Goal: Contribute content

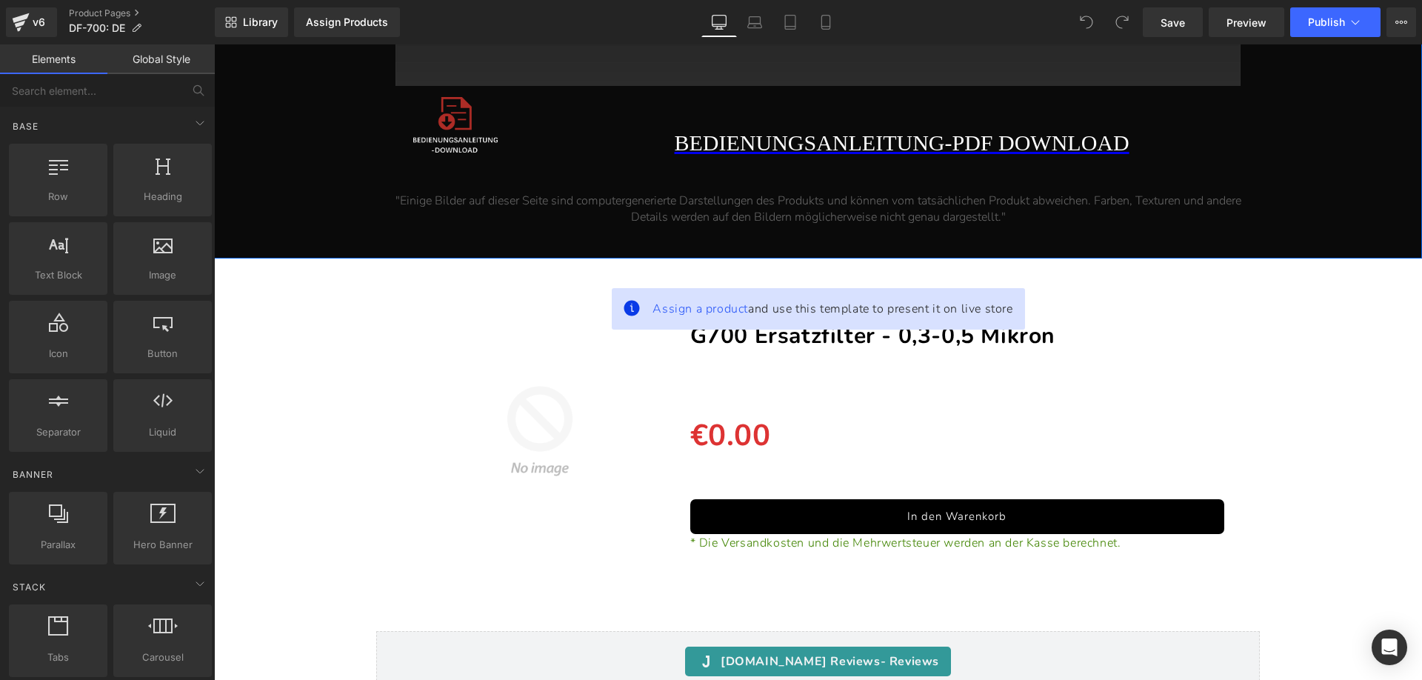
scroll to position [5259, 0]
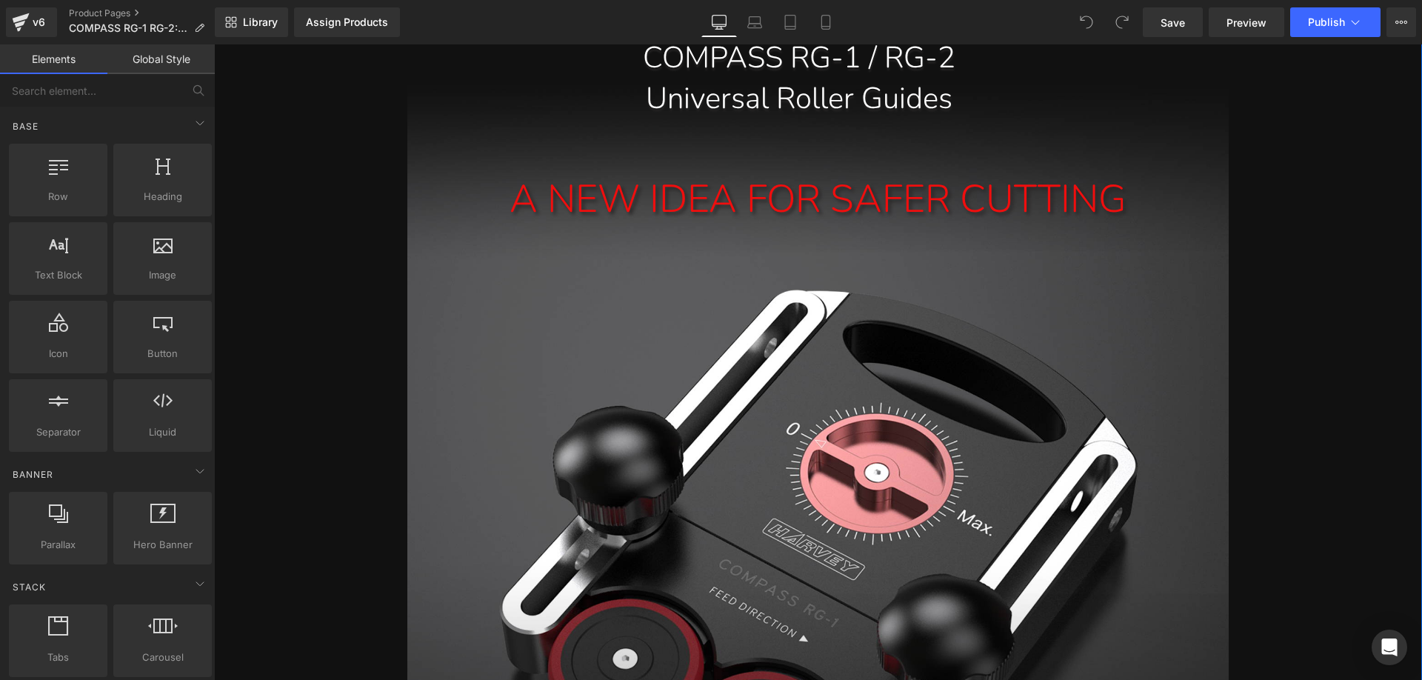
scroll to position [815, 0]
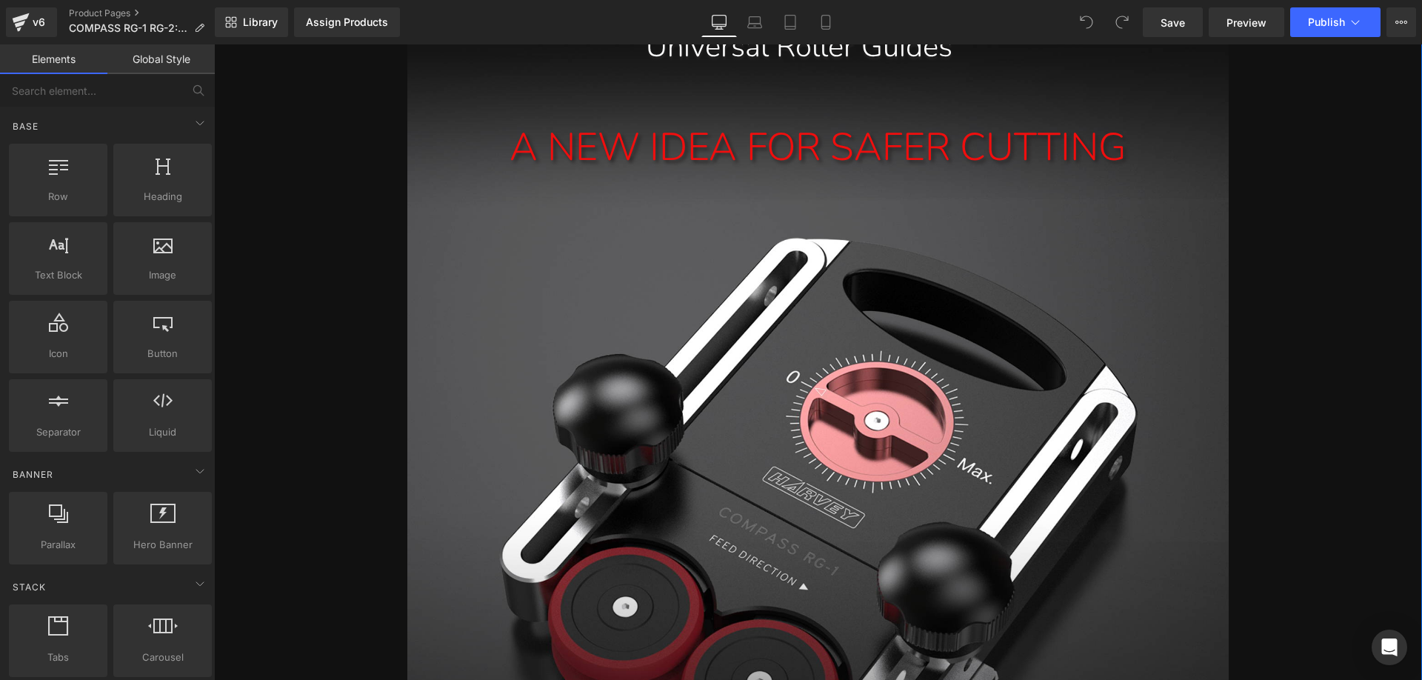
click at [713, 393] on div "A NEW IDEA FOR SAFER CUTTING Text Block" at bounding box center [817, 469] width 821 height 778
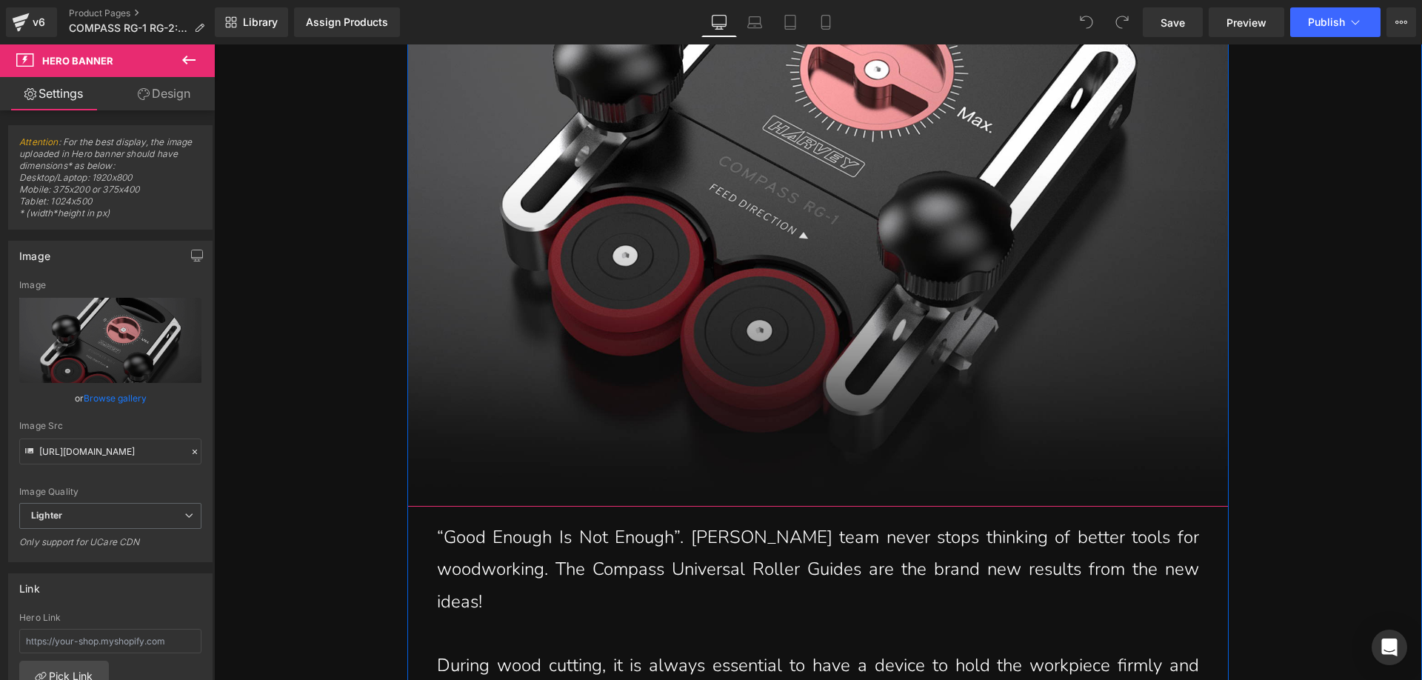
scroll to position [1185, 0]
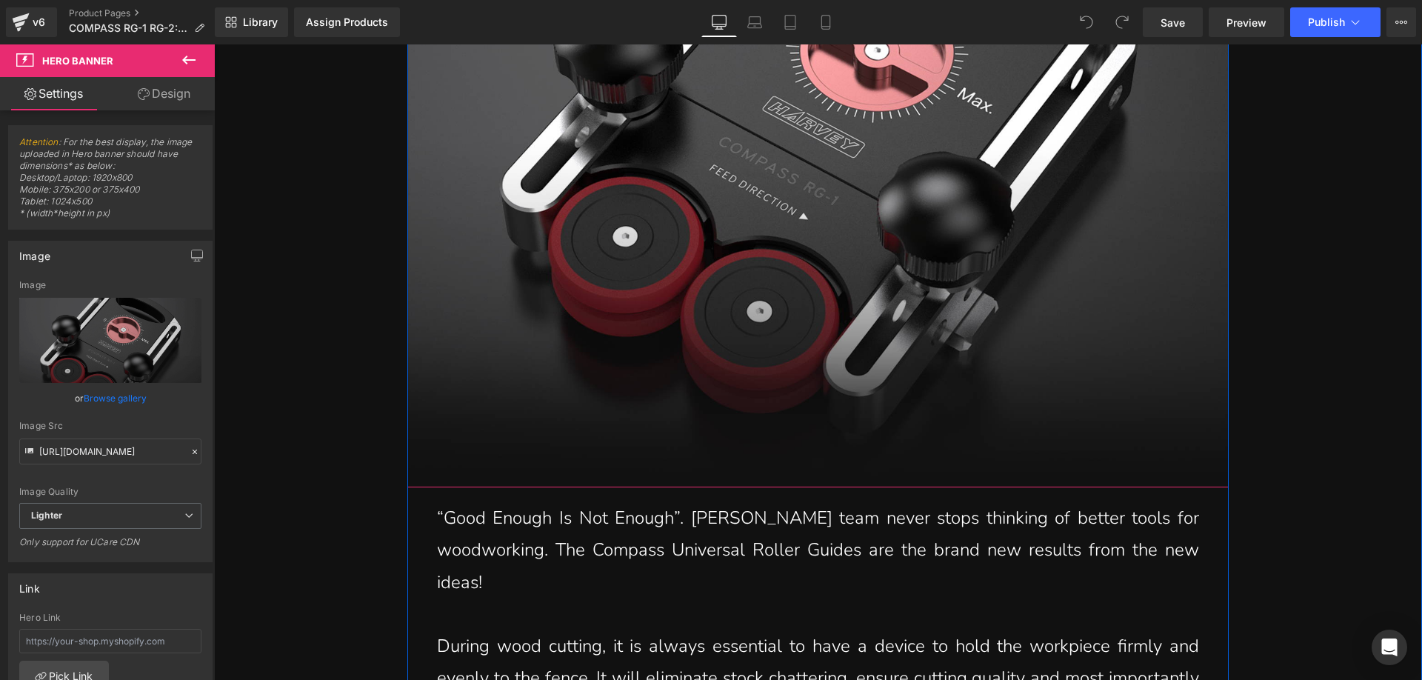
click at [687, 322] on div "A NEW IDEA FOR SAFER CUTTING Text Block" at bounding box center [817, 99] width 821 height 778
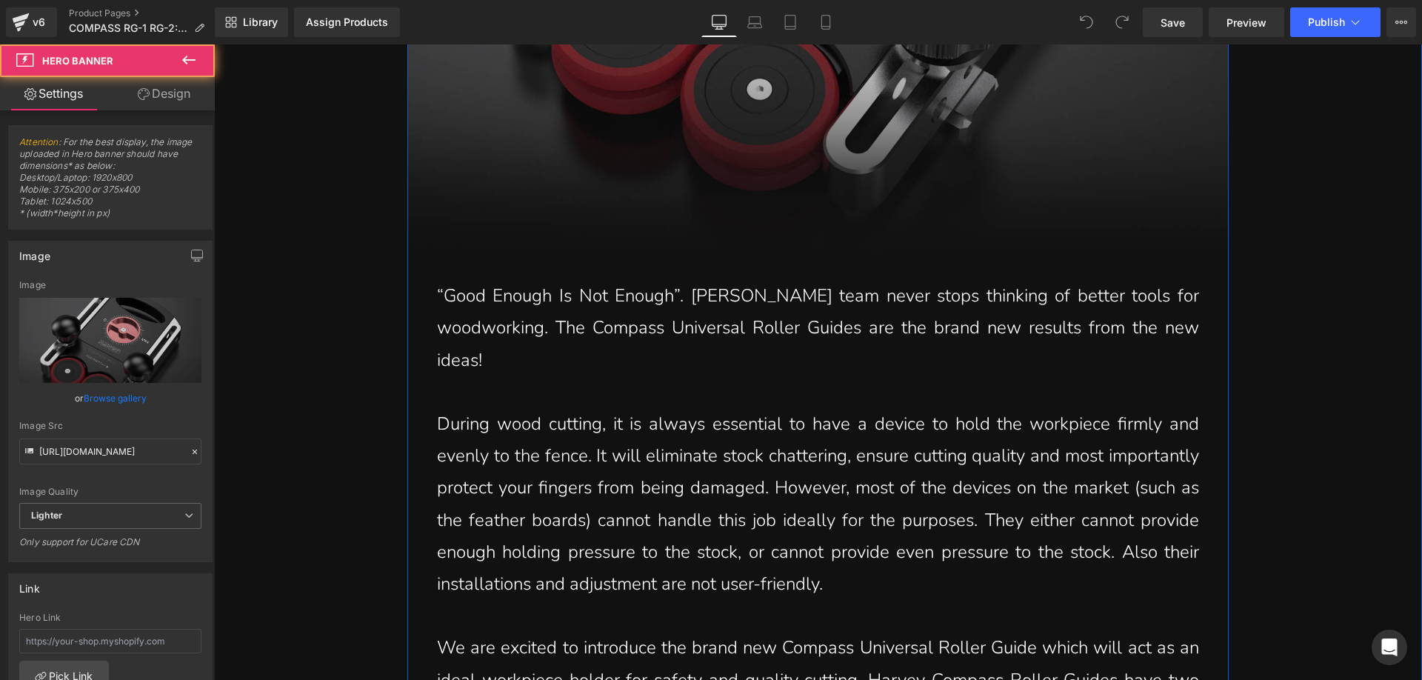
scroll to position [1481, 0]
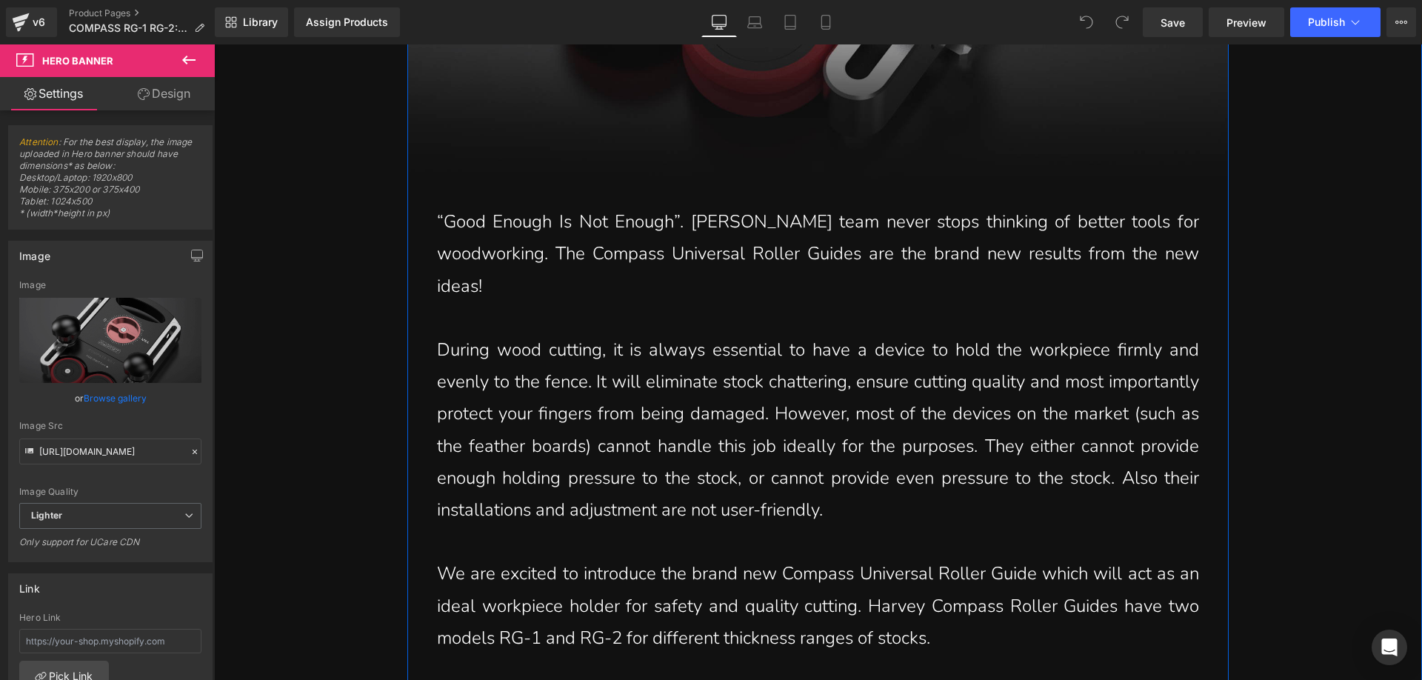
click at [647, 415] on p "During wood cutting, it is always essential to have a device to hold the workpi…" at bounding box center [818, 430] width 762 height 192
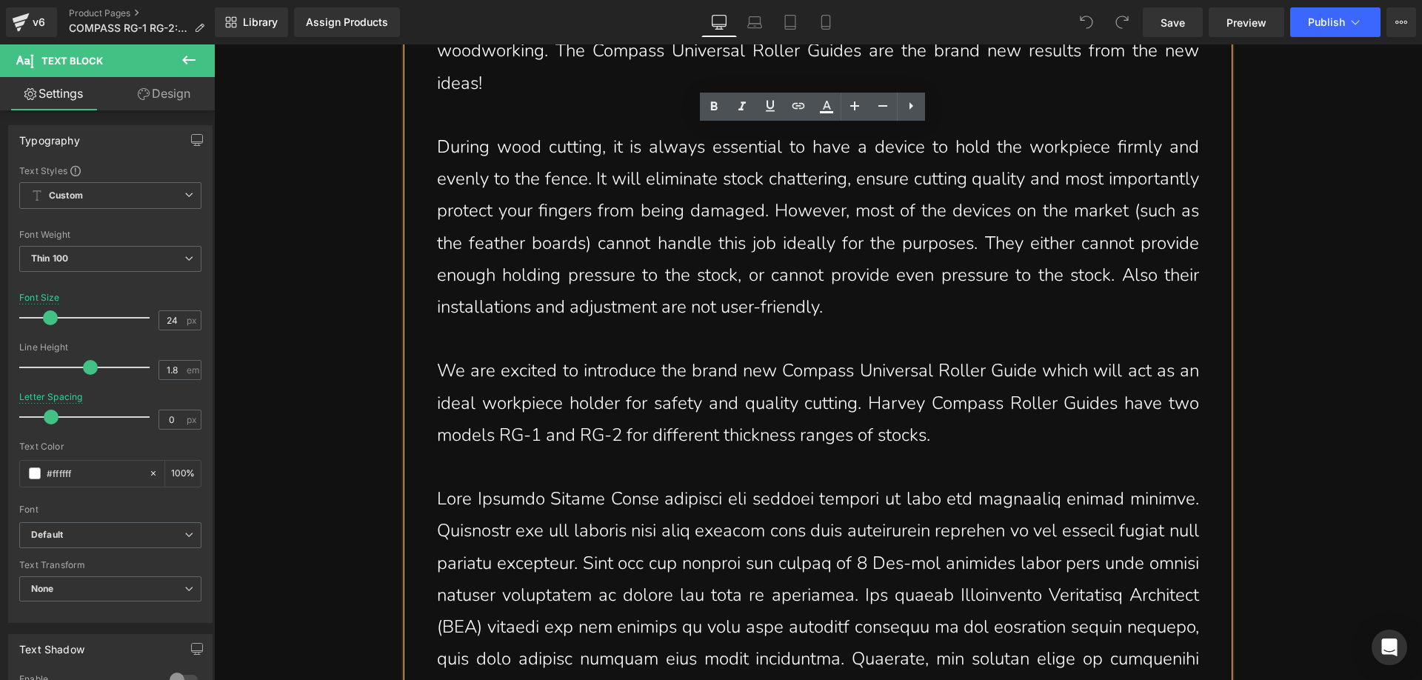
scroll to position [1704, 0]
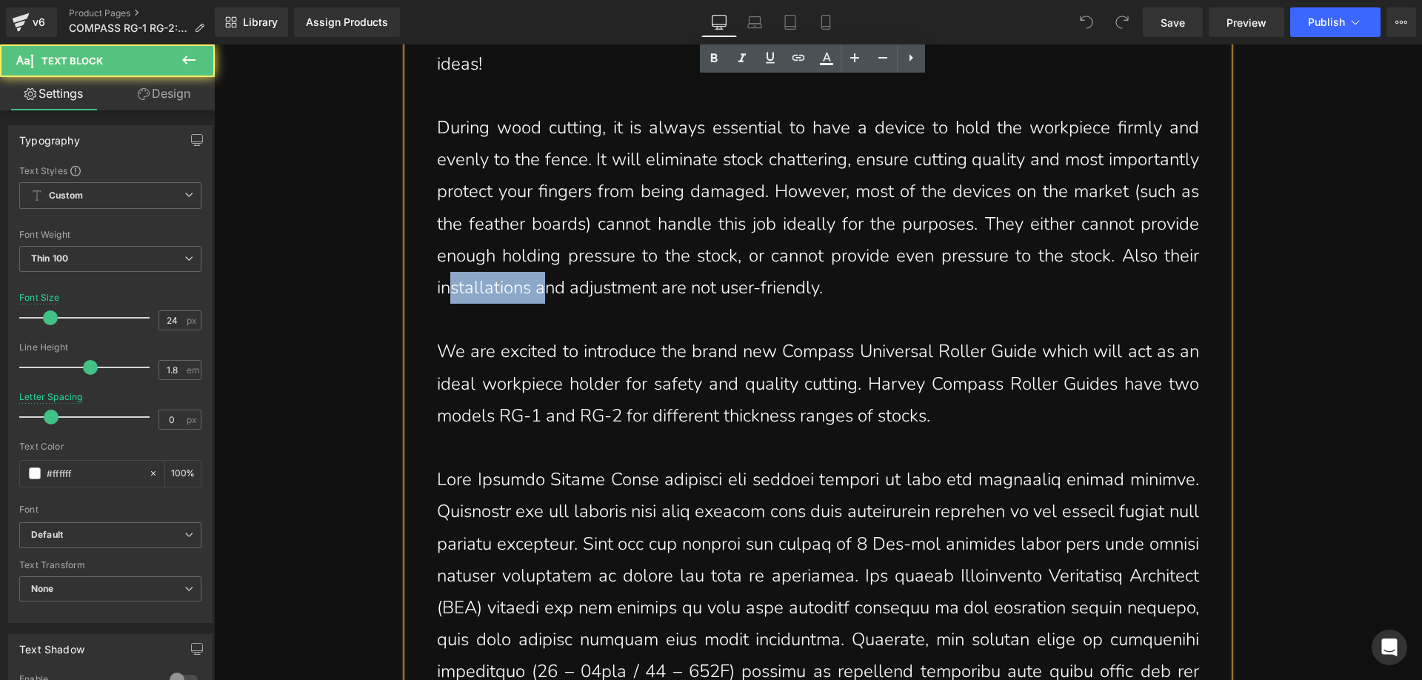
drag, startPoint x: 658, startPoint y: 286, endPoint x: 580, endPoint y: 286, distance: 77.8
click at [580, 286] on p "During wood cutting, it is always essential to have a device to hold the workpi…" at bounding box center [818, 208] width 762 height 192
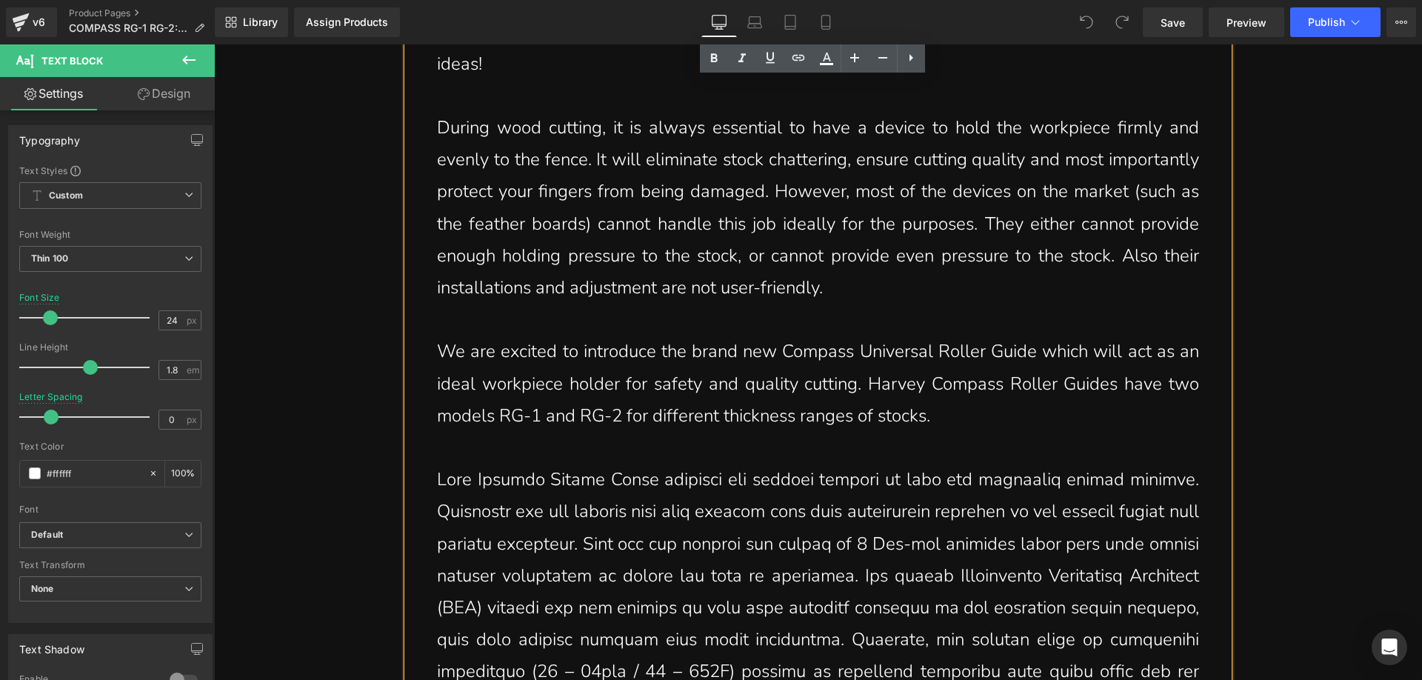
click at [624, 254] on p "During wood cutting, it is always essential to have a device to hold the workpi…" at bounding box center [818, 208] width 762 height 192
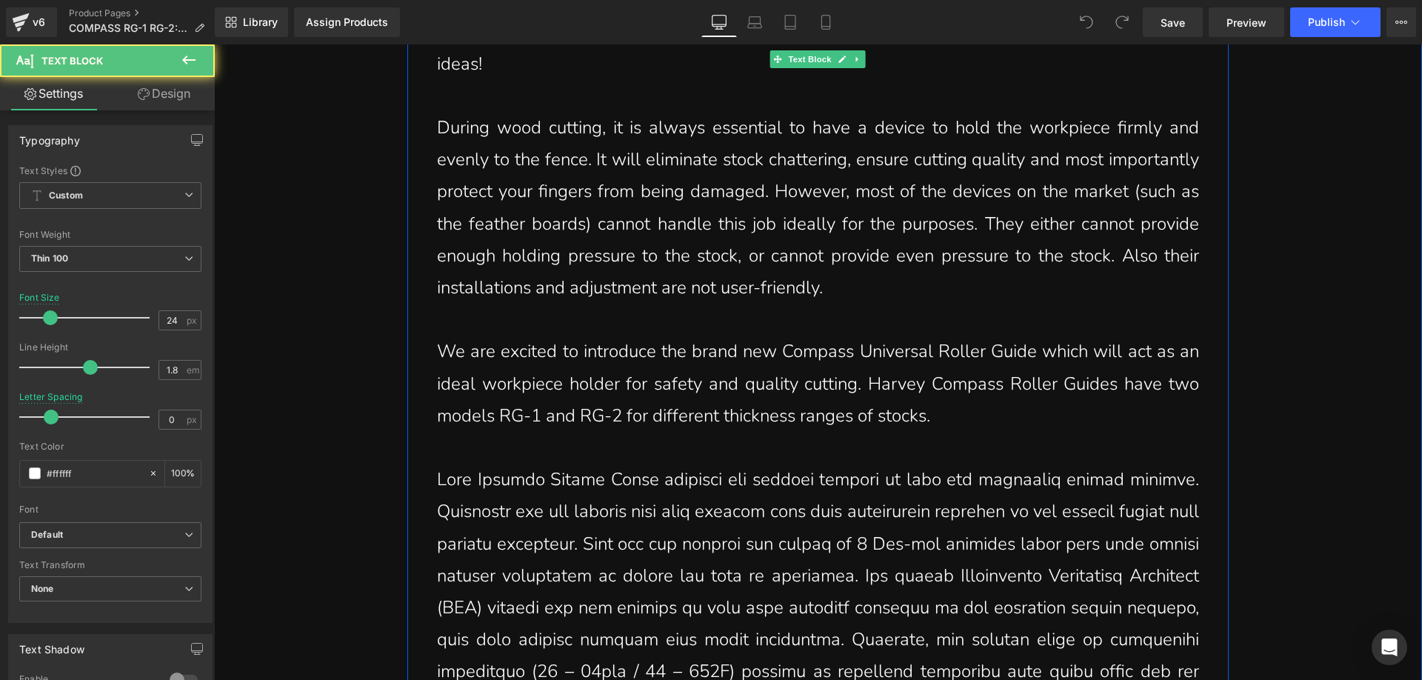
drag, startPoint x: 970, startPoint y: 290, endPoint x: 592, endPoint y: 199, distance: 388.4
click at [592, 199] on p "During wood cutting, it is always essential to have a device to hold the workpi…" at bounding box center [818, 208] width 762 height 192
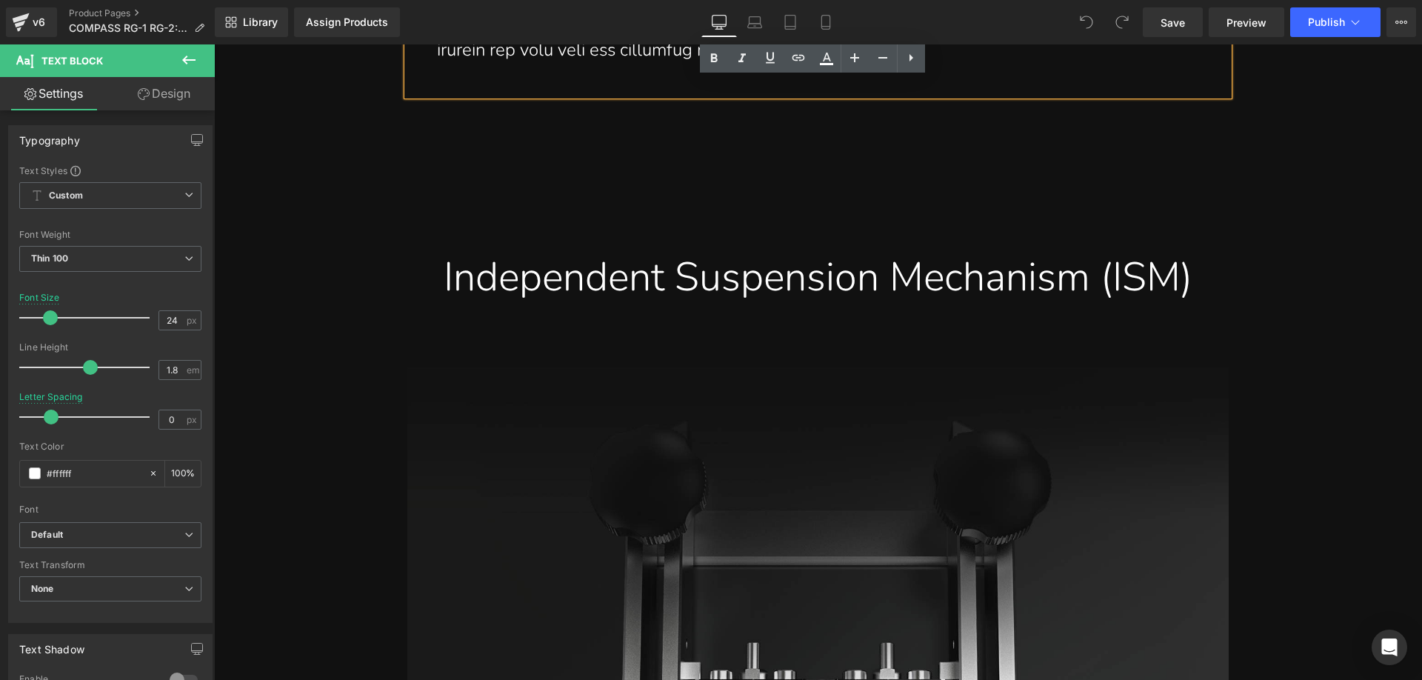
scroll to position [2518, 0]
click at [749, 296] on div "Independent Suspension Mechanism (ISM)" at bounding box center [817, 276] width 799 height 52
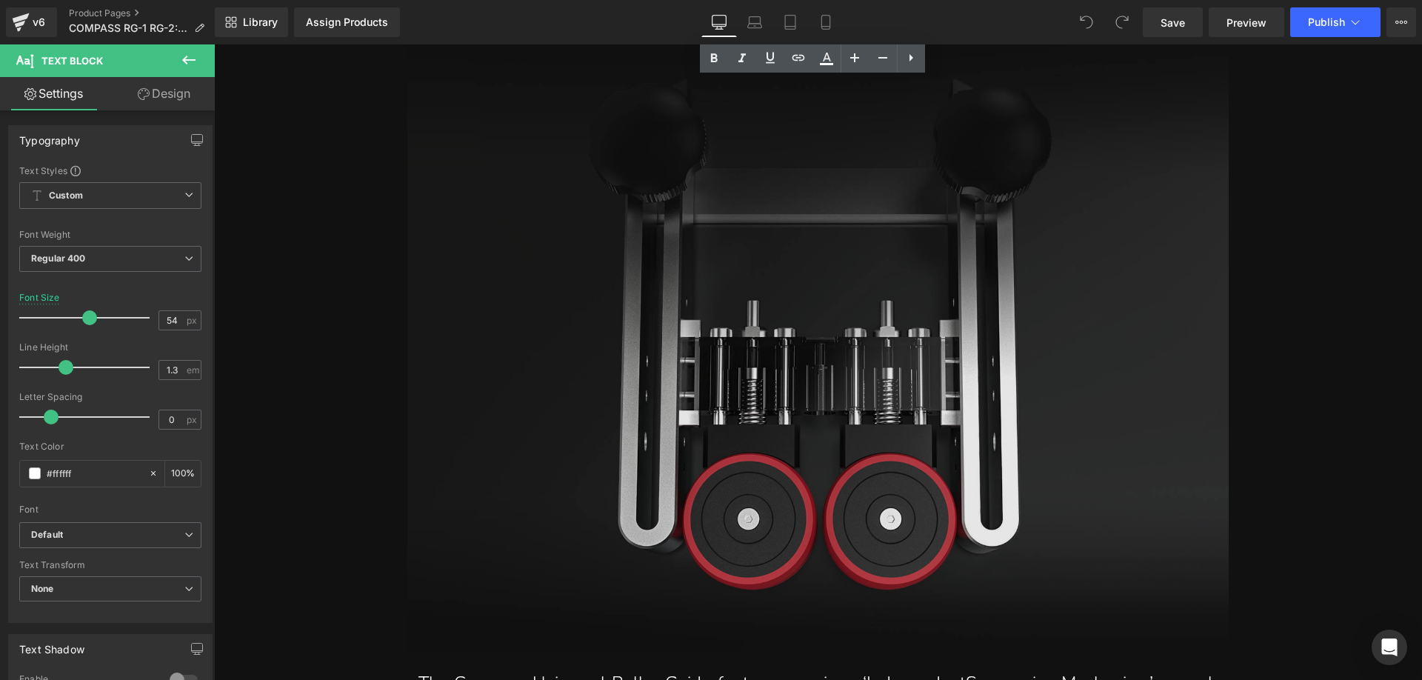
scroll to position [2889, 0]
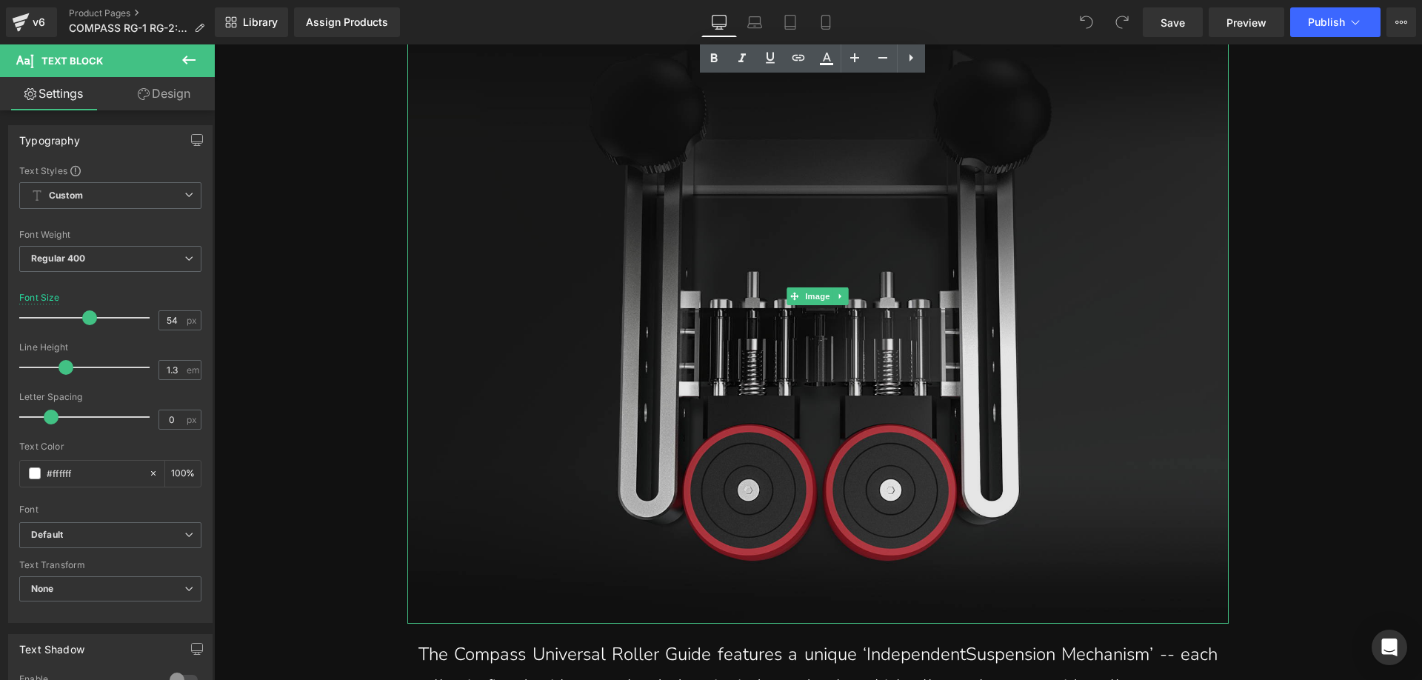
click at [714, 370] on img at bounding box center [817, 296] width 821 height 655
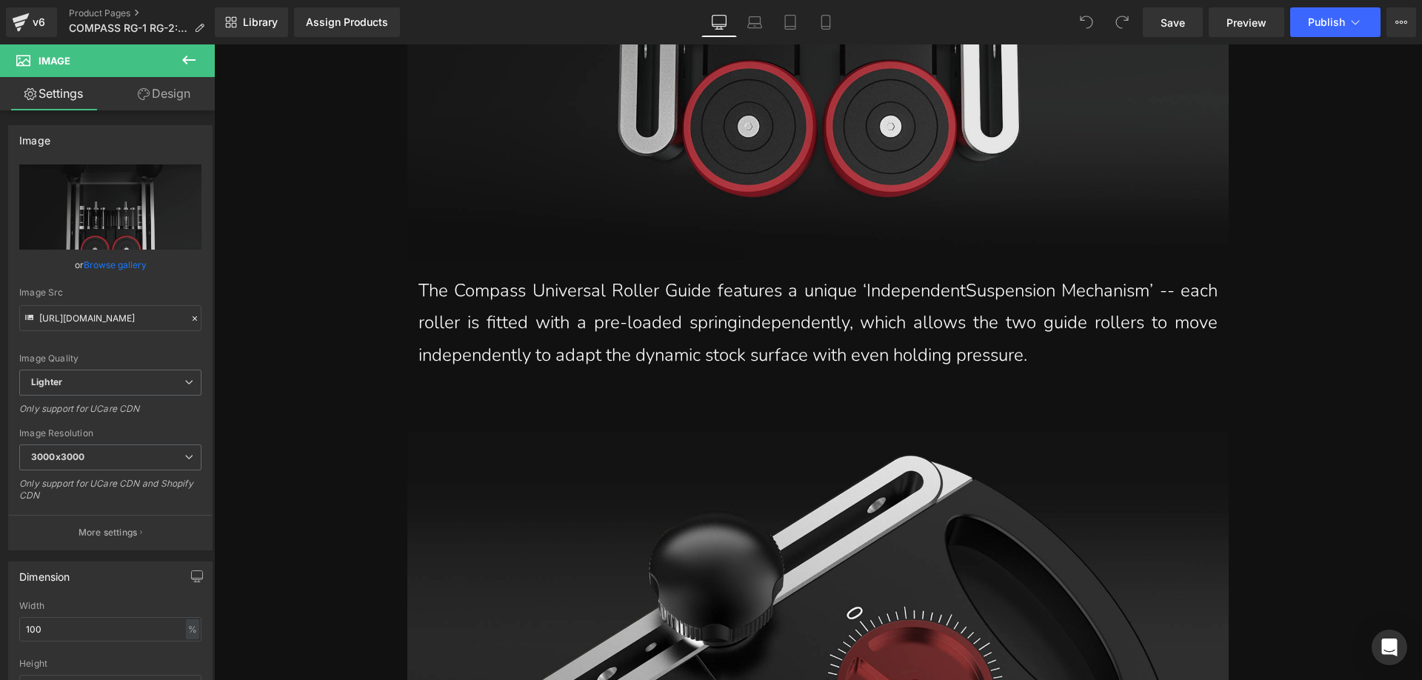
scroll to position [3259, 0]
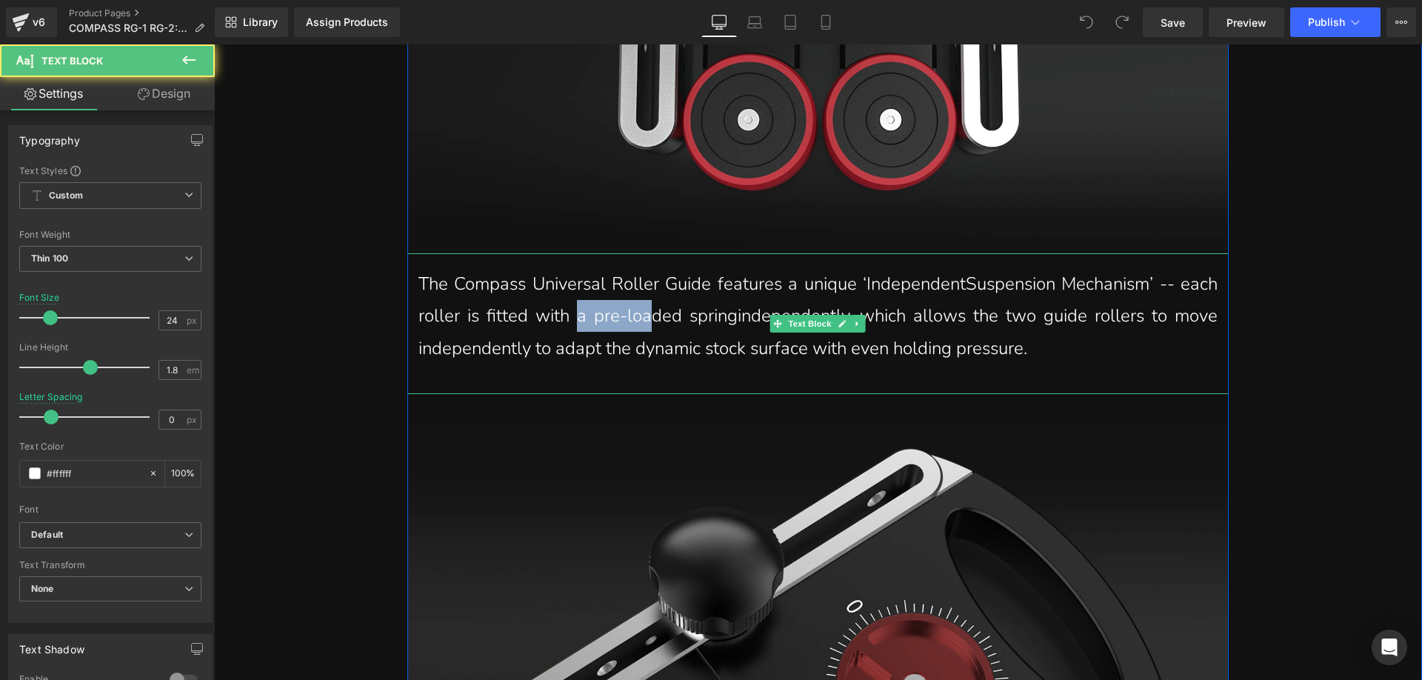
drag, startPoint x: 693, startPoint y: 376, endPoint x: 620, endPoint y: 373, distance: 73.4
click at [620, 364] on p "The Compass Universal Roller Guide features a unique ‘IndependentSuspension Mec…" at bounding box center [817, 316] width 799 height 96
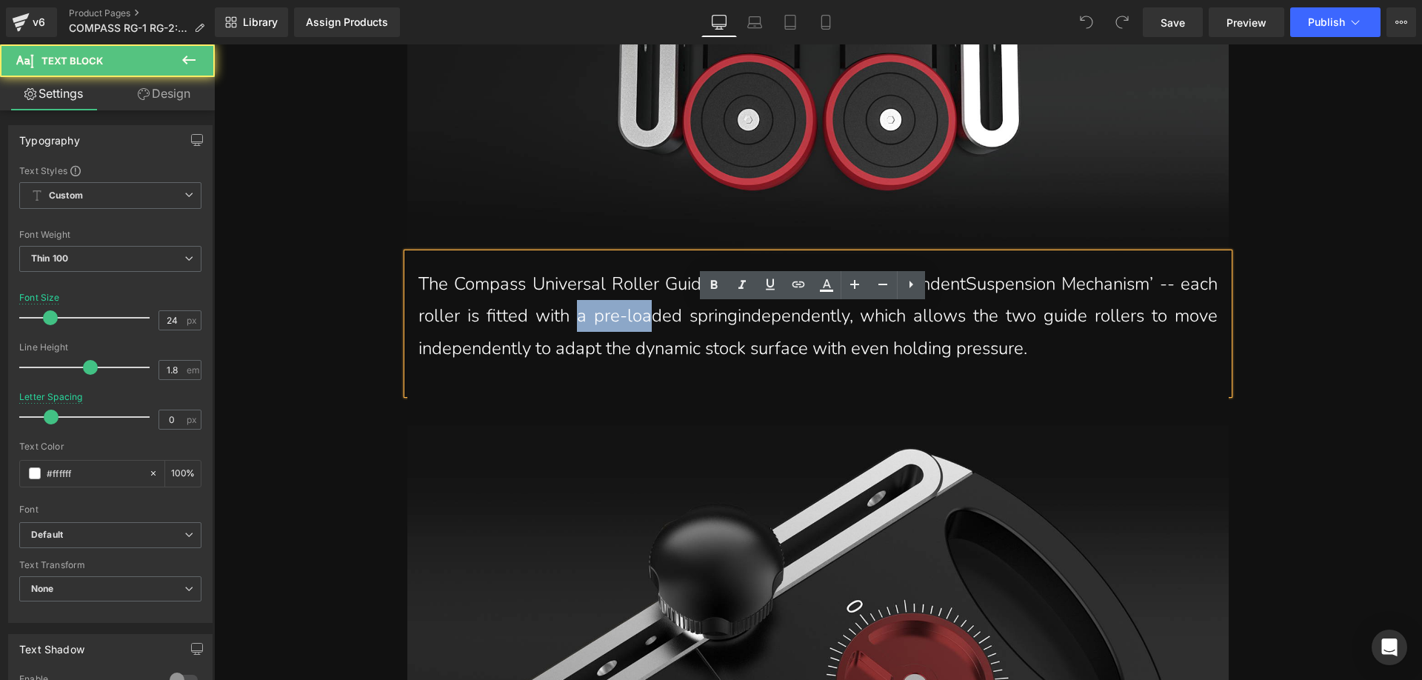
click at [630, 361] on p "The Compass Universal Roller Guide features a unique ‘IndependentSuspension Mec…" at bounding box center [817, 316] width 799 height 96
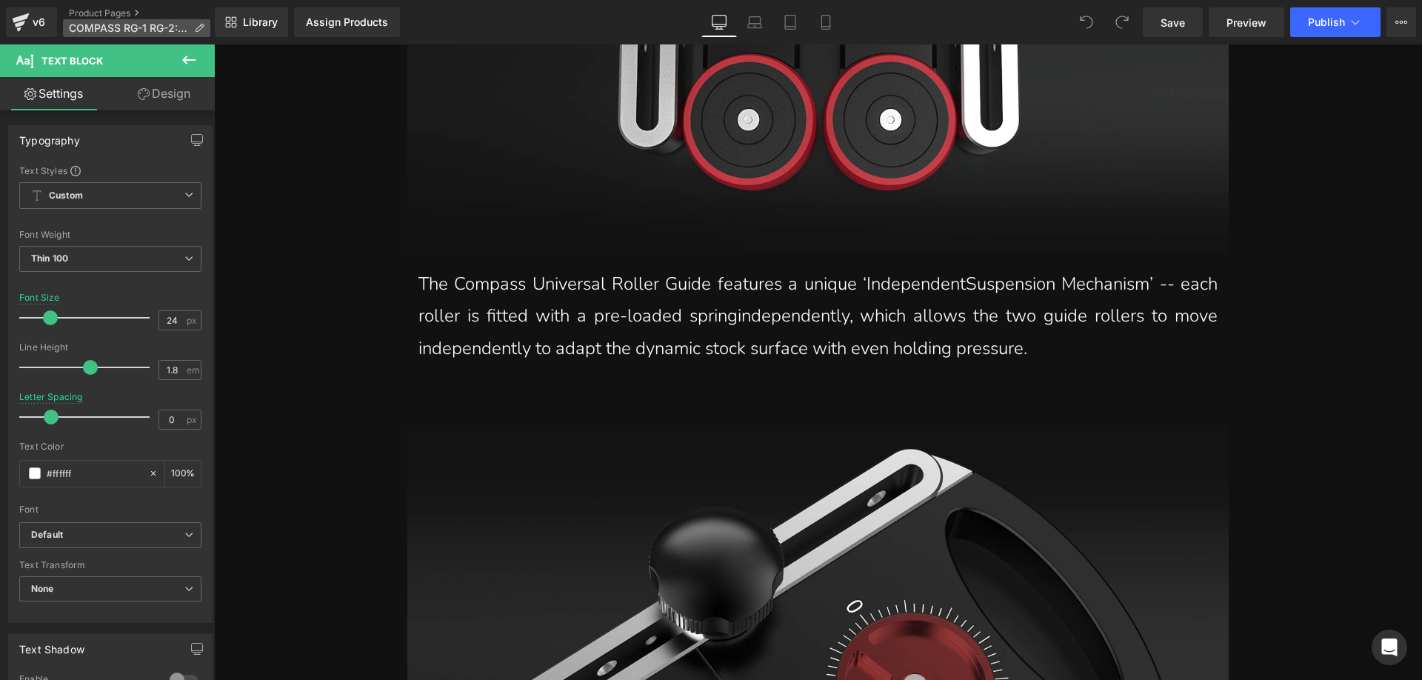
click at [193, 23] on p "COMPASS RG-1 RG-2: DE" at bounding box center [136, 28] width 147 height 18
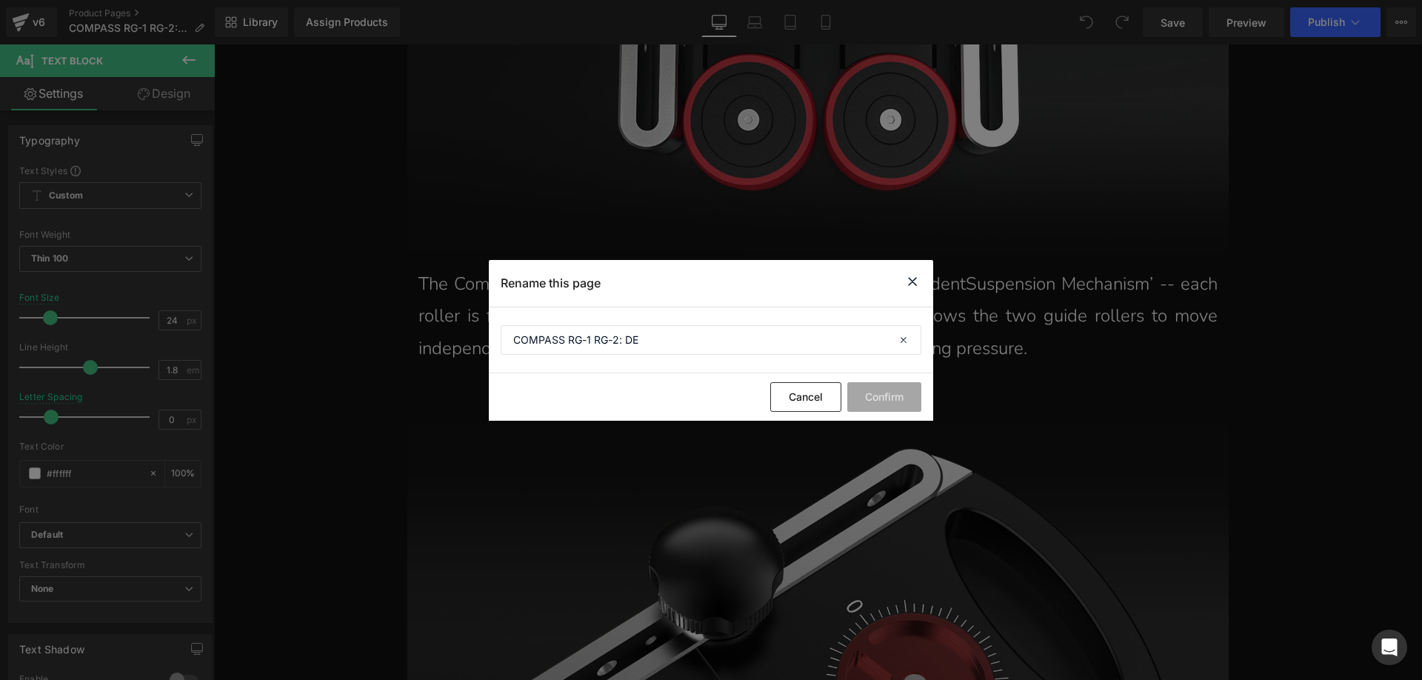
click at [914, 281] on icon at bounding box center [913, 282] width 18 height 19
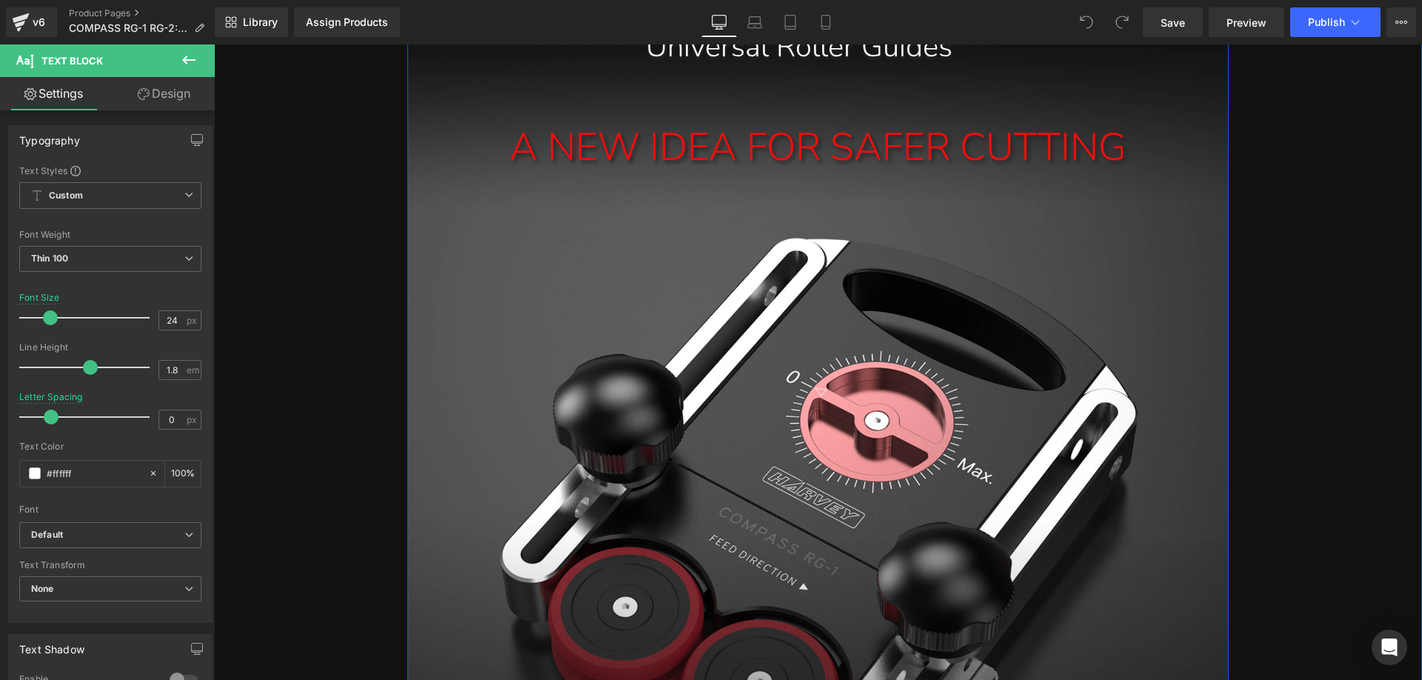
scroll to position [444, 0]
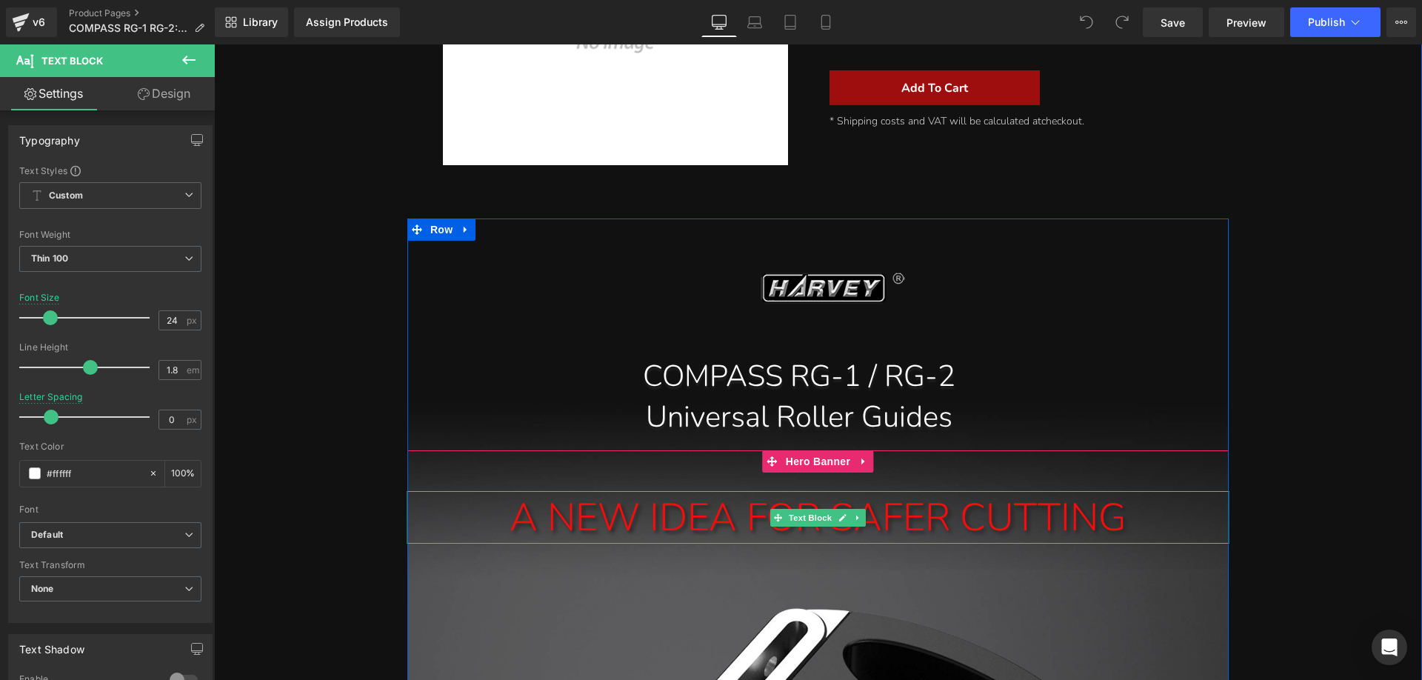
click at [544, 514] on div "A NEW IDEA FOR SAFER CUTTING" at bounding box center [817, 517] width 821 height 53
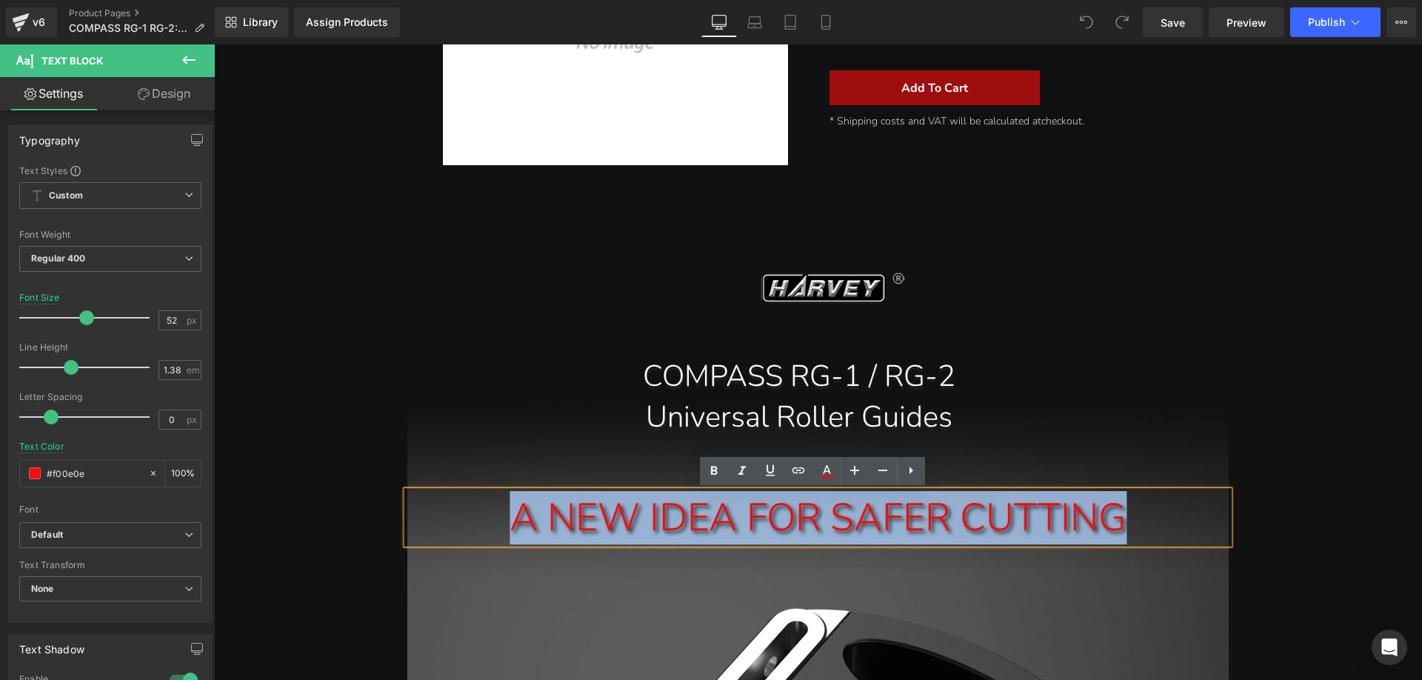
drag, startPoint x: 490, startPoint y: 518, endPoint x: 1116, endPoint y: 516, distance: 626.6
click at [1116, 516] on div "A NEW IDEA FOR SAFER CUTTING" at bounding box center [817, 517] width 821 height 53
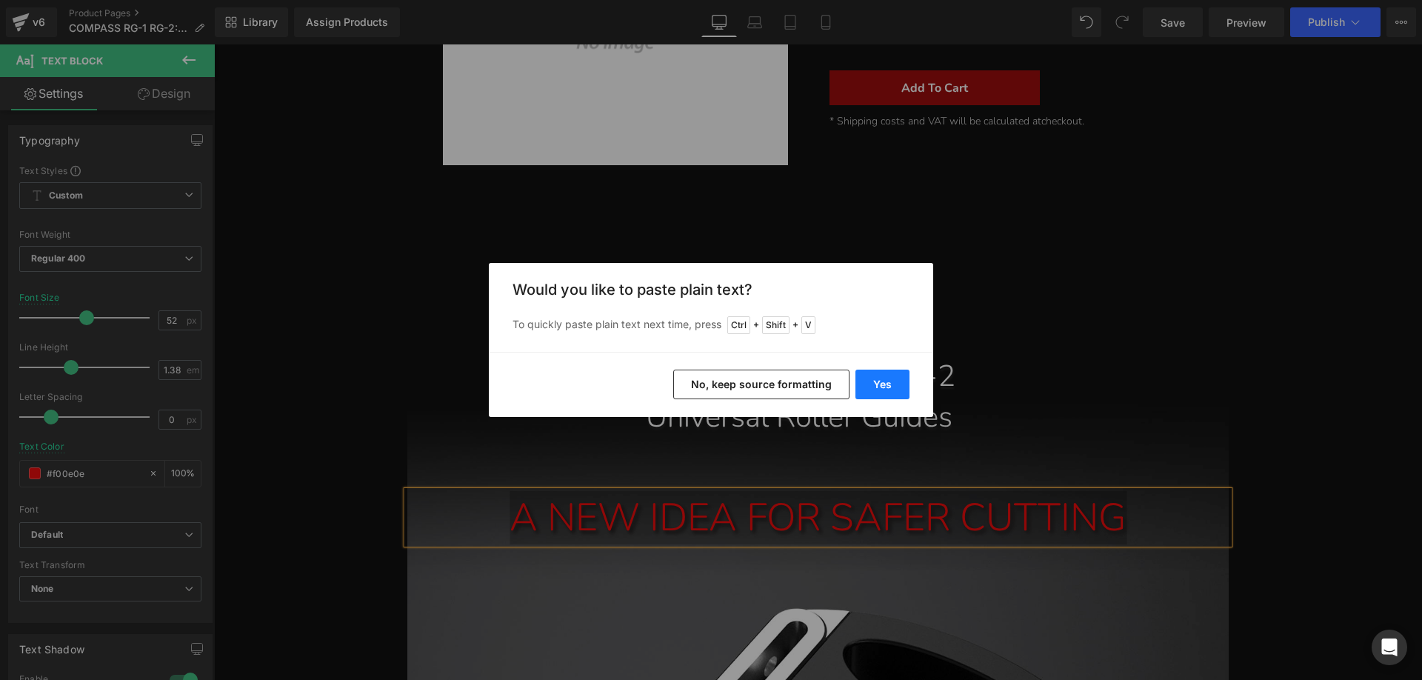
click at [893, 384] on button "Yes" at bounding box center [883, 385] width 54 height 30
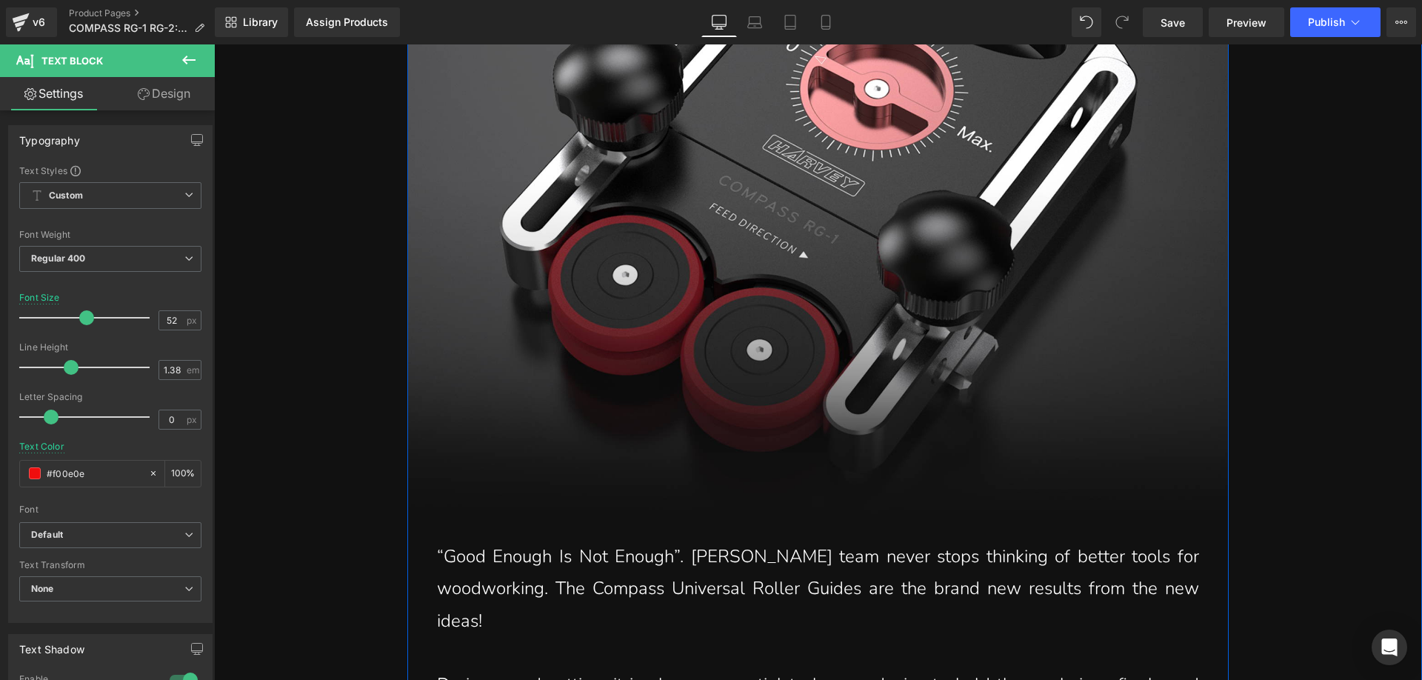
scroll to position [1259, 0]
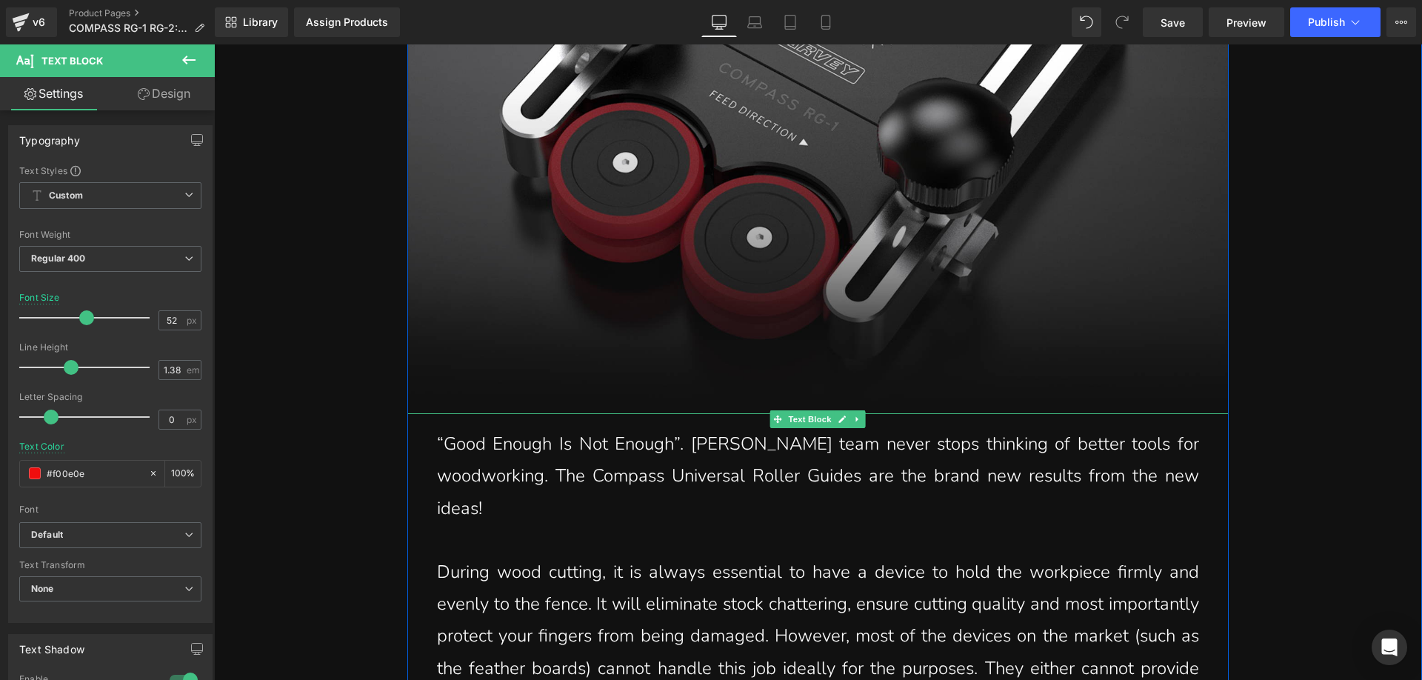
click at [552, 456] on p "“Good Enough Is Not Enough”. [PERSON_NAME] team never stops thinking of better …" at bounding box center [818, 476] width 762 height 96
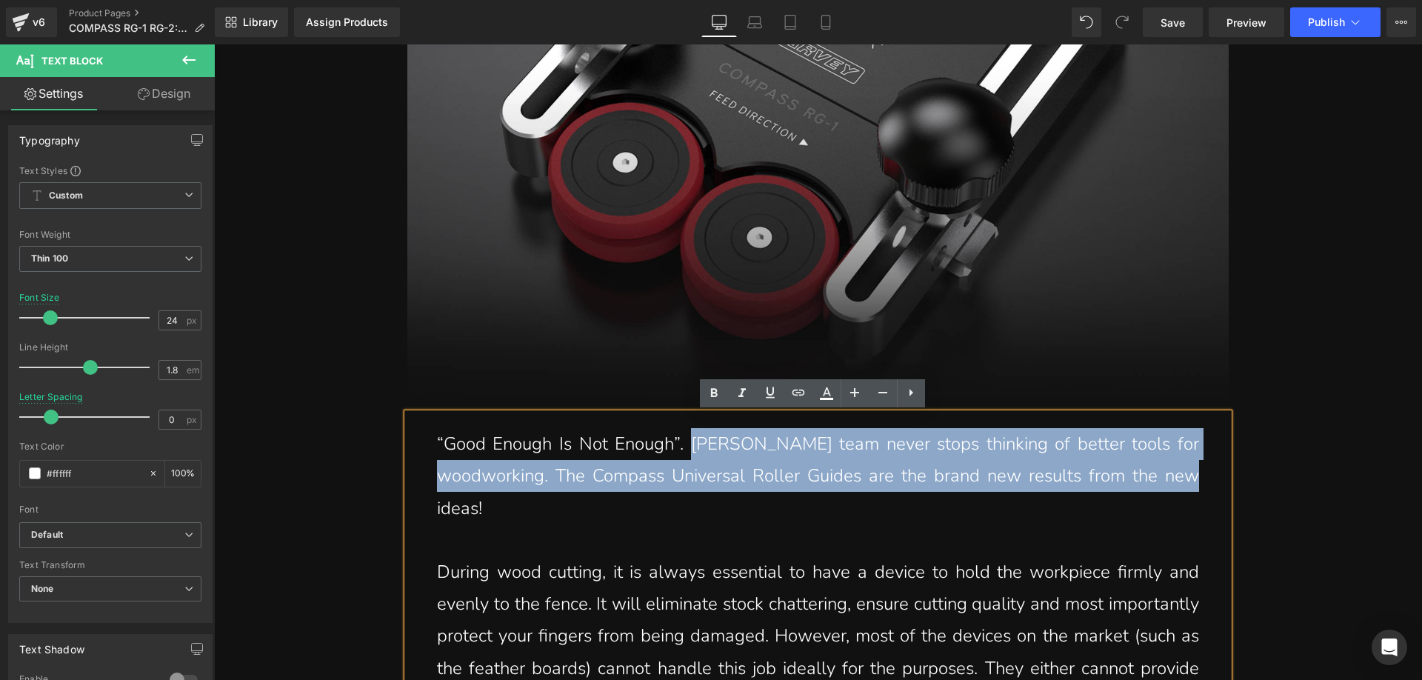
drag, startPoint x: 724, startPoint y: 441, endPoint x: 480, endPoint y: 510, distance: 253.2
click at [480, 510] on p "“Good Enough Is Not Enough”. [PERSON_NAME] team never stops thinking of better …" at bounding box center [818, 476] width 762 height 96
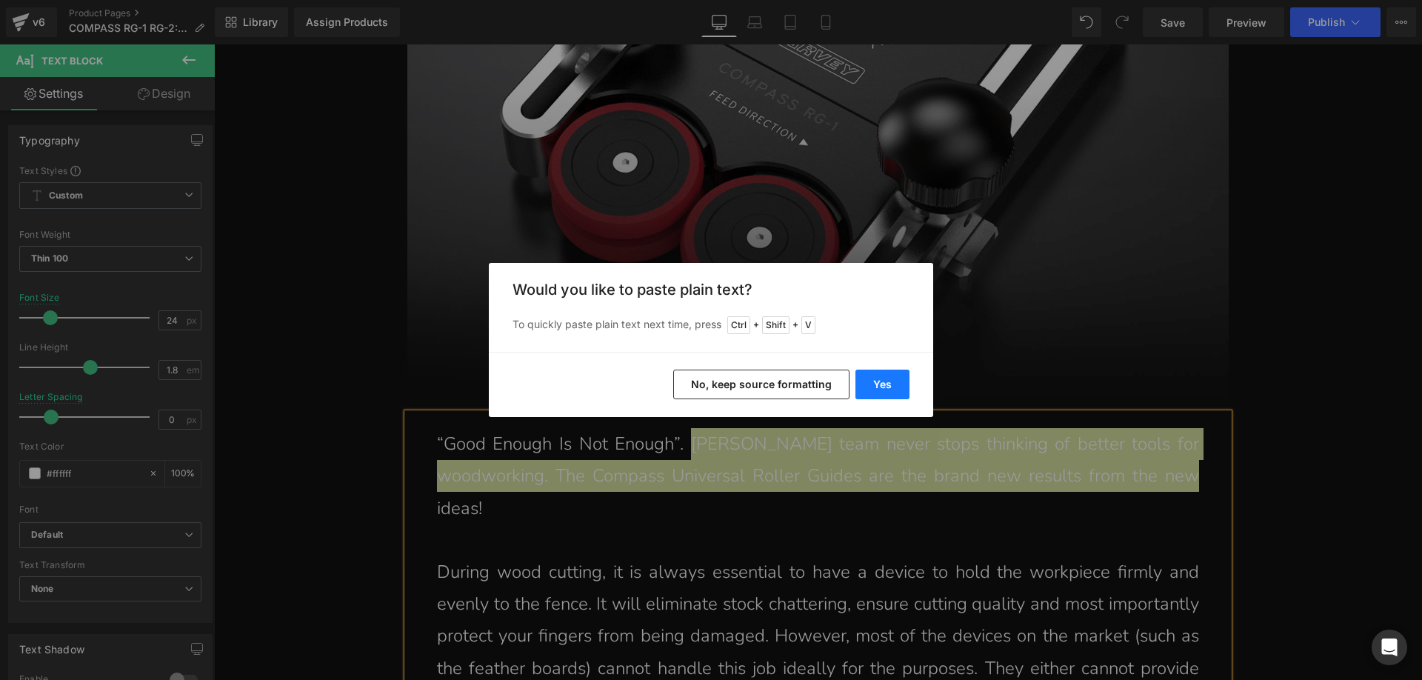
click at [861, 381] on button "Yes" at bounding box center [883, 385] width 54 height 30
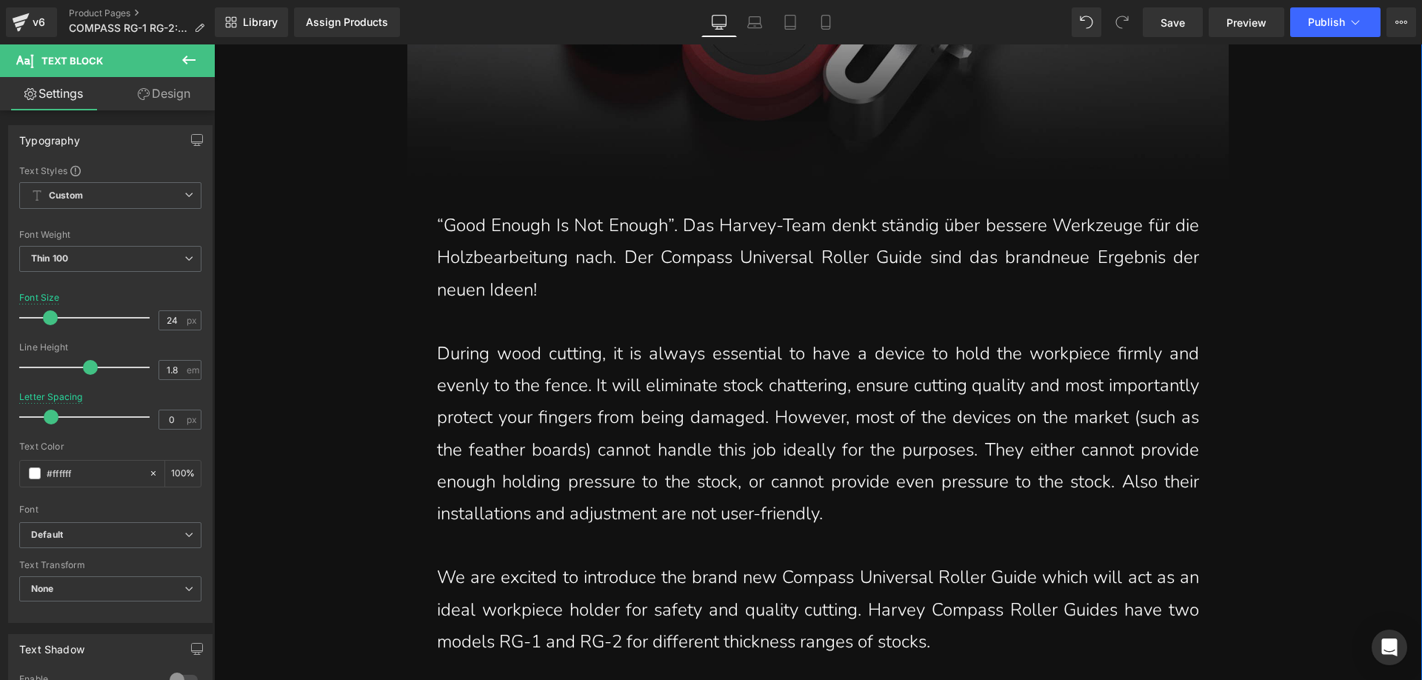
scroll to position [1481, 0]
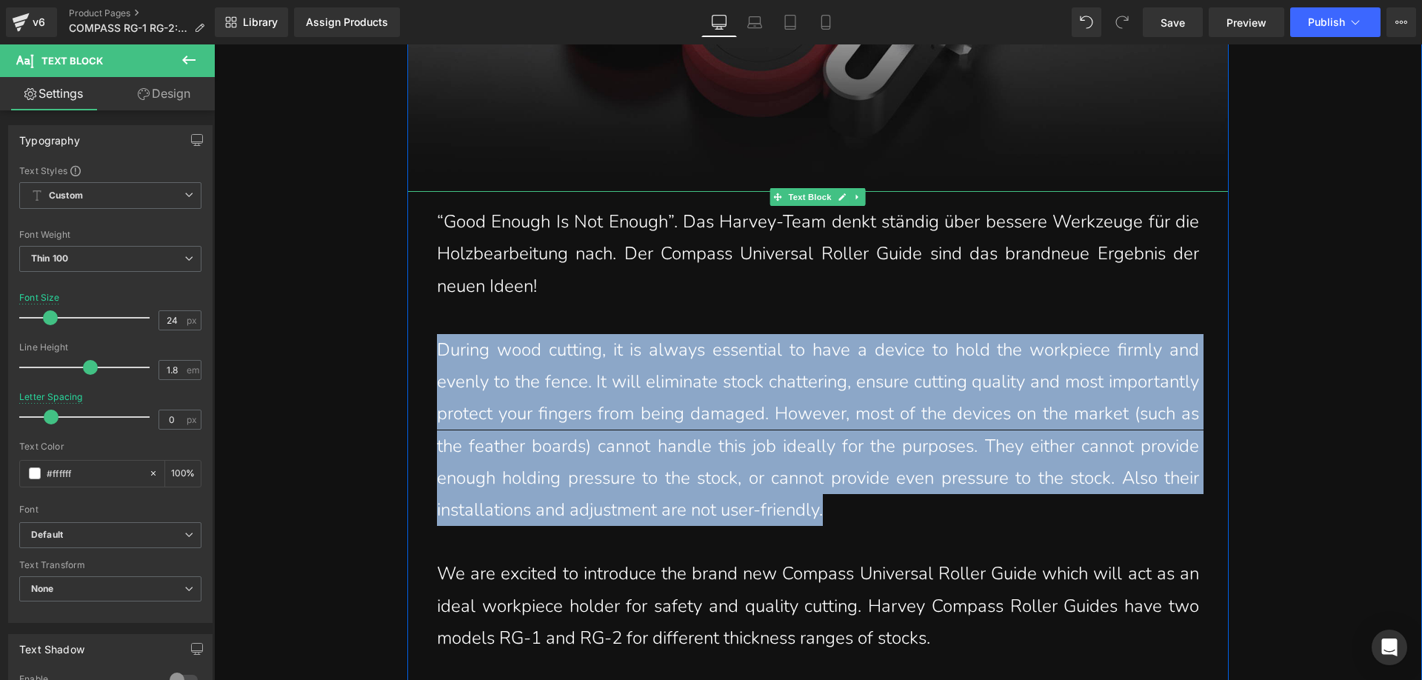
drag, startPoint x: 433, startPoint y: 346, endPoint x: 956, endPoint y: 518, distance: 550.0
click at [956, 518] on p "During wood cutting, it is always essential to have a device to hold the workpi…" at bounding box center [818, 430] width 762 height 192
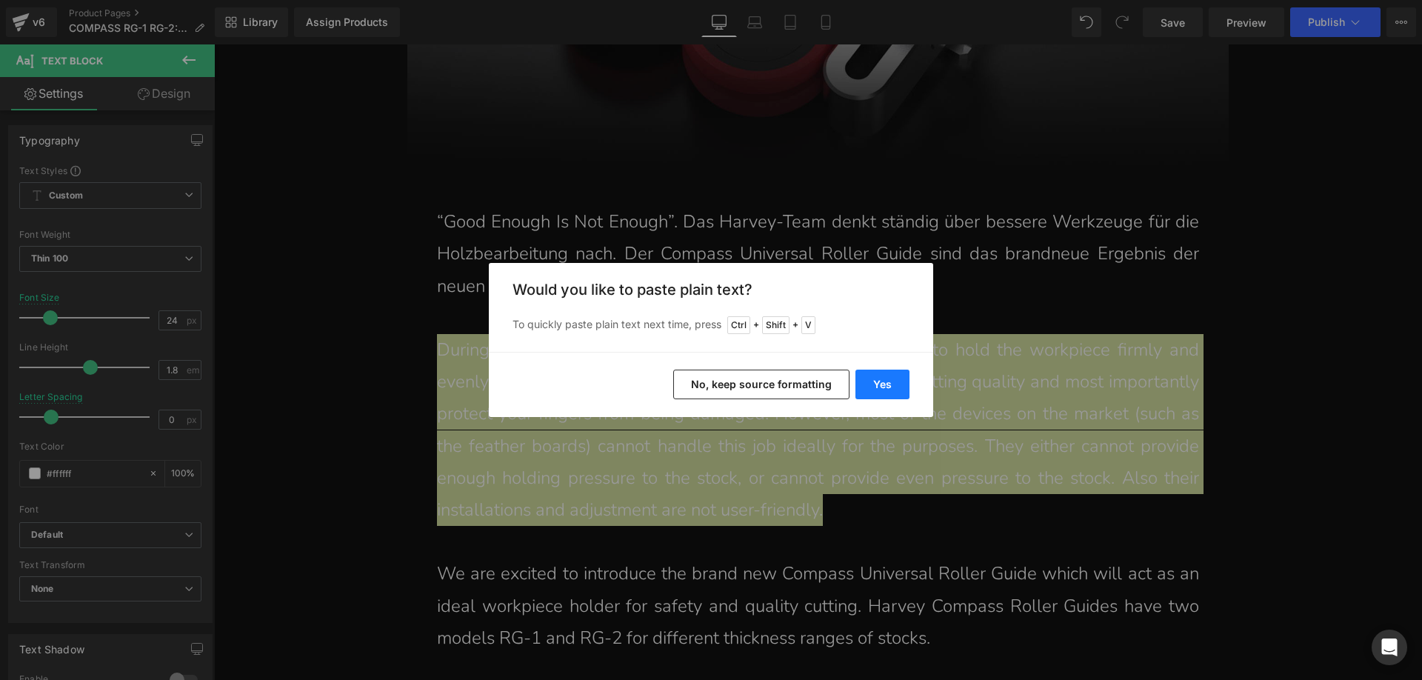
click at [876, 385] on button "Yes" at bounding box center [883, 385] width 54 height 30
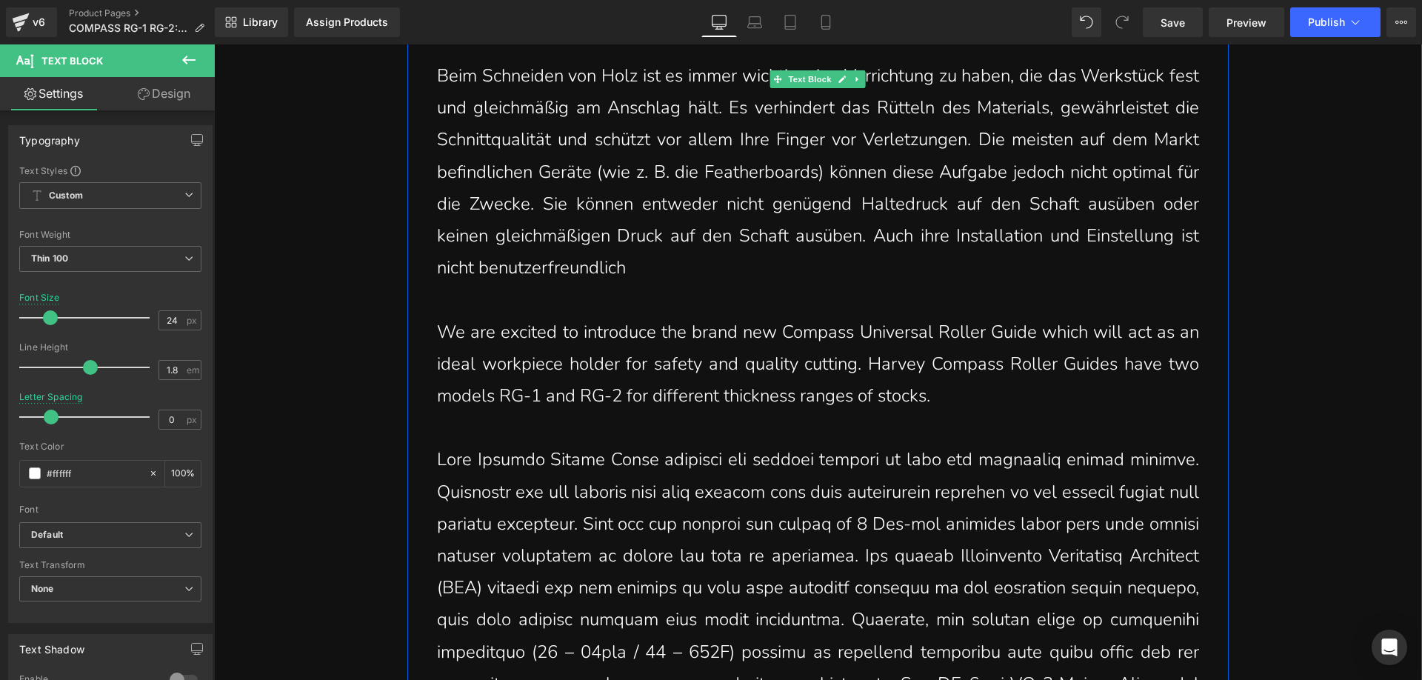
scroll to position [1778, 0]
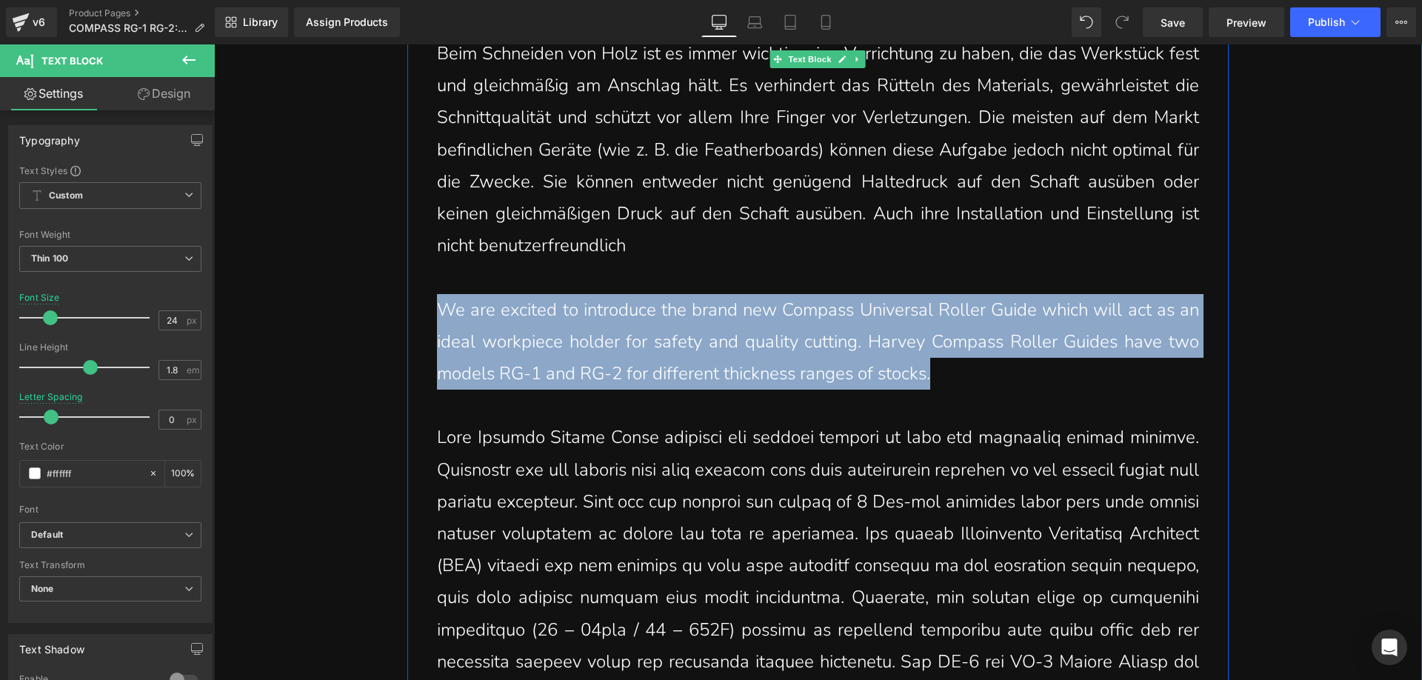
drag, startPoint x: 436, startPoint y: 308, endPoint x: 931, endPoint y: 378, distance: 500.5
click at [931, 378] on p "We are excited to introduce the brand new Compass Universal Roller Guide which …" at bounding box center [818, 342] width 762 height 96
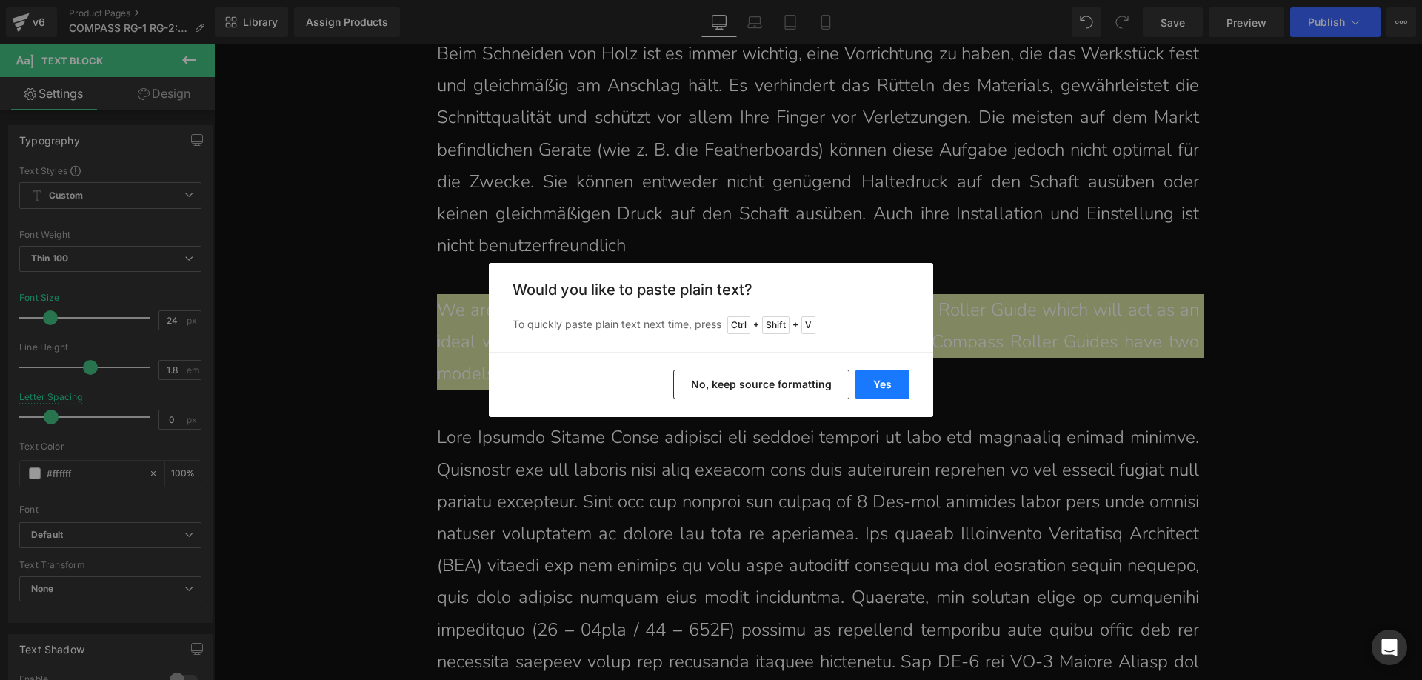
click at [872, 378] on button "Yes" at bounding box center [883, 385] width 54 height 30
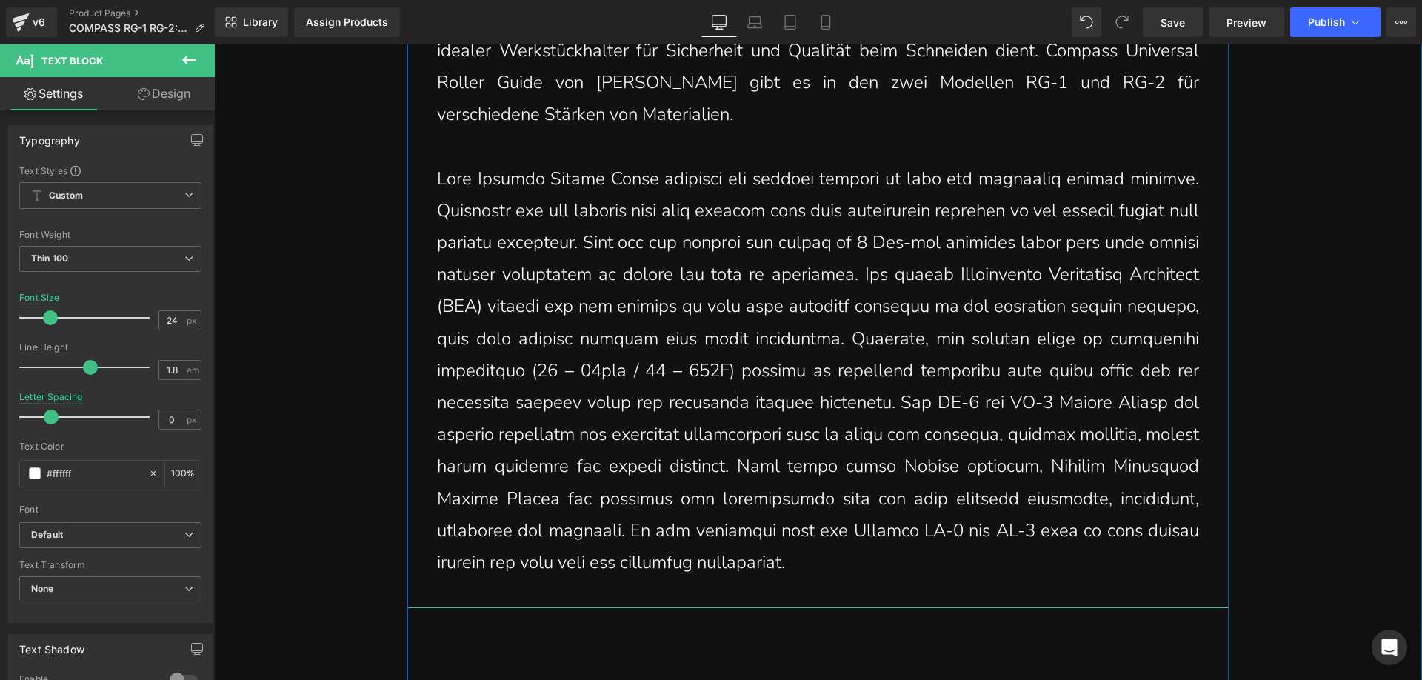
scroll to position [2074, 0]
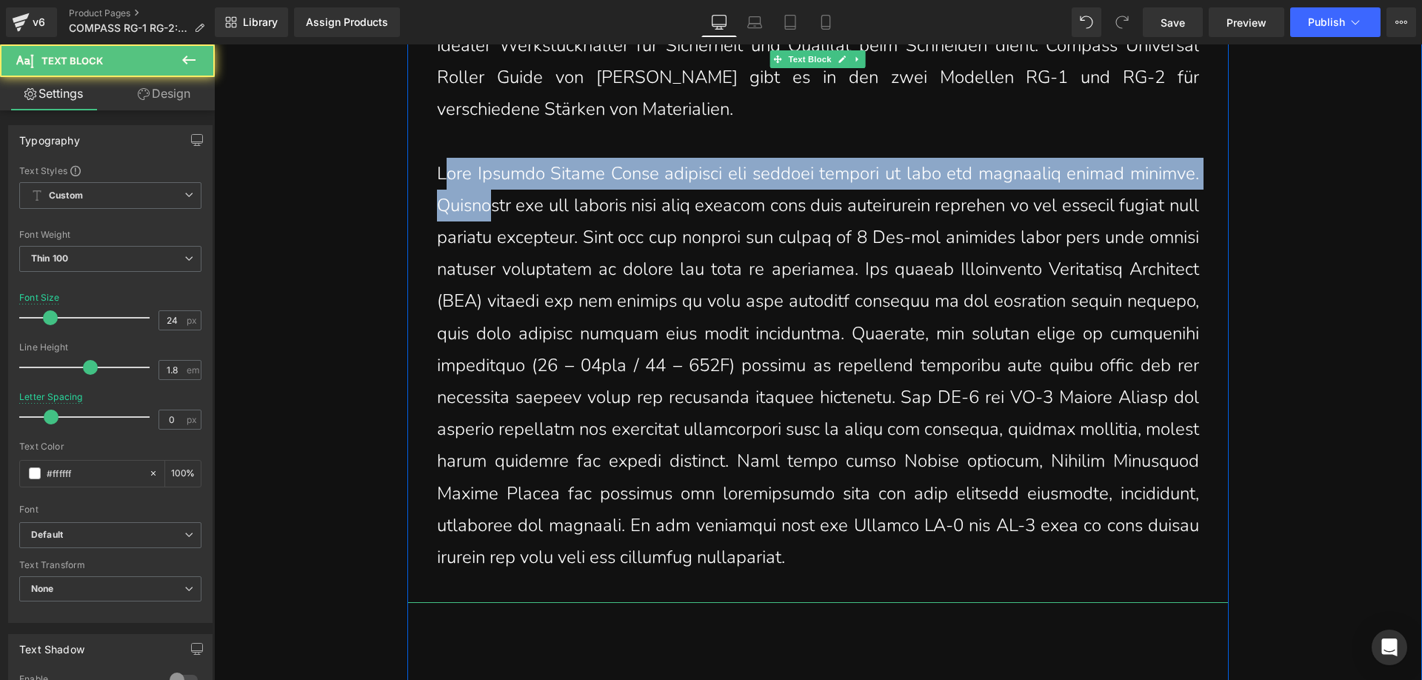
drag, startPoint x: 436, startPoint y: 173, endPoint x: 492, endPoint y: 196, distance: 60.4
click at [492, 196] on p at bounding box center [818, 366] width 762 height 416
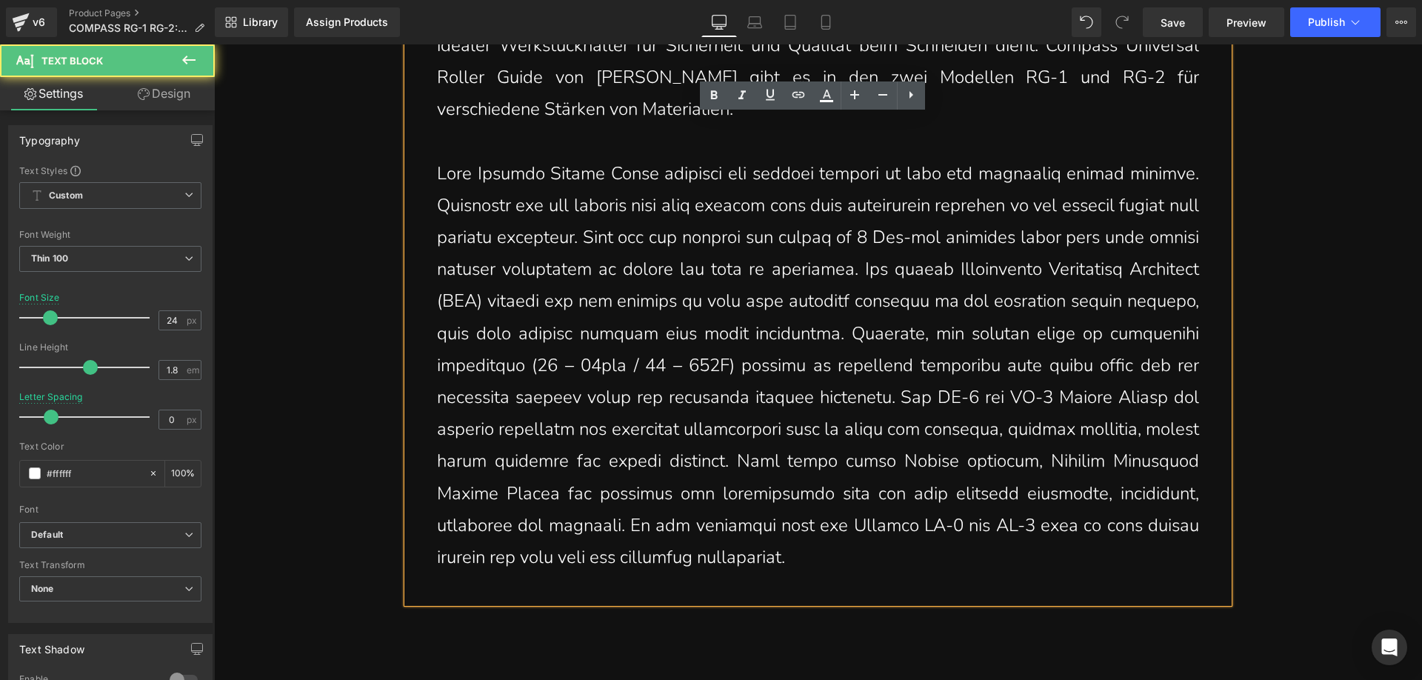
drag, startPoint x: 528, startPoint y: 247, endPoint x: 469, endPoint y: 212, distance: 68.7
click at [527, 245] on p at bounding box center [818, 366] width 762 height 416
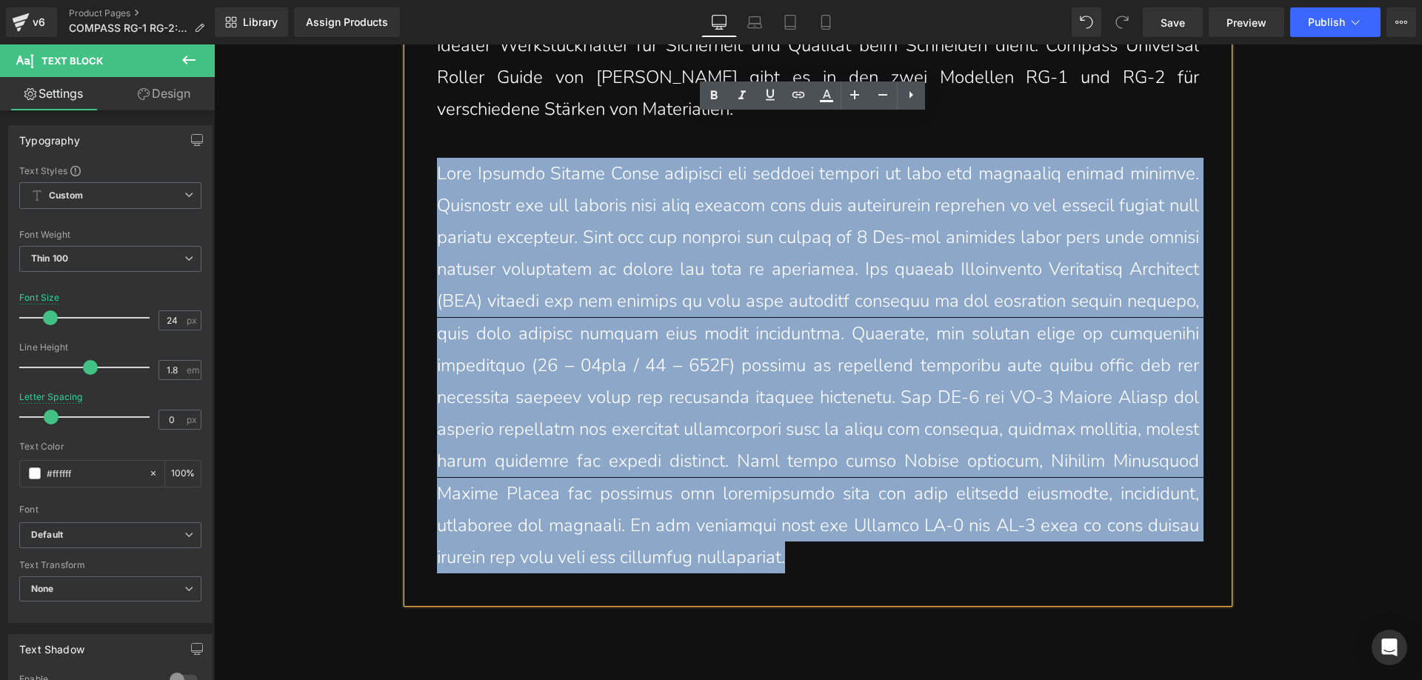
drag, startPoint x: 433, startPoint y: 173, endPoint x: 932, endPoint y: 559, distance: 630.4
click at [932, 559] on p at bounding box center [818, 366] width 762 height 416
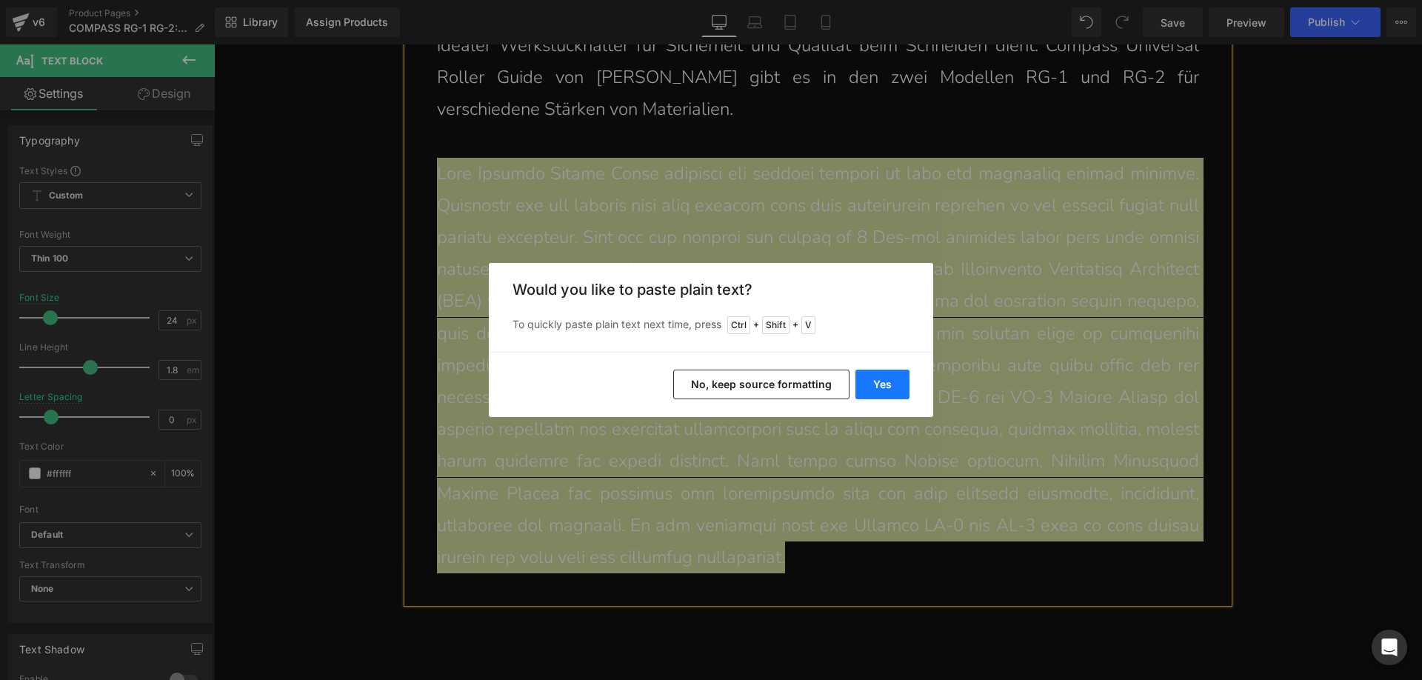
click at [893, 380] on button "Yes" at bounding box center [883, 385] width 54 height 30
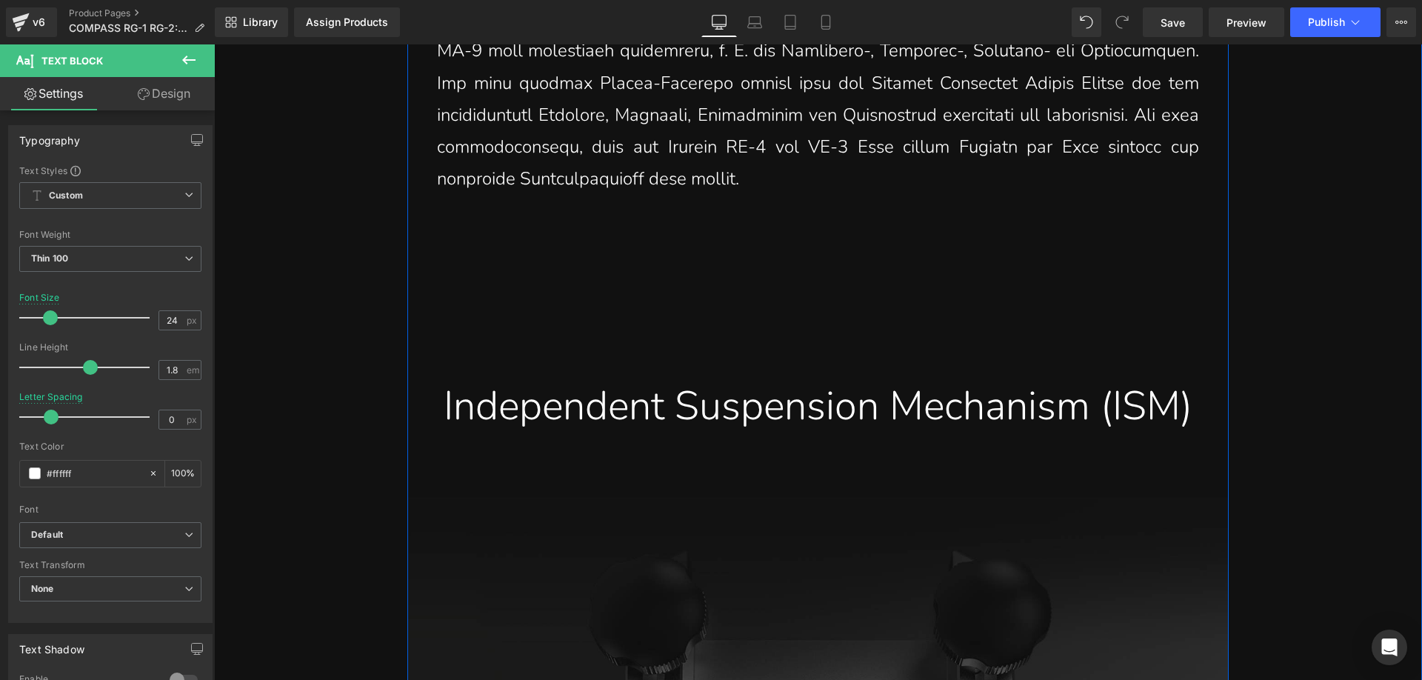
scroll to position [2518, 0]
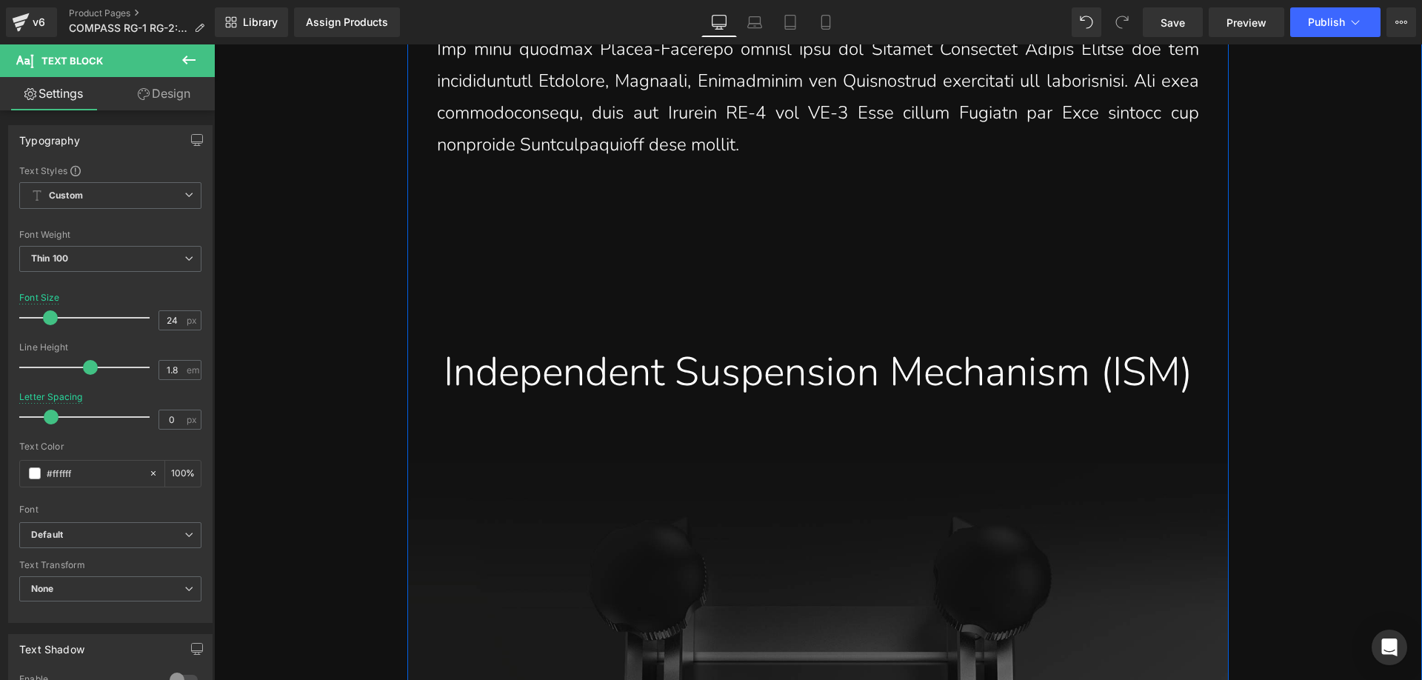
click at [586, 382] on div "Independent Suspension Mechanism (ISM)" at bounding box center [817, 372] width 799 height 52
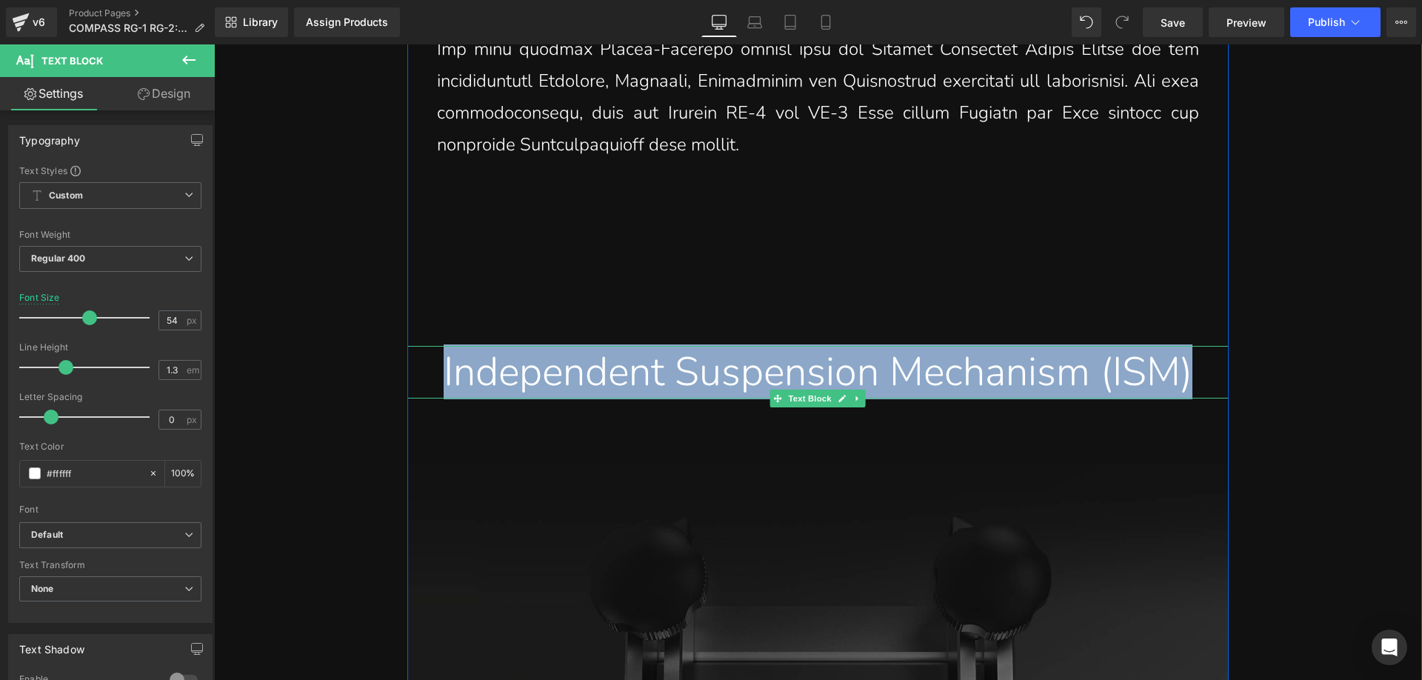
drag, startPoint x: 461, startPoint y: 370, endPoint x: 864, endPoint y: 438, distance: 409.4
click at [864, 398] on div "Independent Suspension Mechanism (ISM)" at bounding box center [817, 372] width 799 height 52
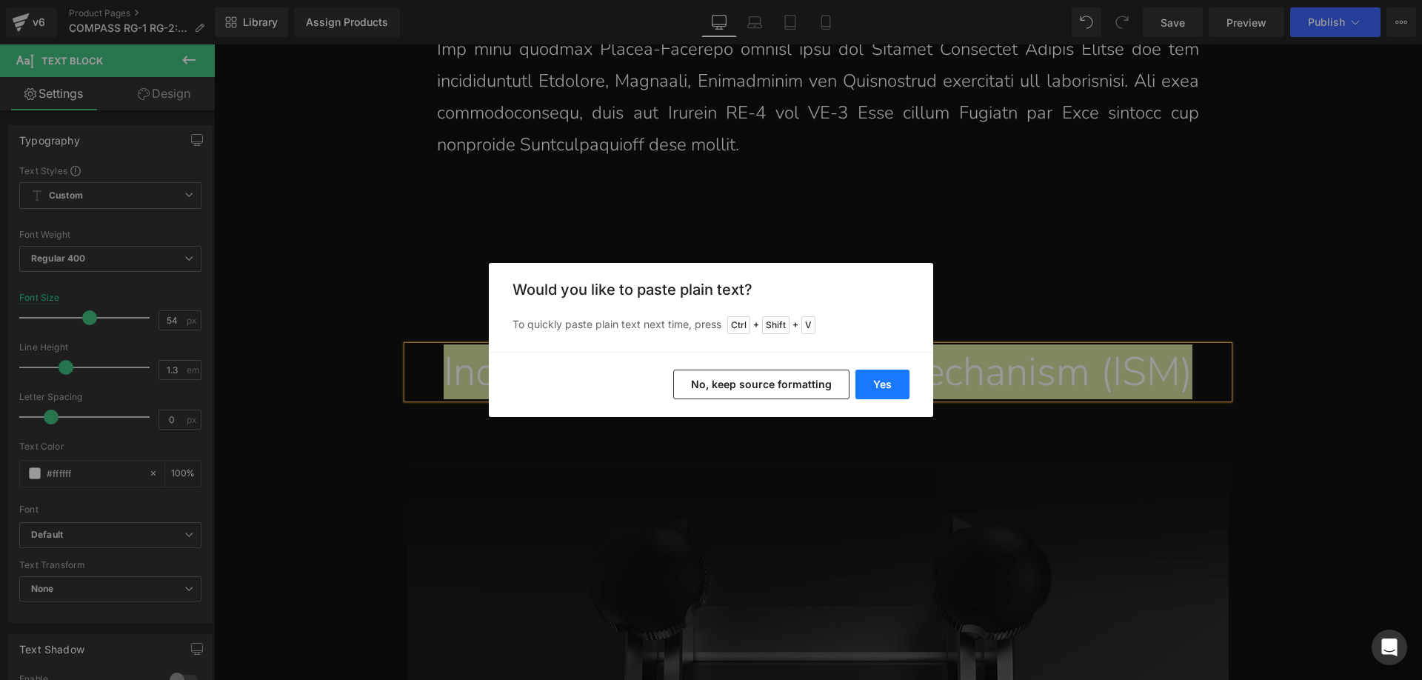
click at [874, 378] on button "Yes" at bounding box center [883, 385] width 54 height 30
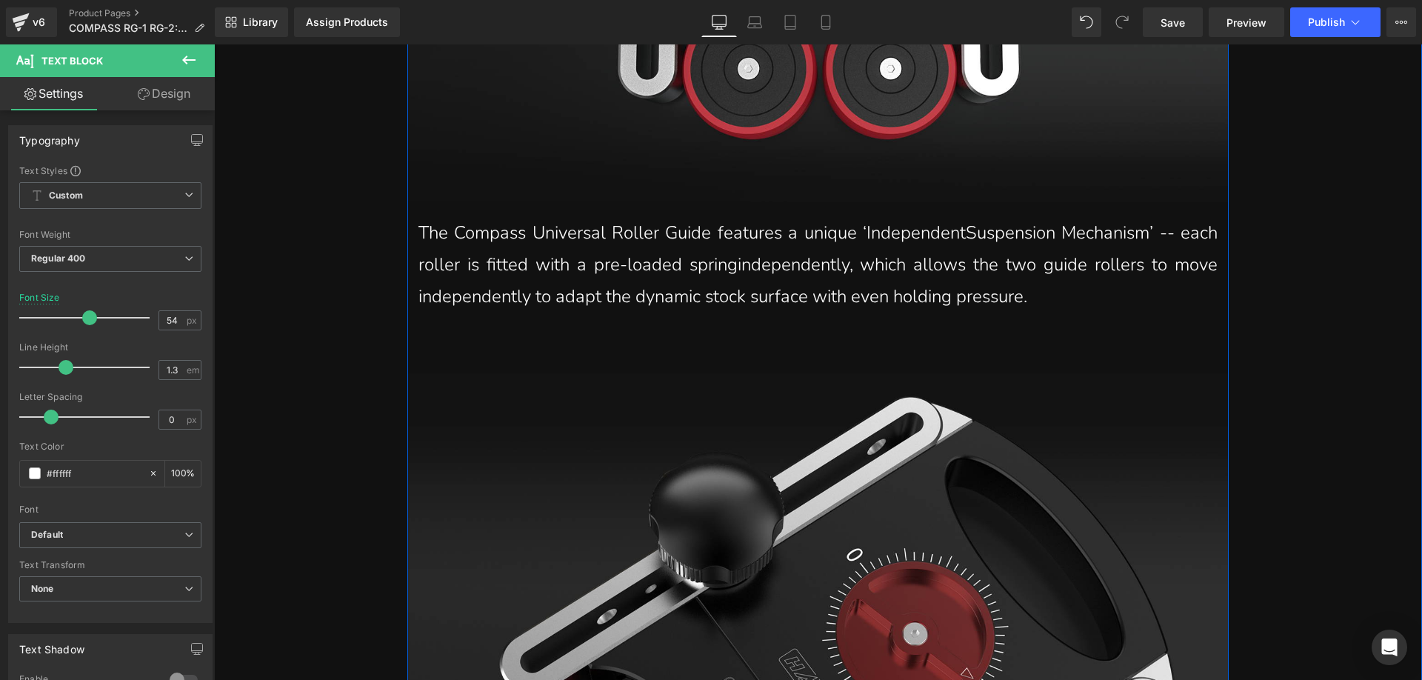
scroll to position [3407, 0]
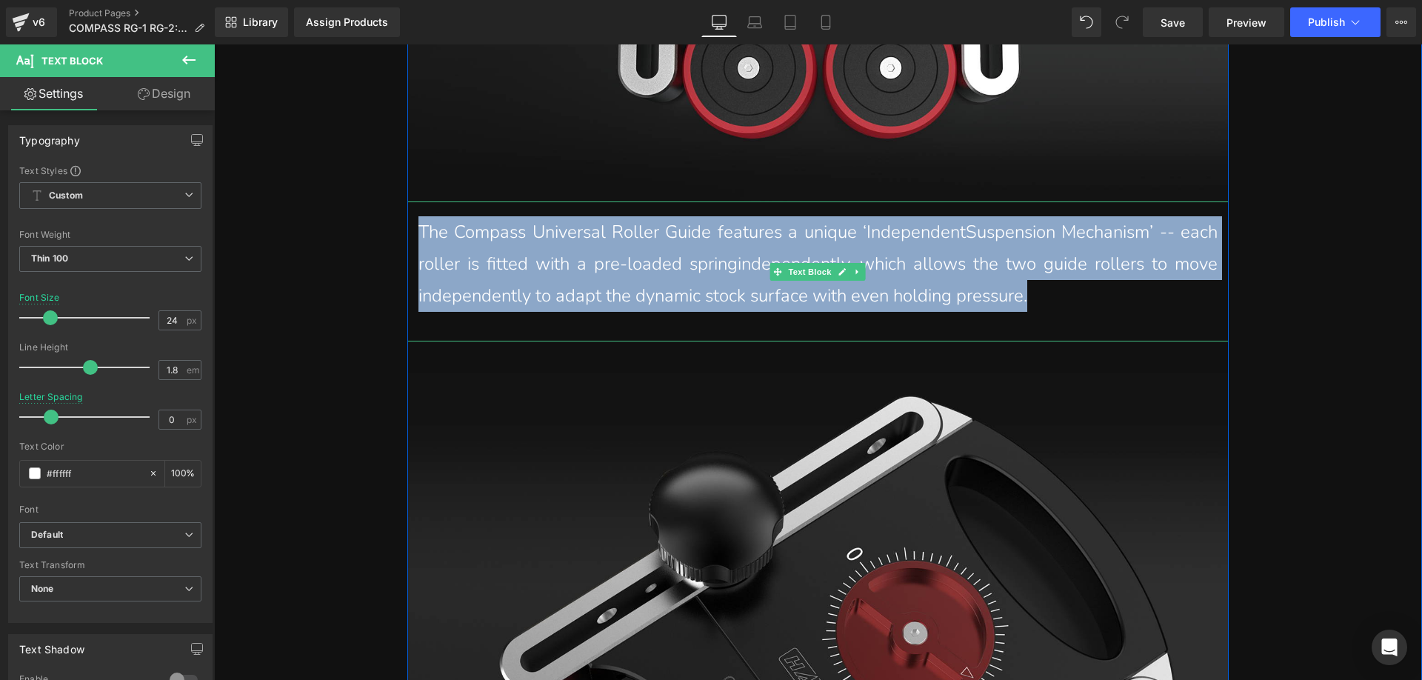
drag, startPoint x: 415, startPoint y: 280, endPoint x: 1090, endPoint y: 351, distance: 679.3
click at [1090, 313] on p "The Compass Universal Roller Guide features a unique ‘IndependentSuspension Mec…" at bounding box center [817, 264] width 799 height 96
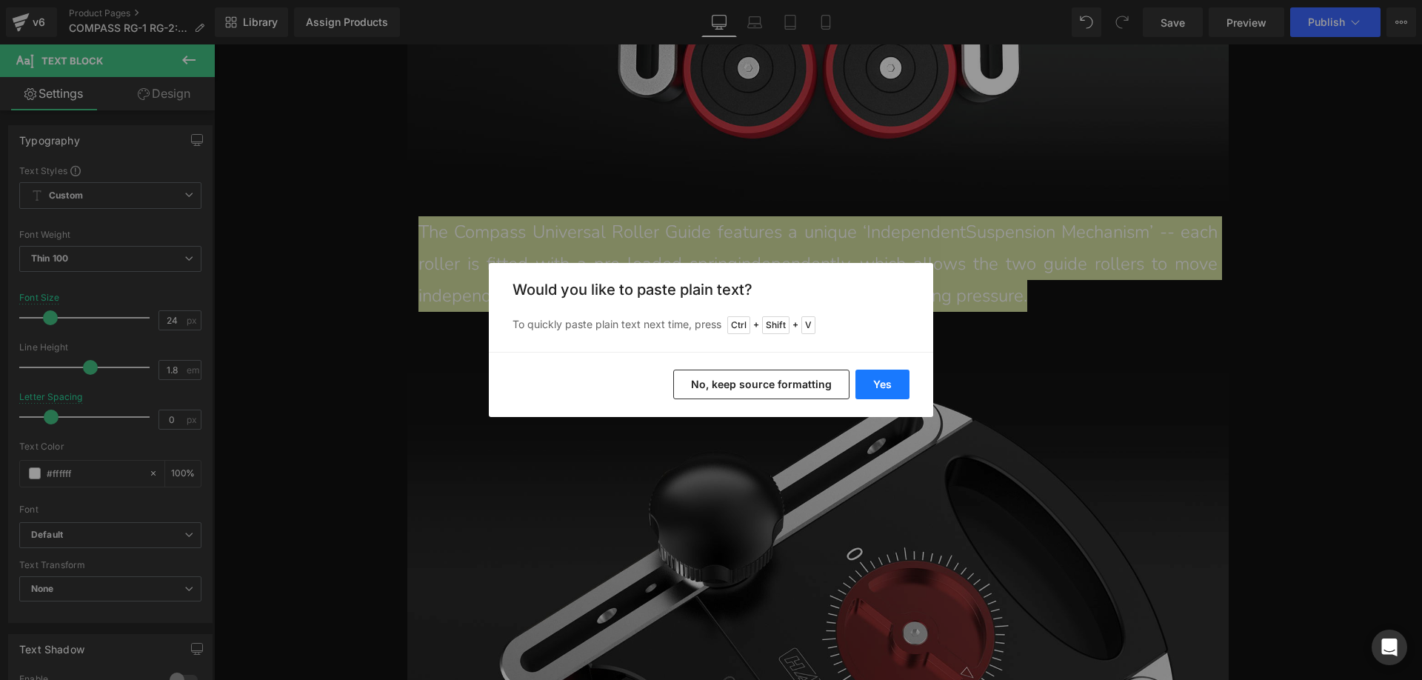
click at [882, 386] on button "Yes" at bounding box center [883, 385] width 54 height 30
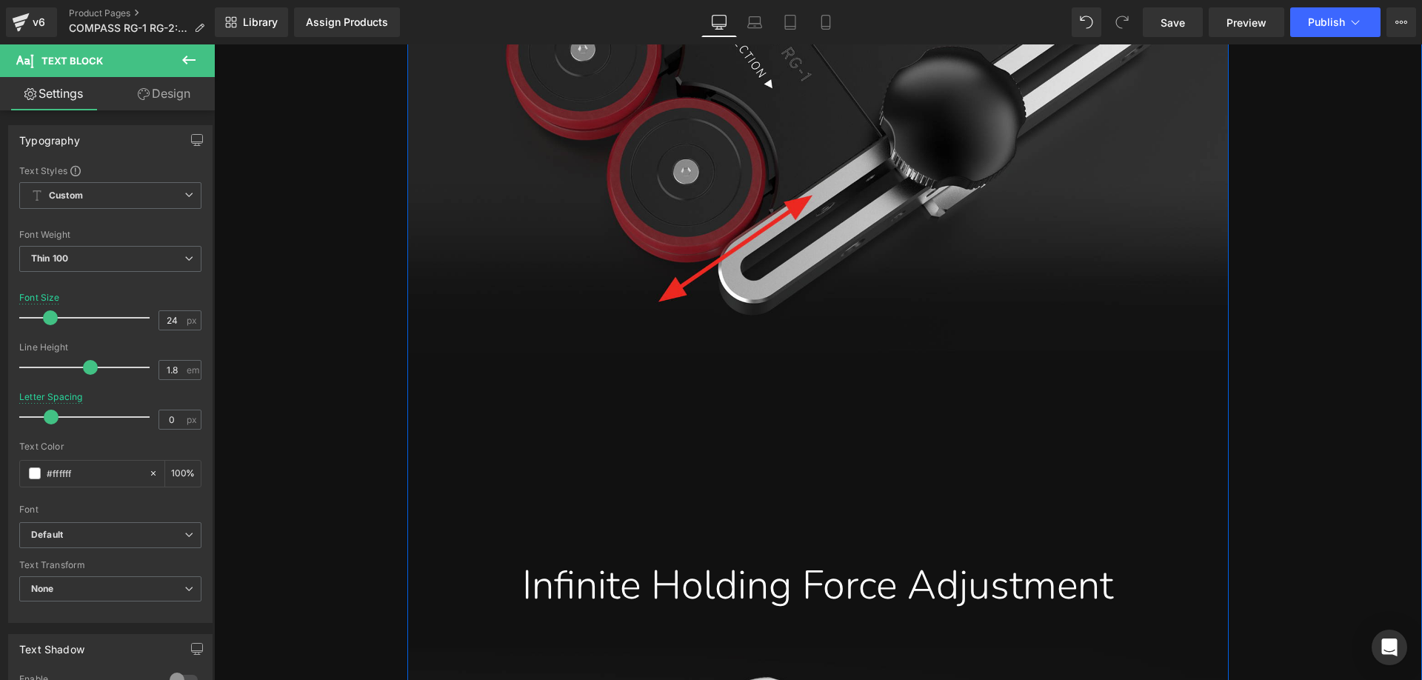
scroll to position [4444, 0]
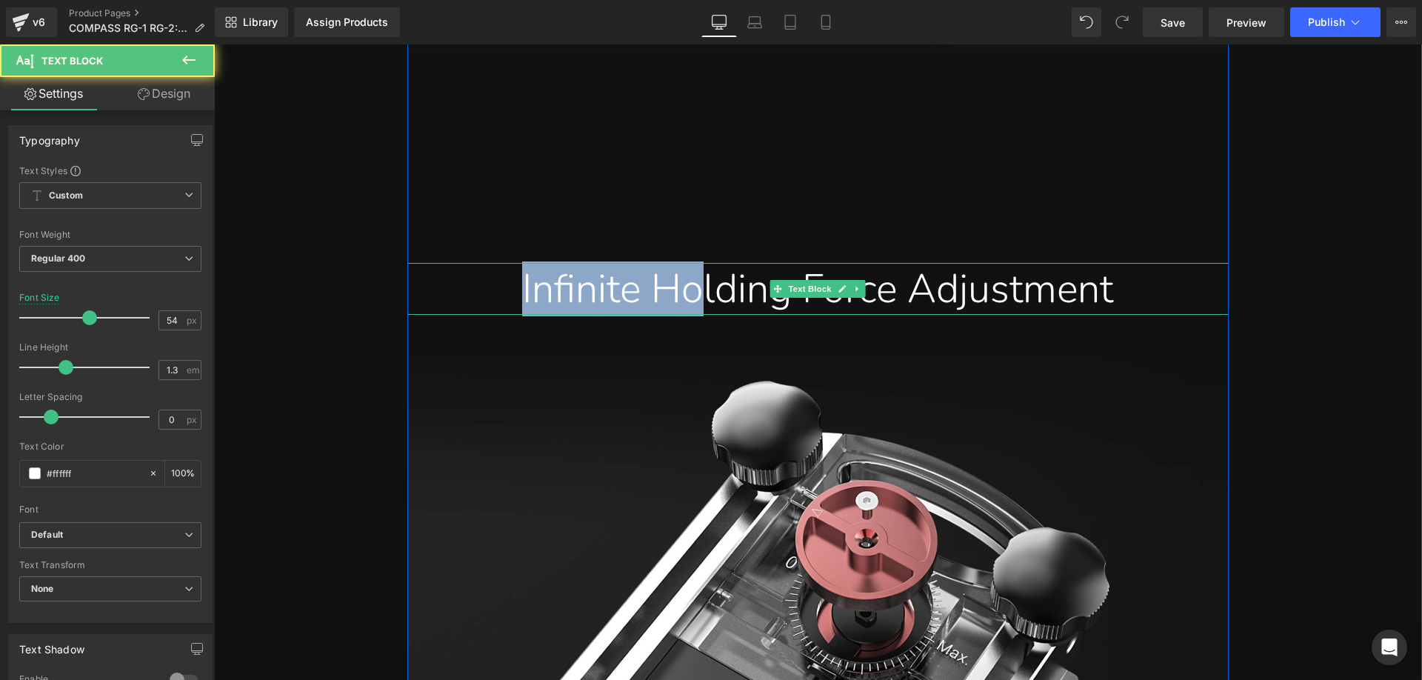
drag, startPoint x: 489, startPoint y: 373, endPoint x: 692, endPoint y: 373, distance: 203.0
click at [692, 315] on div "Infinite Holding Force Adjustment" at bounding box center [817, 289] width 799 height 52
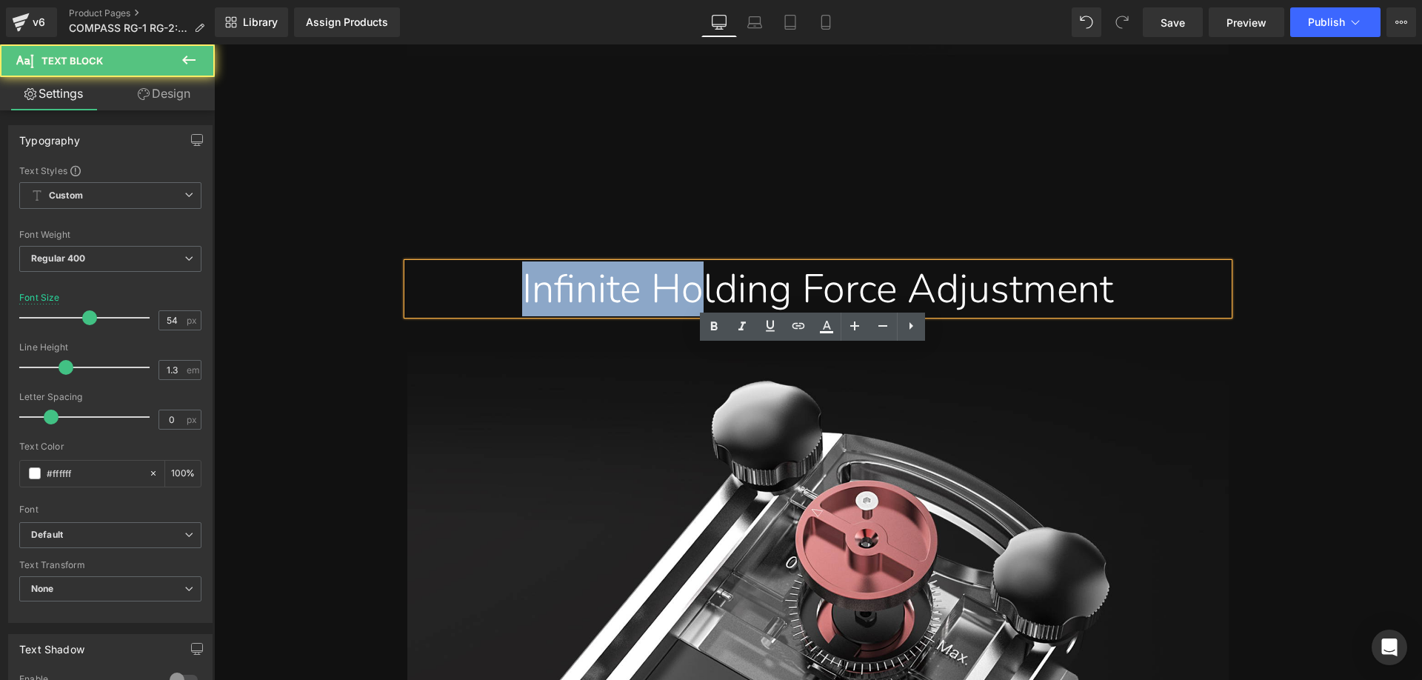
click at [490, 315] on div "Infinite Holding Force Adjustment" at bounding box center [817, 289] width 799 height 52
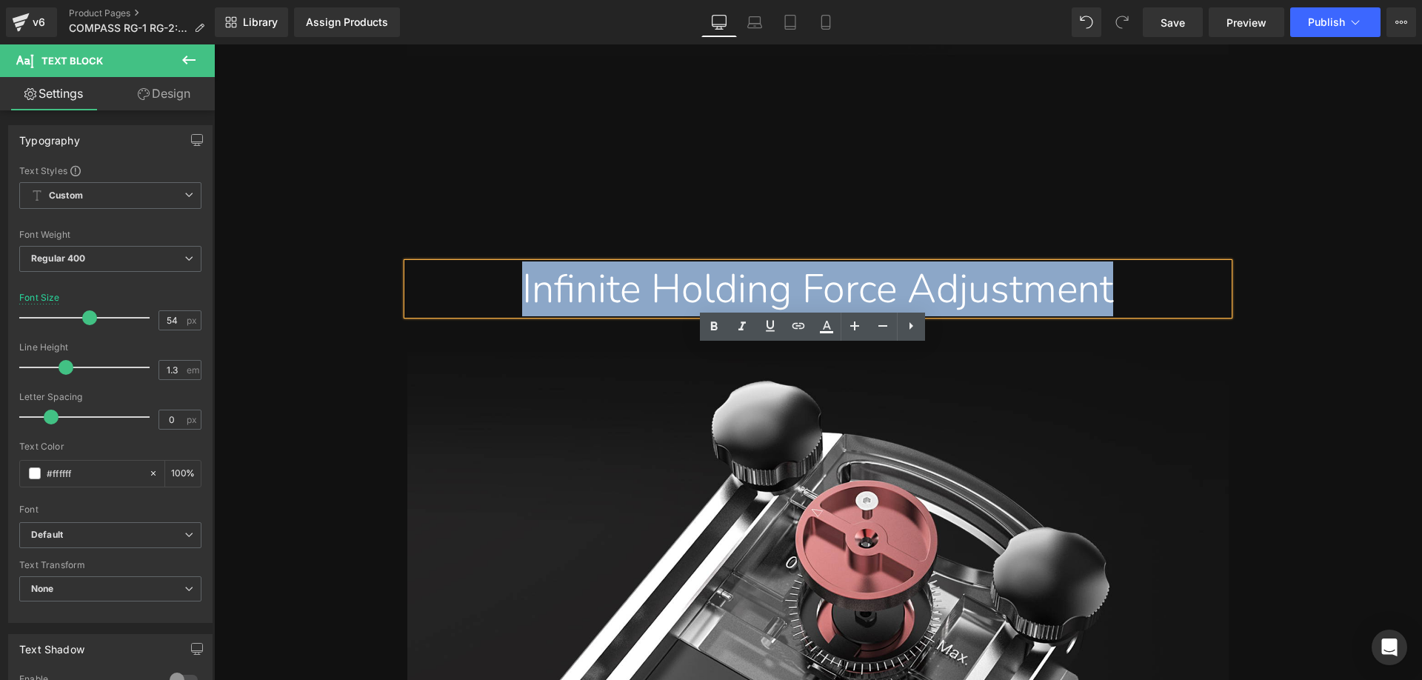
drag, startPoint x: 487, startPoint y: 374, endPoint x: 1144, endPoint y: 373, distance: 657.7
click at [1144, 315] on div "Infinite Holding Force Adjustment" at bounding box center [817, 289] width 799 height 52
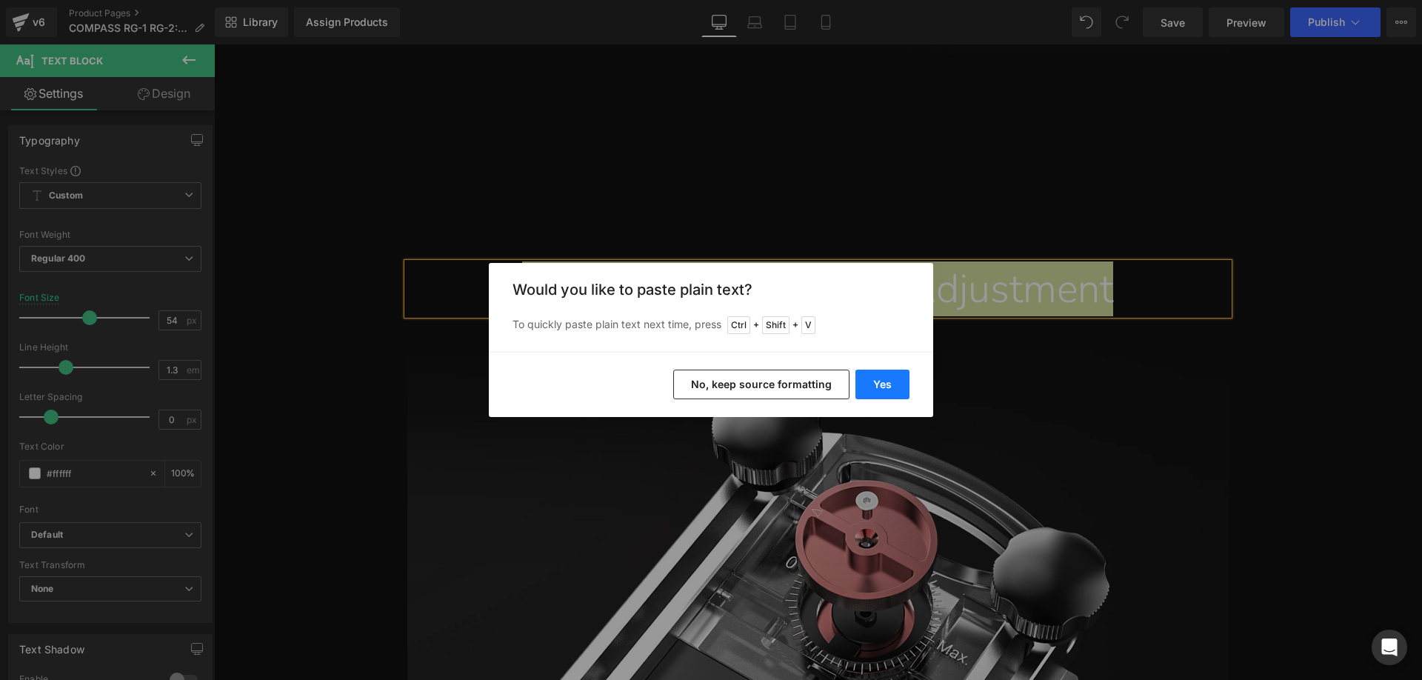
click at [889, 378] on button "Yes" at bounding box center [883, 385] width 54 height 30
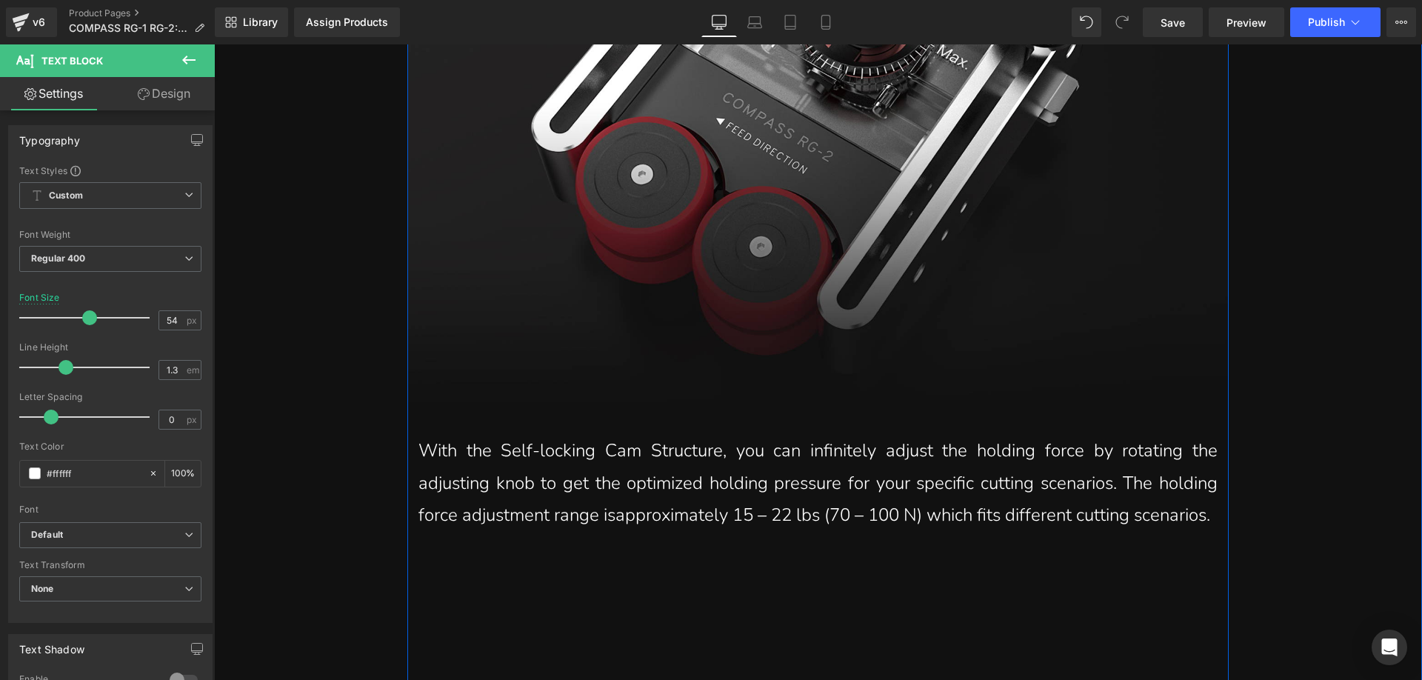
scroll to position [5259, 0]
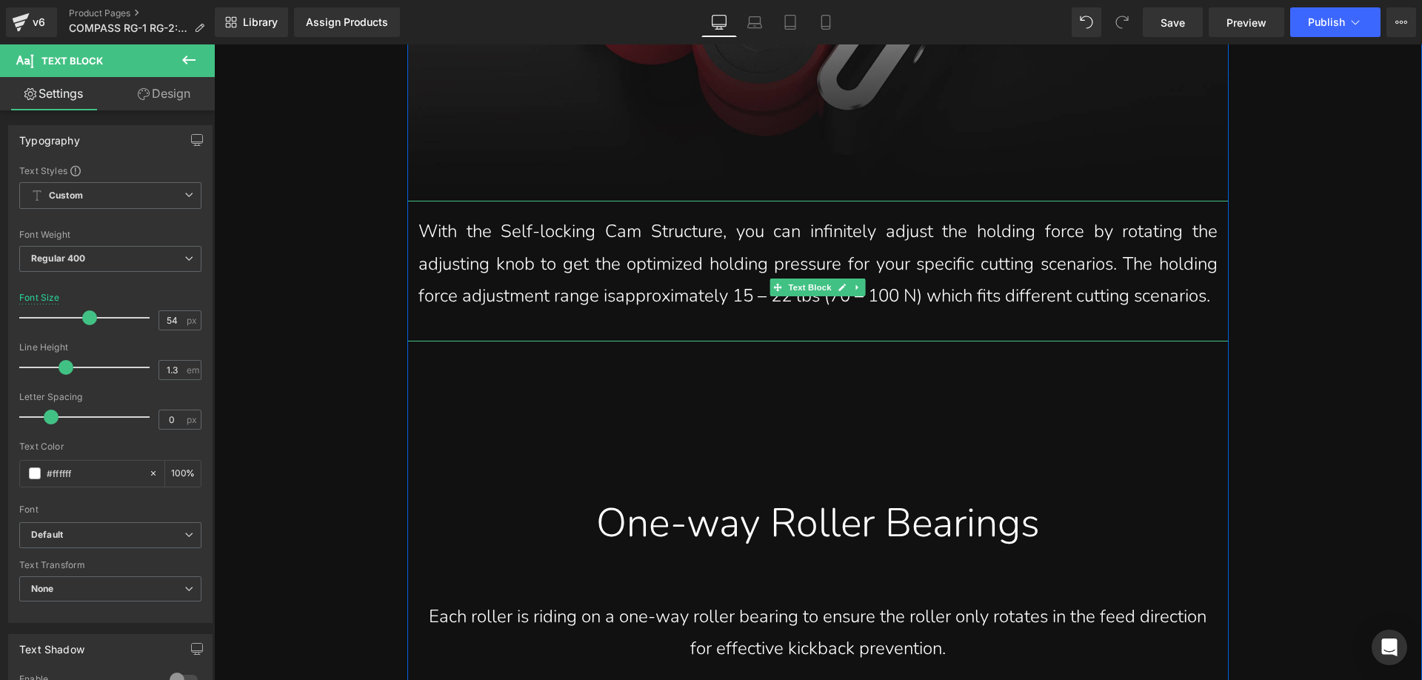
click at [501, 312] on p "With the Self-locking Cam Structure, you can infinitely adjust the holding forc…" at bounding box center [817, 264] width 799 height 96
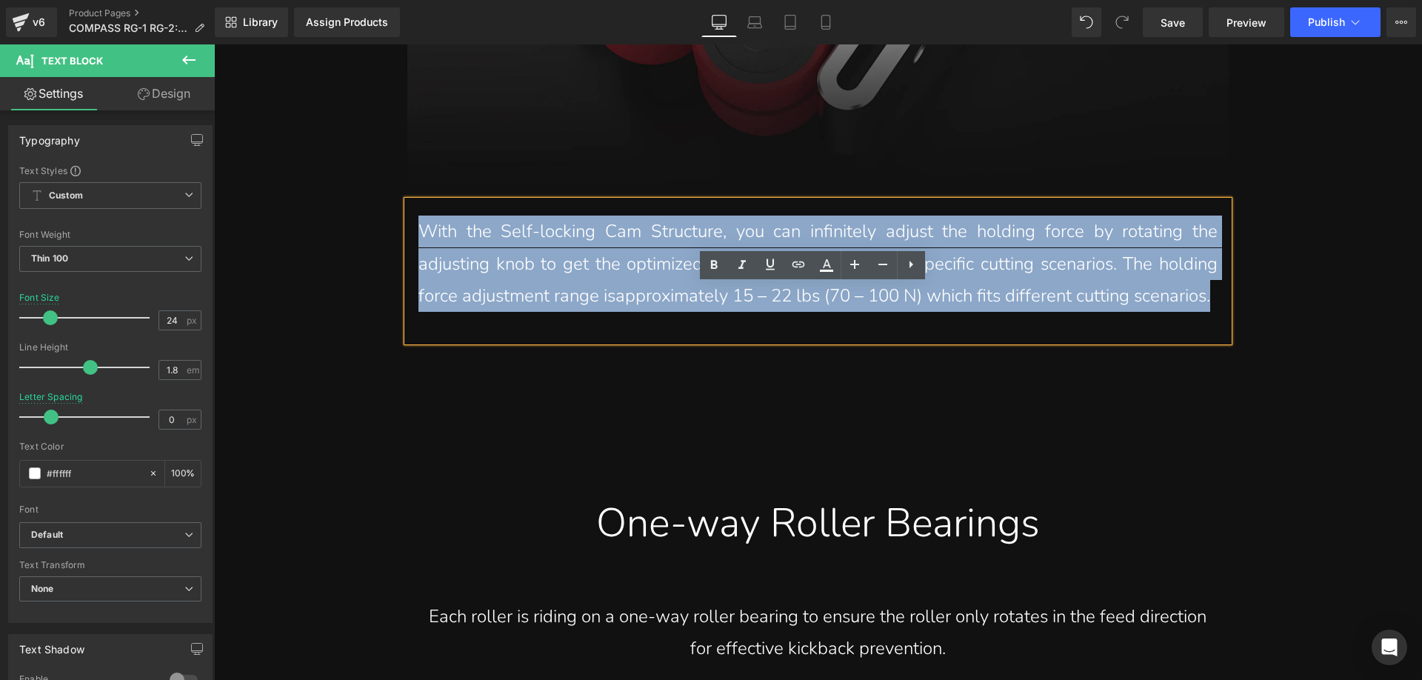
drag, startPoint x: 502, startPoint y: 413, endPoint x: 419, endPoint y: 323, distance: 122.7
click at [418, 312] on p "With the Self-locking Cam Structure, you can infinitely adjust the holding forc…" at bounding box center [817, 264] width 799 height 96
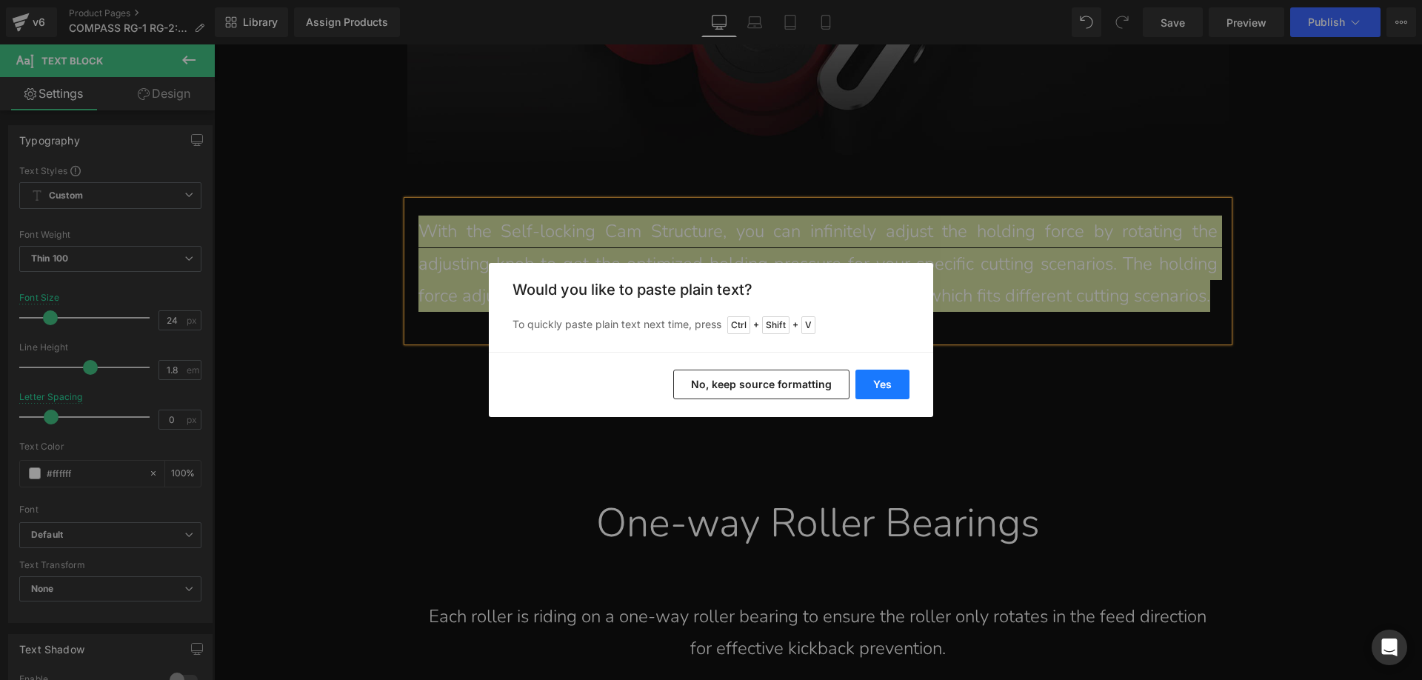
click at [890, 387] on button "Yes" at bounding box center [883, 385] width 54 height 30
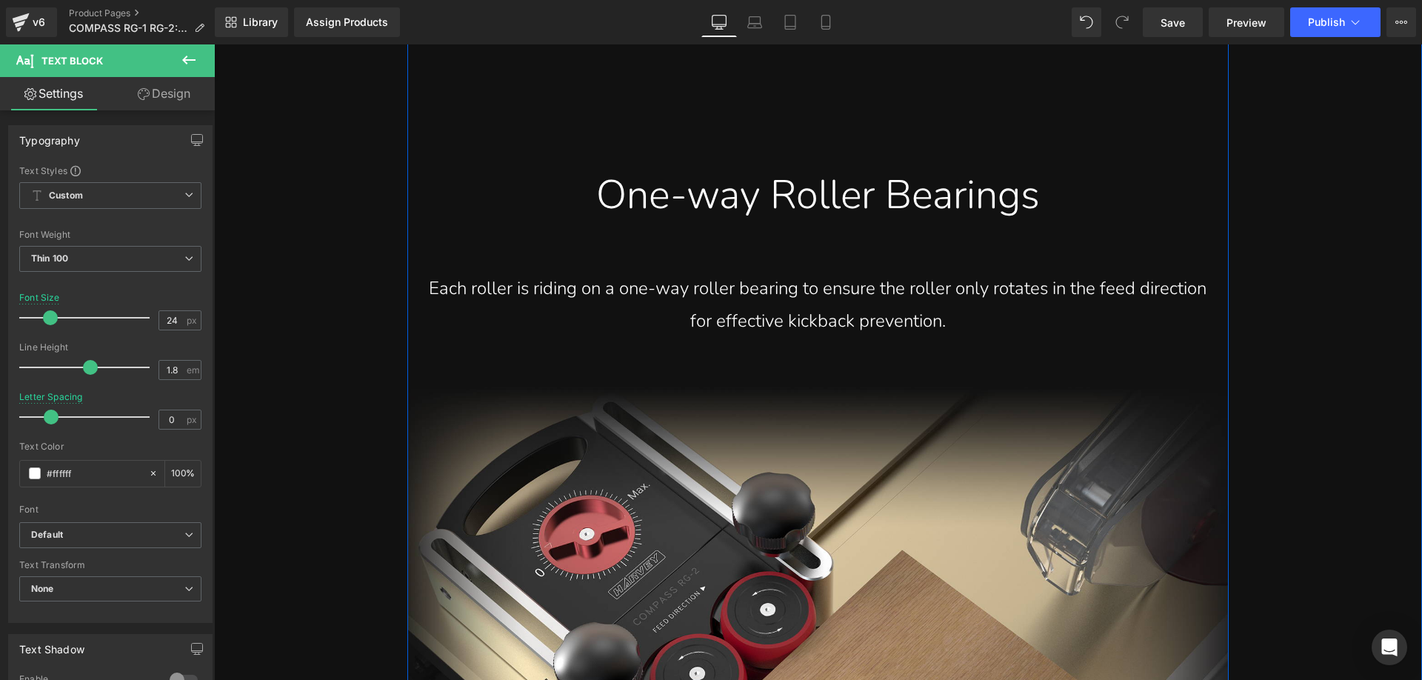
scroll to position [5629, 0]
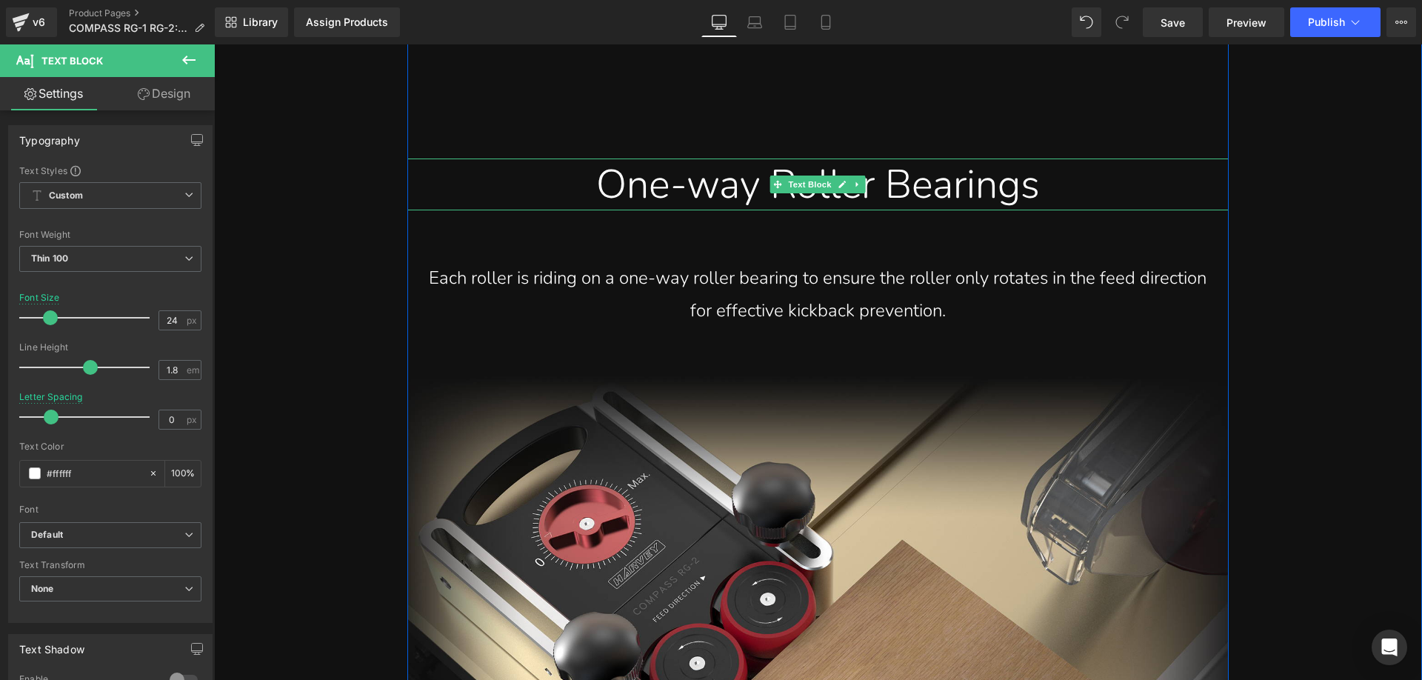
click at [600, 210] on div "One-way Roller Bearings" at bounding box center [817, 185] width 799 height 52
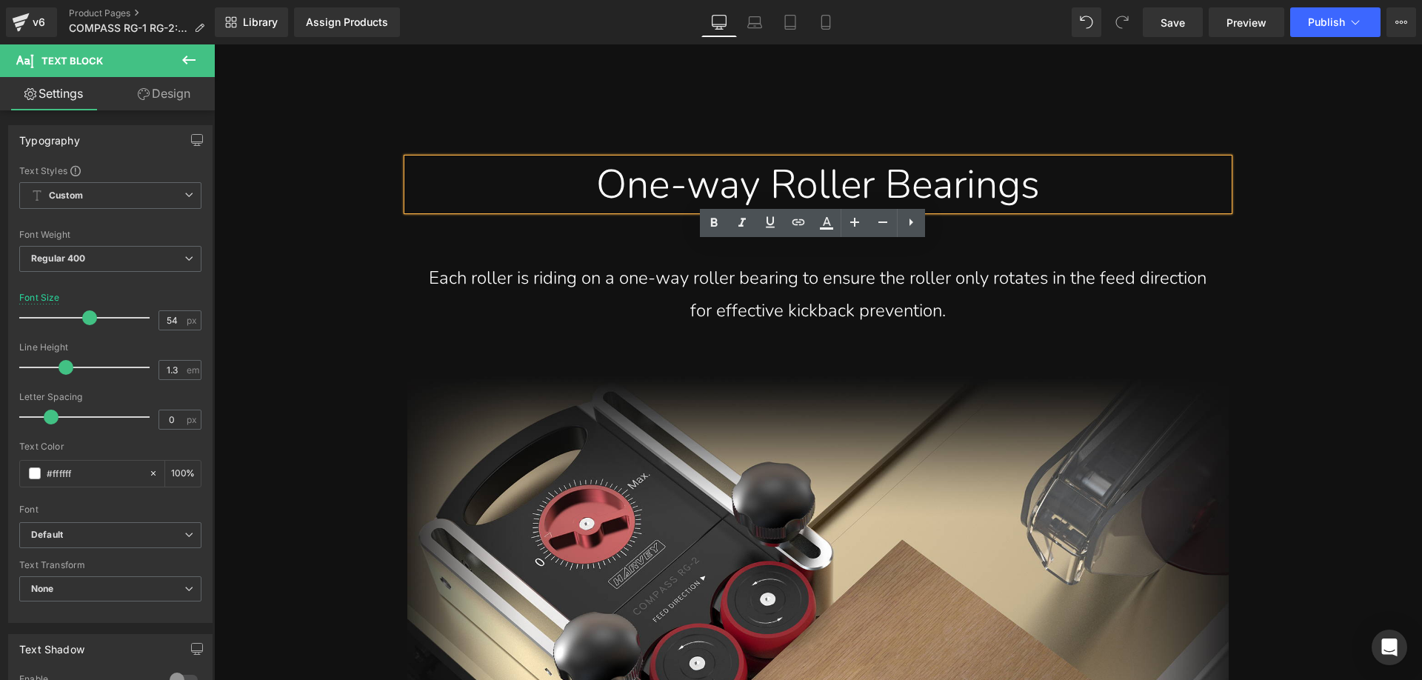
drag, startPoint x: 573, startPoint y: 270, endPoint x: 1078, endPoint y: 275, distance: 505.2
click at [1078, 210] on div "One-way Roller Bearings" at bounding box center [817, 185] width 799 height 52
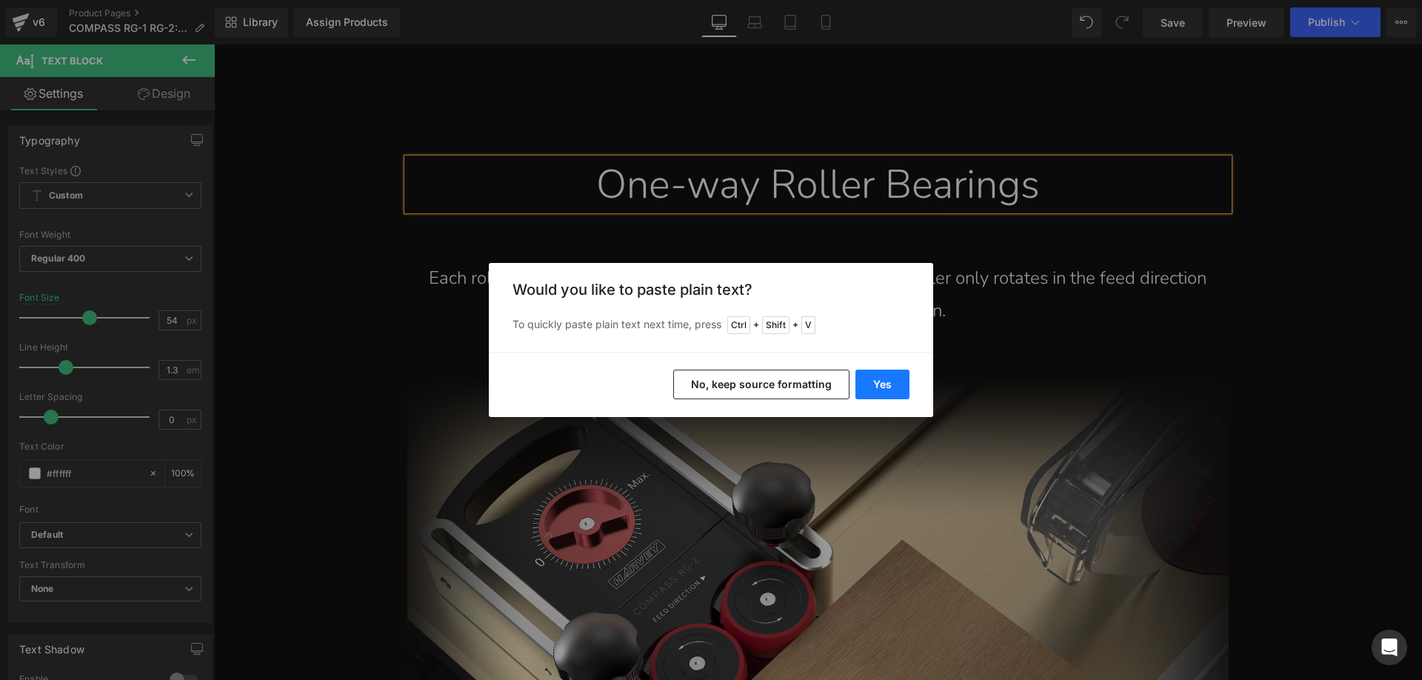
click at [881, 386] on button "Yes" at bounding box center [883, 385] width 54 height 30
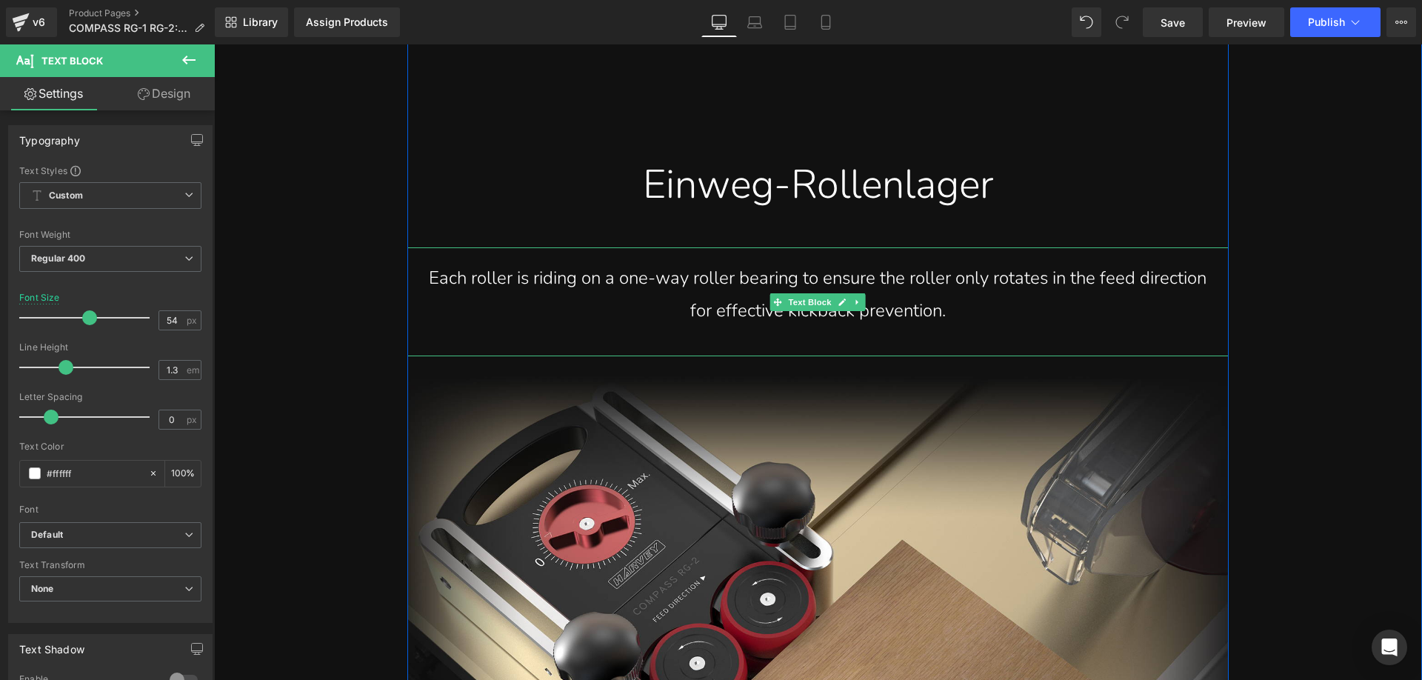
drag, startPoint x: 492, startPoint y: 365, endPoint x: 458, endPoint y: 358, distance: 34.7
click at [492, 326] on p "Each roller is riding on a one-way roller bearing to ensure the roller only rot…" at bounding box center [817, 294] width 799 height 64
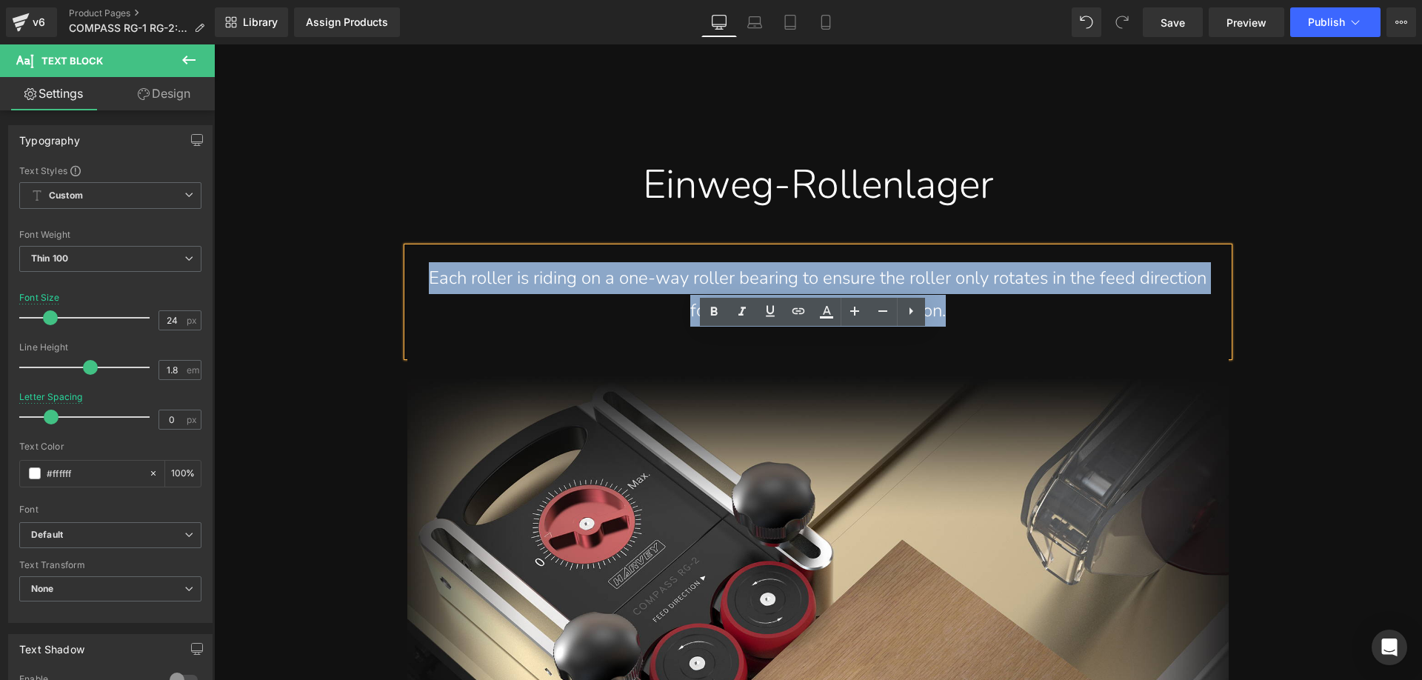
drag, startPoint x: 444, startPoint y: 358, endPoint x: 983, endPoint y: 393, distance: 540.3
click at [983, 326] on p "Each roller is riding on a one-way roller bearing to ensure the roller only rot…" at bounding box center [817, 294] width 799 height 64
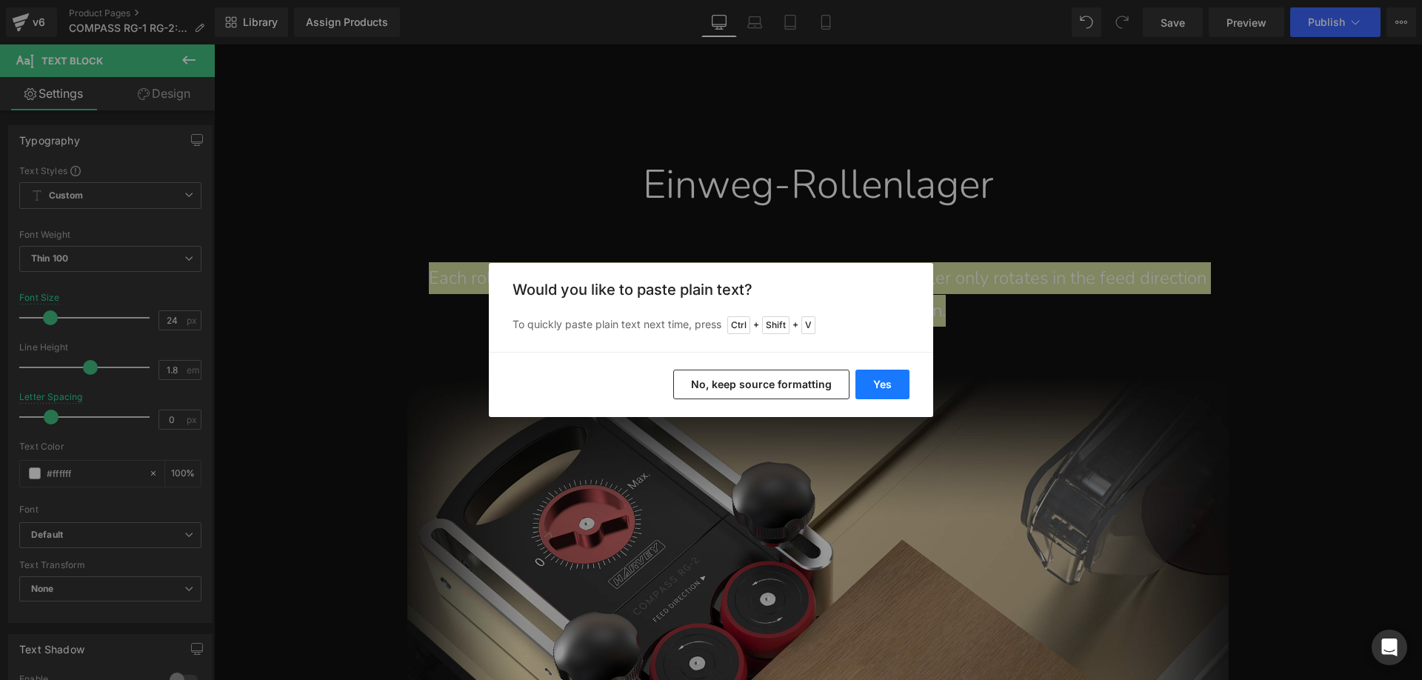
click at [870, 385] on button "Yes" at bounding box center [883, 385] width 54 height 30
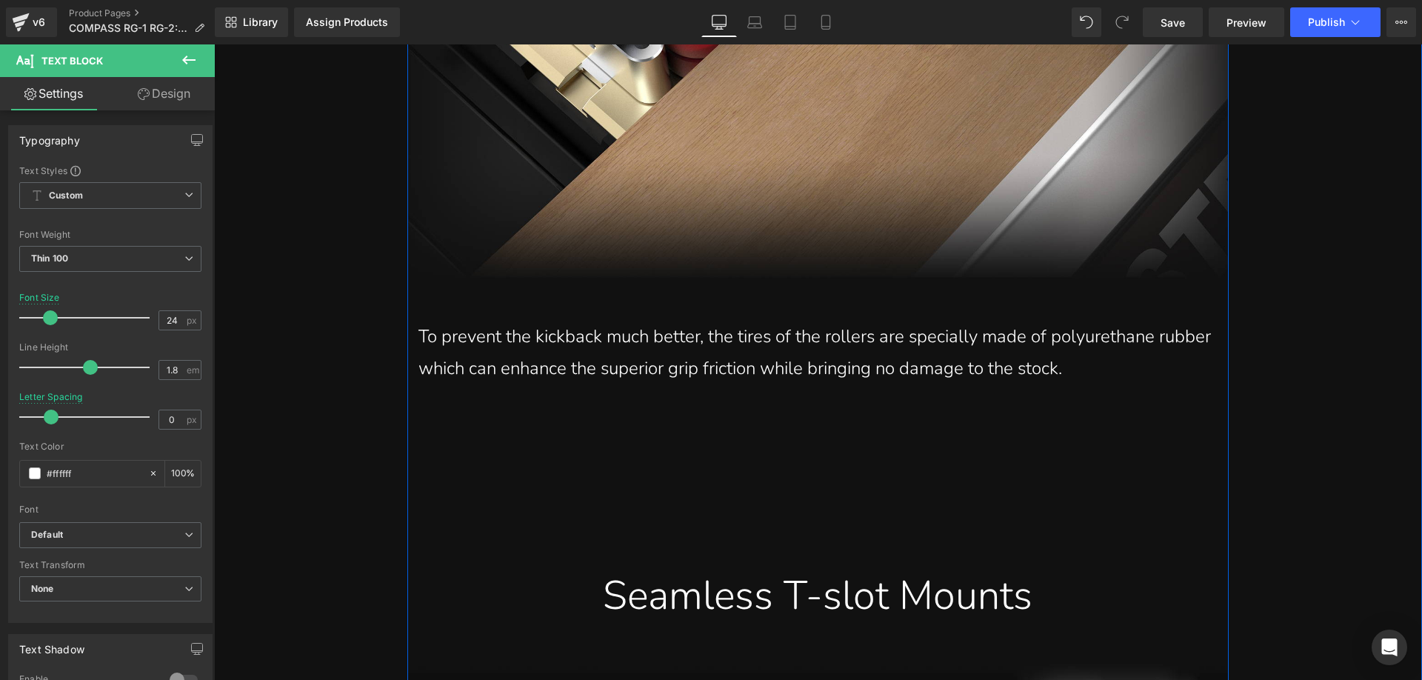
scroll to position [6296, 0]
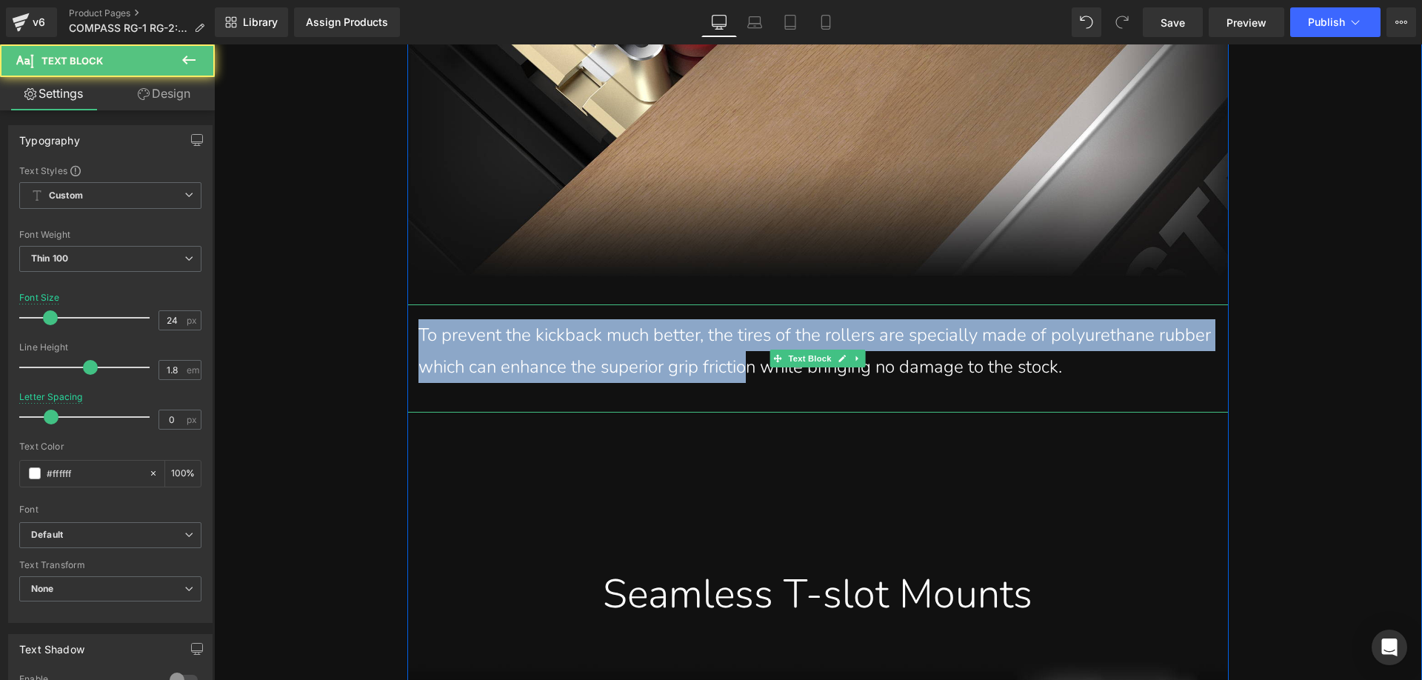
drag, startPoint x: 513, startPoint y: 435, endPoint x: 812, endPoint y: 467, distance: 300.9
click at [812, 383] on p "To prevent the kickback much better, the tires of the rollers are specially mad…" at bounding box center [817, 351] width 799 height 64
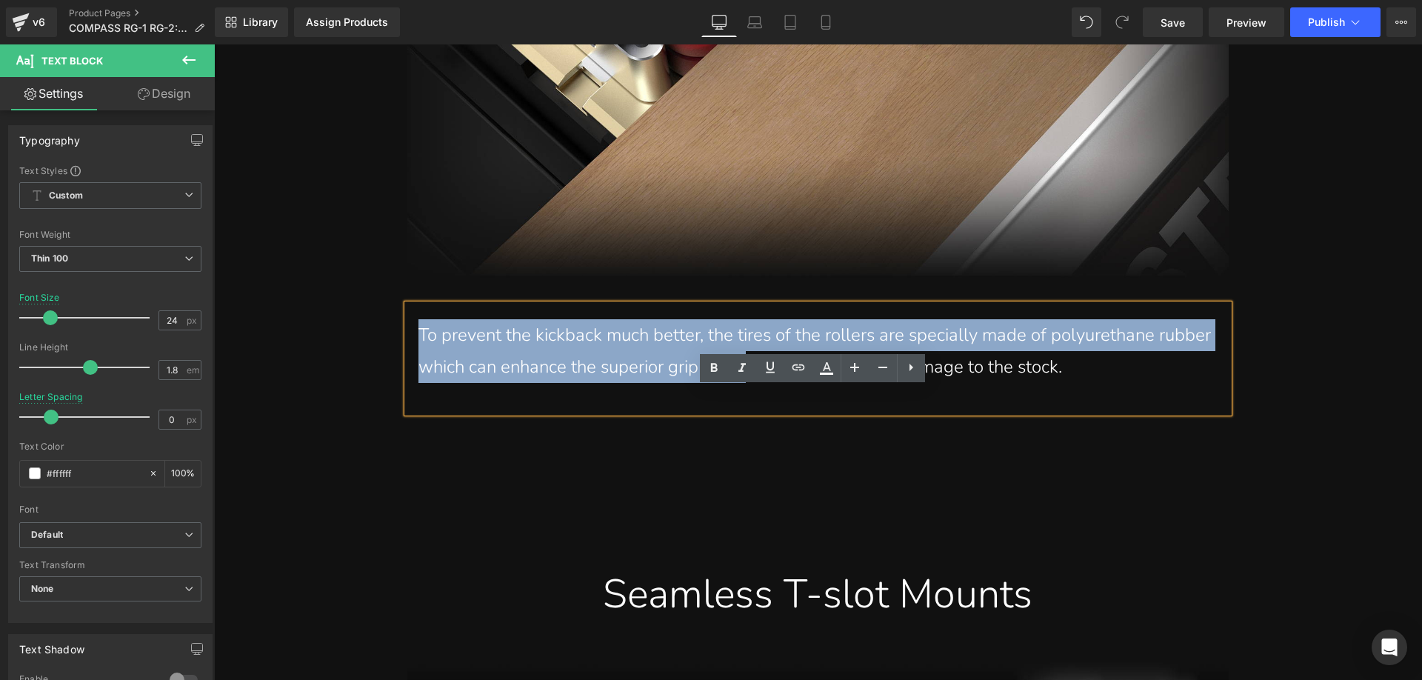
click at [589, 383] on p "To prevent the kickback much better, the tires of the rollers are specially mad…" at bounding box center [817, 351] width 799 height 64
click at [451, 383] on p "To prevent the kickback much better, the tires of the rollers are specially mad…" at bounding box center [817, 351] width 799 height 64
drag, startPoint x: 414, startPoint y: 418, endPoint x: 1148, endPoint y: 484, distance: 737.1
click at [1148, 413] on div "To prevent the kickback much better, the tires of the rollers are specially mad…" at bounding box center [817, 358] width 821 height 108
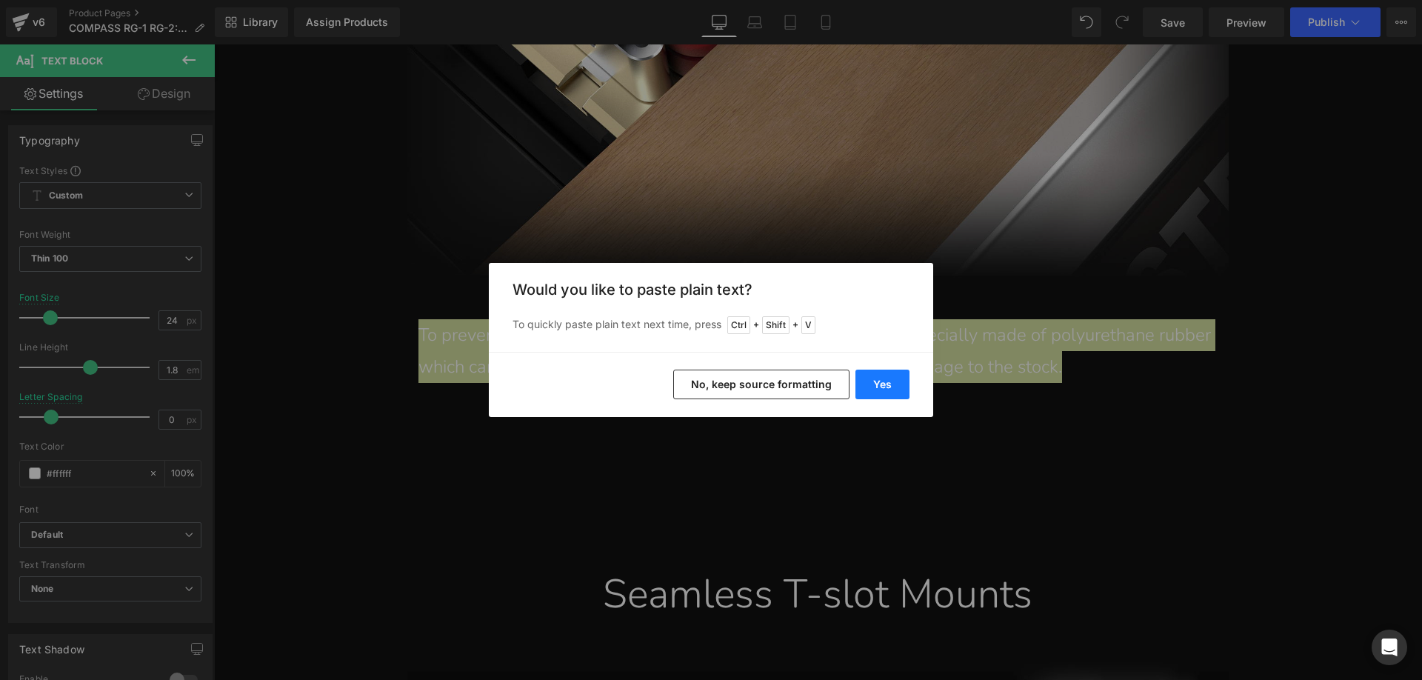
drag, startPoint x: 881, startPoint y: 367, endPoint x: 876, endPoint y: 379, distance: 13.6
click at [880, 371] on div "Yes No, keep source formatting" at bounding box center [711, 384] width 444 height 65
click at [877, 380] on button "Yes" at bounding box center [883, 385] width 54 height 30
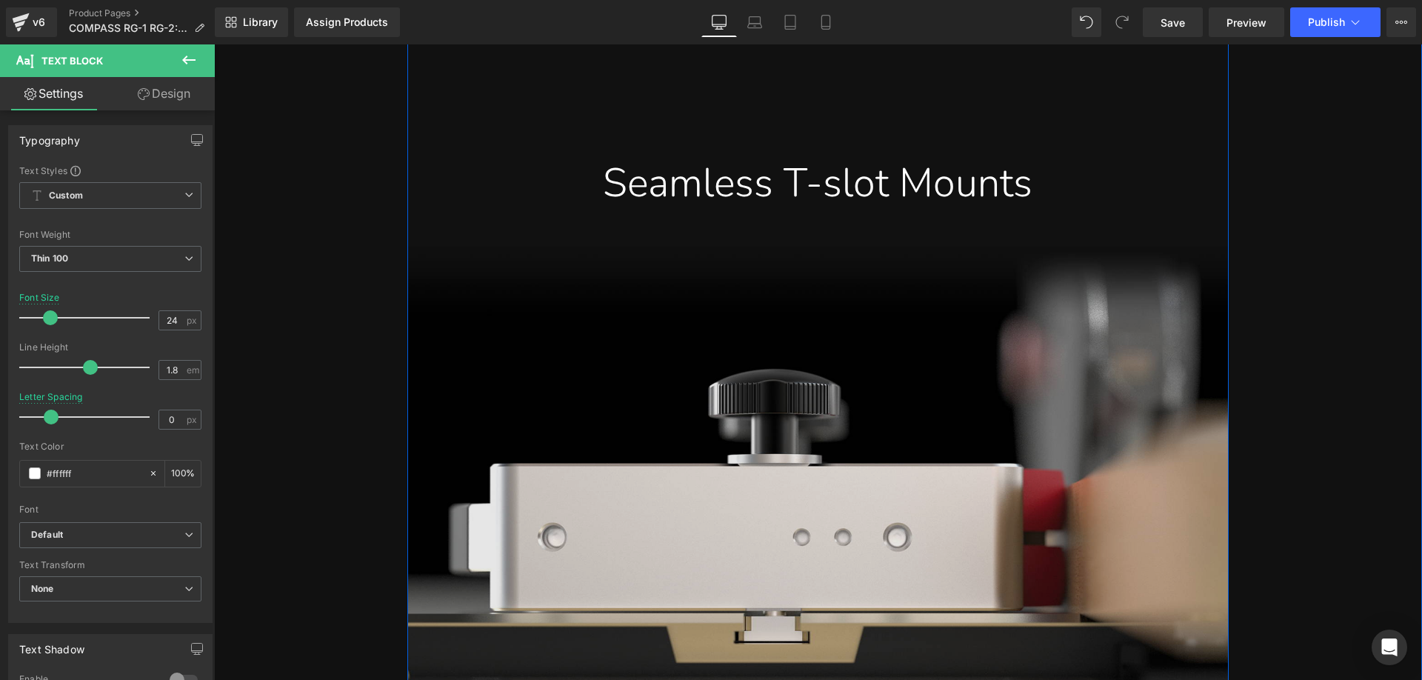
scroll to position [6740, 0]
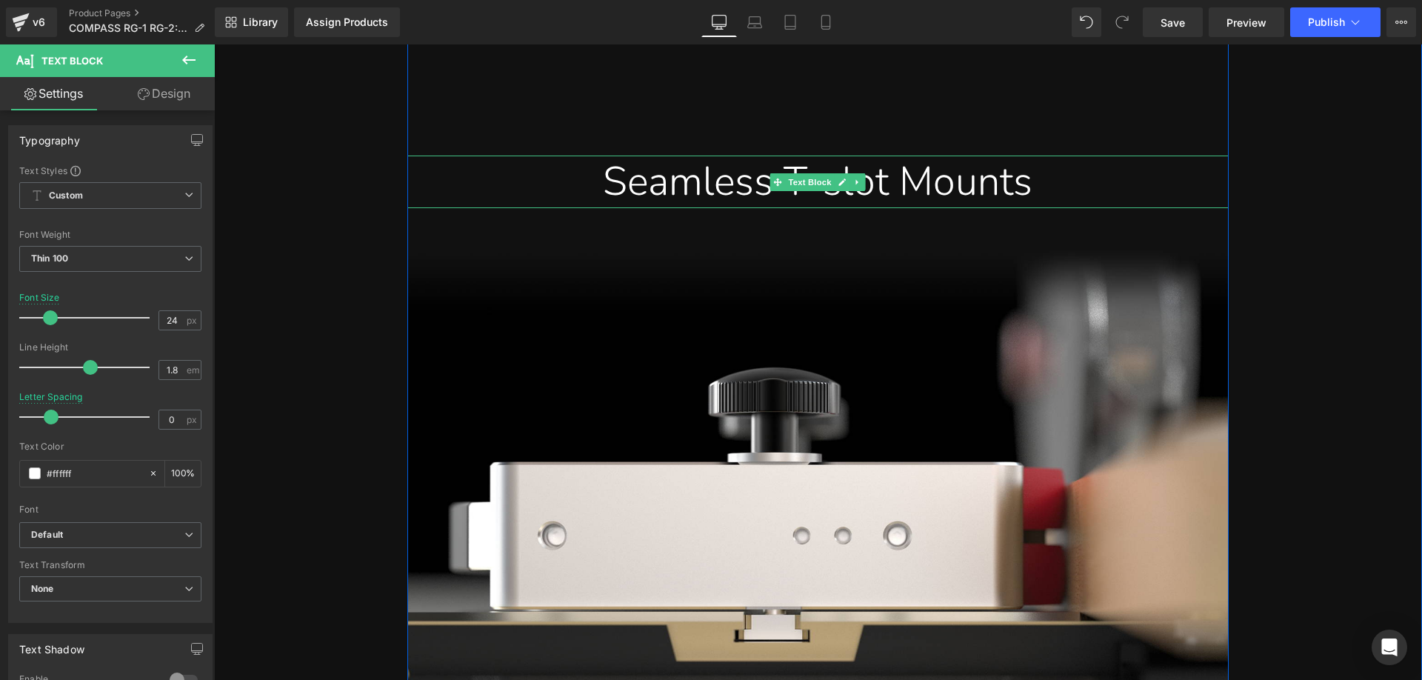
click at [619, 207] on div "Seamless T-slot Mounts" at bounding box center [817, 182] width 799 height 52
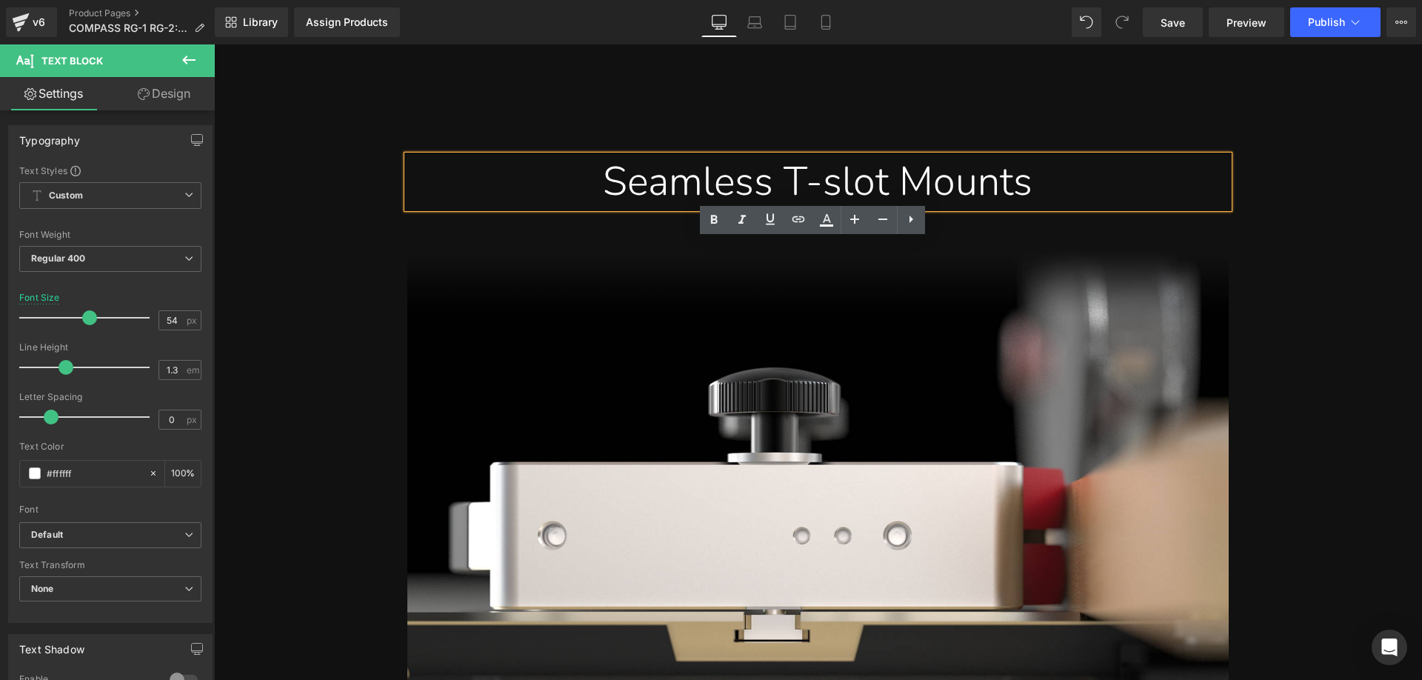
drag, startPoint x: 579, startPoint y: 268, endPoint x: 1061, endPoint y: 271, distance: 482.2
click at [1061, 207] on div "Seamless T-slot Mounts" at bounding box center [817, 182] width 799 height 52
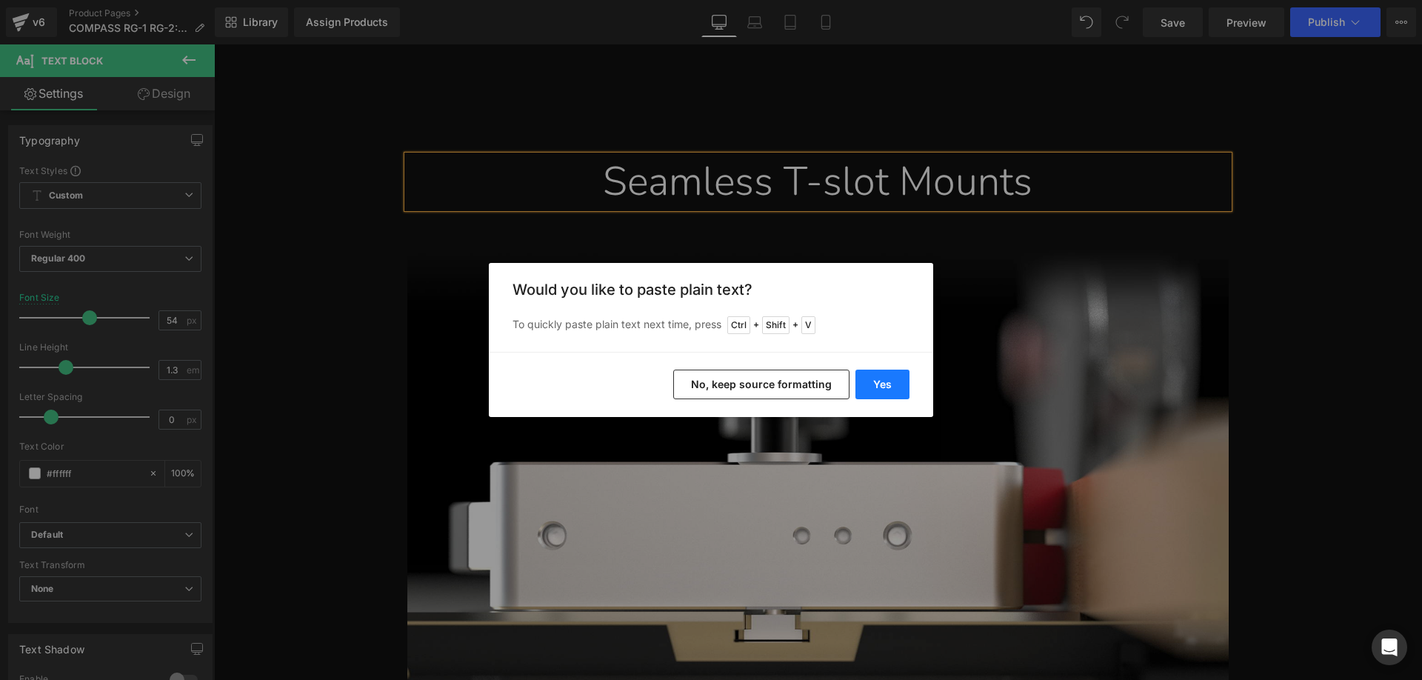
click at [885, 368] on div "Yes No, keep source formatting" at bounding box center [711, 384] width 444 height 65
click at [882, 382] on button "Yes" at bounding box center [883, 385] width 54 height 30
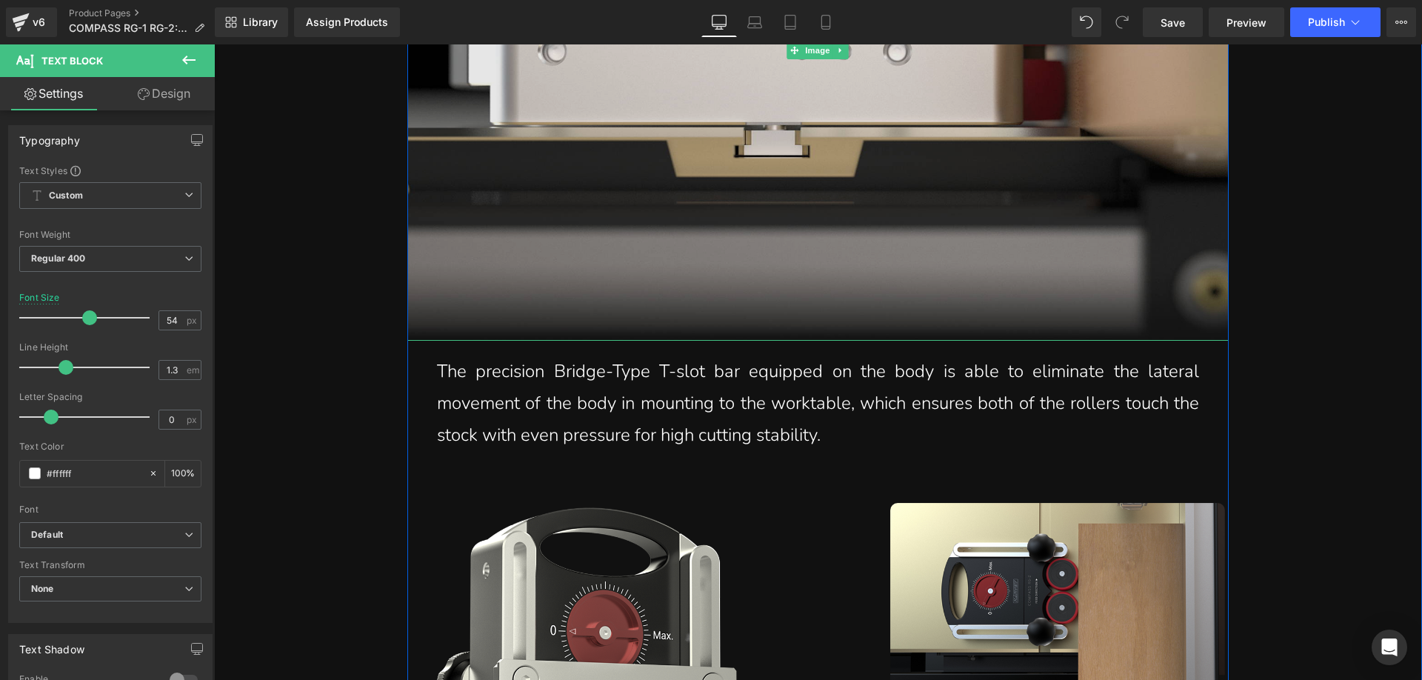
scroll to position [7259, 0]
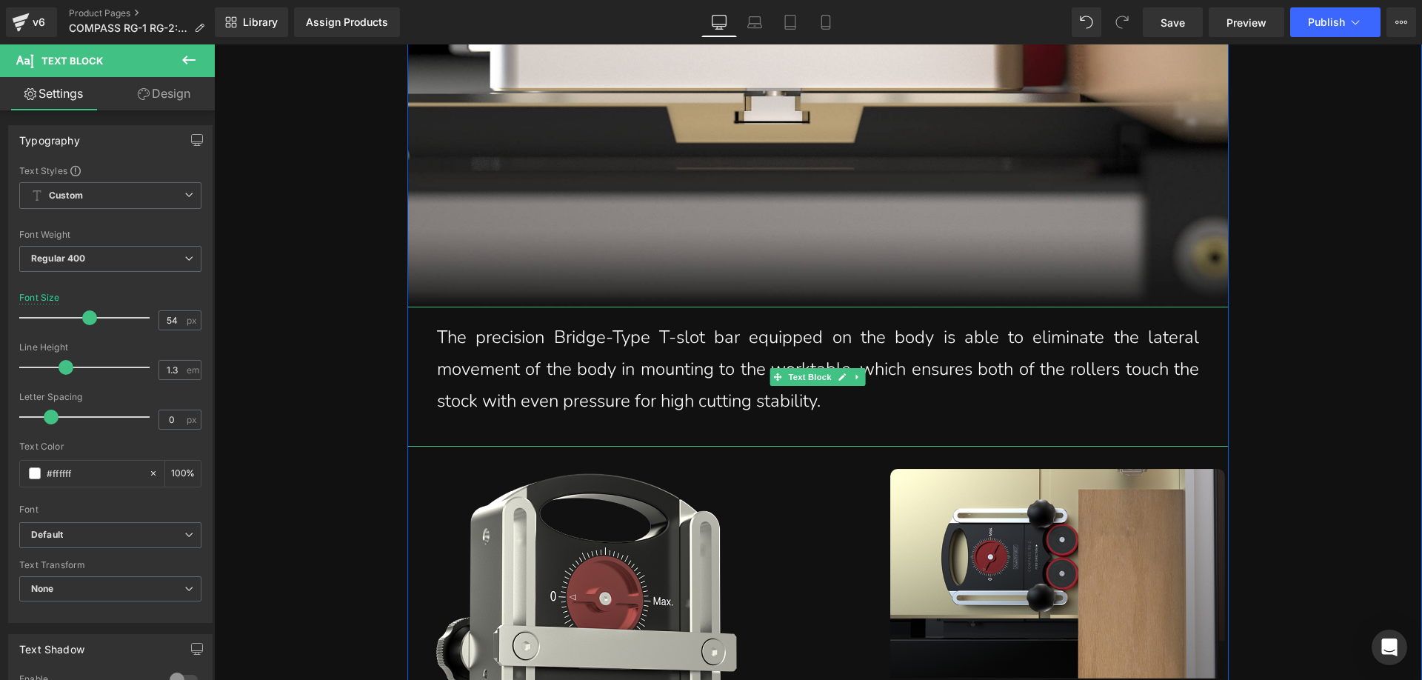
click at [476, 418] on p "The precision Bridge-Type T-slot bar equipped on the body is able to eliminate …" at bounding box center [818, 369] width 762 height 96
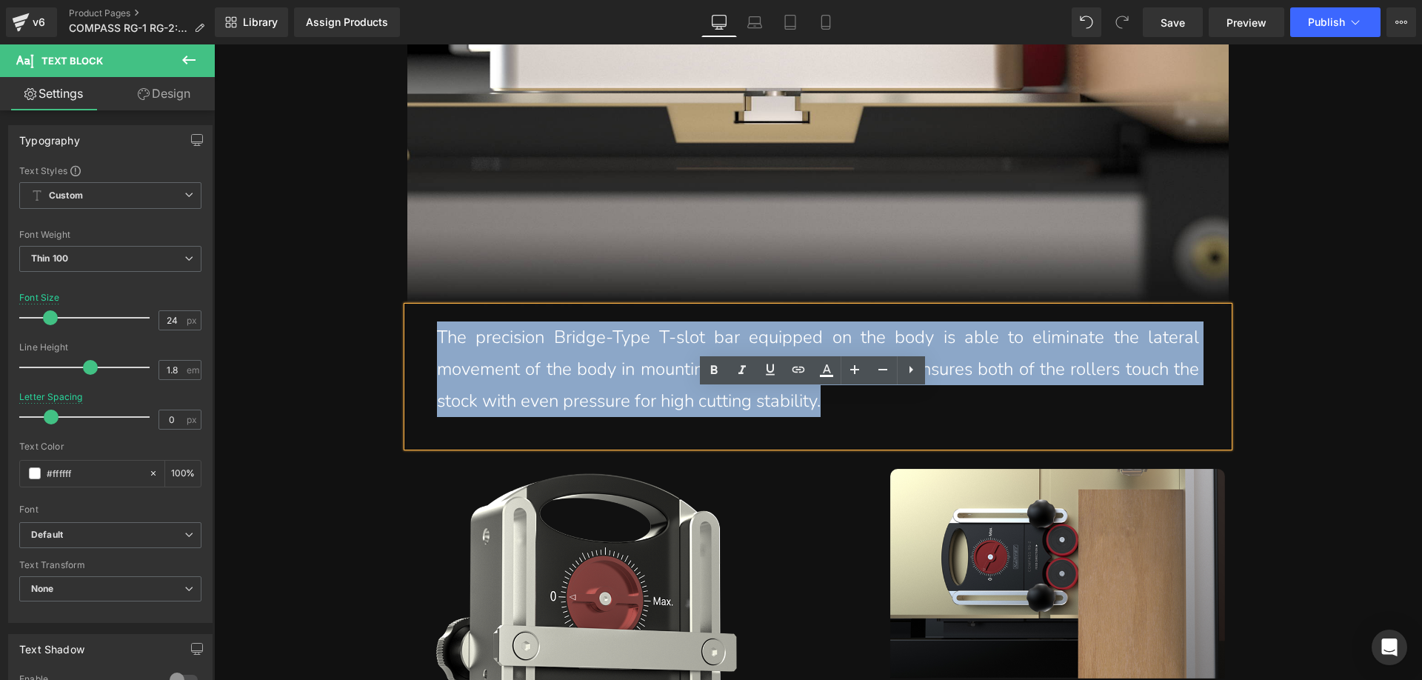
drag, startPoint x: 432, startPoint y: 416, endPoint x: 858, endPoint y: 488, distance: 432.7
click at [858, 418] on p "The precision Bridge-Type T-slot bar equipped on the body is able to eliminate …" at bounding box center [818, 369] width 762 height 96
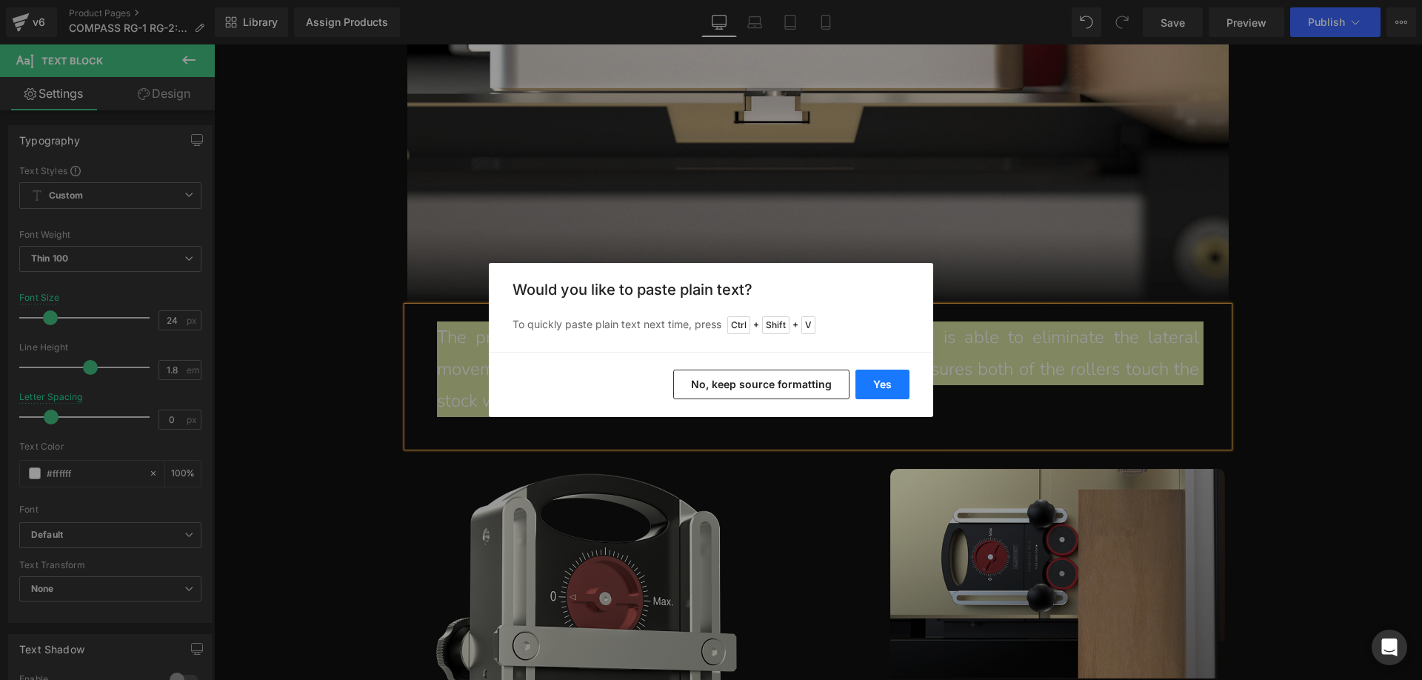
drag, startPoint x: 881, startPoint y: 383, endPoint x: 667, endPoint y: 338, distance: 219.5
click at [881, 383] on button "Yes" at bounding box center [883, 385] width 54 height 30
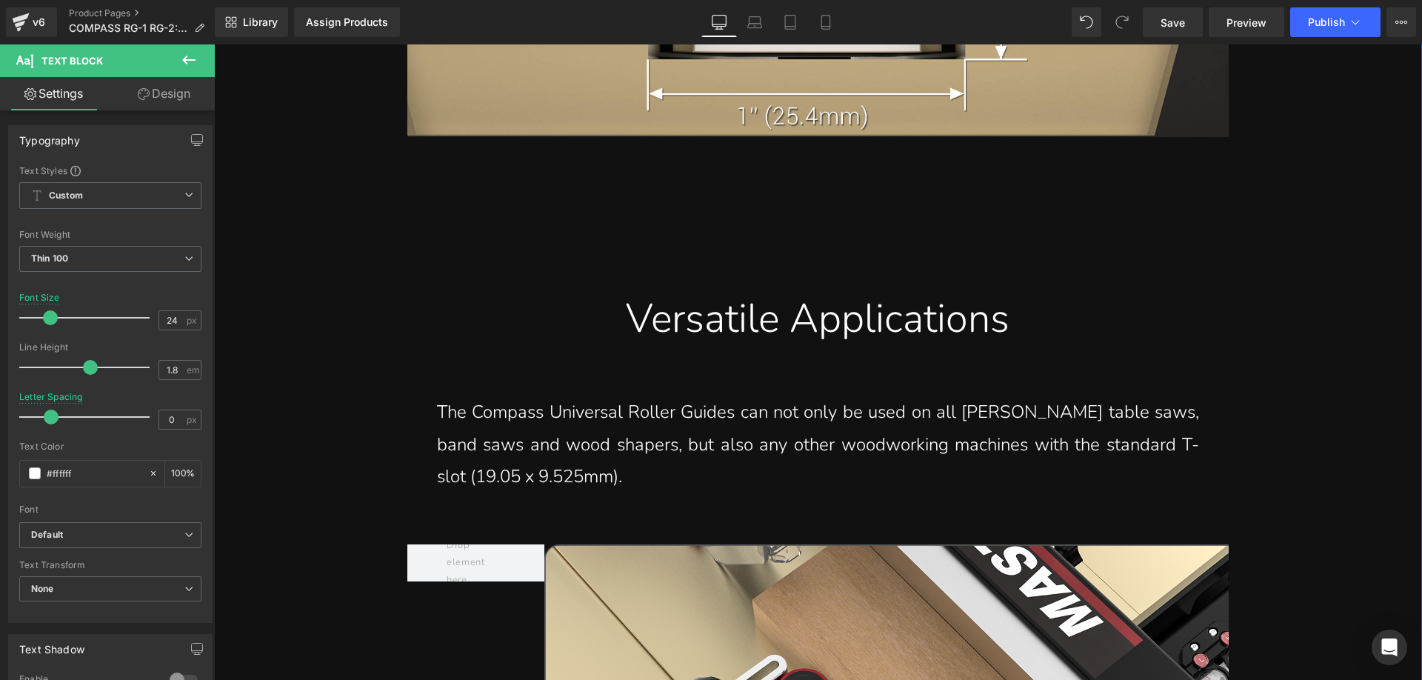
scroll to position [8444, 0]
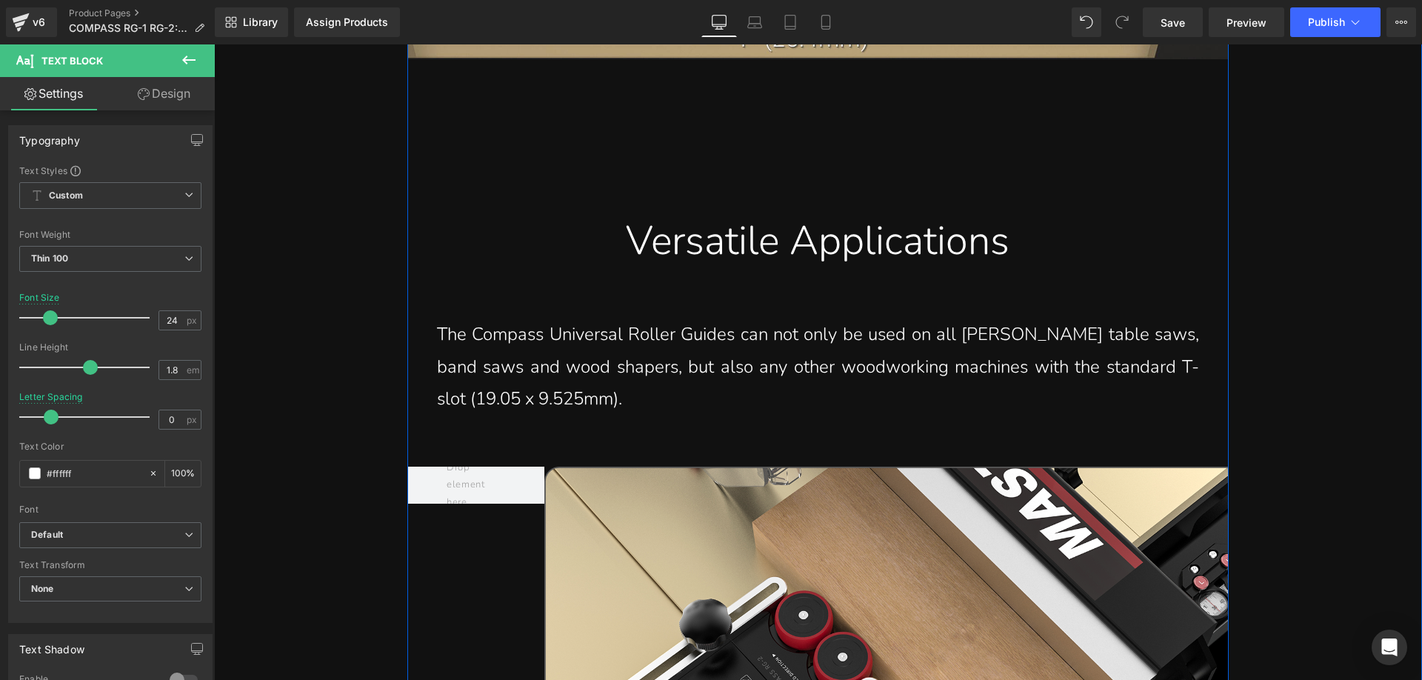
click at [618, 267] on div "Versatile Applications" at bounding box center [817, 241] width 799 height 52
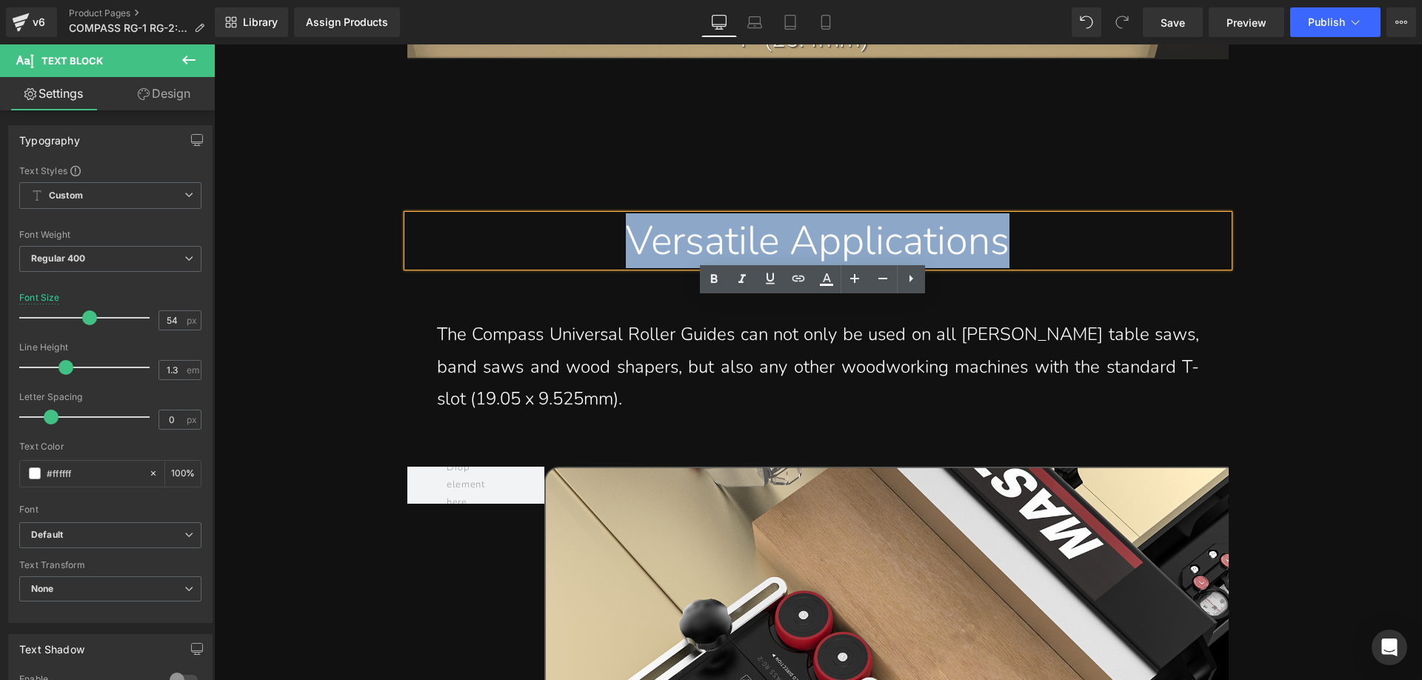
drag, startPoint x: 598, startPoint y: 322, endPoint x: 1044, endPoint y: 322, distance: 445.9
click at [1044, 267] on div "Versatile Applications" at bounding box center [817, 241] width 799 height 52
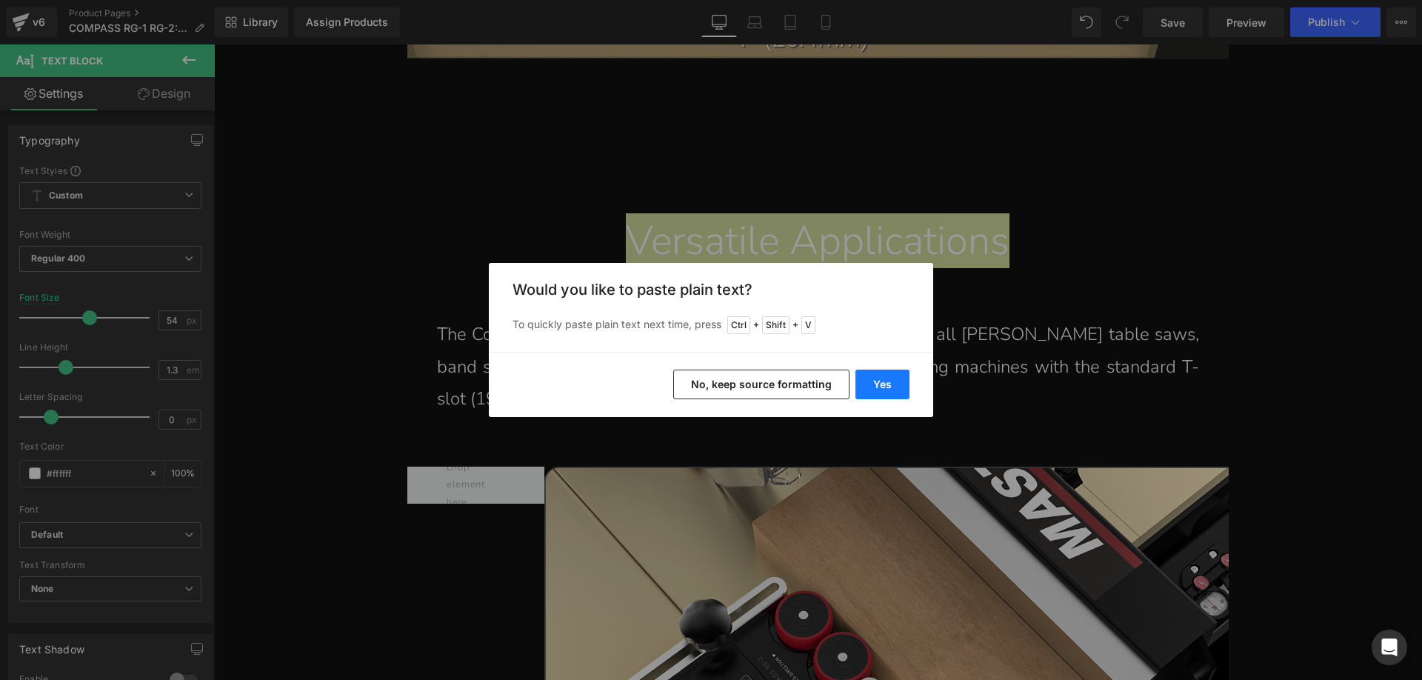
click at [896, 388] on button "Yes" at bounding box center [883, 385] width 54 height 30
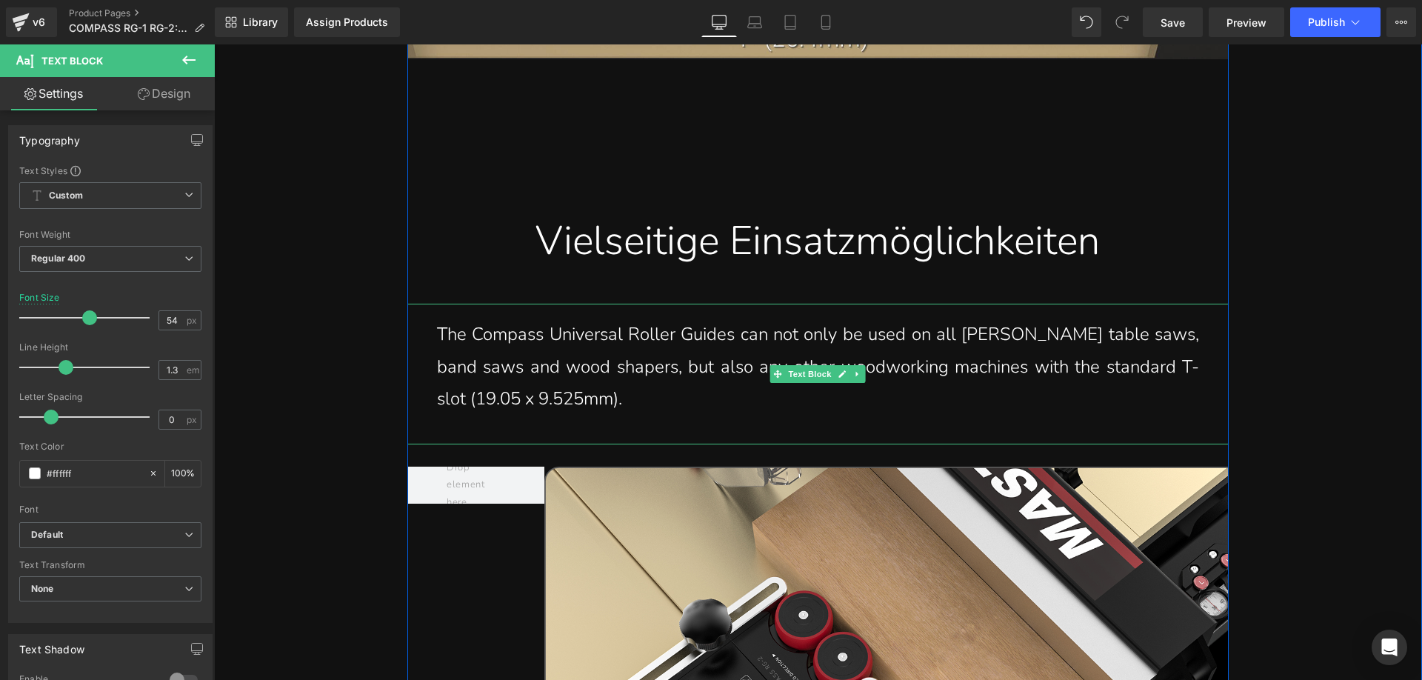
click at [453, 415] on p "The Compass Universal Roller Guides can not only be used on all [PERSON_NAME] t…" at bounding box center [818, 367] width 762 height 96
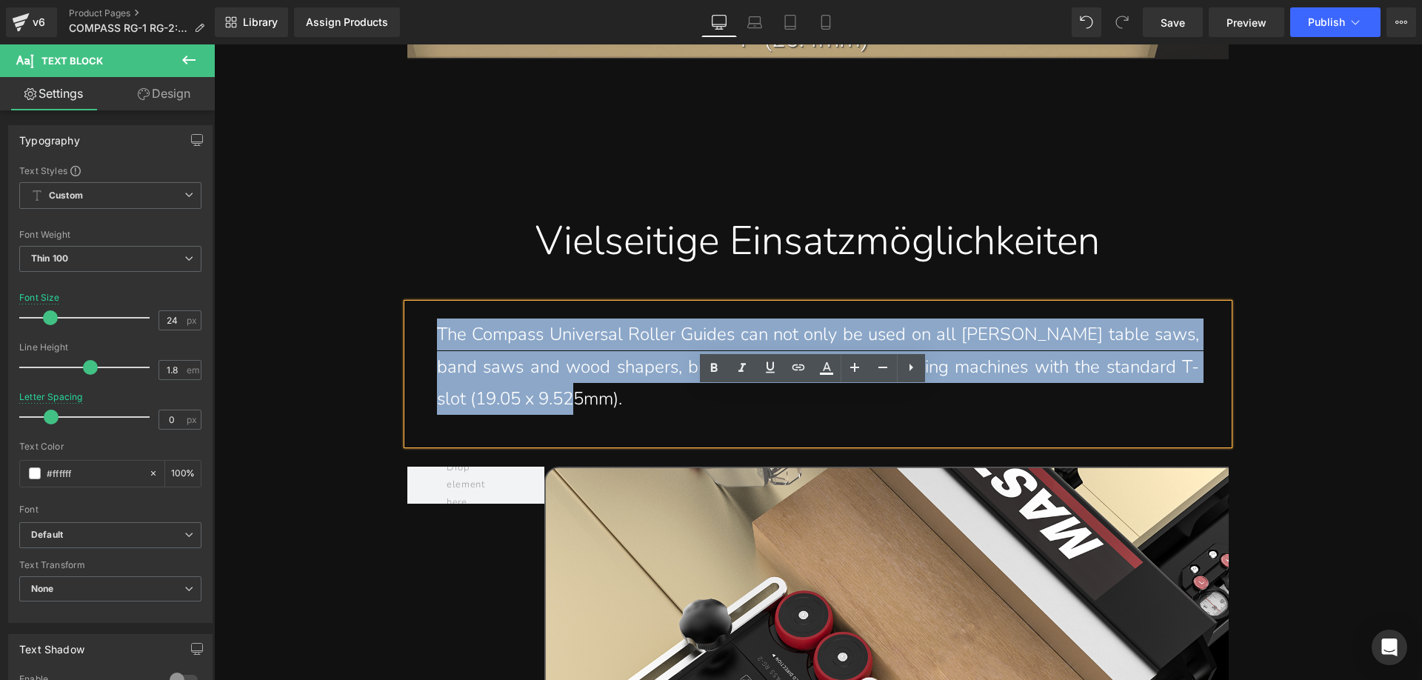
drag, startPoint x: 427, startPoint y: 410, endPoint x: 585, endPoint y: 494, distance: 178.6
click at [585, 444] on div "The Compass Universal Roller Guides can not only be used on all [PERSON_NAME] t…" at bounding box center [817, 374] width 821 height 141
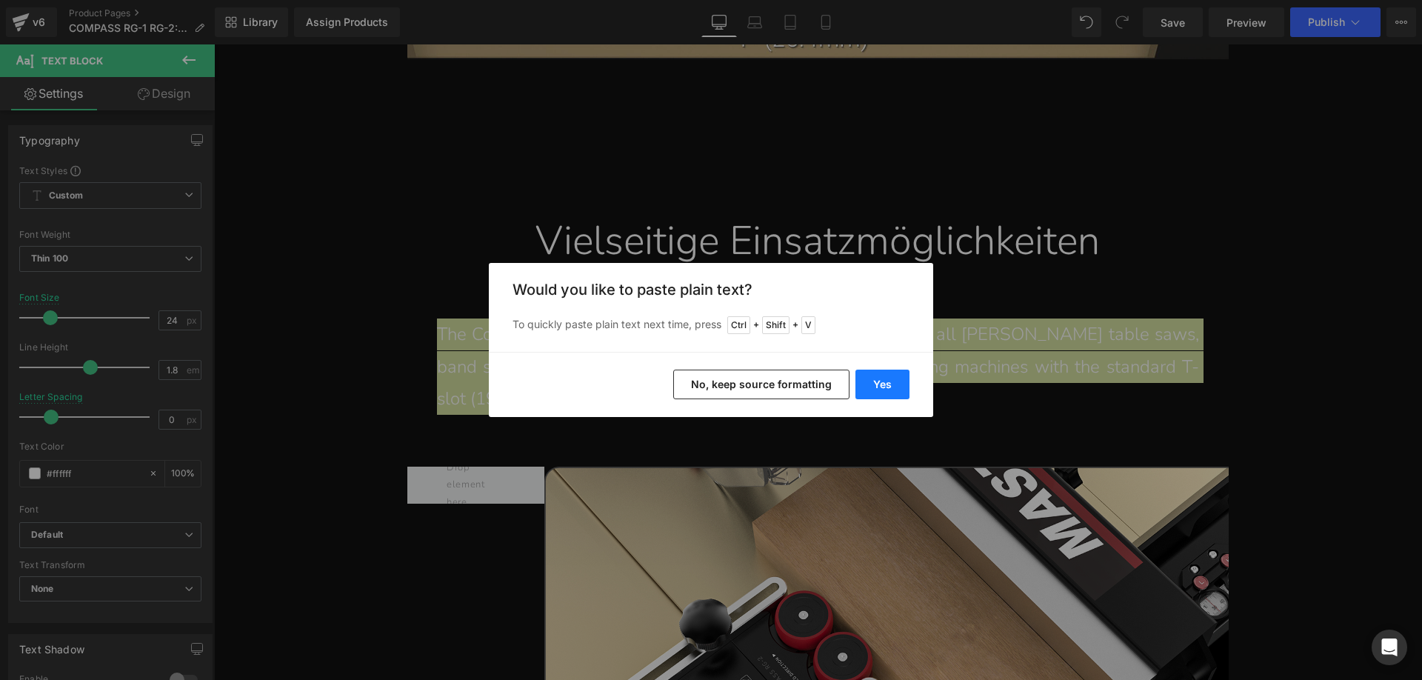
click at [872, 379] on button "Yes" at bounding box center [883, 385] width 54 height 30
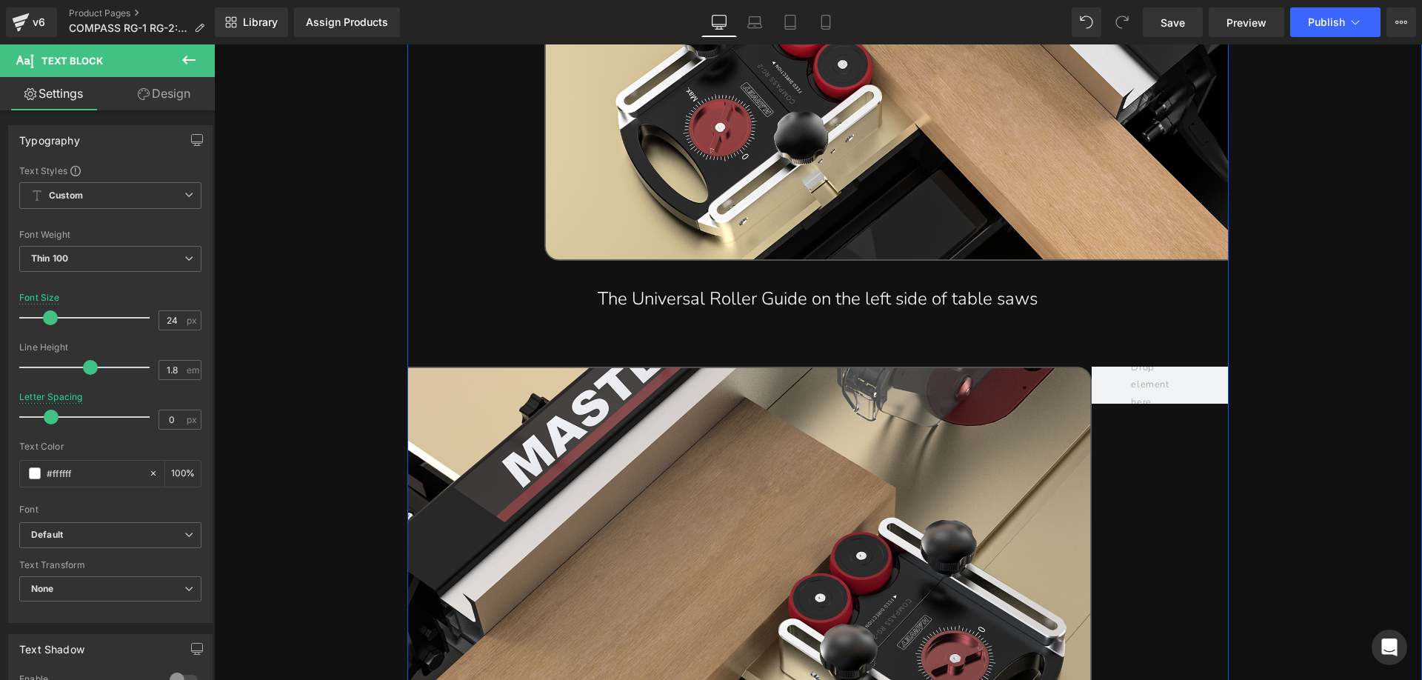
scroll to position [9111, 0]
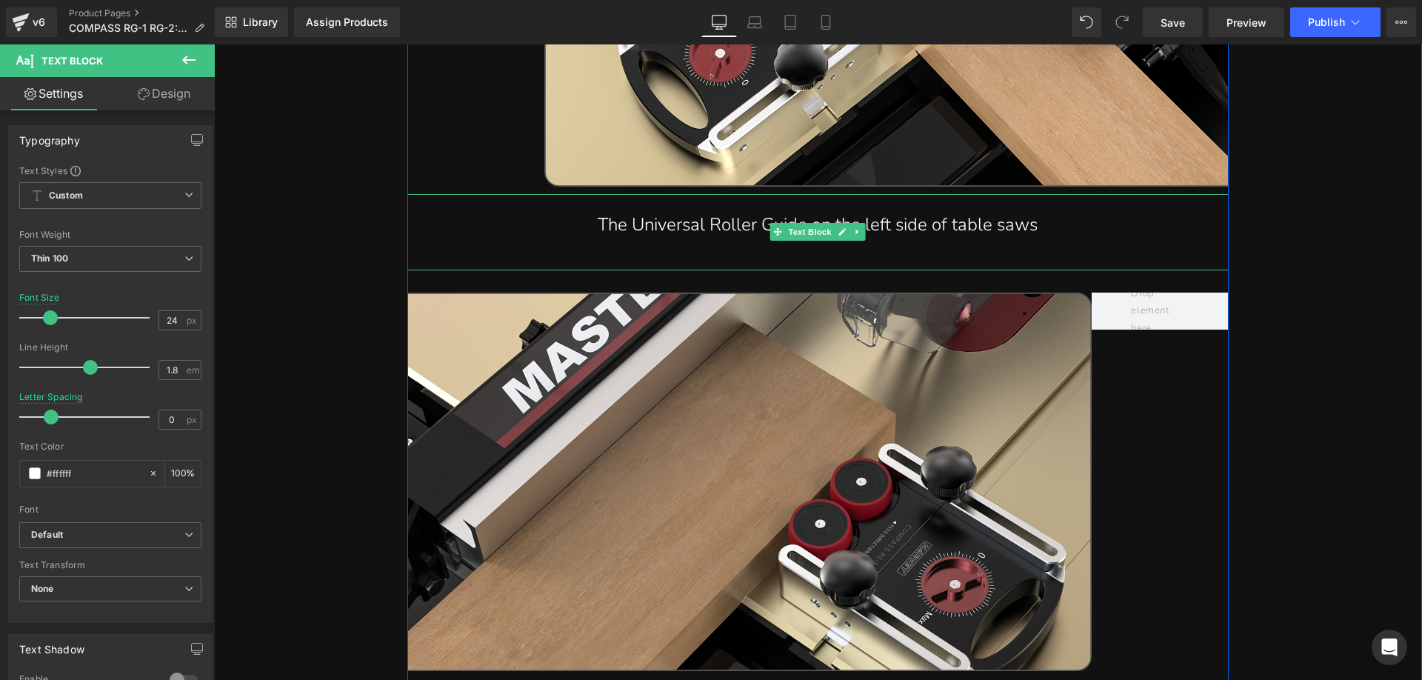
click at [614, 241] on p "The Universal Roller Guide on the left side of table saws" at bounding box center [818, 225] width 762 height 32
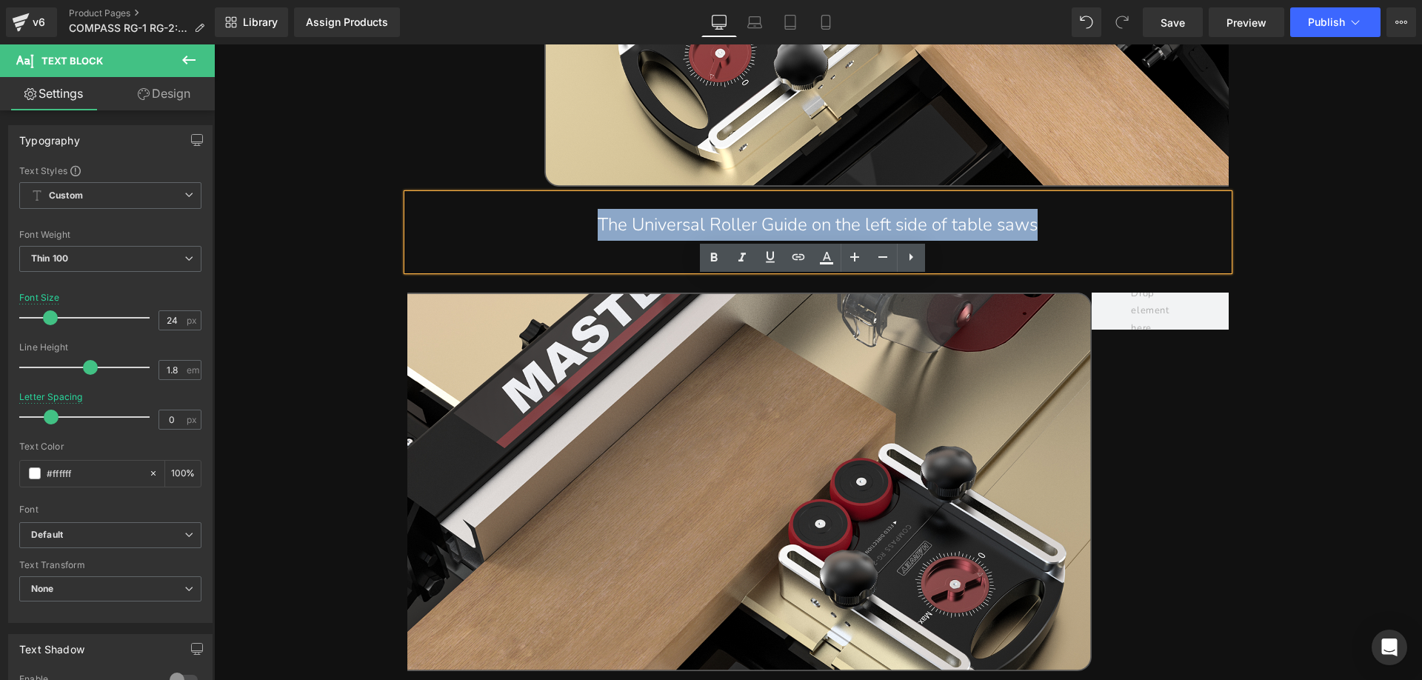
drag, startPoint x: 590, startPoint y: 312, endPoint x: 1041, endPoint y: 307, distance: 451.1
click at [1041, 241] on p "The Universal Roller Guide on the left side of table saws" at bounding box center [818, 225] width 762 height 32
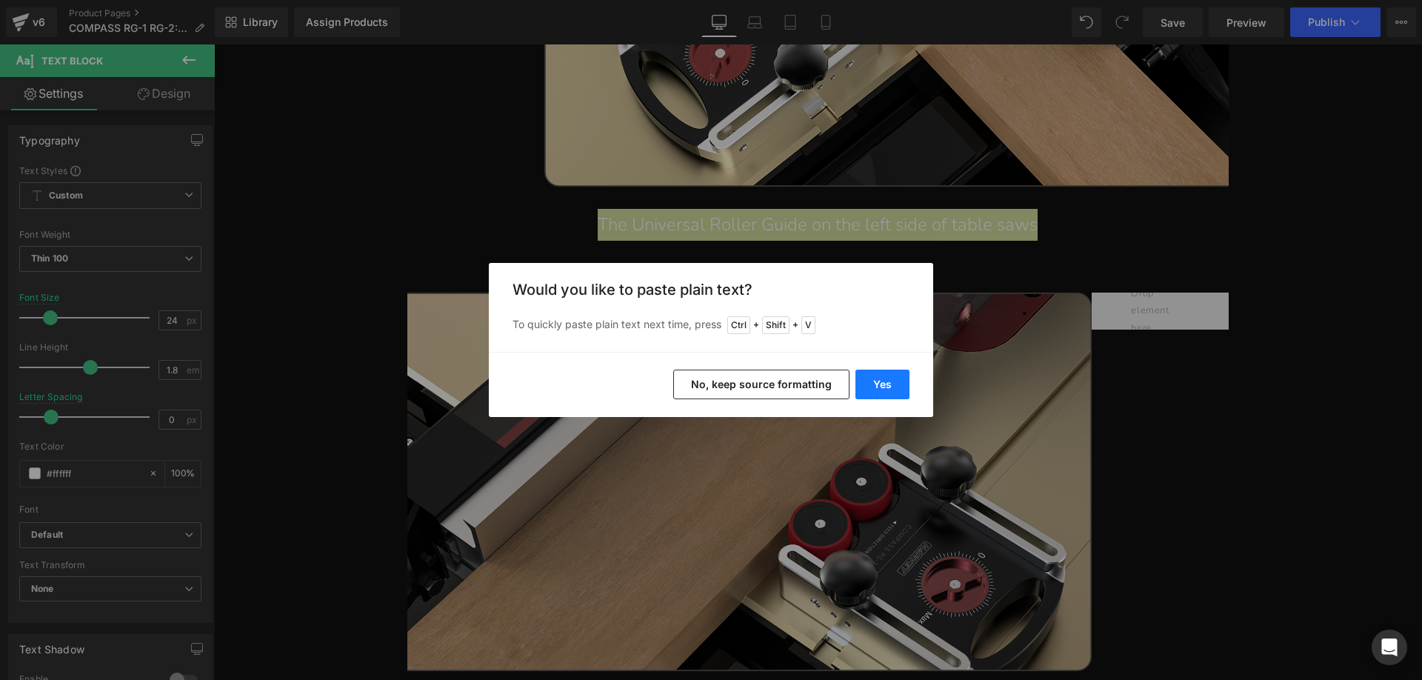
click at [877, 383] on button "Yes" at bounding box center [883, 385] width 54 height 30
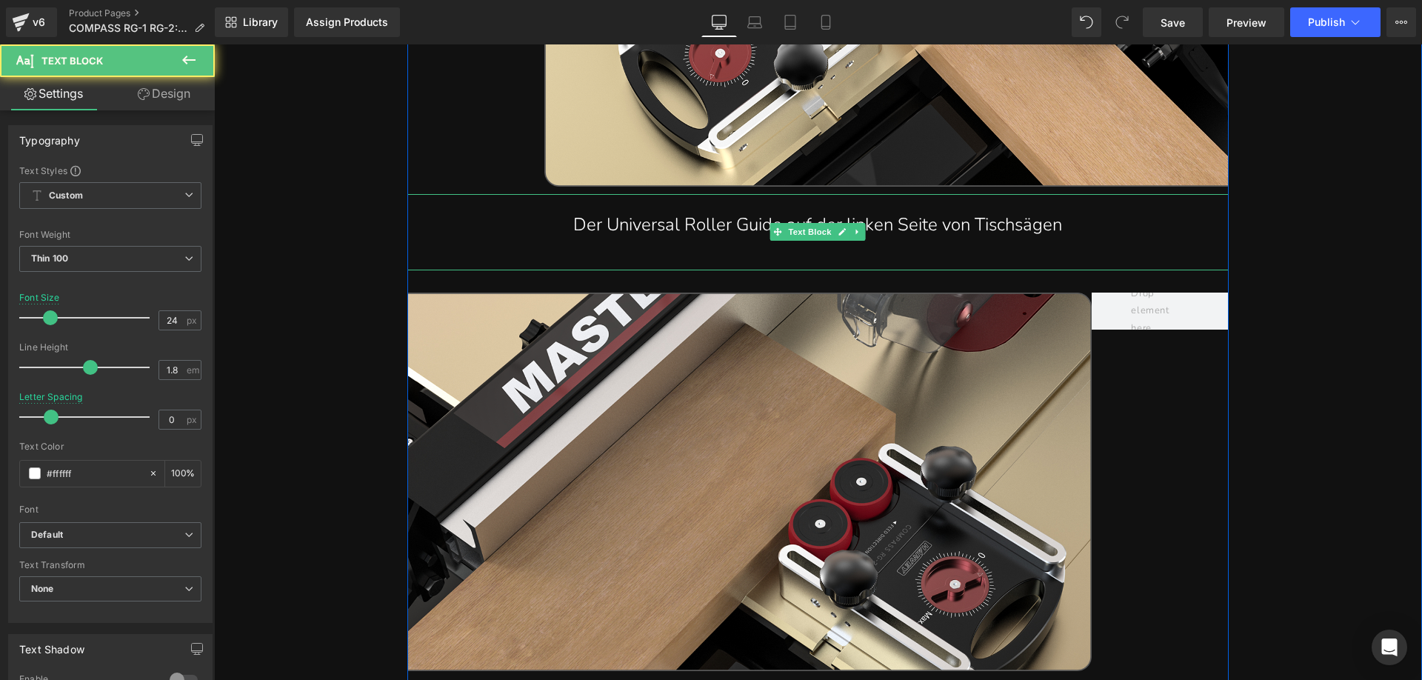
click at [1017, 241] on p "Der Universal Roller Guide auf der linken Seite von Tischsägen" at bounding box center [818, 225] width 762 height 32
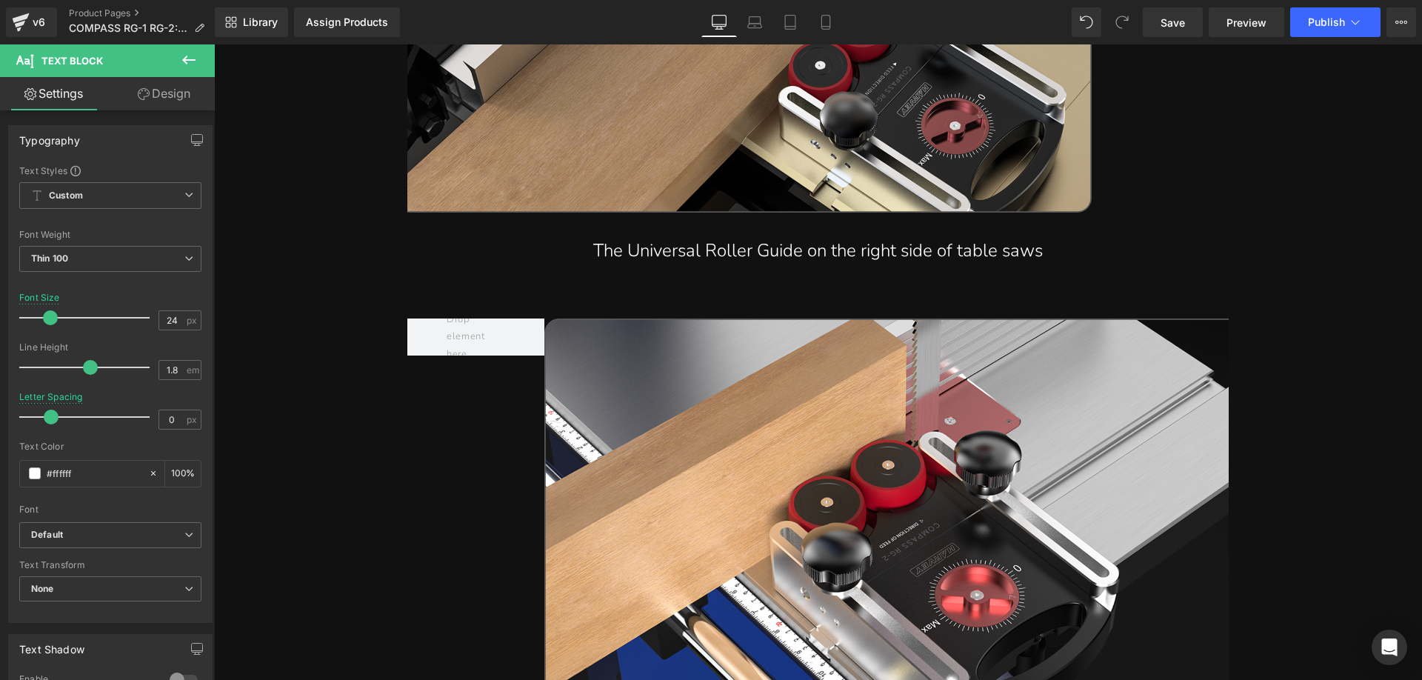
scroll to position [9555, 0]
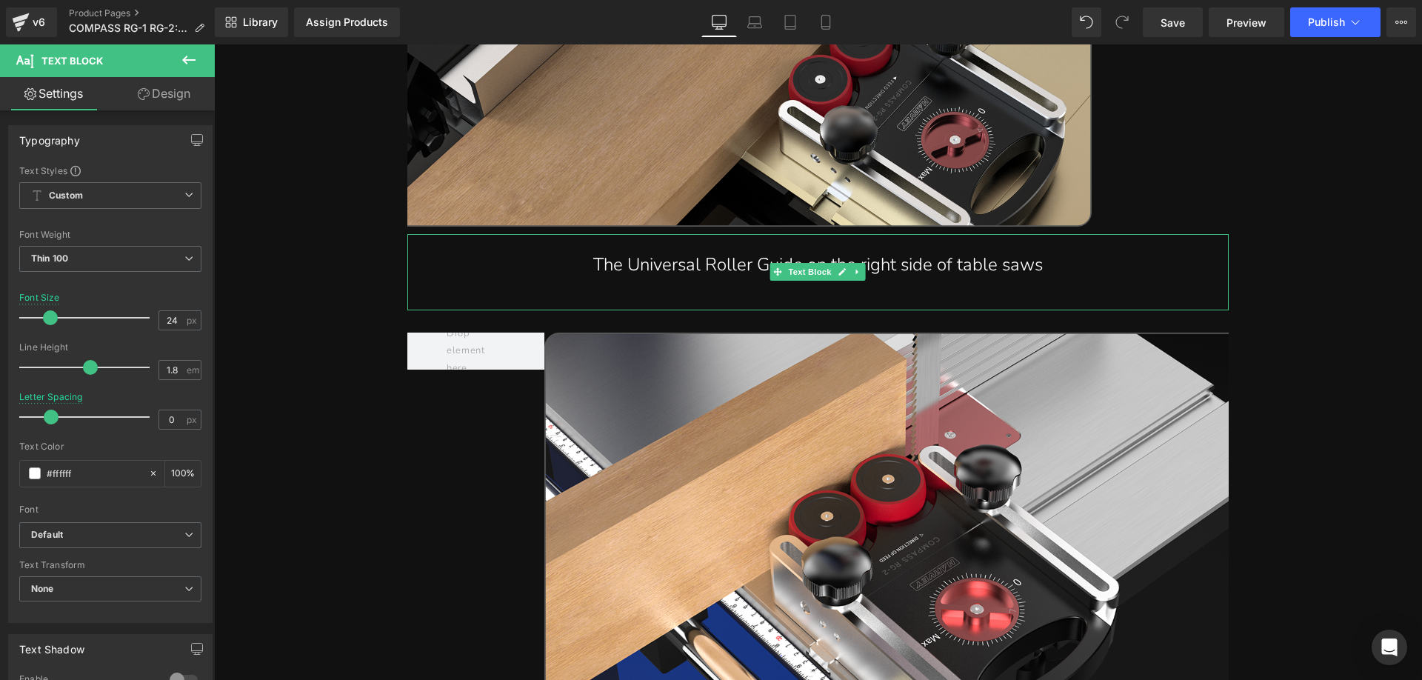
click at [617, 281] on p "The Universal Roller Guide on the right side of table saws" at bounding box center [818, 265] width 762 height 32
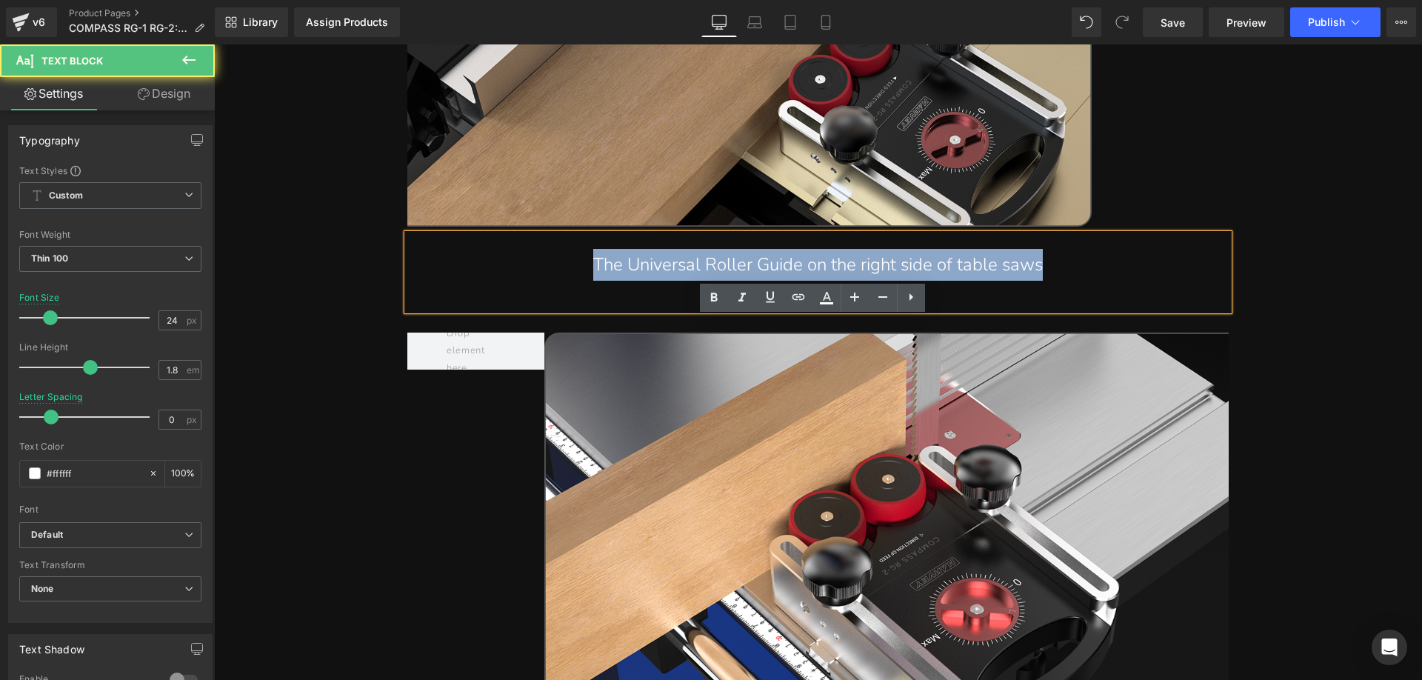
drag, startPoint x: 581, startPoint y: 347, endPoint x: 1041, endPoint y: 347, distance: 459.2
click at [1041, 281] on p "The Universal Roller Guide on the right side of table saws" at bounding box center [818, 265] width 762 height 32
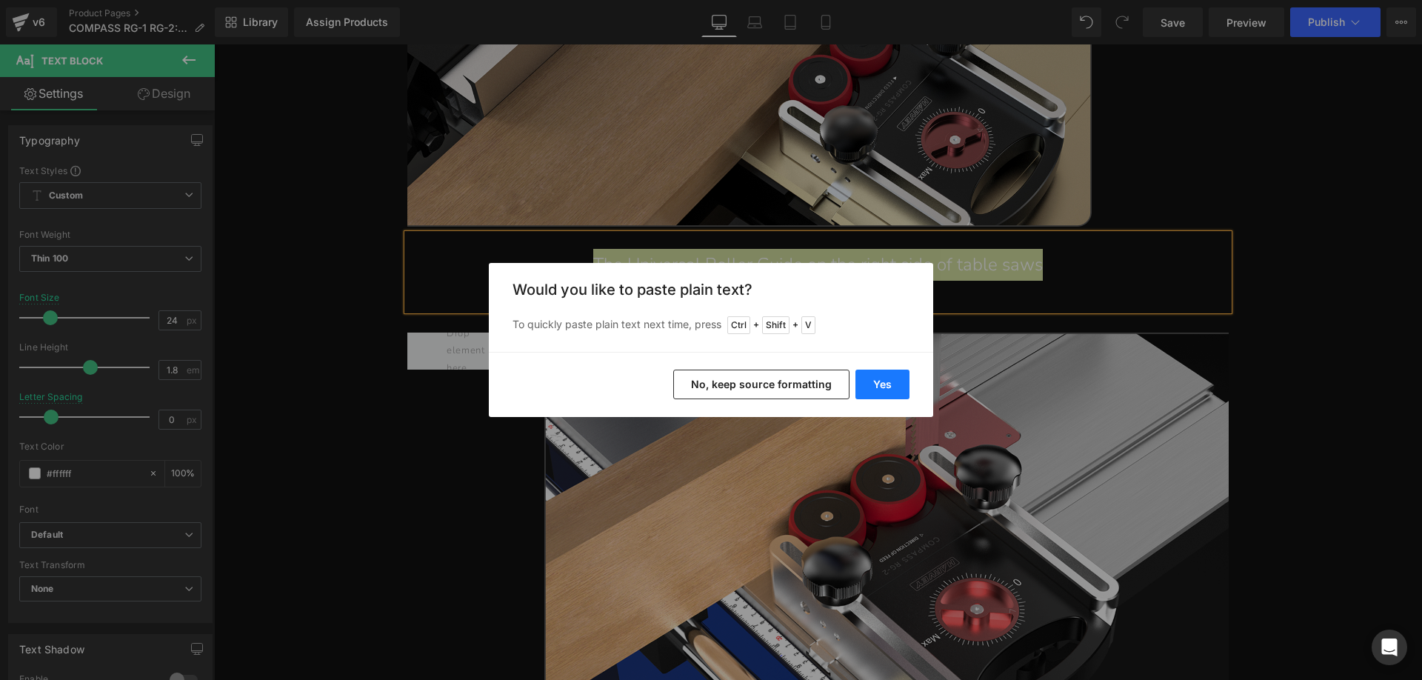
drag, startPoint x: 876, startPoint y: 381, endPoint x: 584, endPoint y: 335, distance: 296.3
click at [876, 381] on button "Yes" at bounding box center [883, 385] width 54 height 30
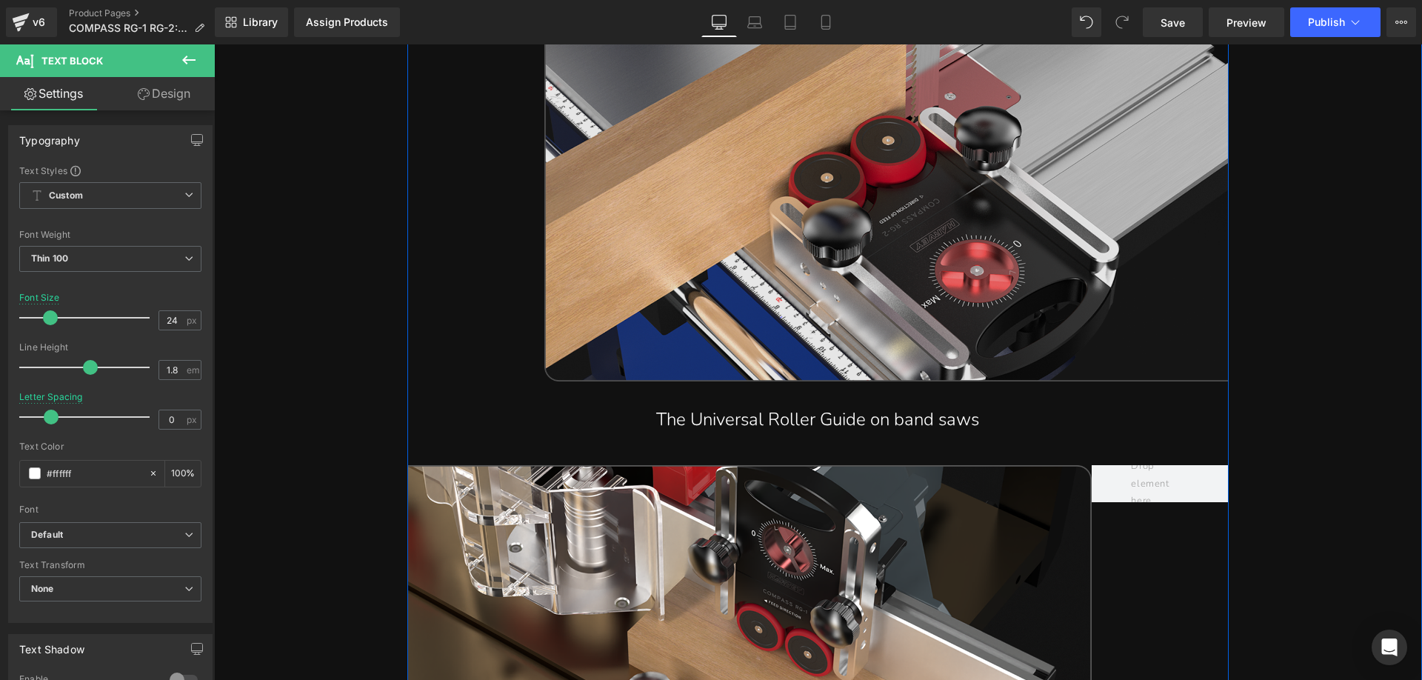
scroll to position [9925, 0]
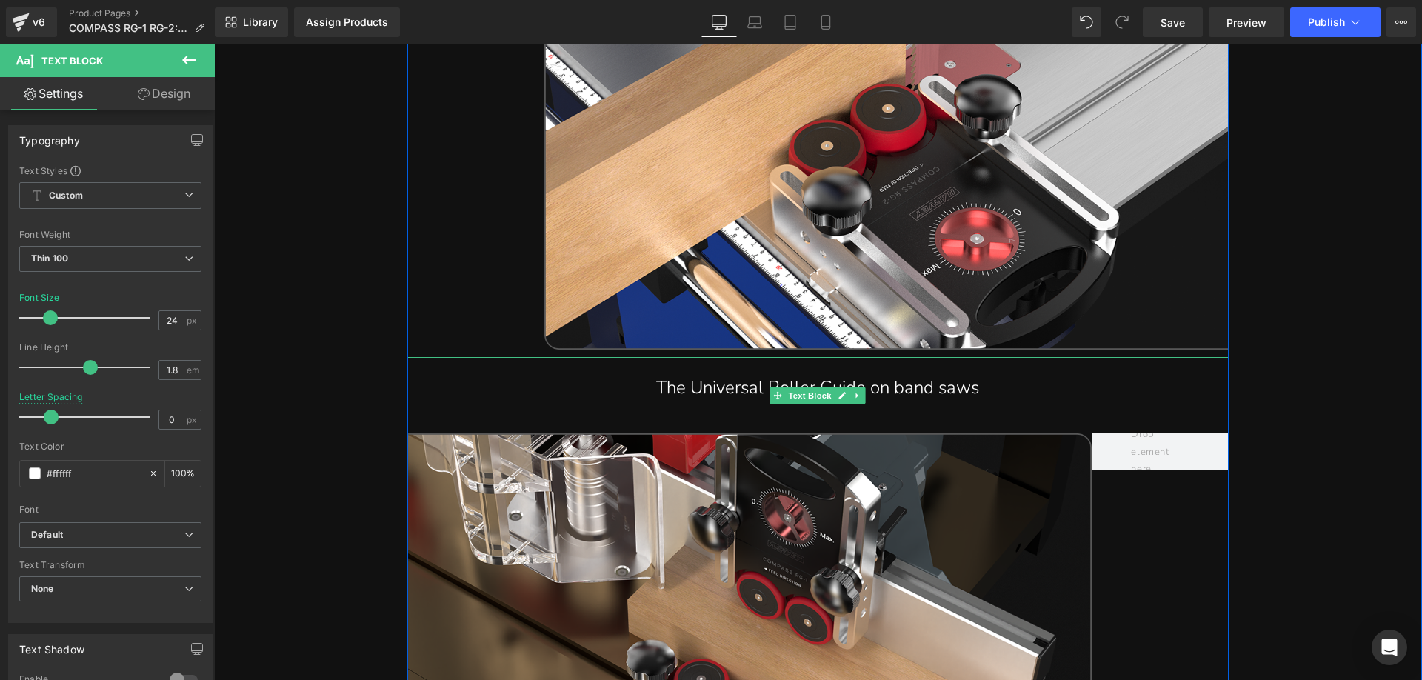
click at [672, 404] on p "The Universal Roller Guide on band saws" at bounding box center [818, 388] width 762 height 32
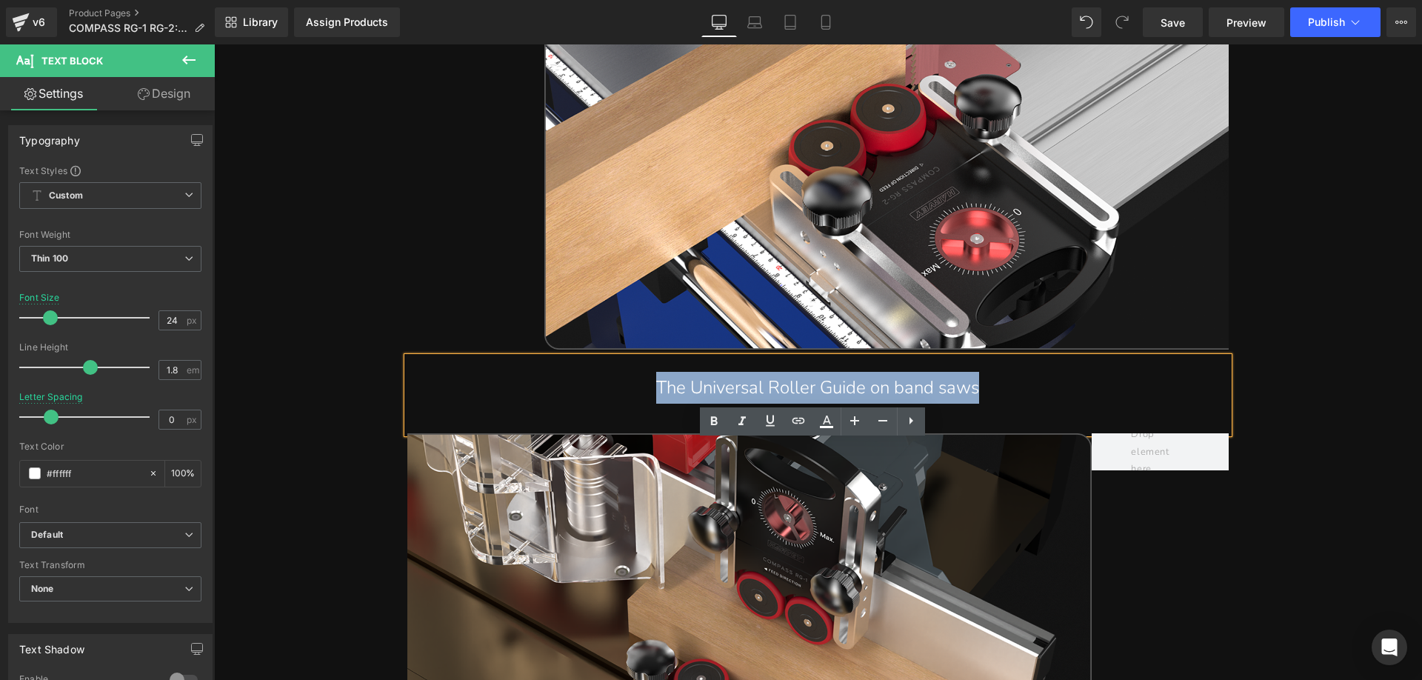
drag, startPoint x: 635, startPoint y: 472, endPoint x: 978, endPoint y: 473, distance: 343.7
click at [978, 404] on p "The Universal Roller Guide on band saws" at bounding box center [818, 388] width 762 height 32
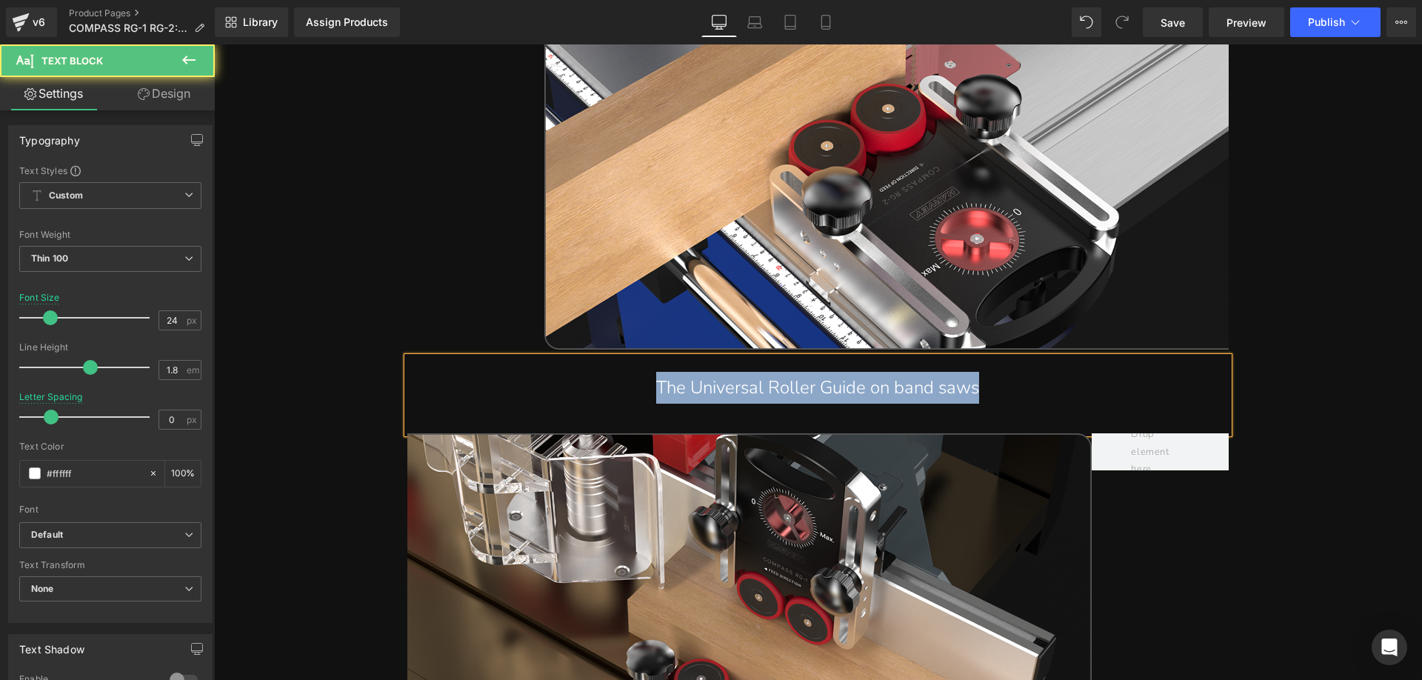
click at [898, 404] on p "The Universal Roller Guide on band saws" at bounding box center [818, 388] width 762 height 32
drag, startPoint x: 651, startPoint y: 473, endPoint x: 978, endPoint y: 476, distance: 327.4
click at [978, 404] on p "The Universal Roller Guide on band saws" at bounding box center [818, 388] width 762 height 32
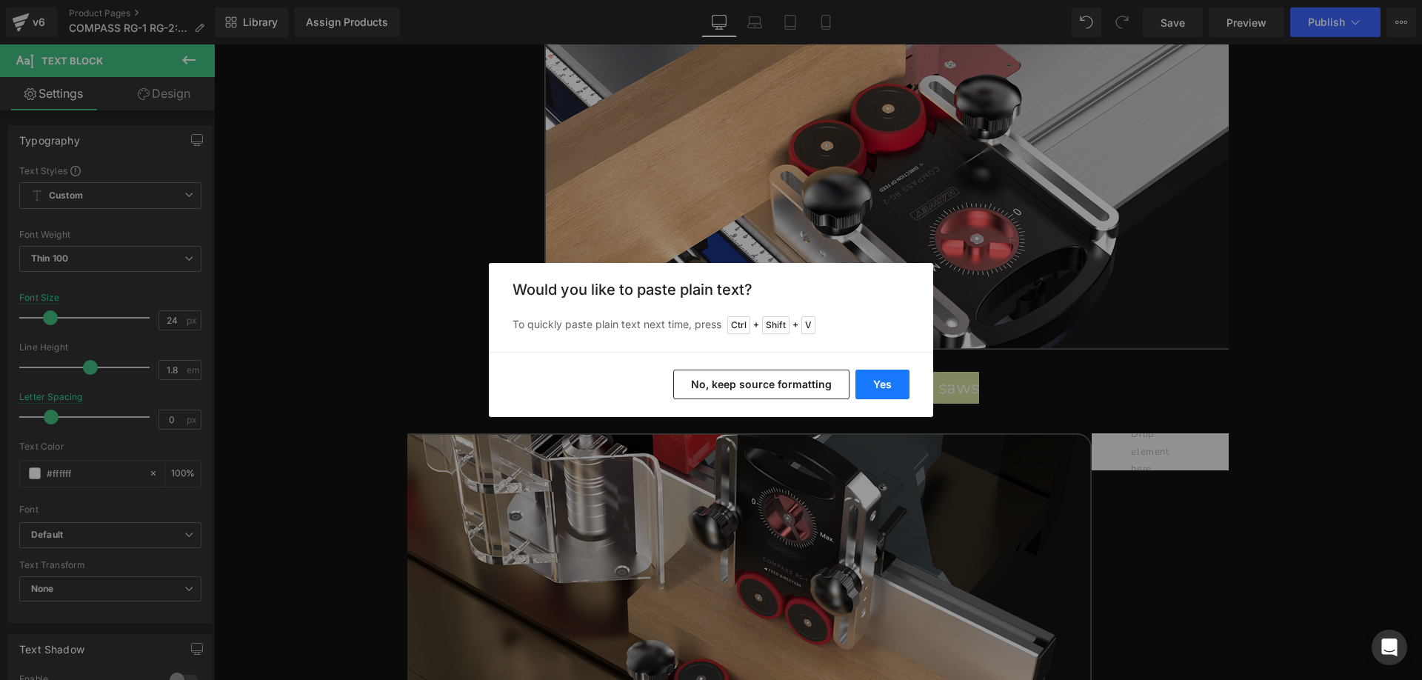
click at [876, 370] on button "Yes" at bounding box center [883, 385] width 54 height 30
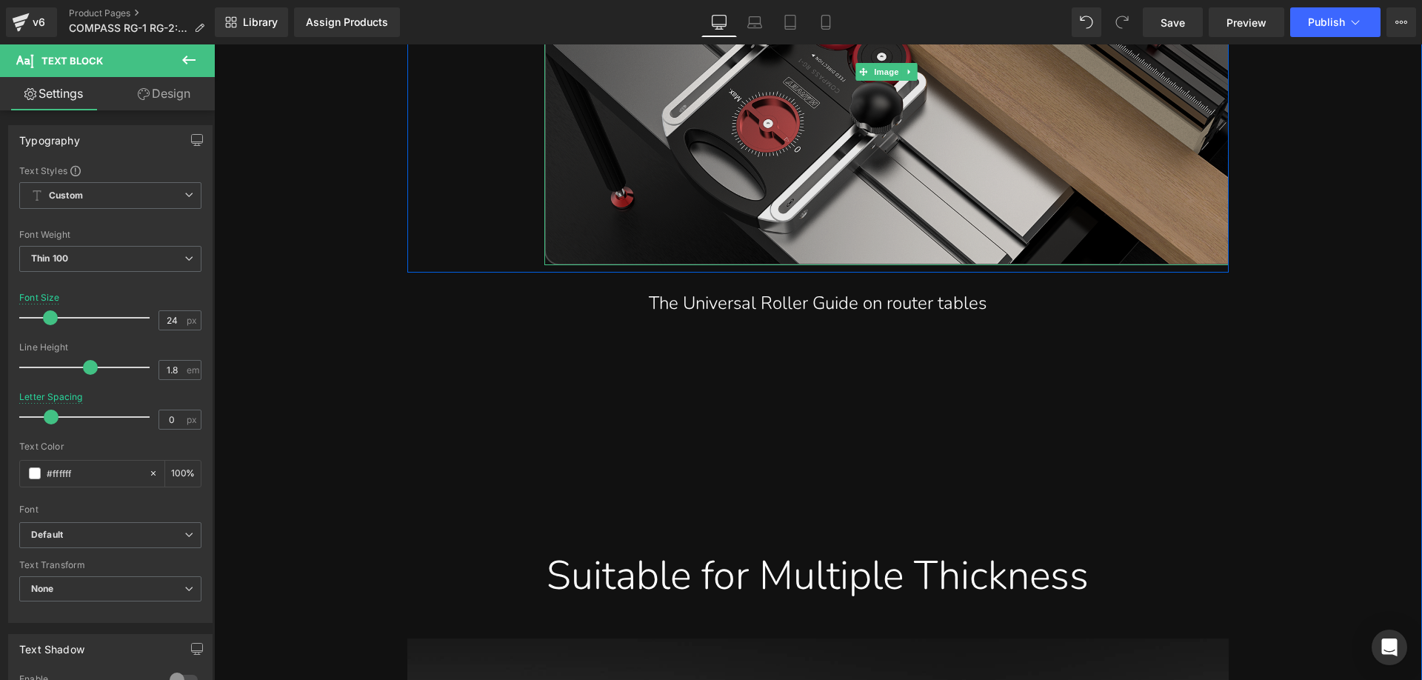
scroll to position [11036, 0]
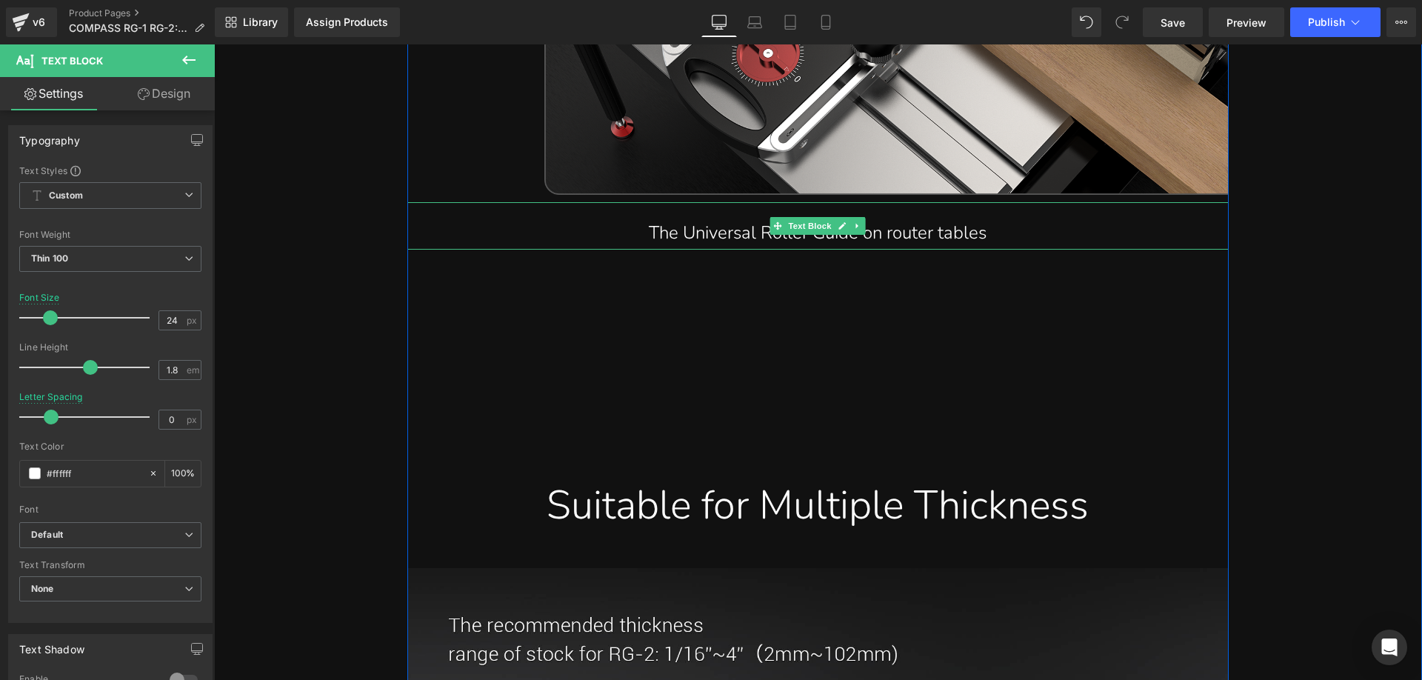
click at [700, 249] on p "The Universal Roller Guide on router tables" at bounding box center [818, 233] width 762 height 32
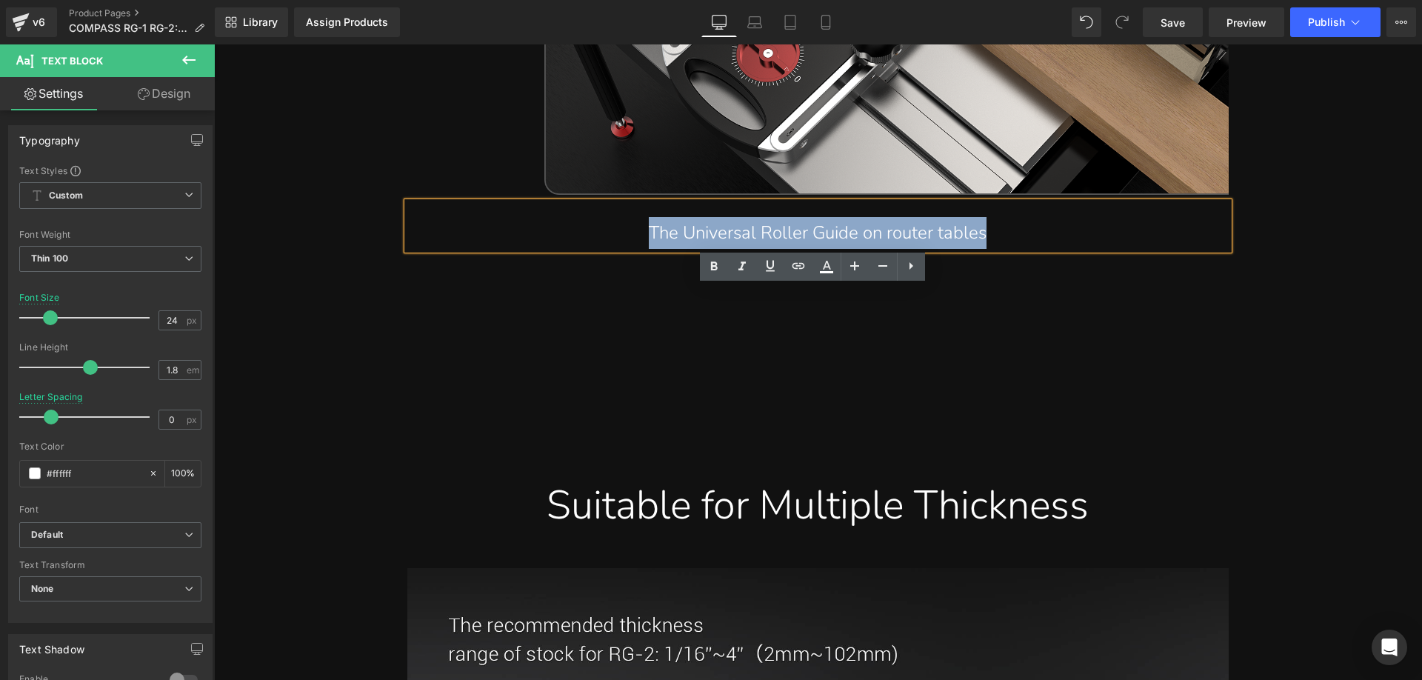
drag, startPoint x: 637, startPoint y: 318, endPoint x: 986, endPoint y: 315, distance: 348.9
click at [986, 249] on p "The Universal Roller Guide on router tables" at bounding box center [818, 233] width 762 height 32
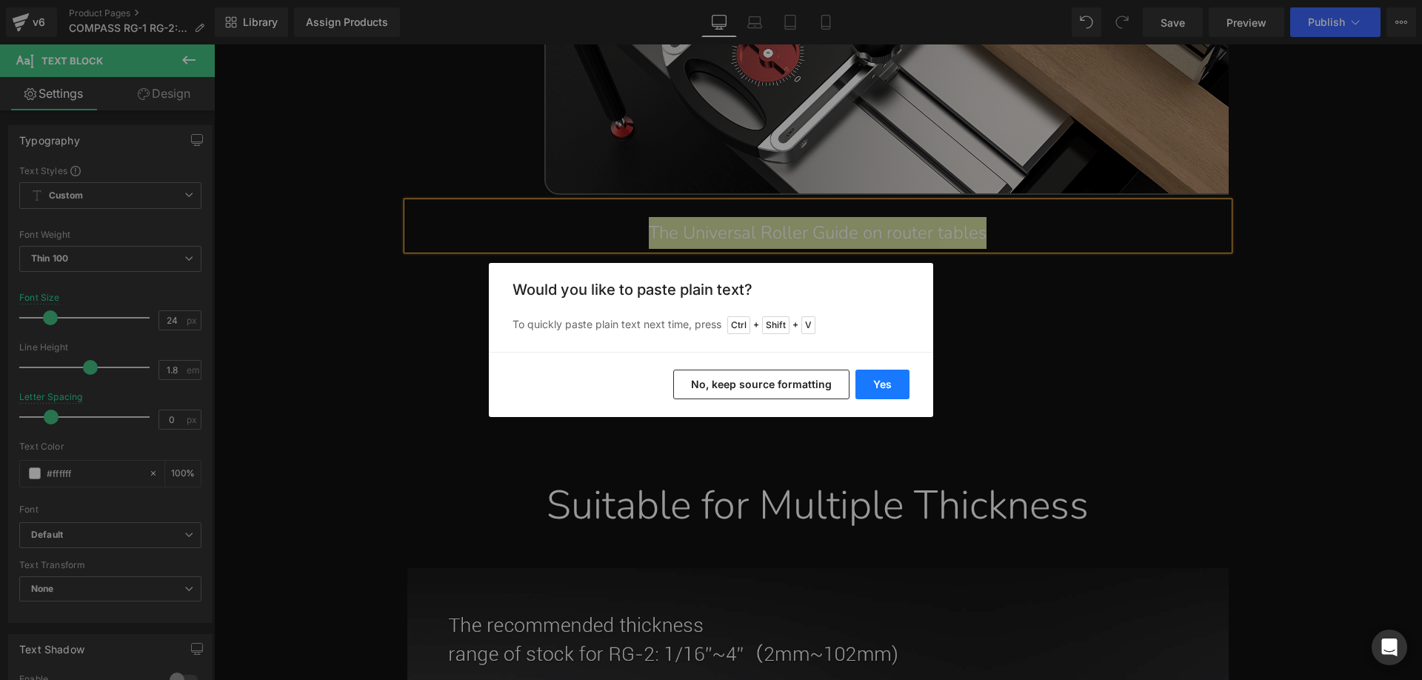
click at [870, 384] on button "Yes" at bounding box center [883, 385] width 54 height 30
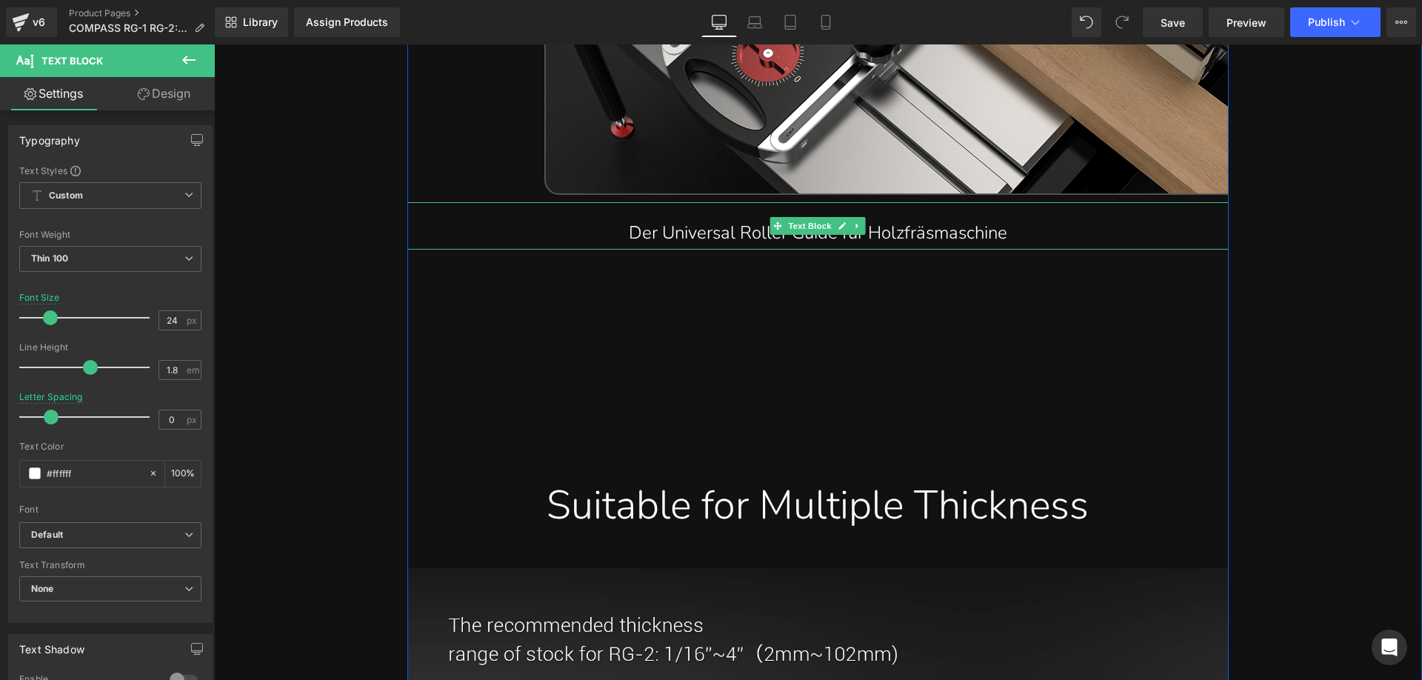
click at [907, 249] on p "Der Universal Roller Guide für Holzfräsmaschine" at bounding box center [818, 233] width 762 height 32
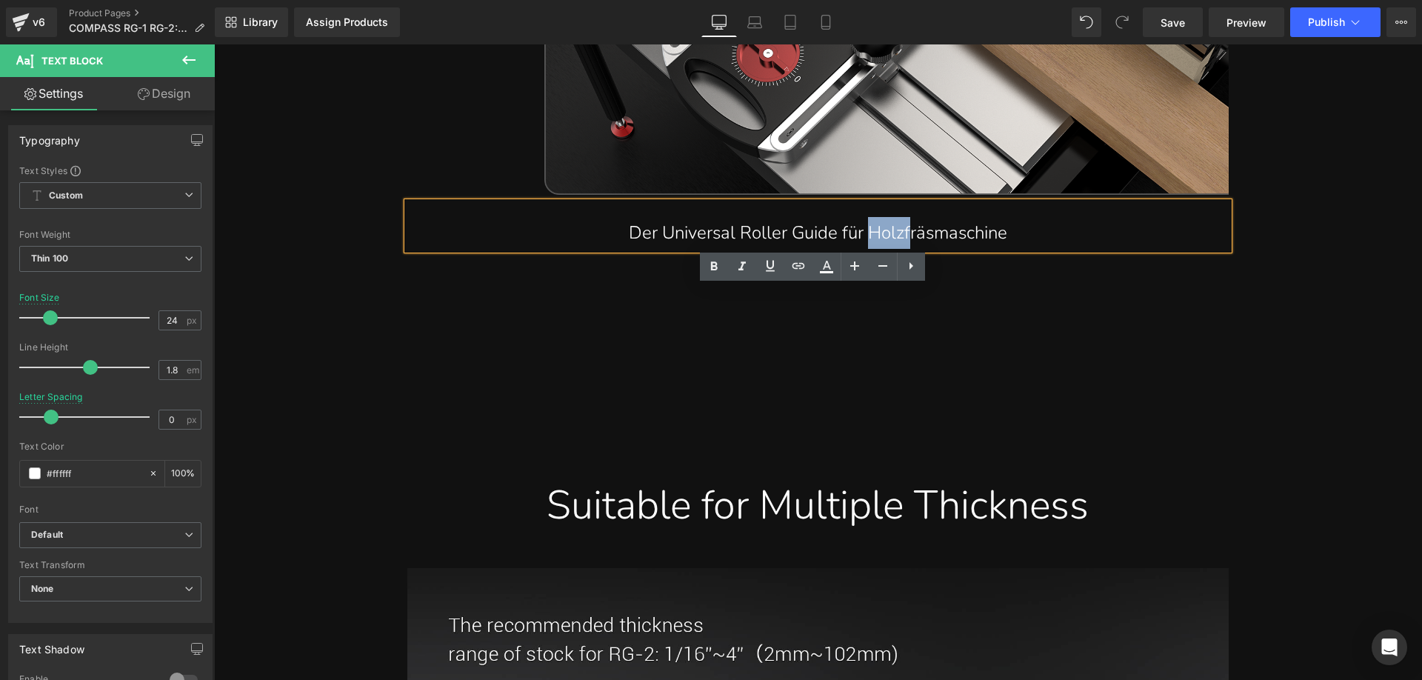
drag, startPoint x: 908, startPoint y: 317, endPoint x: 870, endPoint y: 312, distance: 38.9
click at [870, 249] on p "Der Universal Roller Guide für Holzfräsmaschine" at bounding box center [818, 233] width 762 height 32
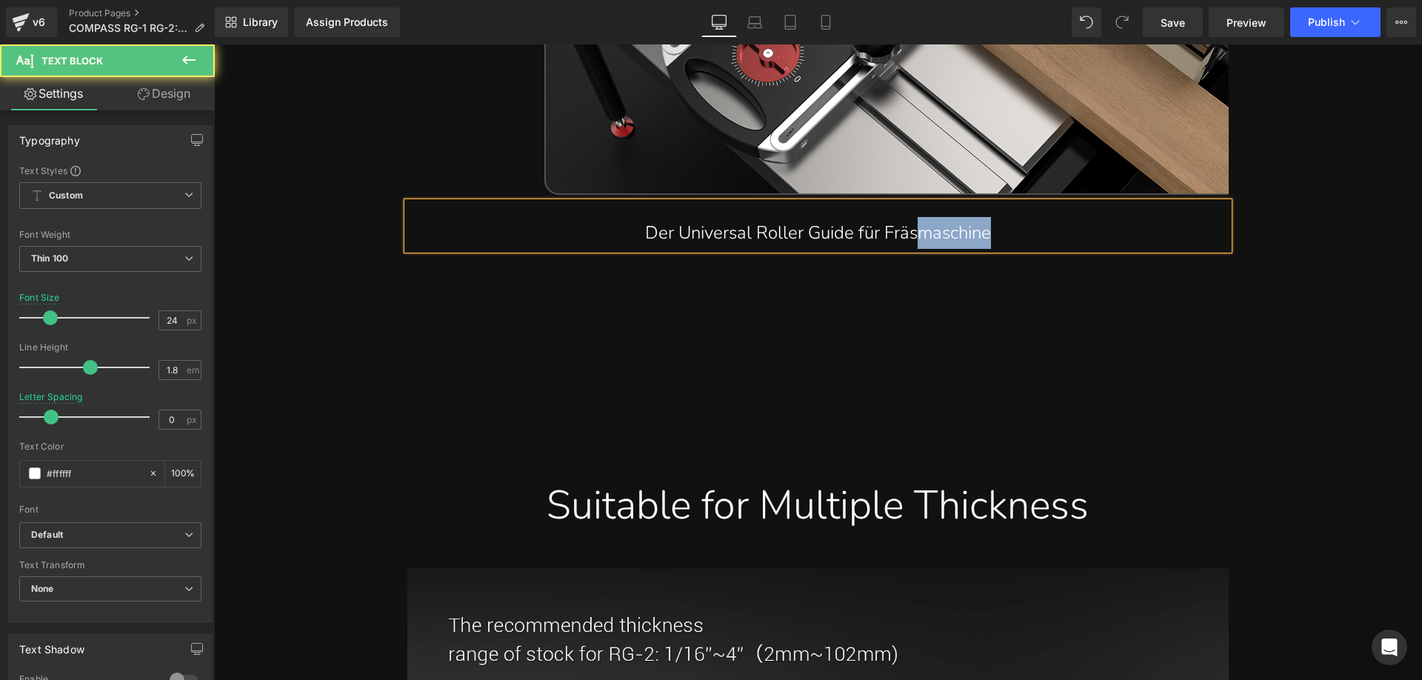
drag, startPoint x: 916, startPoint y: 319, endPoint x: 983, endPoint y: 319, distance: 66.7
click at [983, 249] on p "Der Universal Roller Guide für Fräsmaschine" at bounding box center [818, 233] width 762 height 32
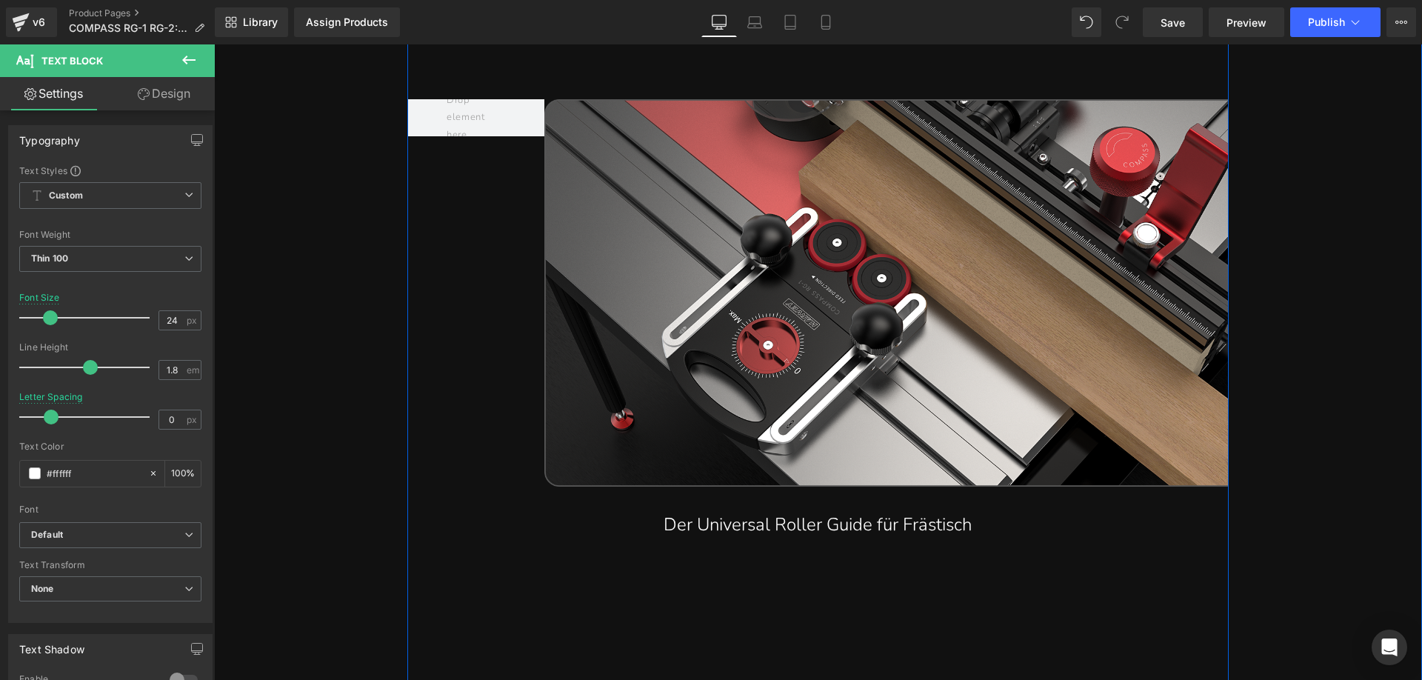
scroll to position [10518, 0]
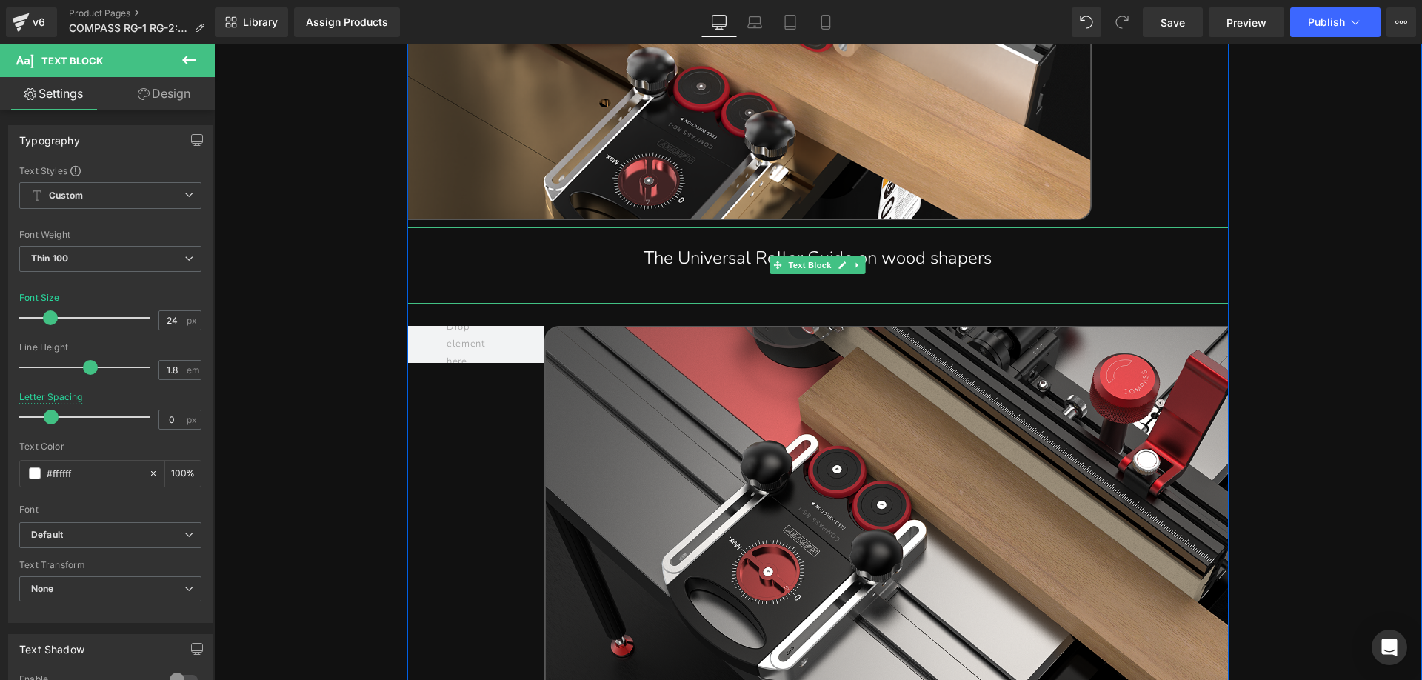
click at [644, 274] on p "The Universal Roller Guide on wood shapers" at bounding box center [818, 258] width 762 height 32
click at [626, 274] on p "The Universal Roller Guide on wood shapers" at bounding box center [818, 258] width 762 height 32
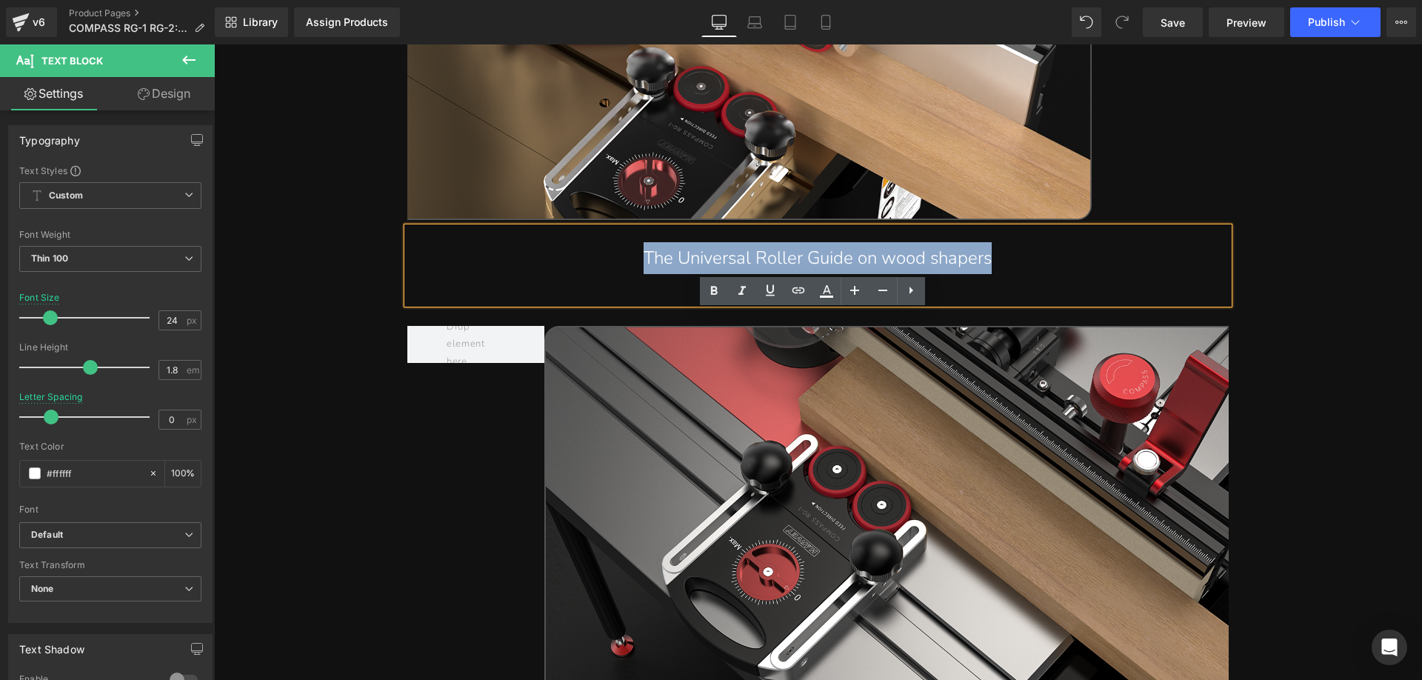
drag, startPoint x: 636, startPoint y: 338, endPoint x: 990, endPoint y: 338, distance: 354.1
click at [990, 274] on p "The Universal Roller Guide on wood shapers" at bounding box center [818, 258] width 762 height 32
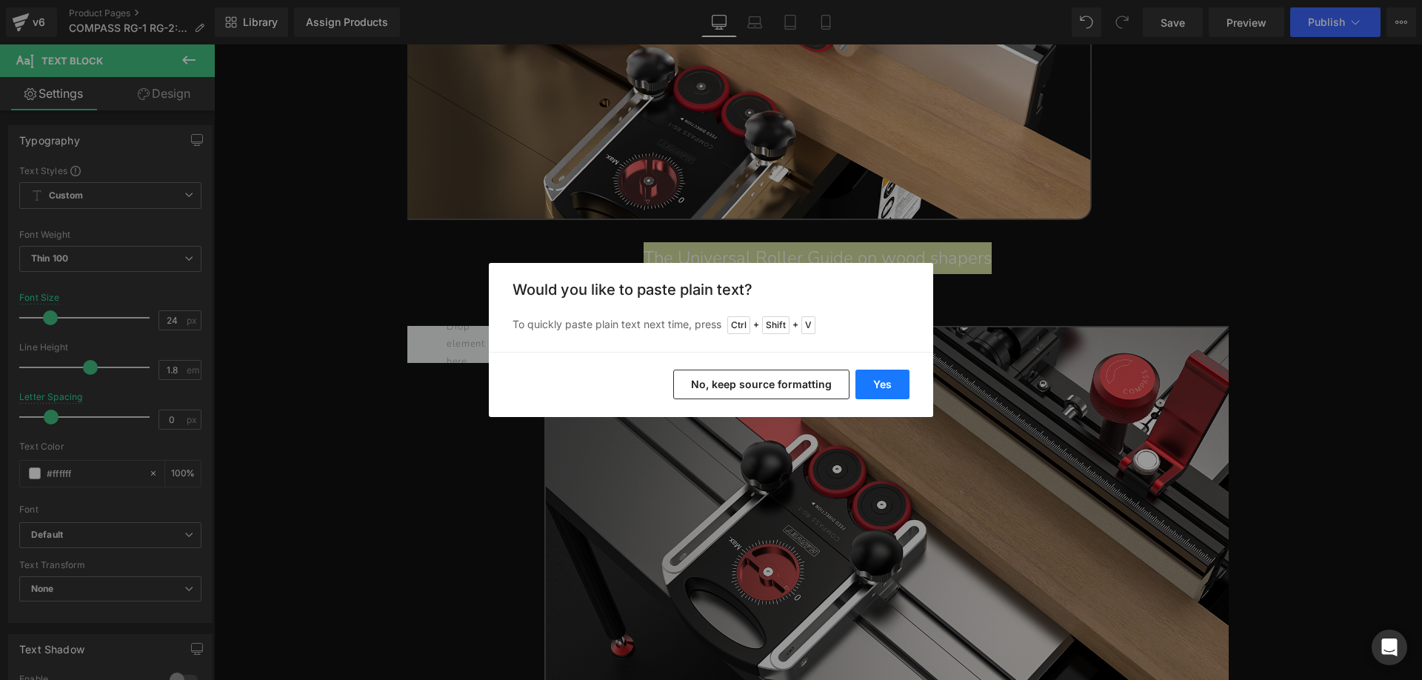
click at [876, 387] on button "Yes" at bounding box center [883, 385] width 54 height 30
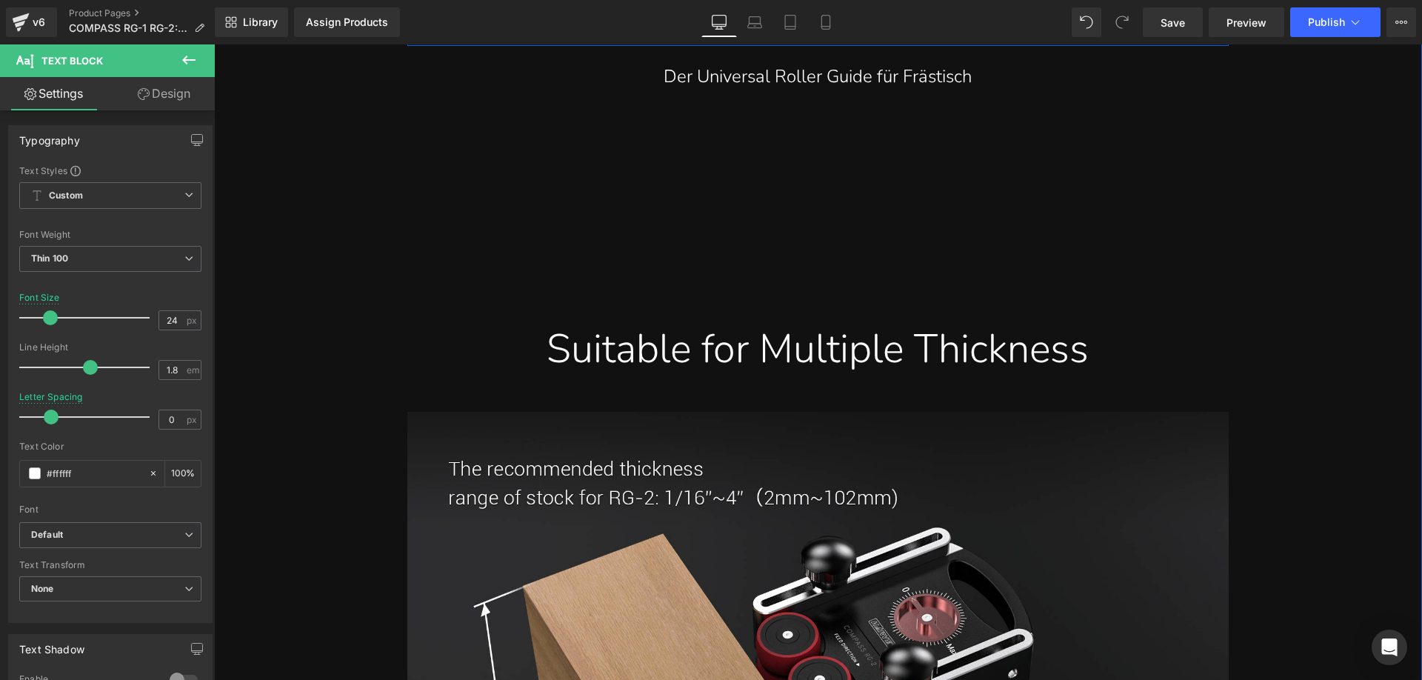
scroll to position [11259, 0]
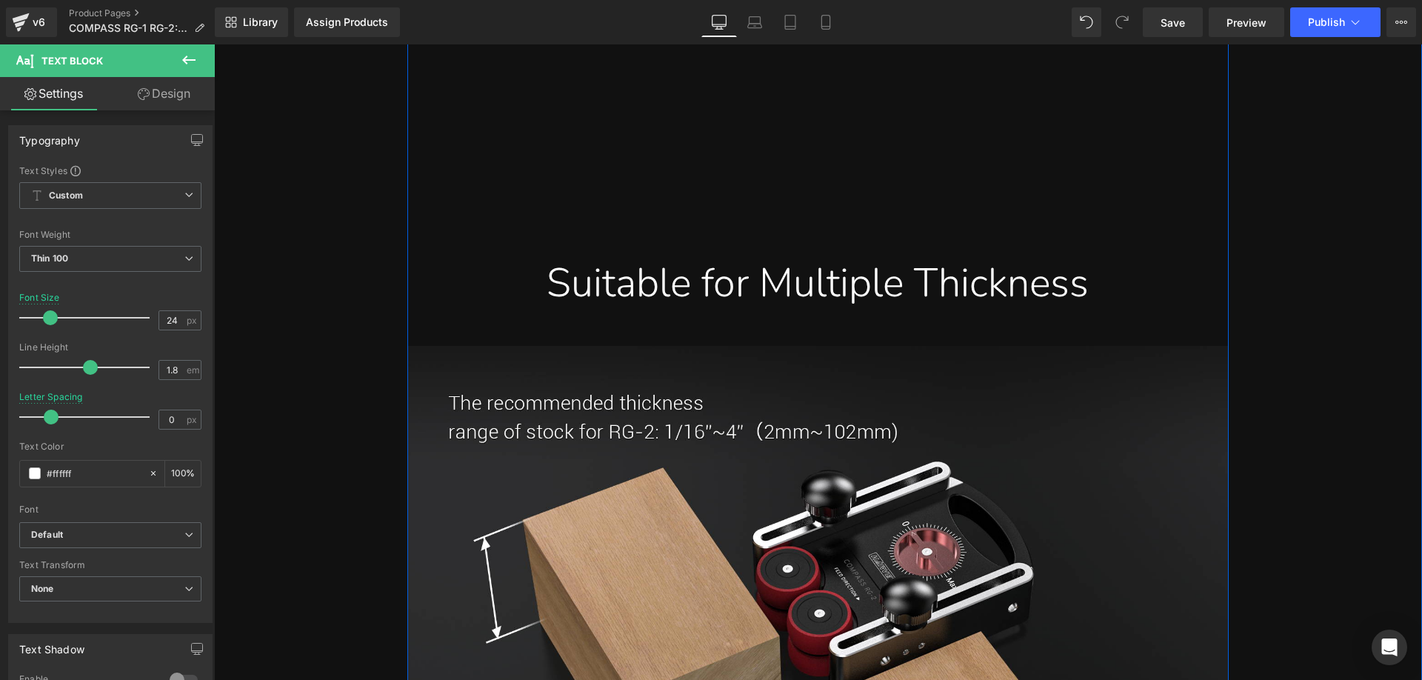
click at [567, 309] on div "Suitable for Multiple Thickness" at bounding box center [817, 283] width 799 height 52
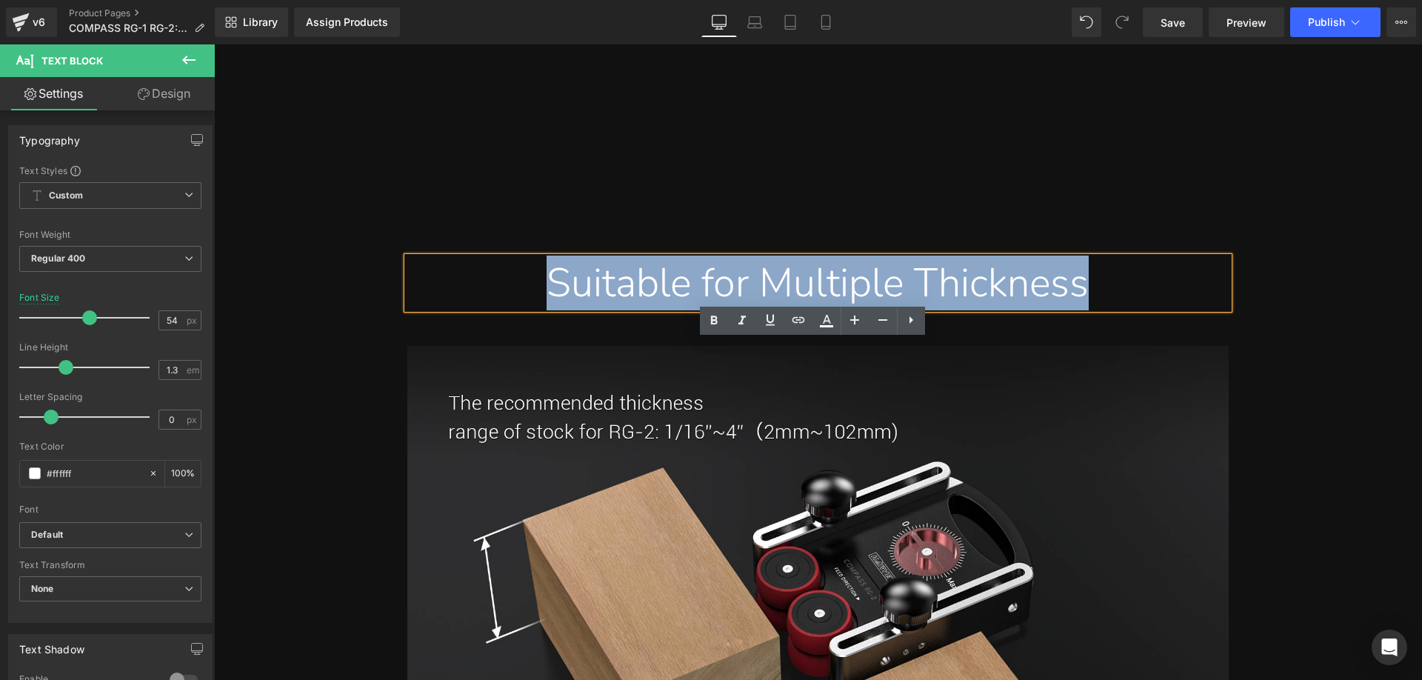
drag, startPoint x: 521, startPoint y: 370, endPoint x: 1107, endPoint y: 369, distance: 585.2
click at [1107, 309] on div "Suitable for Multiple Thickness" at bounding box center [817, 283] width 799 height 52
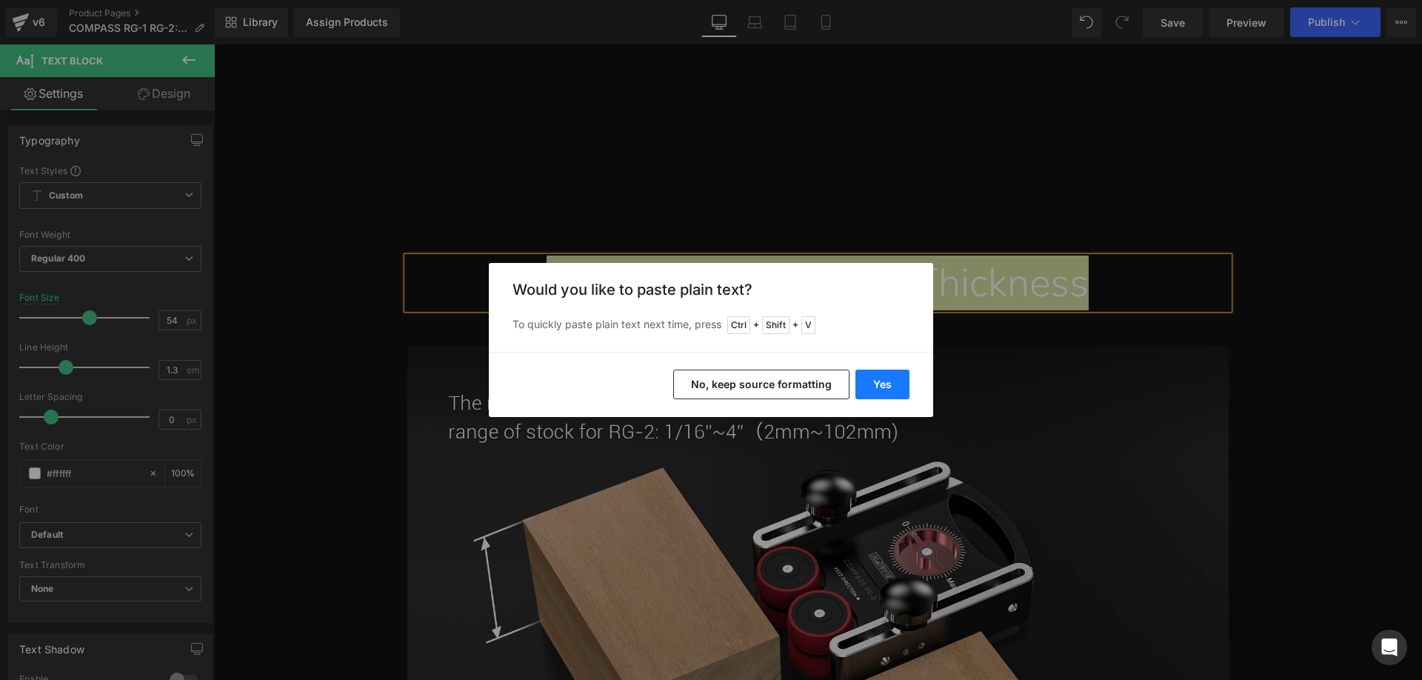
click at [878, 385] on button "Yes" at bounding box center [883, 385] width 54 height 30
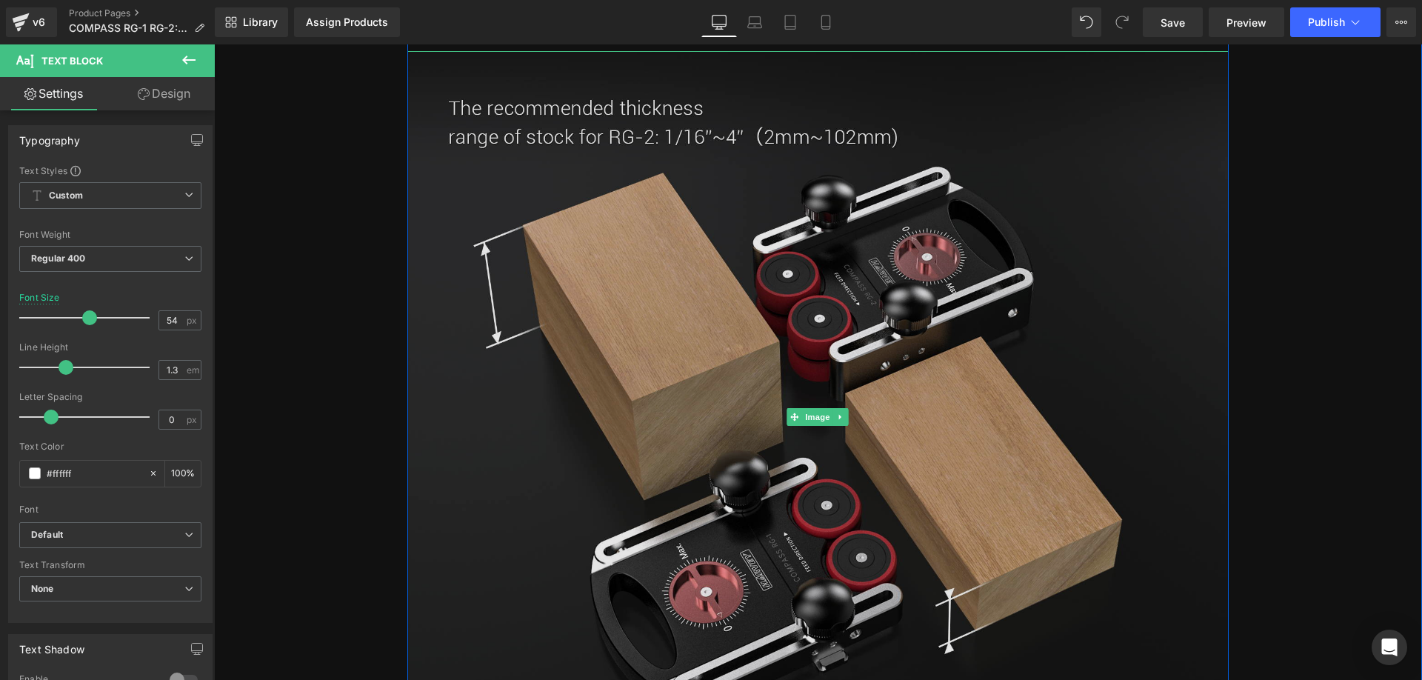
scroll to position [11555, 0]
click at [602, 447] on img at bounding box center [817, 416] width 821 height 733
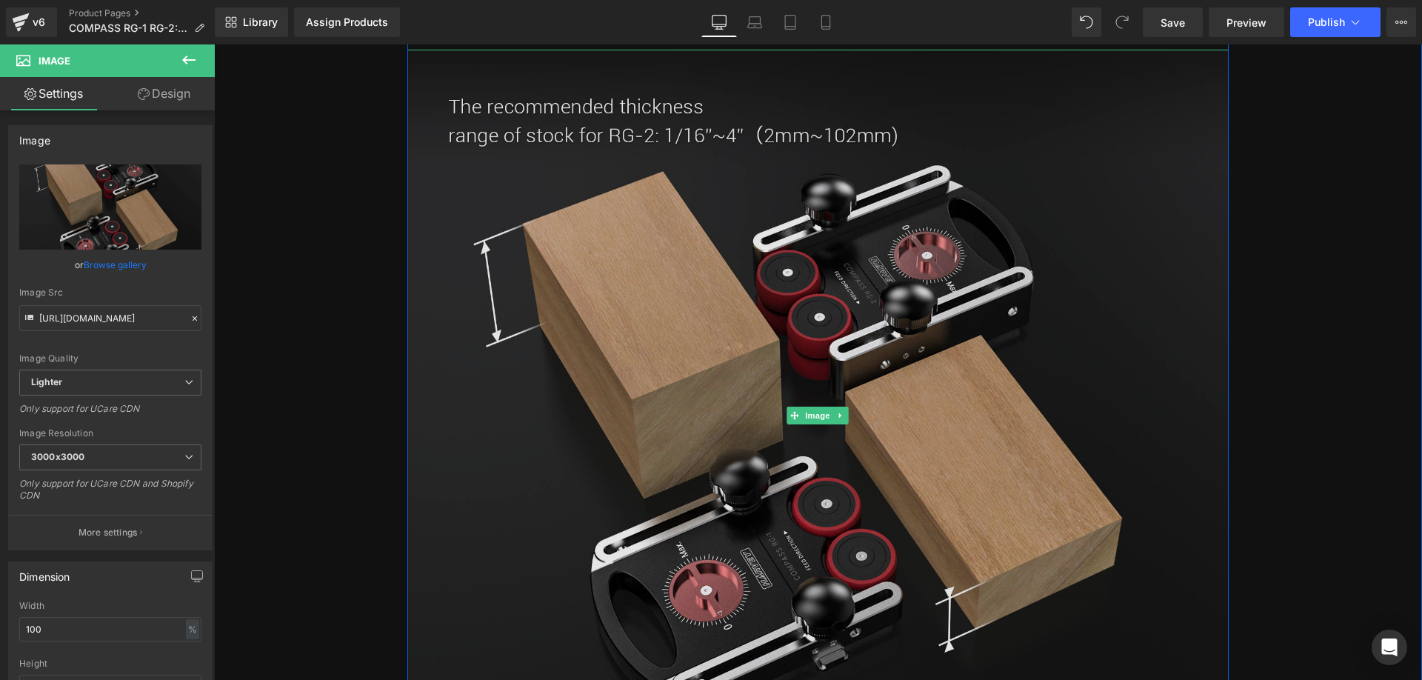
click at [658, 418] on img at bounding box center [817, 416] width 821 height 733
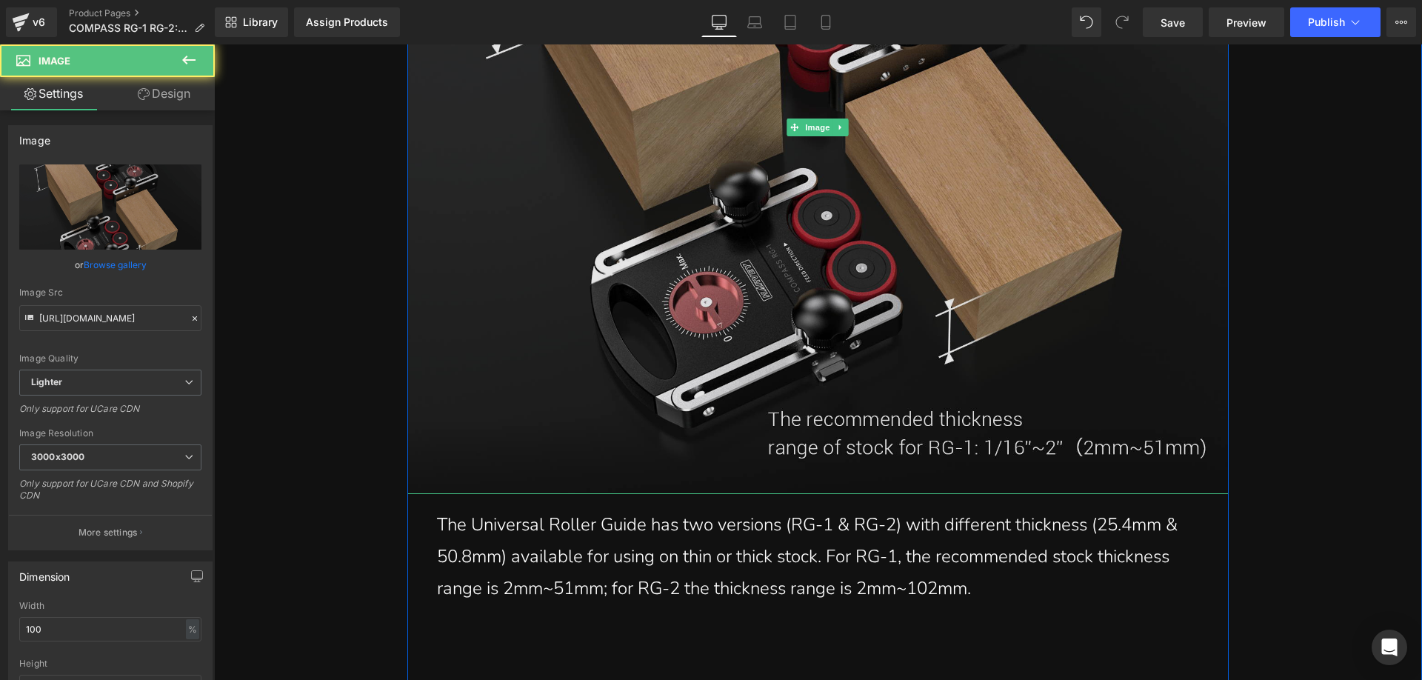
scroll to position [11851, 0]
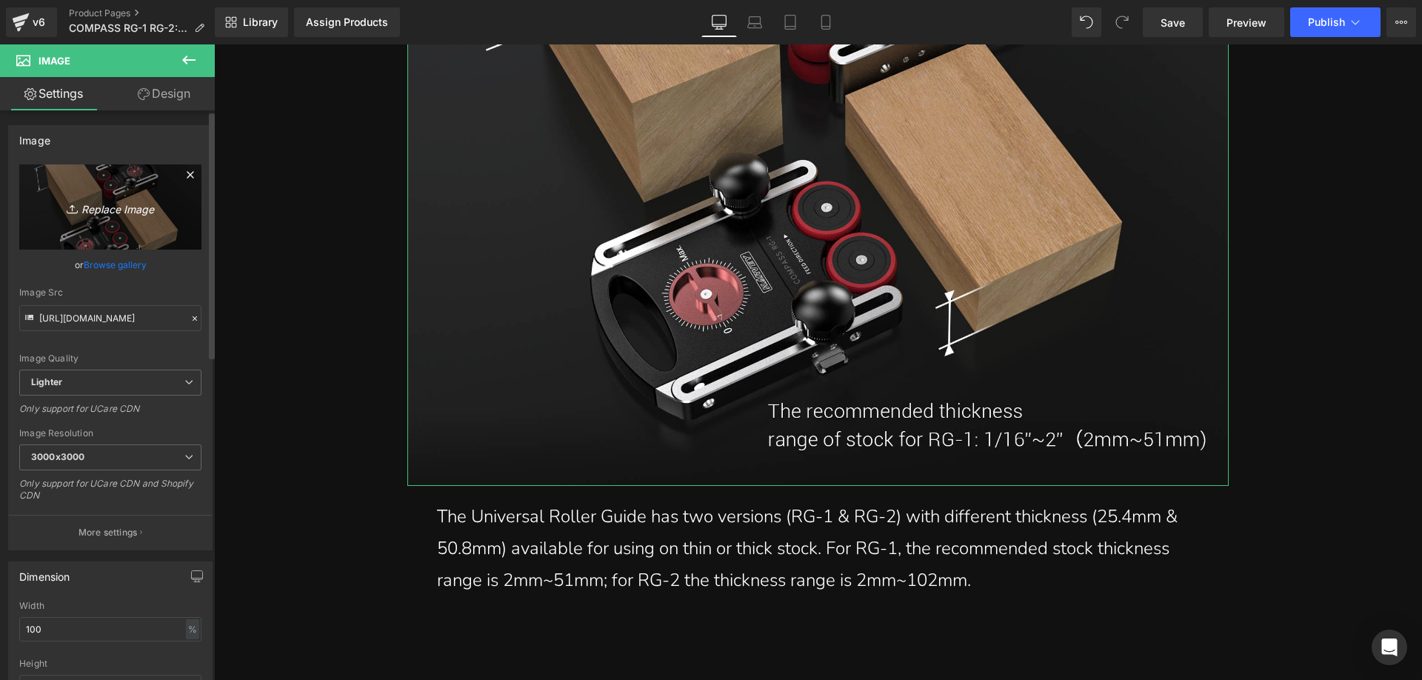
click at [121, 200] on icon "Replace Image" at bounding box center [110, 207] width 119 height 19
type input "C:\fakepath\2.webp"
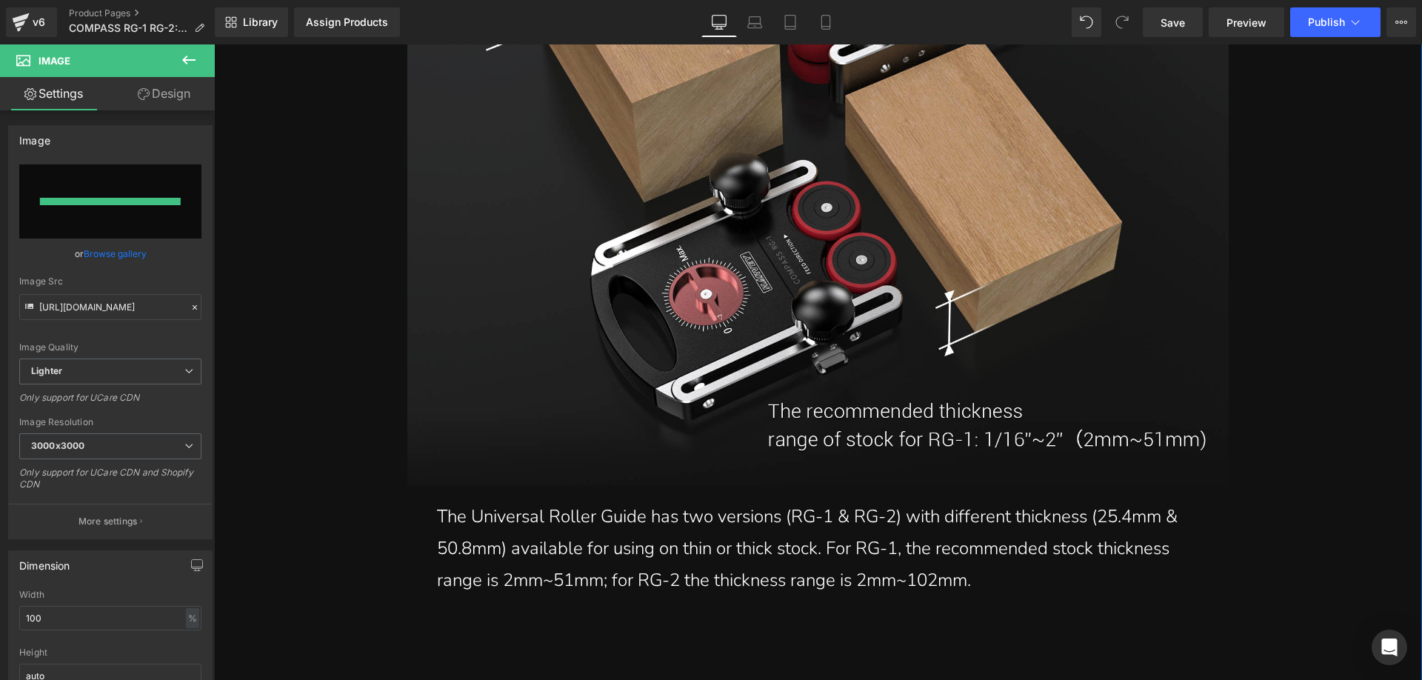
type input "[URL][DOMAIN_NAME]"
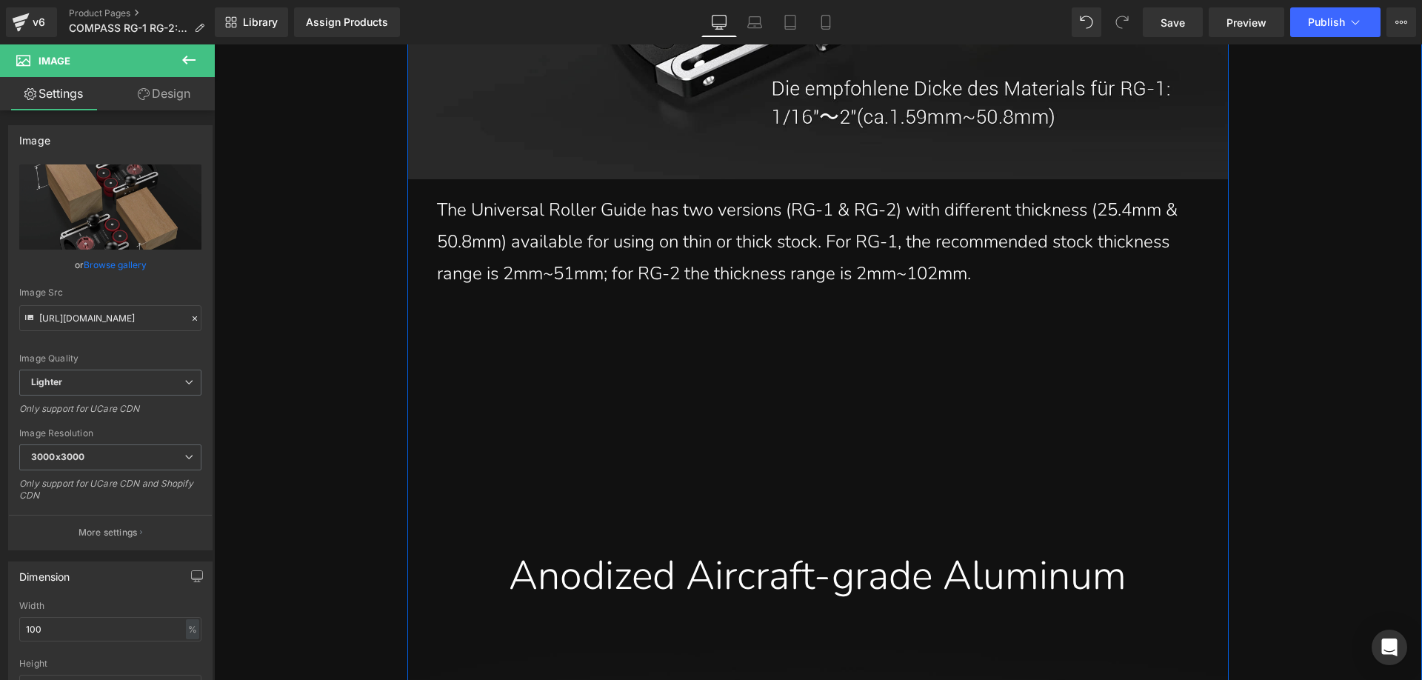
scroll to position [12222, 0]
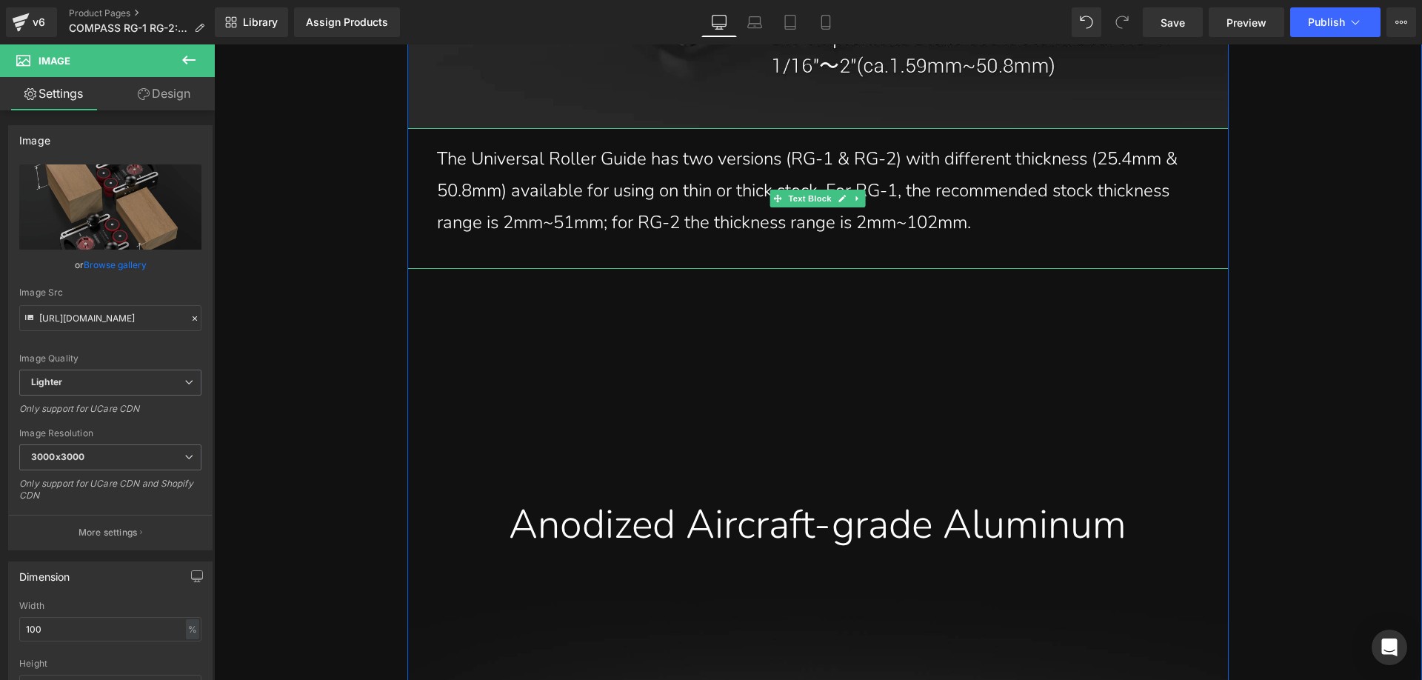
click at [511, 239] on p "The Universal Roller Guide has two versions (RG-1 & RG-2) with different thickn…" at bounding box center [818, 191] width 762 height 96
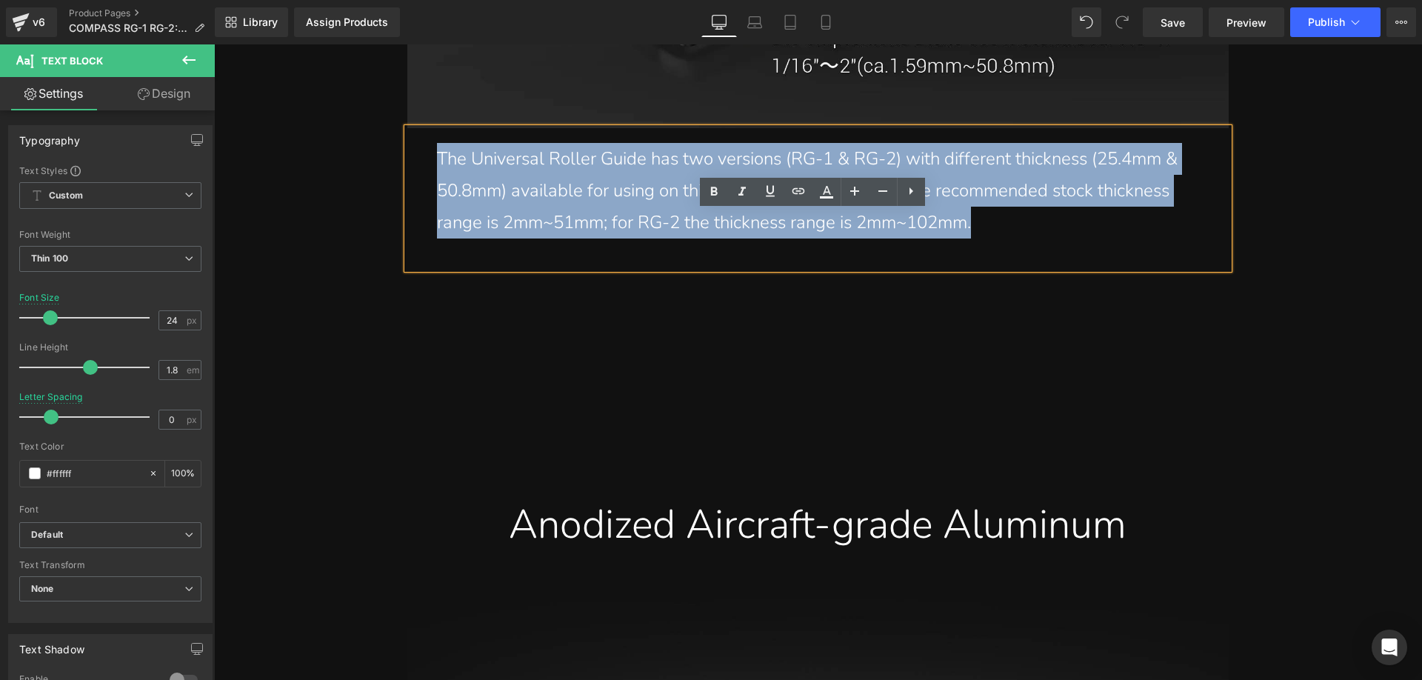
drag, startPoint x: 432, startPoint y: 241, endPoint x: 981, endPoint y: 318, distance: 554.1
click at [981, 239] on p "The Universal Roller Guide has two versions (RG-1 & RG-2) with different thickn…" at bounding box center [818, 191] width 762 height 96
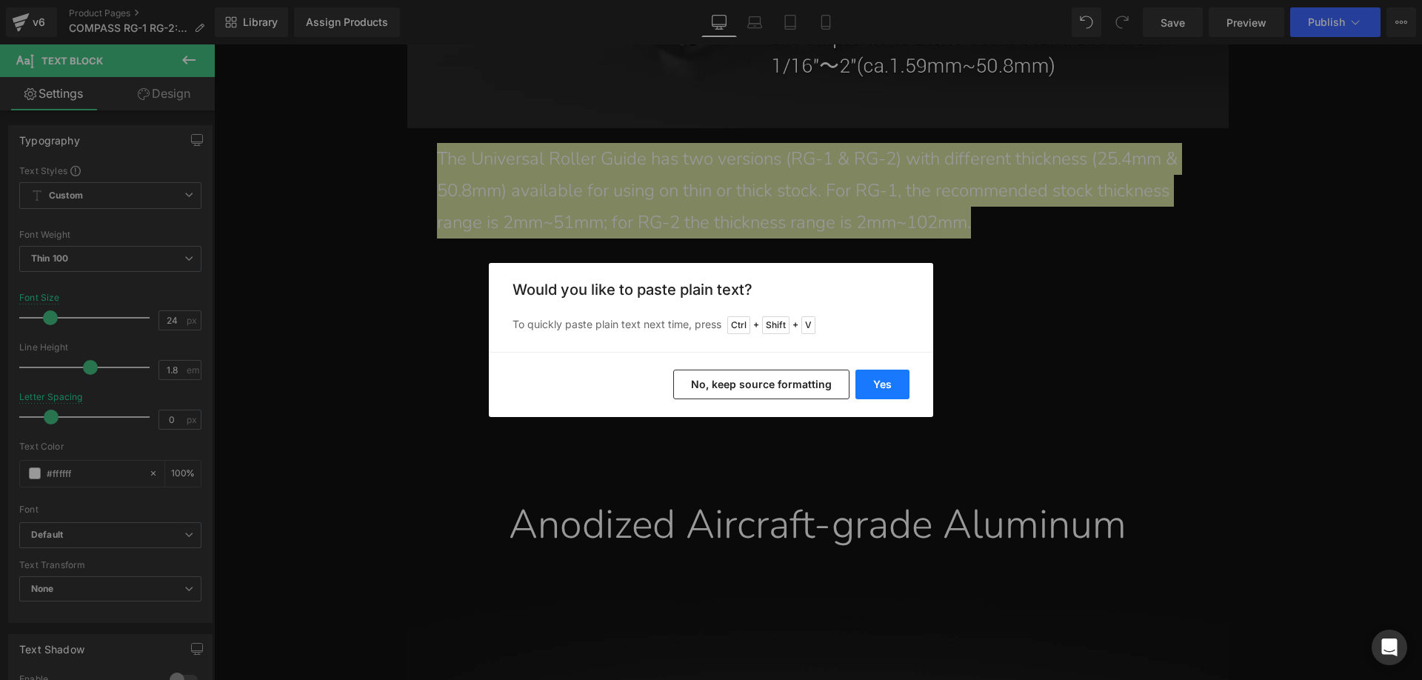
click at [867, 378] on button "Yes" at bounding box center [883, 385] width 54 height 30
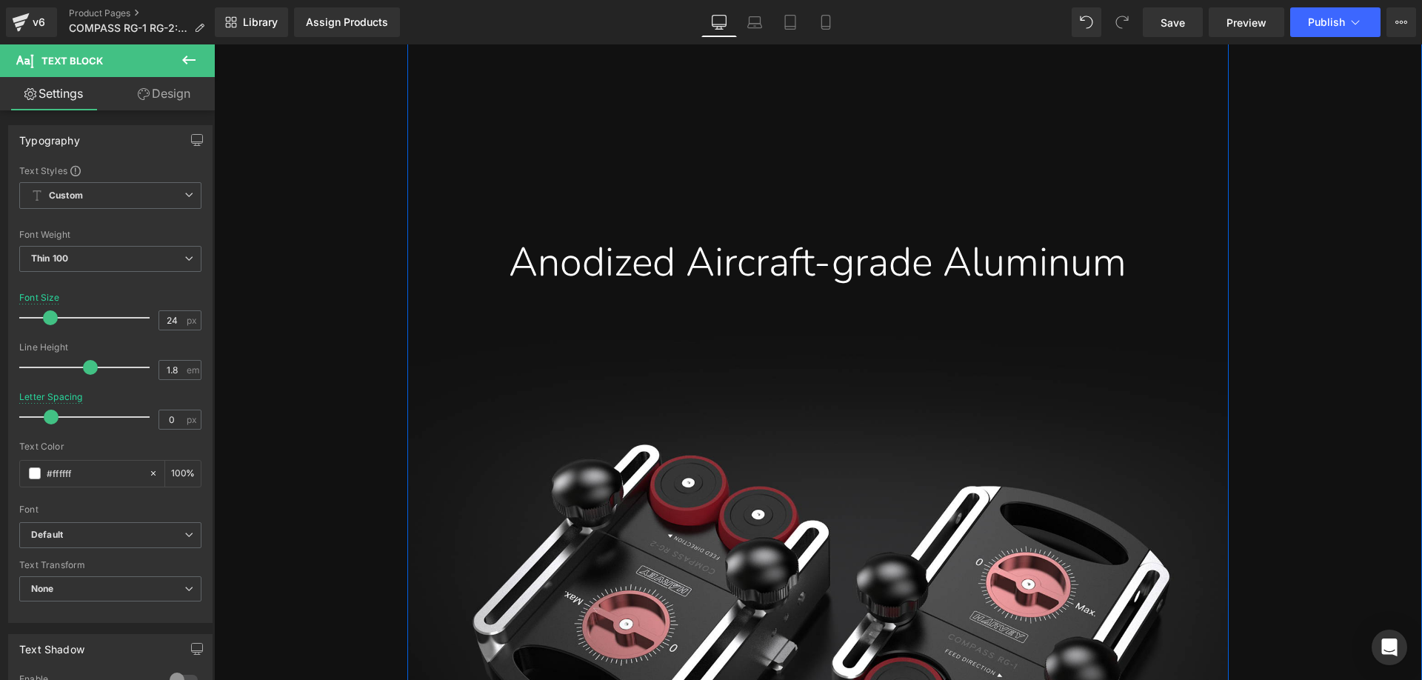
scroll to position [12518, 0]
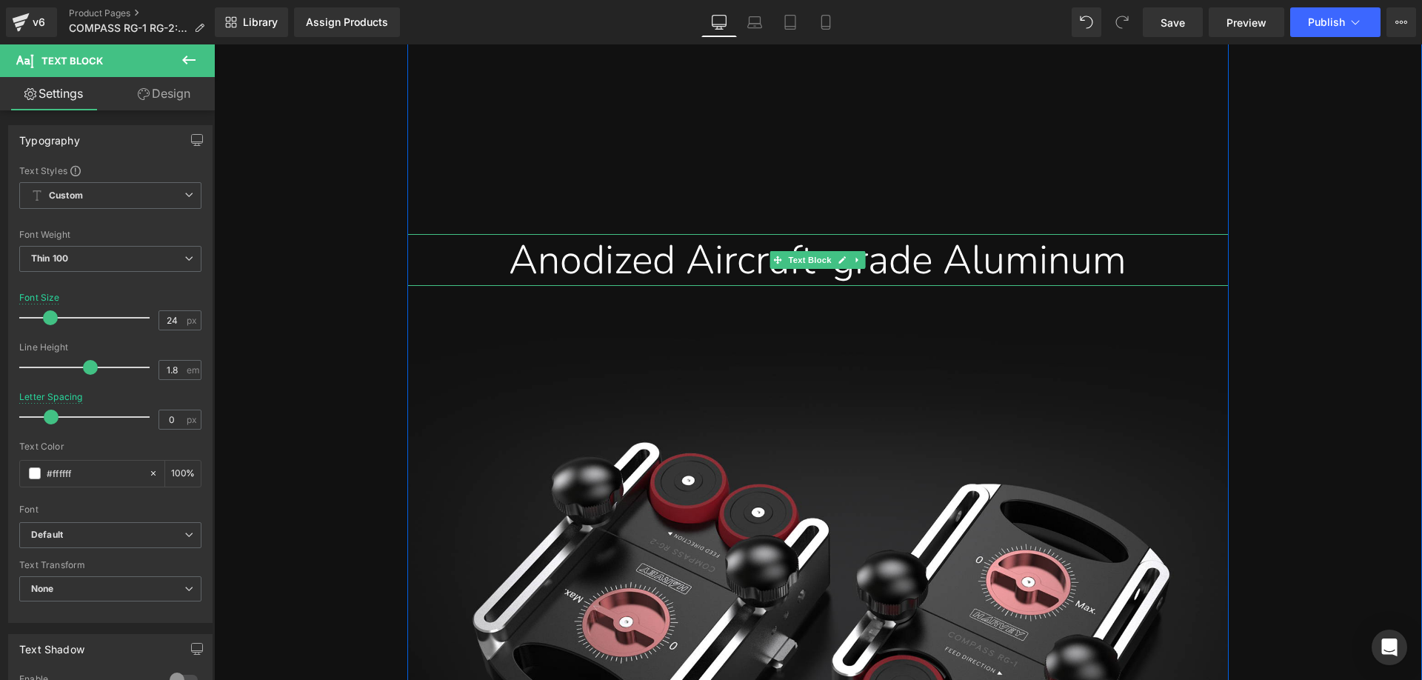
click at [520, 286] on div "Anodized Aircraft-grade Aluminum" at bounding box center [817, 260] width 799 height 52
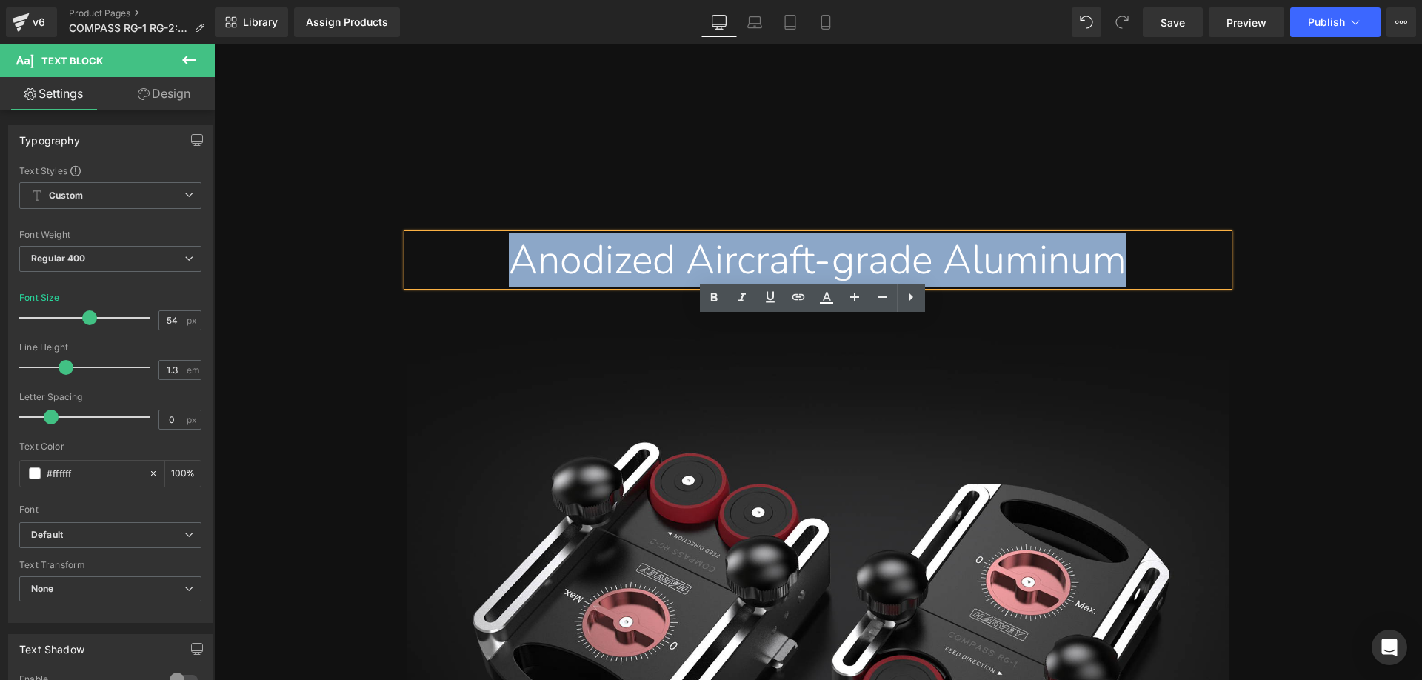
drag, startPoint x: 481, startPoint y: 343, endPoint x: 1133, endPoint y: 352, distance: 652.6
click at [1133, 286] on div "Anodized Aircraft-grade Aluminum" at bounding box center [817, 260] width 799 height 52
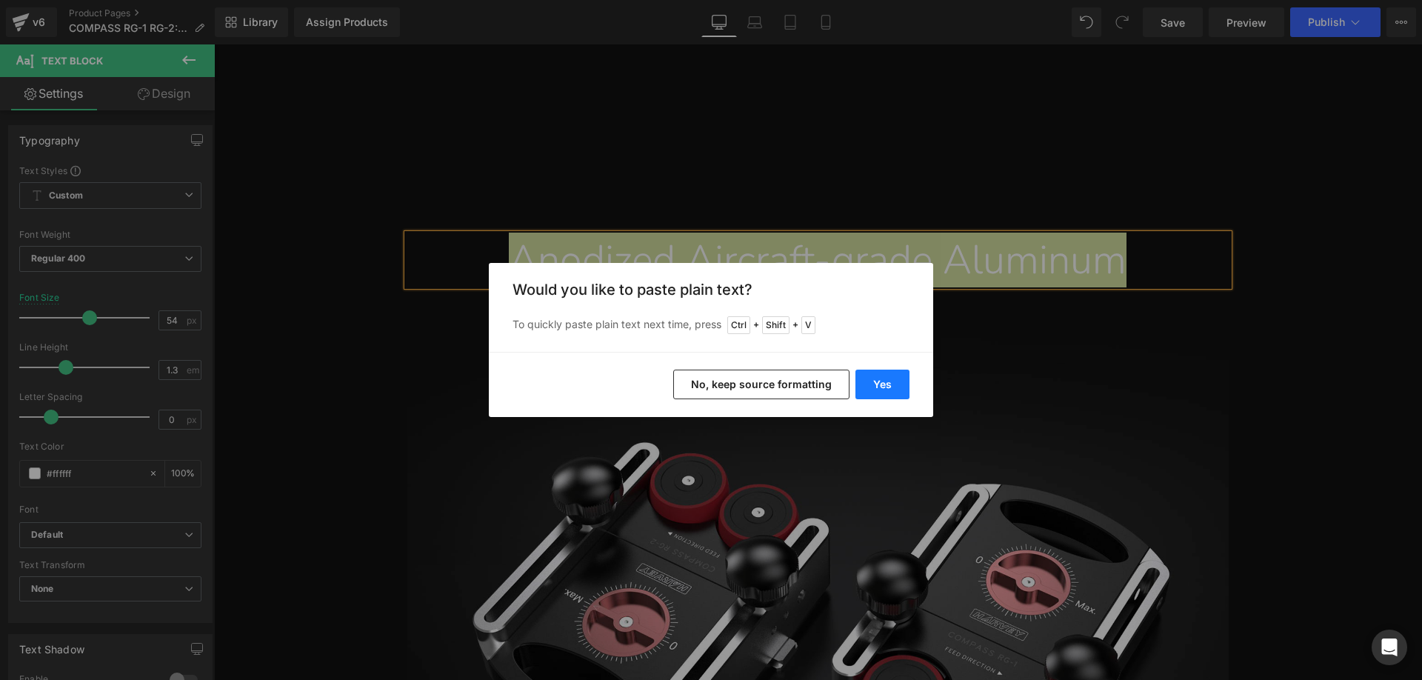
drag, startPoint x: 873, startPoint y: 384, endPoint x: 658, endPoint y: 340, distance: 219.4
click at [873, 384] on button "Yes" at bounding box center [883, 385] width 54 height 30
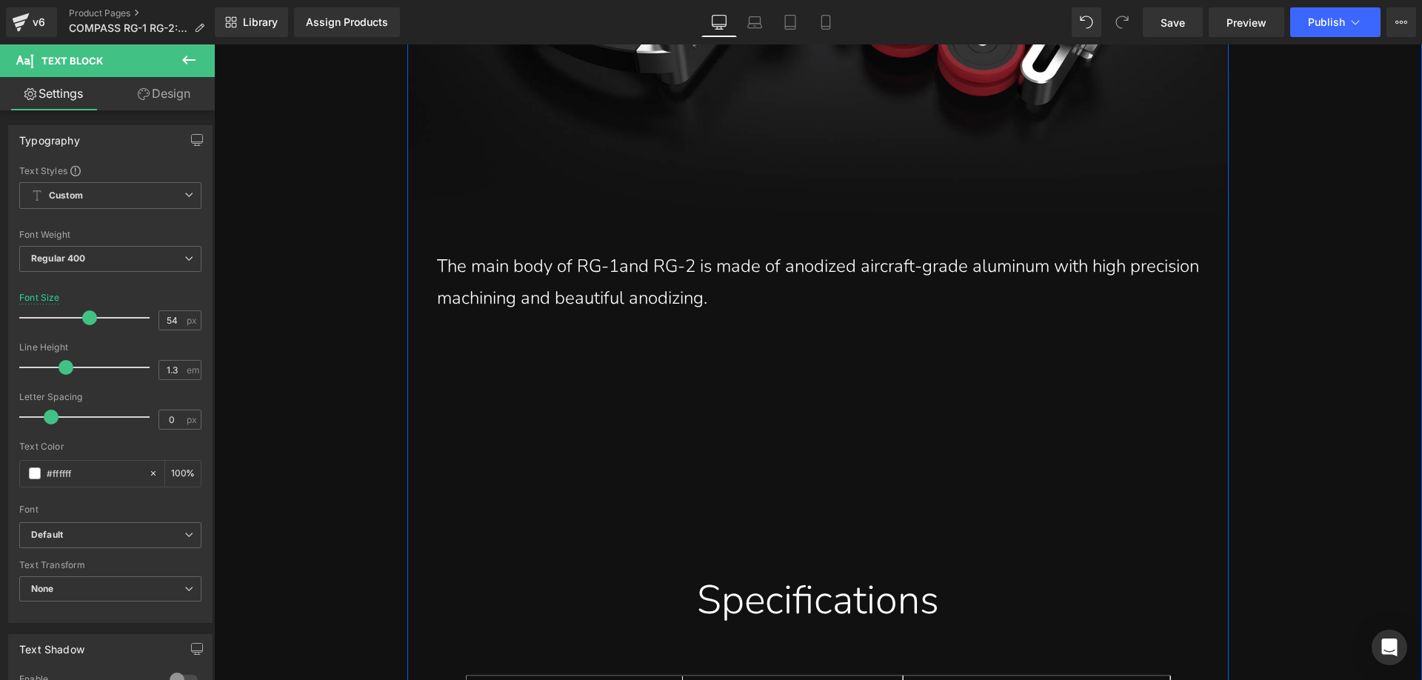
scroll to position [13333, 0]
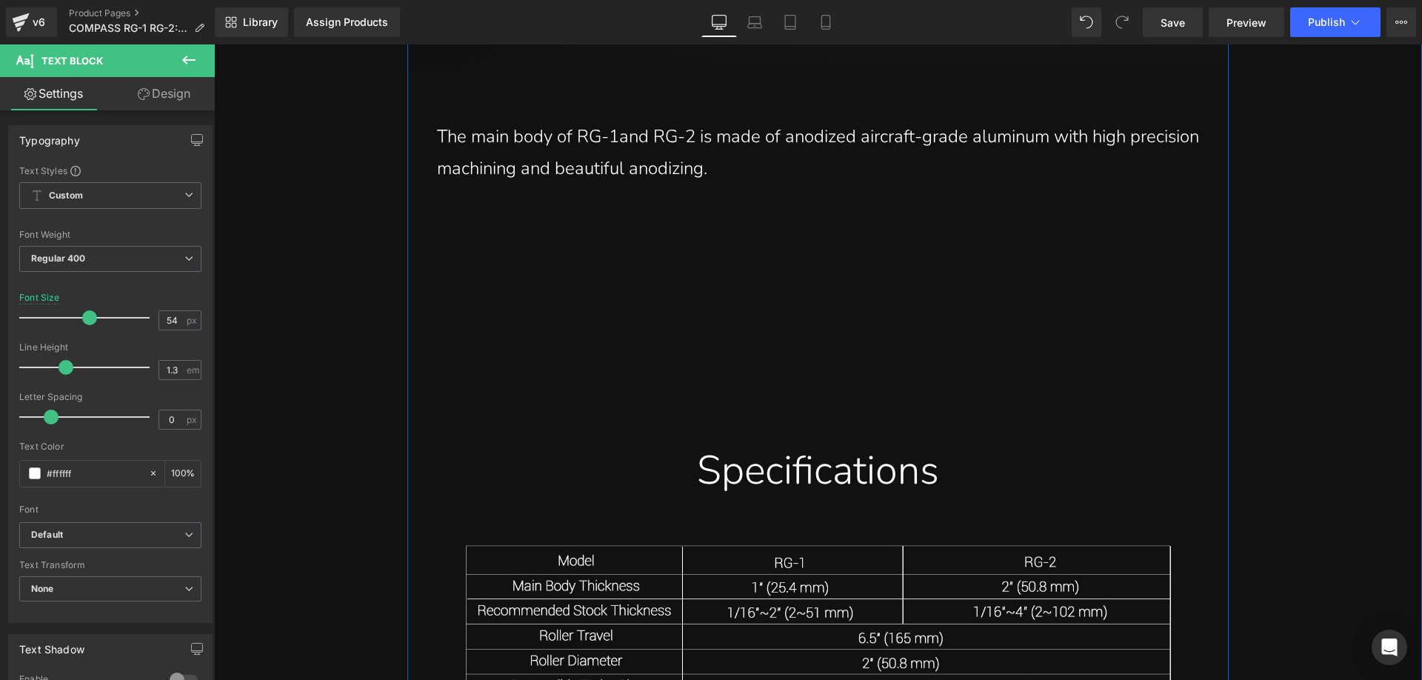
click at [555, 184] on p "The main body of RG-1and RG-2 is made of anodized aircraft-grade aluminum with …" at bounding box center [818, 153] width 762 height 64
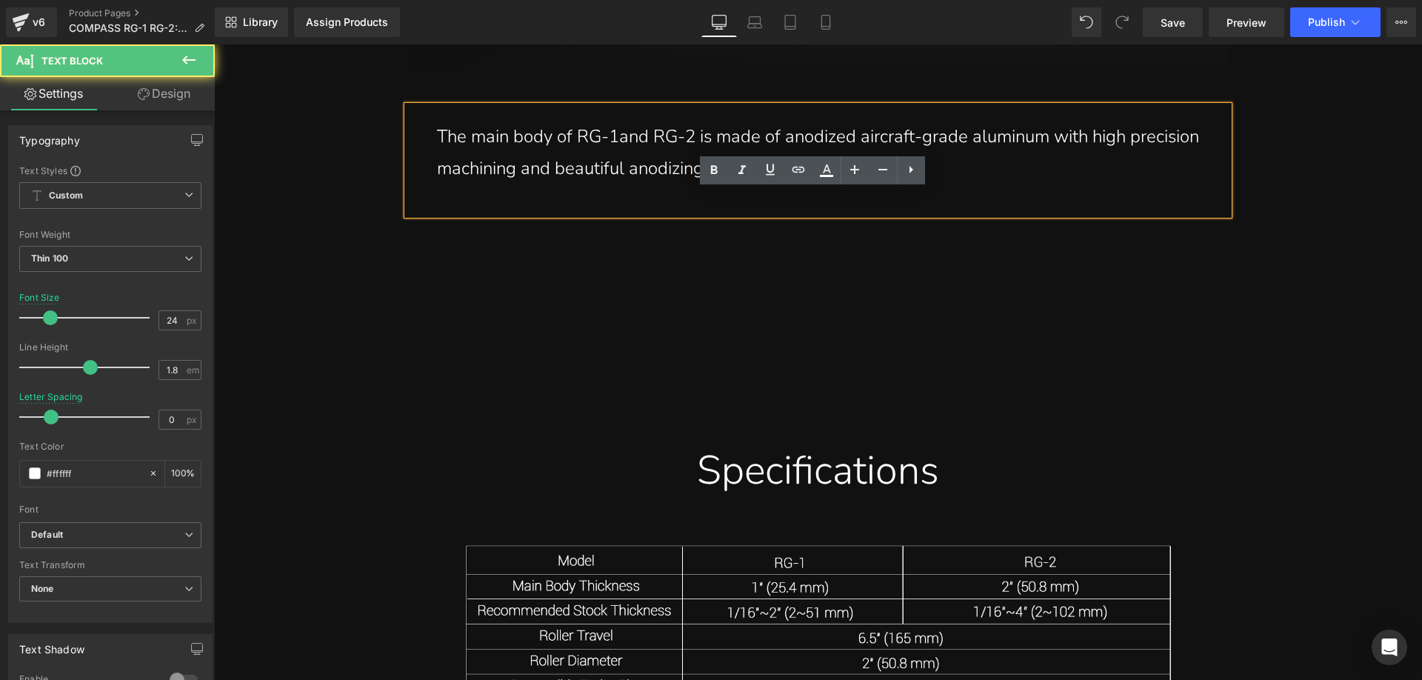
click at [453, 184] on p "The main body of RG-1and RG-2 is made of anodized aircraft-grade aluminum with …" at bounding box center [818, 153] width 762 height 64
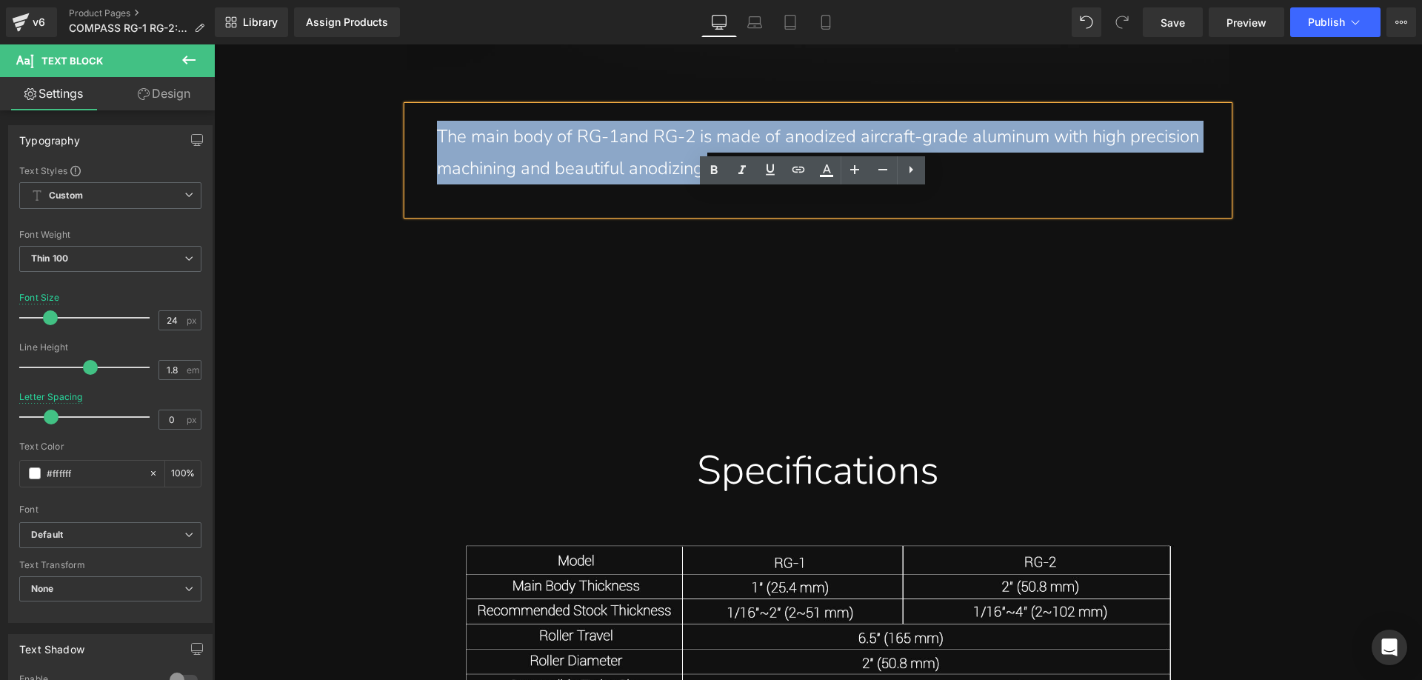
drag, startPoint x: 453, startPoint y: 224, endPoint x: 790, endPoint y: 261, distance: 339.8
click at [790, 214] on div "The main body of RG-1and RG-2 is made of anodized aircraft-grade aluminum with …" at bounding box center [817, 160] width 821 height 108
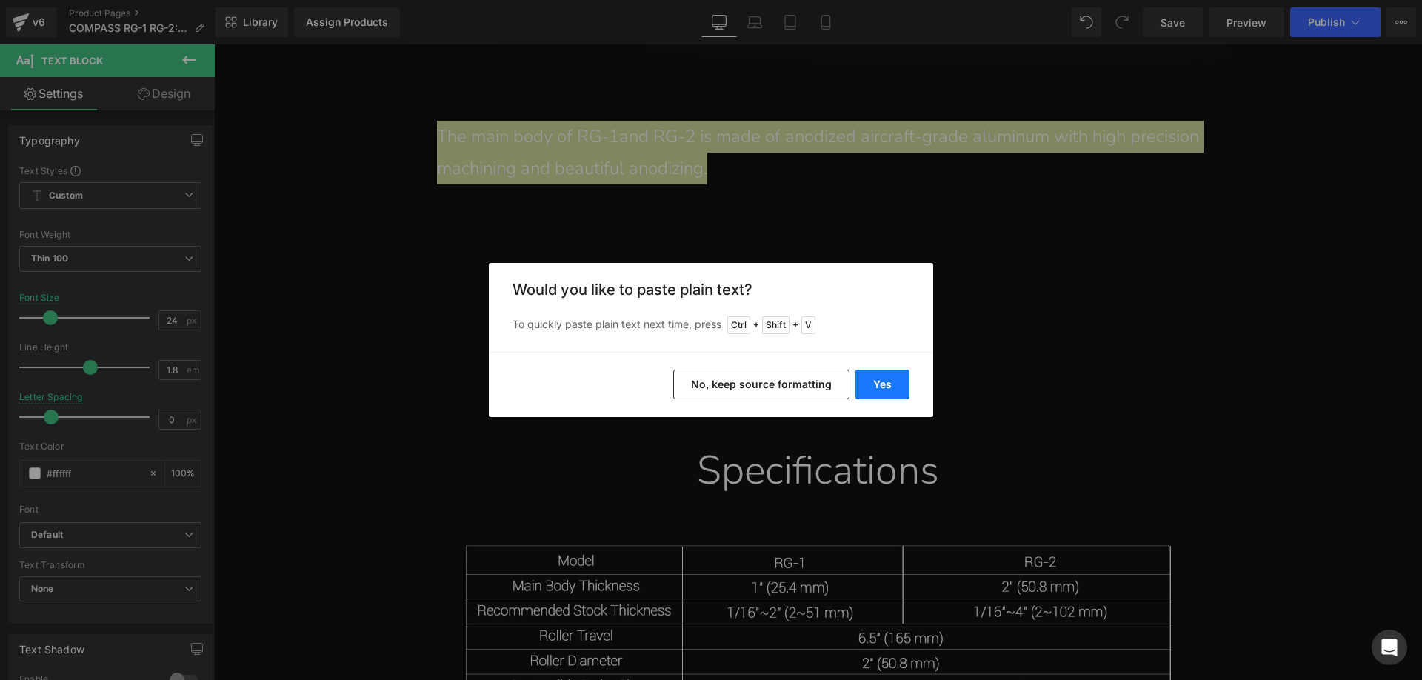
click at [873, 378] on button "Yes" at bounding box center [883, 385] width 54 height 30
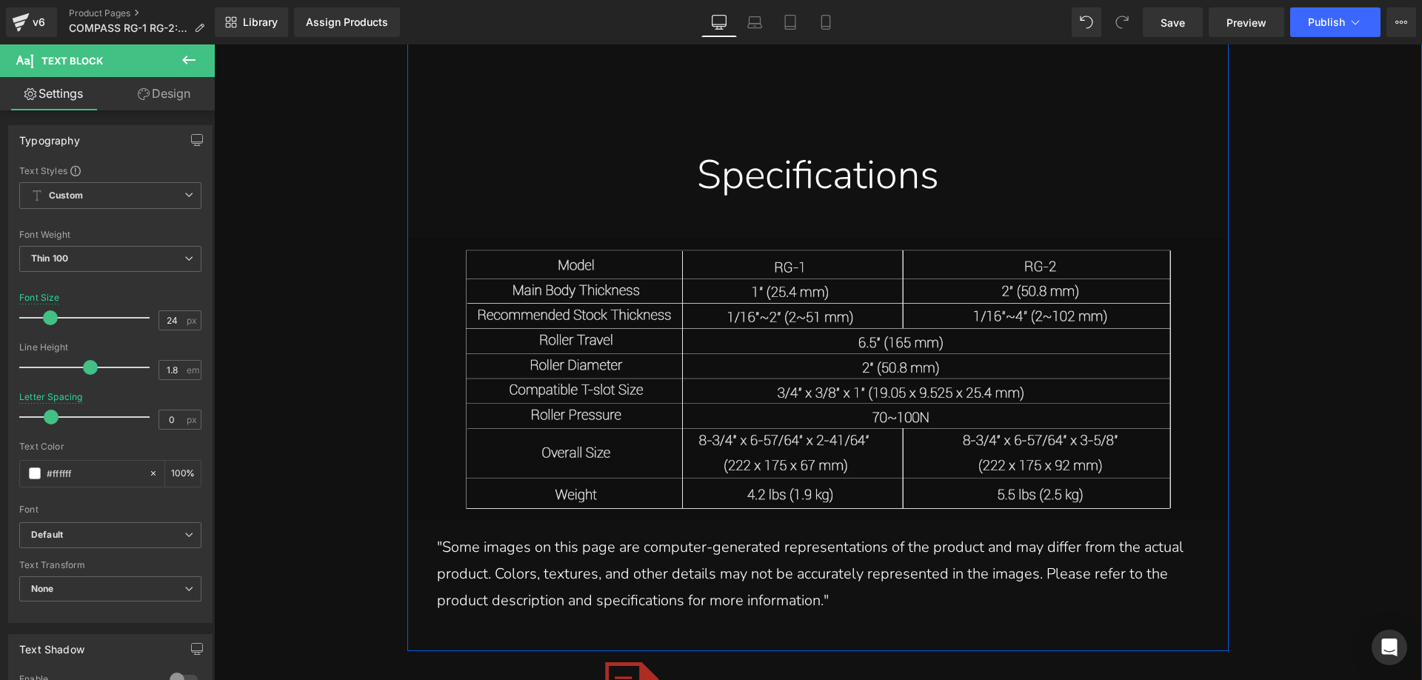
scroll to position [13629, 0]
click at [713, 200] on div "Specifications" at bounding box center [817, 174] width 799 height 52
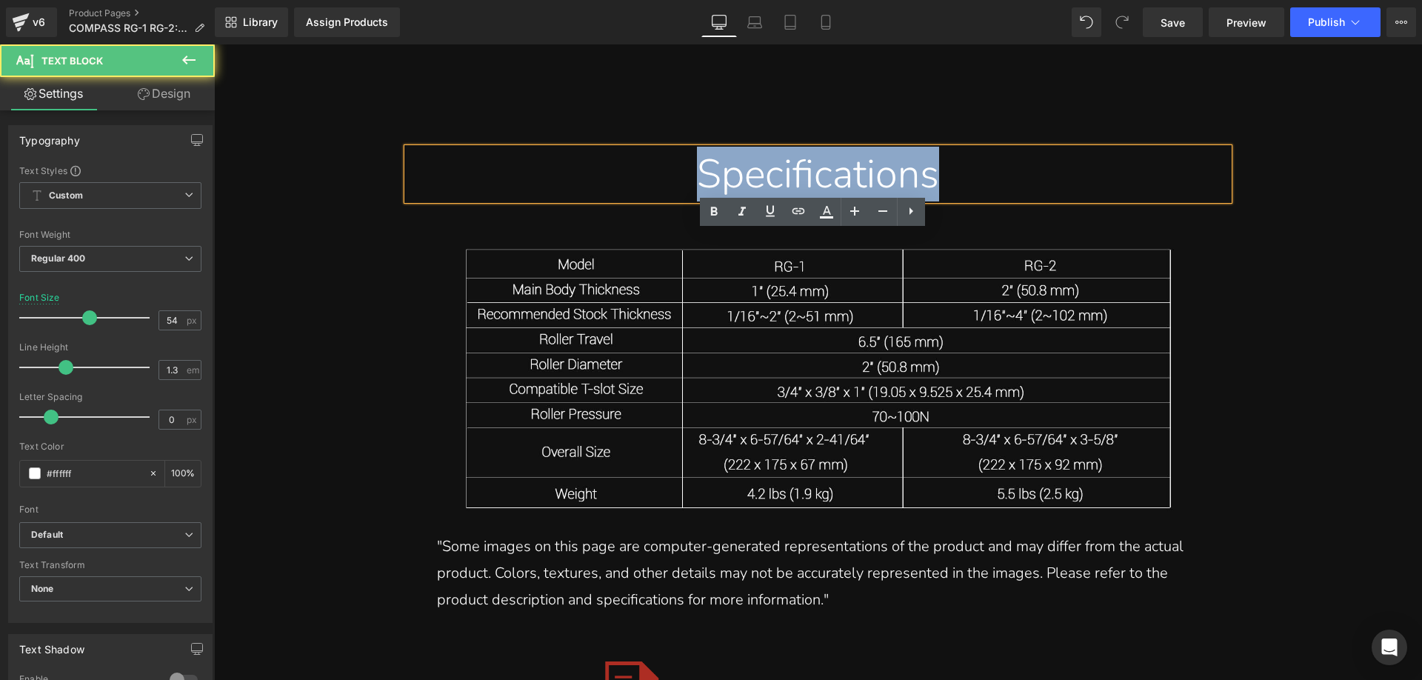
drag, startPoint x: 673, startPoint y: 260, endPoint x: 935, endPoint y: 260, distance: 262.2
click at [935, 200] on div "Specifications" at bounding box center [817, 174] width 799 height 52
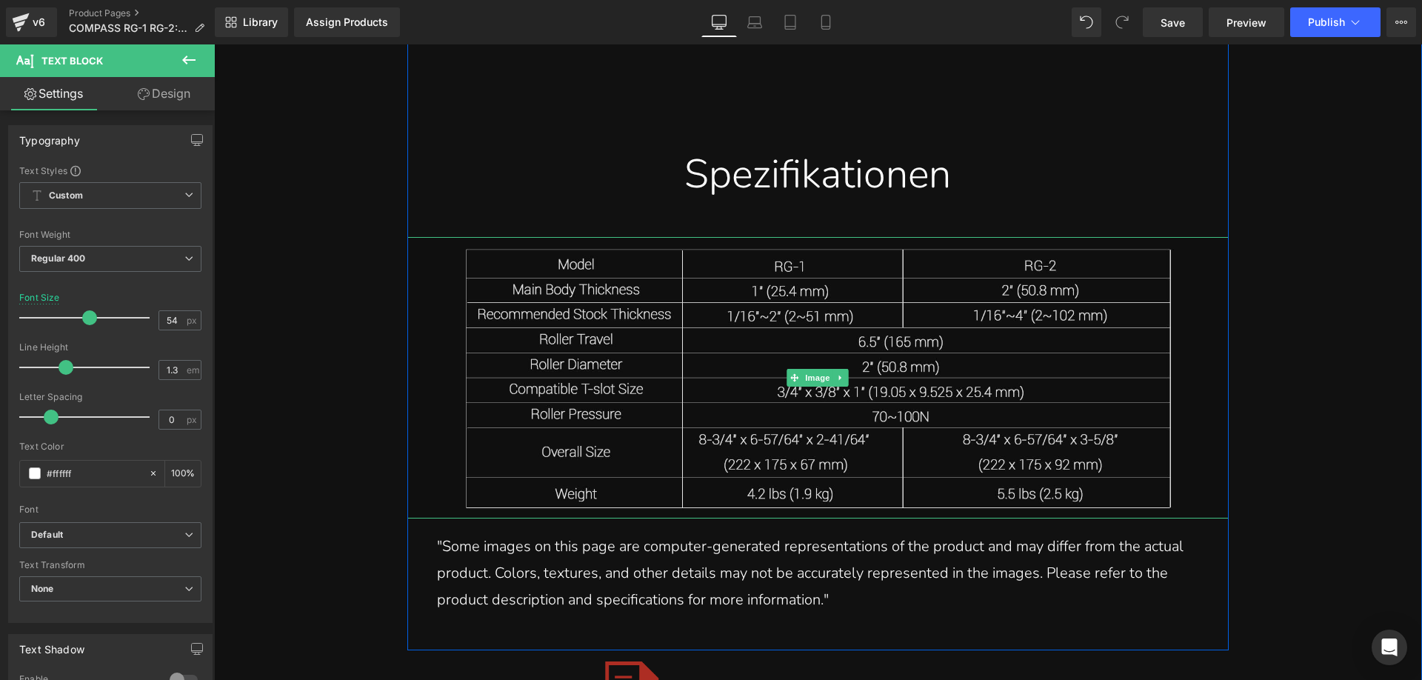
drag, startPoint x: 649, startPoint y: 430, endPoint x: 535, endPoint y: 411, distance: 115.7
click at [649, 430] on img at bounding box center [817, 377] width 821 height 281
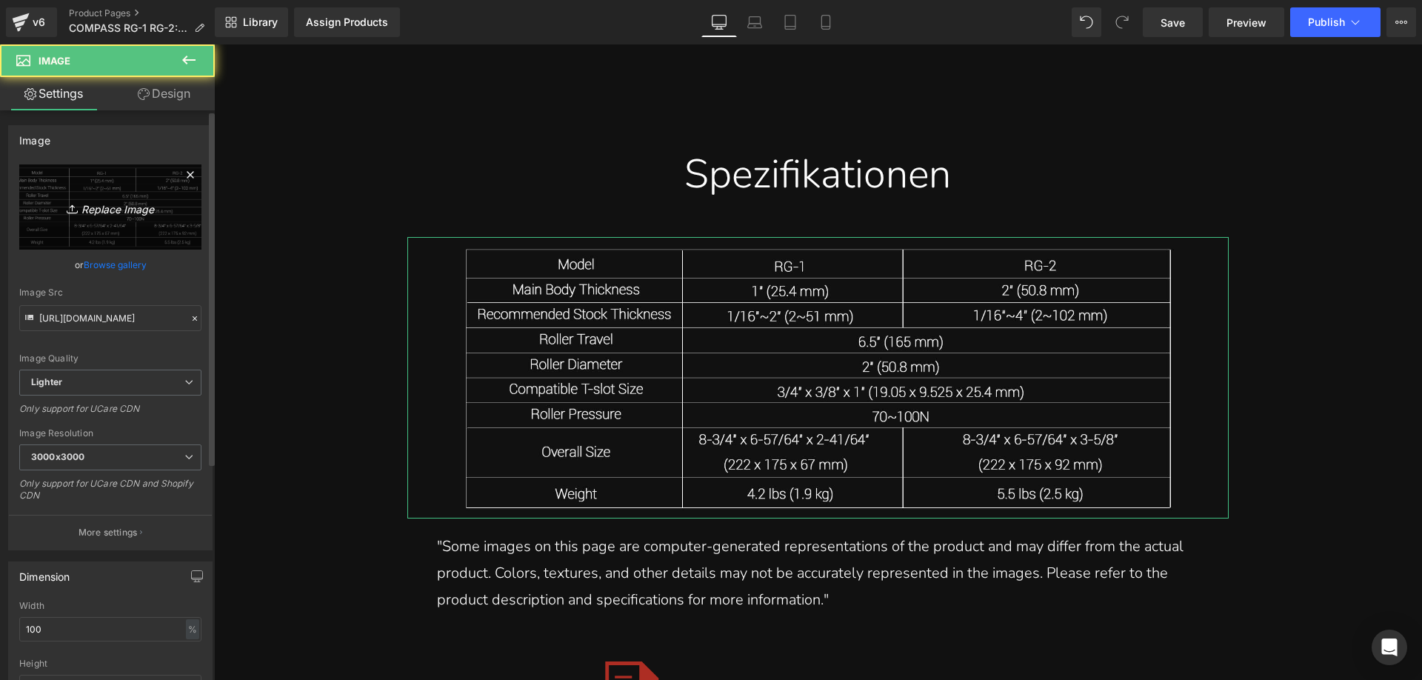
click at [100, 215] on icon "Replace Image" at bounding box center [110, 207] width 119 height 19
type input "C:\fakepath\3.webp"
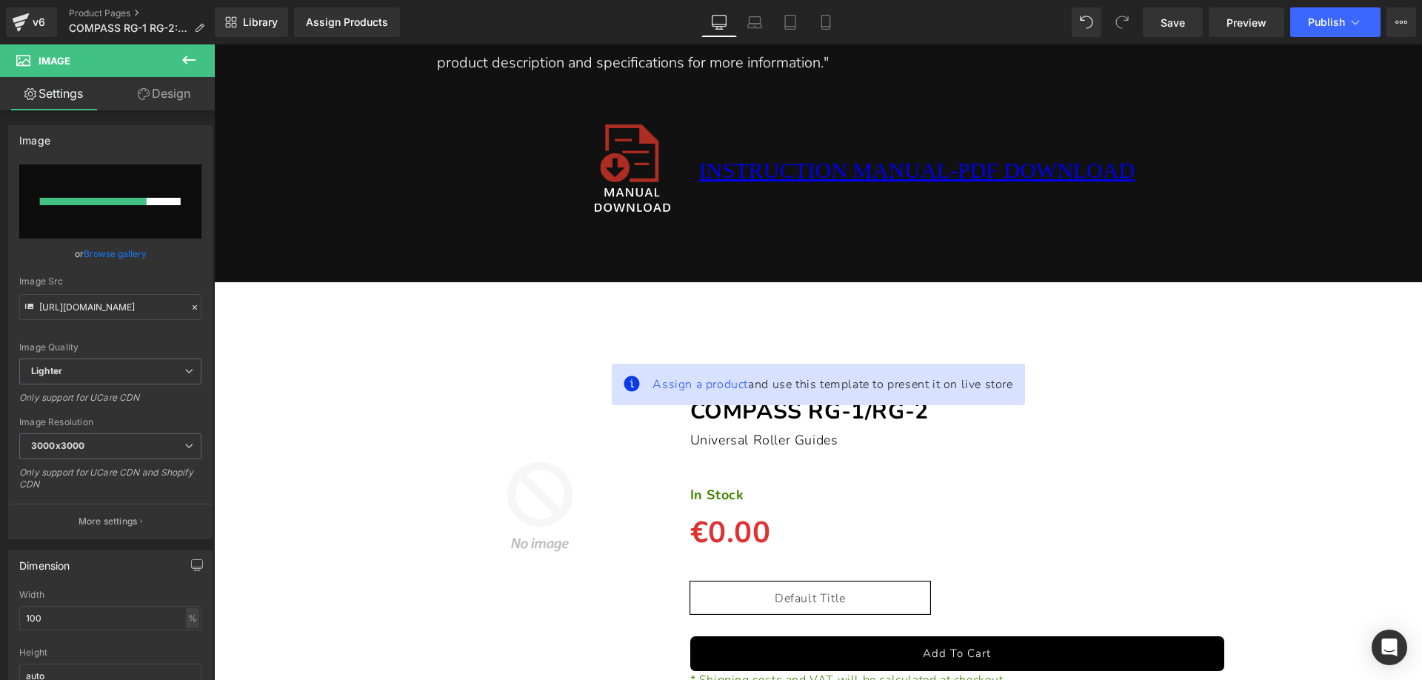
scroll to position [13925, 0]
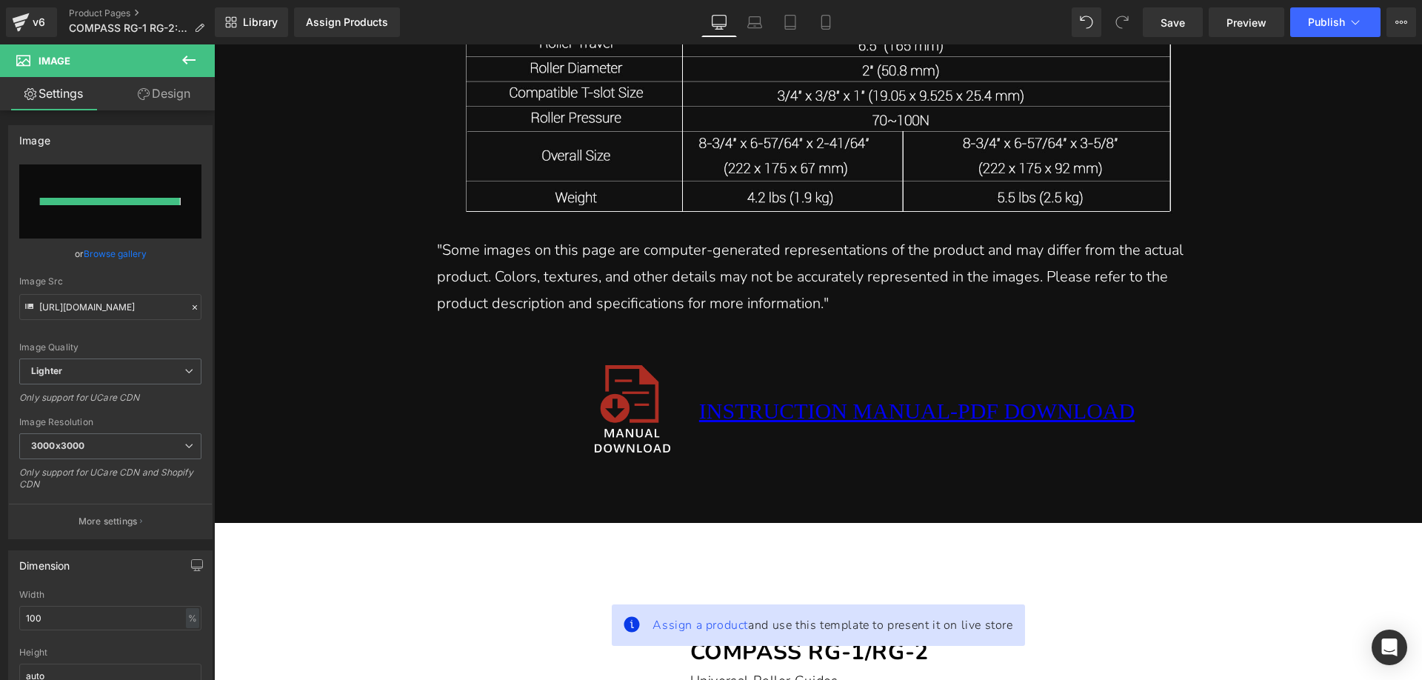
type input "[URL][DOMAIN_NAME]"
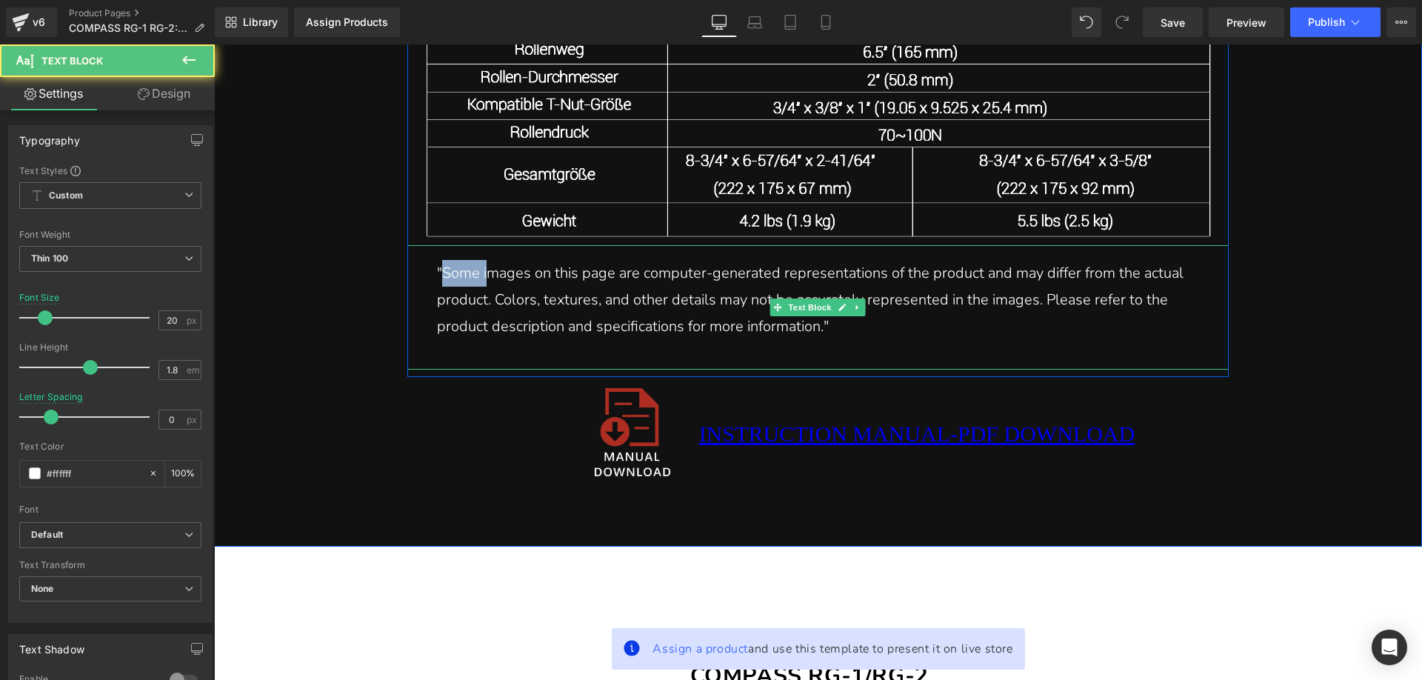
drag, startPoint x: 440, startPoint y: 355, endPoint x: 483, endPoint y: 358, distance: 43.1
click at [483, 340] on p ""Some images on this page are computer-generated representations of the product…" at bounding box center [818, 300] width 762 height 80
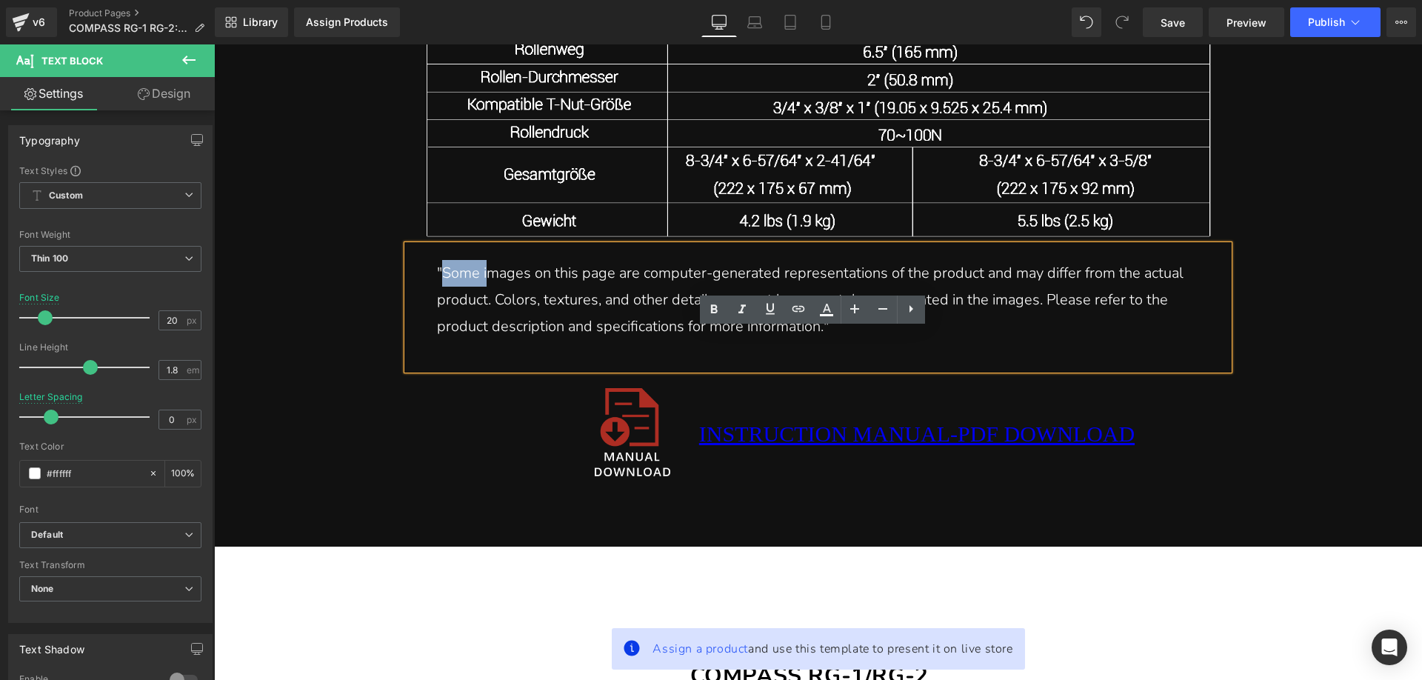
click at [488, 340] on p ""Some images on this page are computer-generated representations of the product…" at bounding box center [818, 300] width 762 height 80
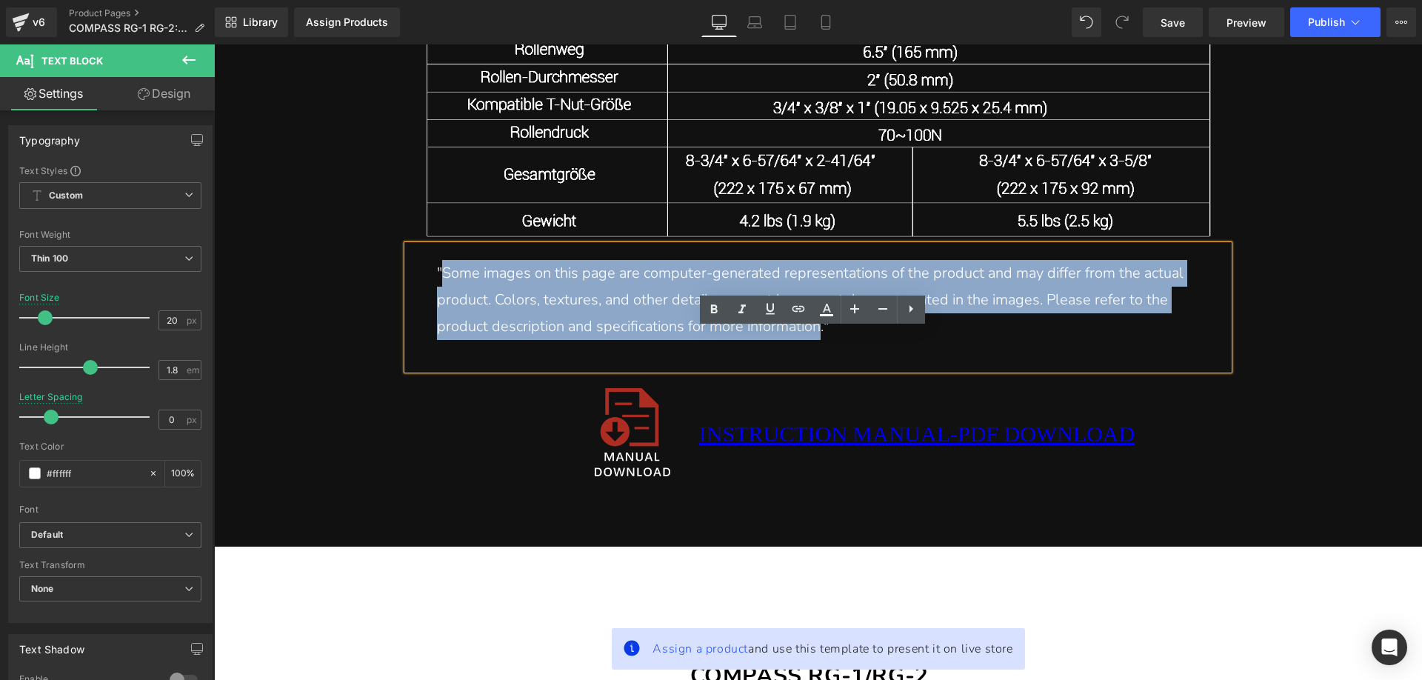
drag, startPoint x: 438, startPoint y: 356, endPoint x: 850, endPoint y: 404, distance: 414.6
click at [850, 340] on p ""Some images on this page are computer-generated representations of the product…" at bounding box center [818, 300] width 762 height 80
copy p "Some images on this page are computer-generated representations of the product …"
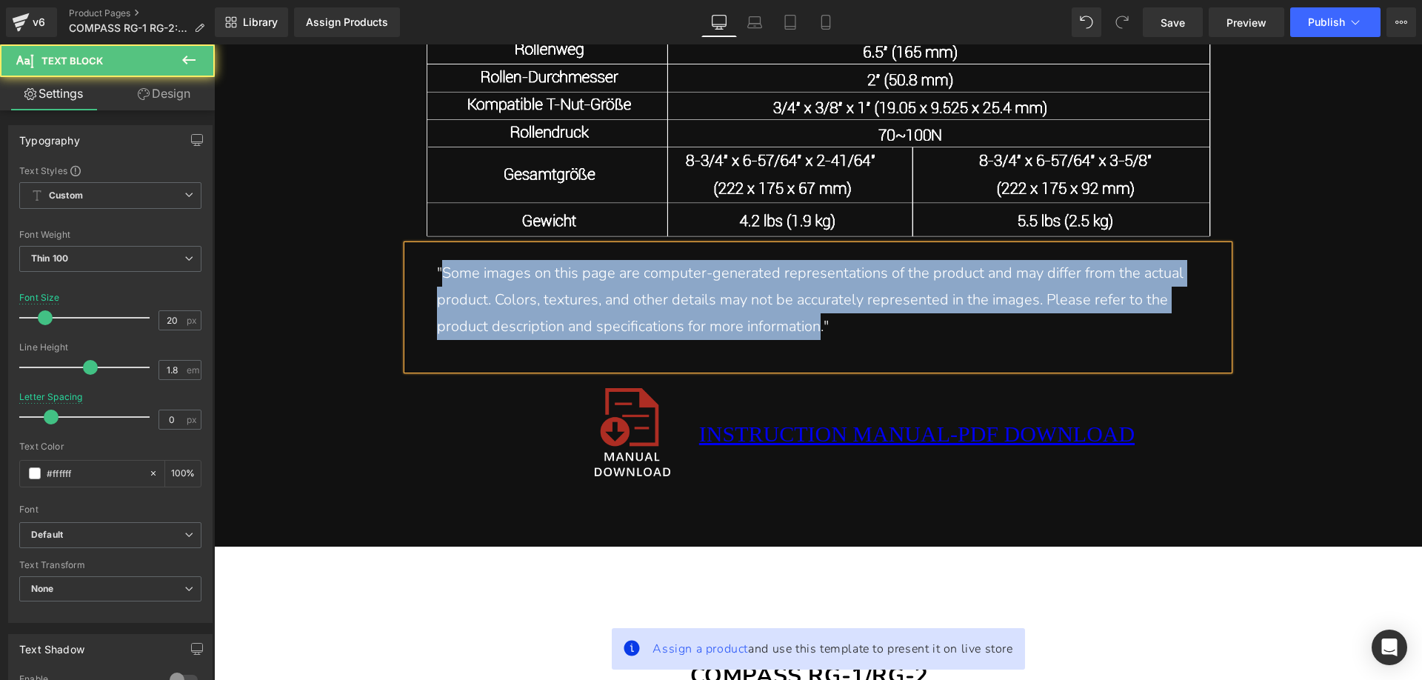
click at [698, 340] on p ""Some images on this page are computer-generated representations of the product…" at bounding box center [818, 300] width 762 height 80
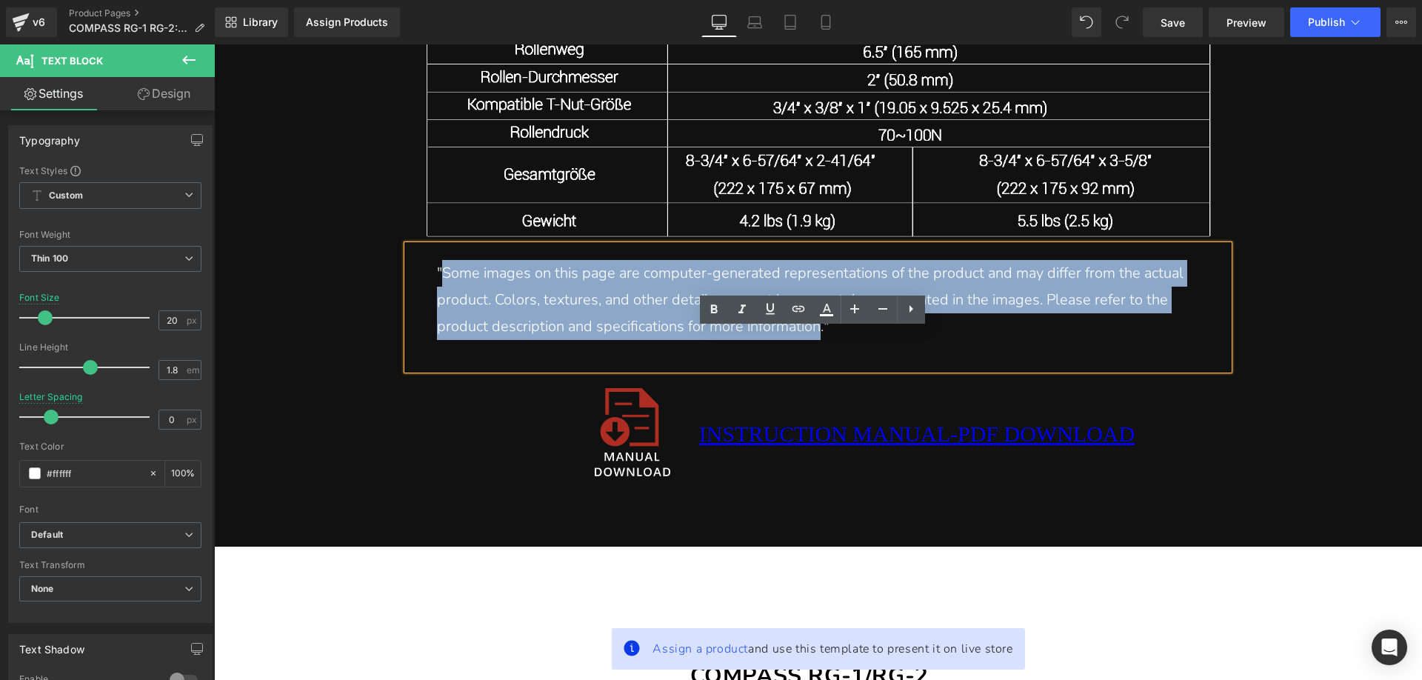
drag, startPoint x: 438, startPoint y: 356, endPoint x: 850, endPoint y: 411, distance: 415.5
click at [850, 340] on p ""Some images on this page are computer-generated representations of the product…" at bounding box center [818, 300] width 762 height 80
paste div
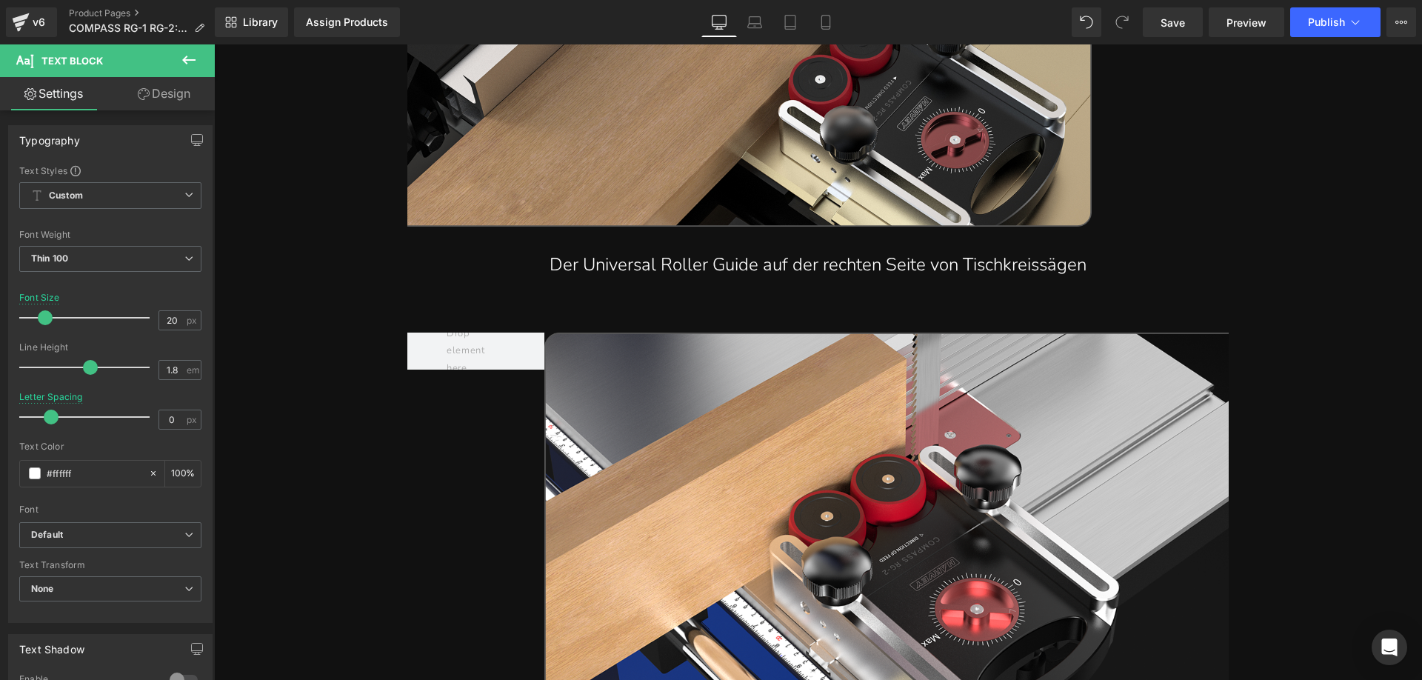
scroll to position [9185, 0]
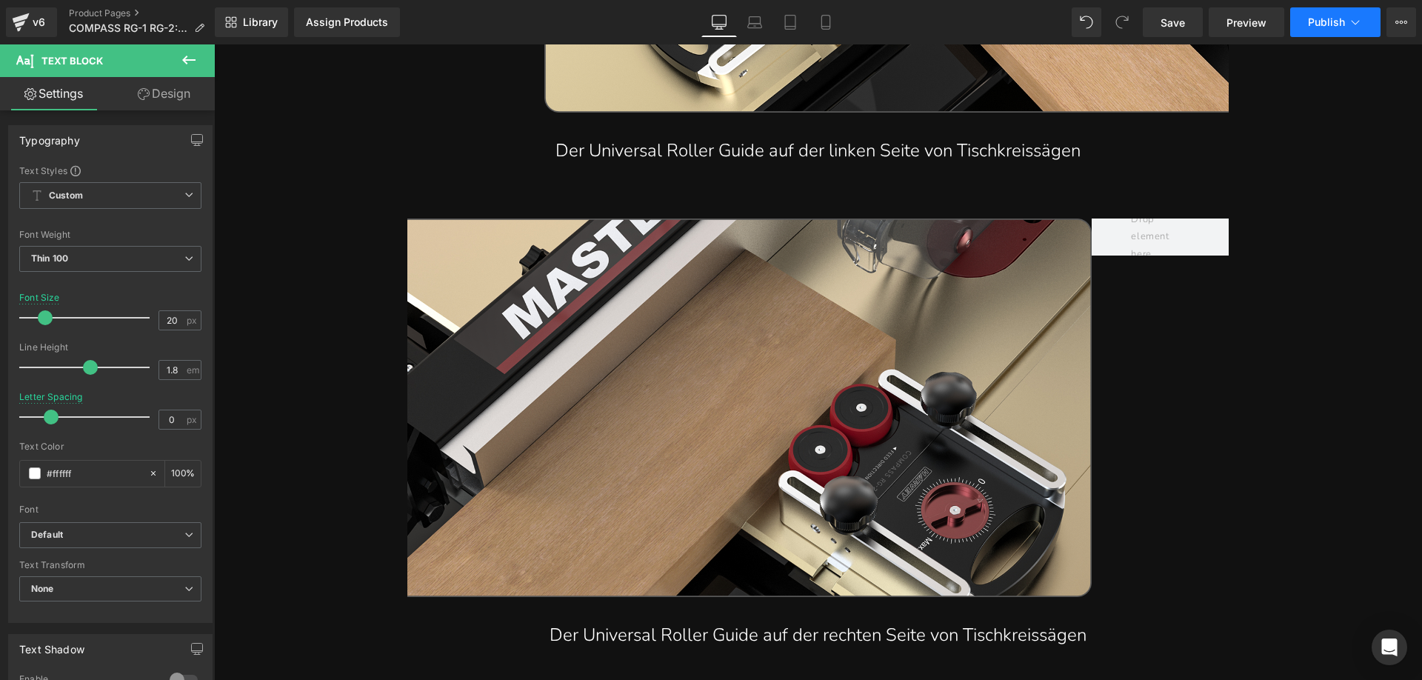
click at [1320, 23] on span "Publish" at bounding box center [1326, 22] width 37 height 12
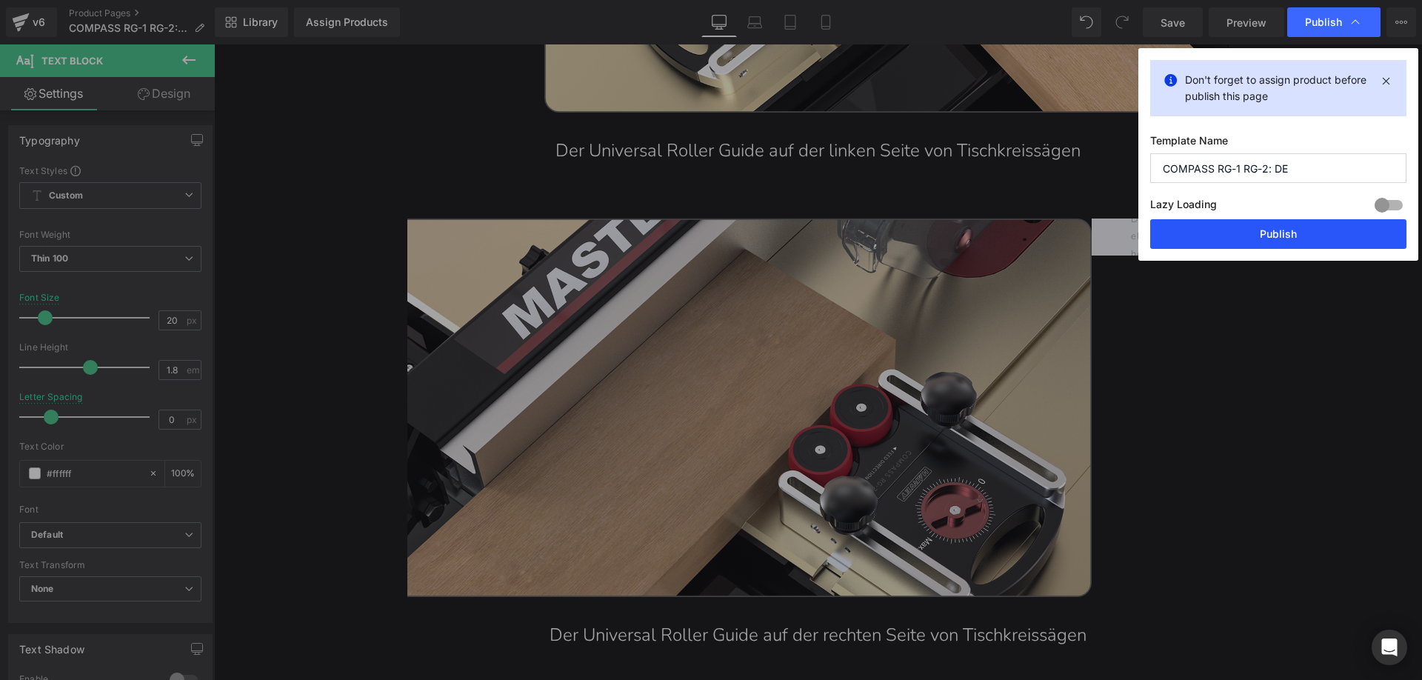
click at [1213, 230] on button "Publish" at bounding box center [1278, 234] width 256 height 30
